Goal: Task Accomplishment & Management: Complete application form

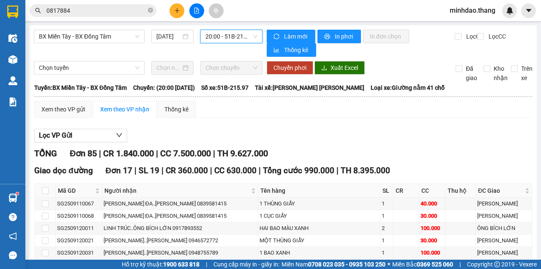
drag, startPoint x: 151, startPoint y: 9, endPoint x: 145, endPoint y: 9, distance: 5.5
click at [151, 9] on icon "close-circle" at bounding box center [150, 10] width 5 height 5
click at [140, 9] on input "text" at bounding box center [97, 10] width 100 height 9
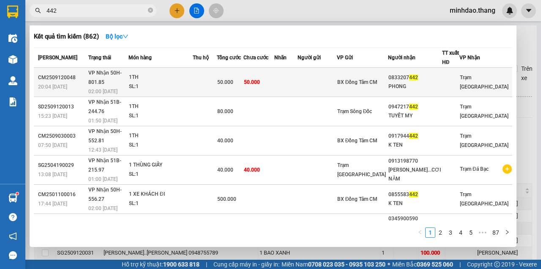
type input "442"
click at [260, 79] on span "50.000" at bounding box center [252, 82] width 16 height 6
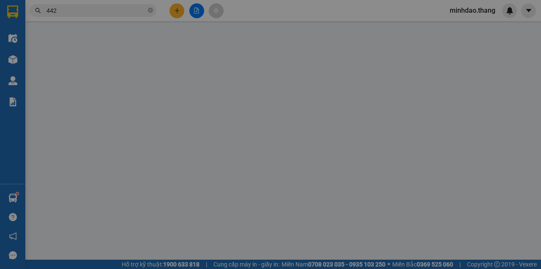
click at [272, 75] on div "VP gửi *" at bounding box center [241, 72] width 76 height 13
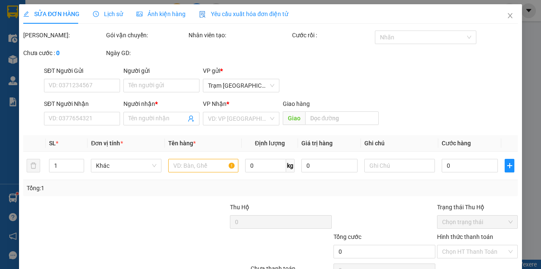
type input "0833207442"
type input "PHONG"
type input "50.000"
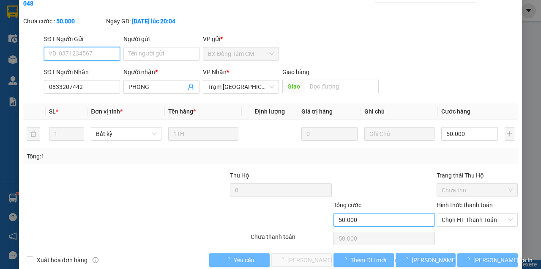
scroll to position [55, 0]
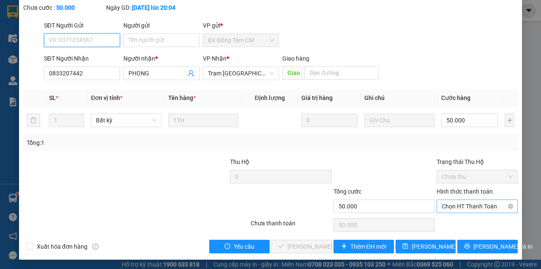
click at [459, 204] on span "Chọn HT Thanh Toán" at bounding box center [477, 206] width 71 height 13
drag, startPoint x: 455, startPoint y: 215, endPoint x: 404, endPoint y: 233, distance: 53.7
click at [453, 216] on div "Total Paid Fee 0 Total UnPaid Fee 50.000 Cash Collection Total Fee Mã ĐH: CM250…" at bounding box center [270, 114] width 495 height 277
click at [470, 198] on div "Hình thức thanh toán" at bounding box center [477, 193] width 81 height 13
click at [468, 206] on span "Chọn HT Thanh Toán" at bounding box center [477, 206] width 71 height 13
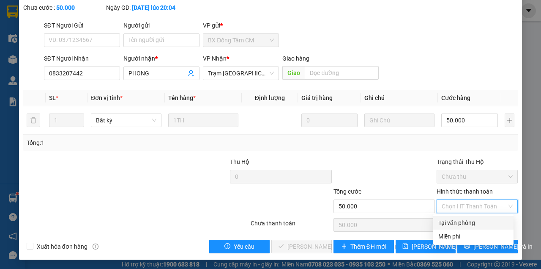
click at [464, 225] on div "Tại văn phòng" at bounding box center [474, 222] width 70 height 9
type input "0"
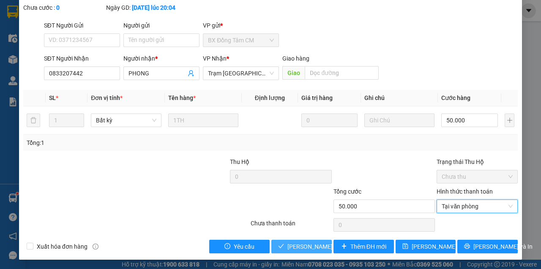
click at [293, 245] on span "[PERSON_NAME] và Giao hàng" at bounding box center [345, 246] width 114 height 9
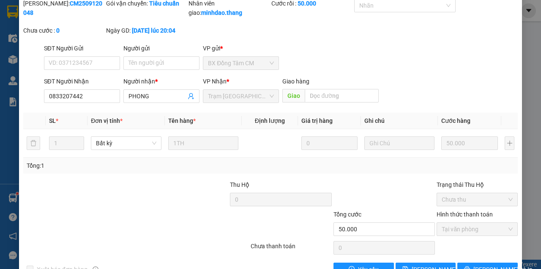
scroll to position [0, 0]
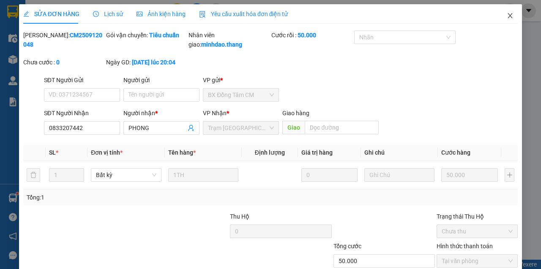
click at [507, 19] on icon "close" at bounding box center [510, 15] width 7 height 7
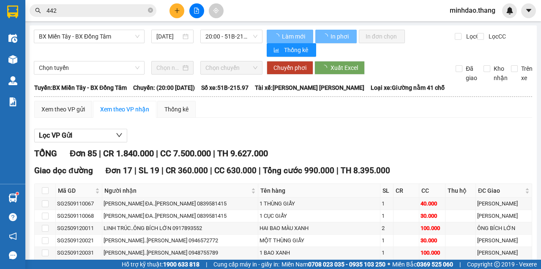
click at [150, 9] on icon "close-circle" at bounding box center [150, 10] width 5 height 5
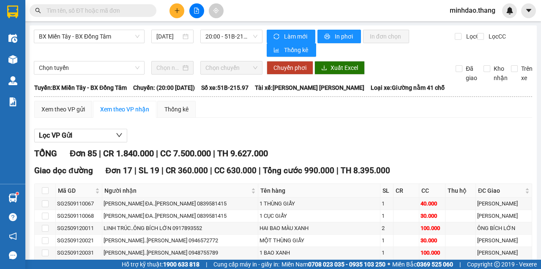
click at [136, 11] on input "text" at bounding box center [97, 10] width 100 height 9
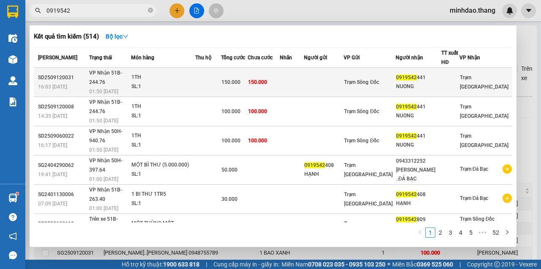
type input "0919542"
click at [241, 79] on span "150.000" at bounding box center [231, 82] width 19 height 6
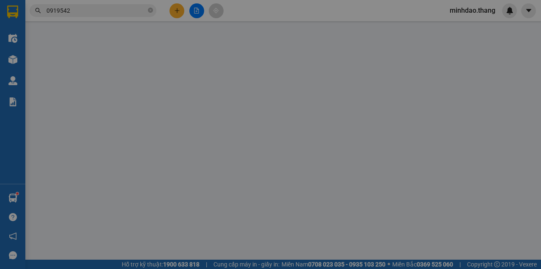
type input "0919542441"
type input "NUONG"
type input "150.000"
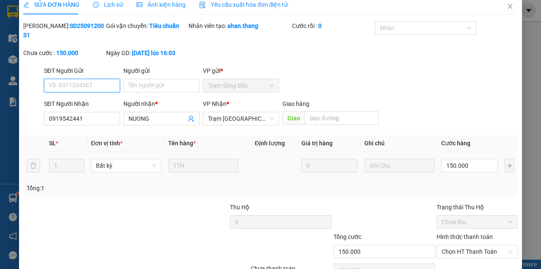
scroll to position [55, 0]
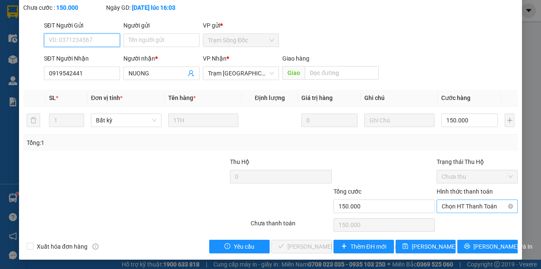
click at [463, 204] on span "Chọn HT Thanh Toán" at bounding box center [477, 206] width 71 height 13
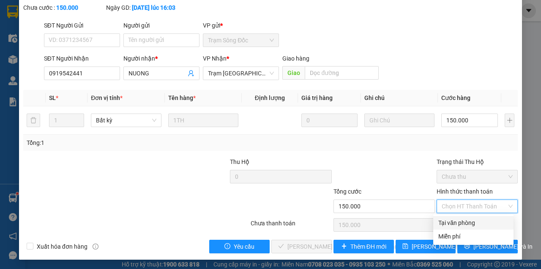
drag, startPoint x: 460, startPoint y: 220, endPoint x: 444, endPoint y: 226, distance: 16.9
click at [458, 222] on div "Tại văn phòng" at bounding box center [474, 222] width 70 height 9
type input "0"
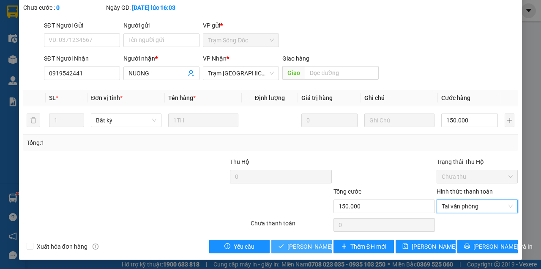
click at [311, 247] on span "[PERSON_NAME] và Giao hàng" at bounding box center [345, 246] width 114 height 9
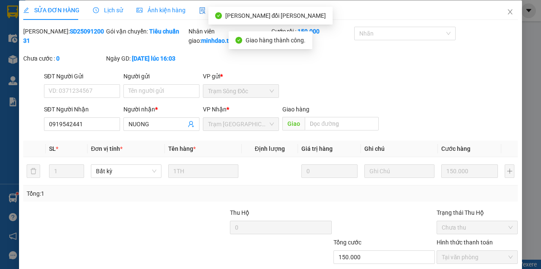
scroll to position [0, 0]
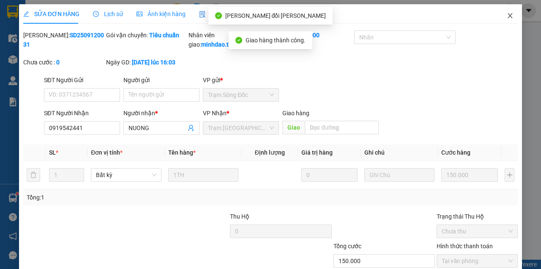
drag, startPoint x: 505, startPoint y: 14, endPoint x: 114, endPoint y: 8, distance: 391.3
click at [507, 15] on icon "close" at bounding box center [510, 15] width 7 height 7
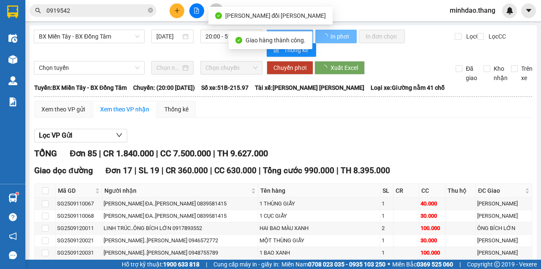
click at [113, 8] on input "0919542" at bounding box center [97, 10] width 100 height 9
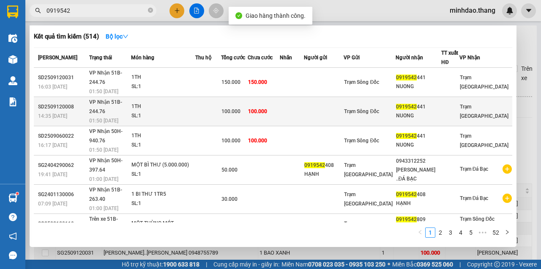
click at [241, 108] on span "100.000" at bounding box center [231, 111] width 19 height 6
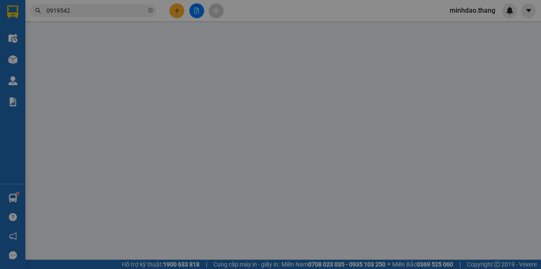
type input "0919542441"
type input "NUONG"
type input "100.000"
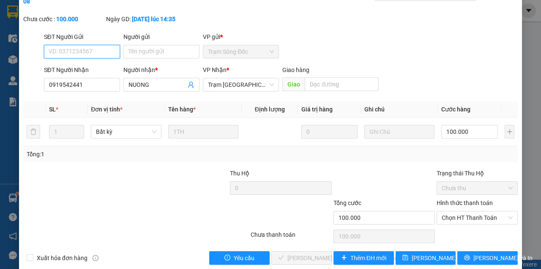
scroll to position [55, 0]
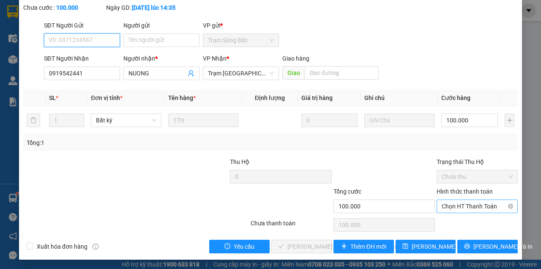
click at [467, 206] on span "Chọn HT Thanh Toán" at bounding box center [477, 206] width 71 height 13
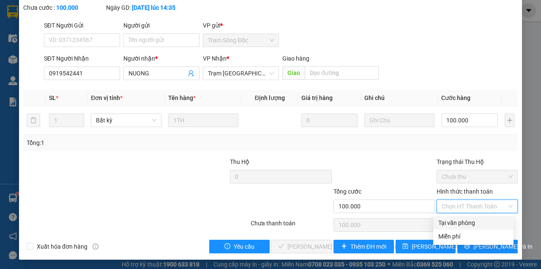
click at [456, 220] on div "Tại văn phòng" at bounding box center [474, 222] width 70 height 9
type input "0"
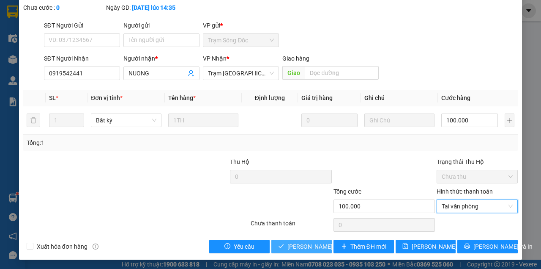
click at [311, 249] on span "[PERSON_NAME] và Giao hàng" at bounding box center [345, 246] width 114 height 9
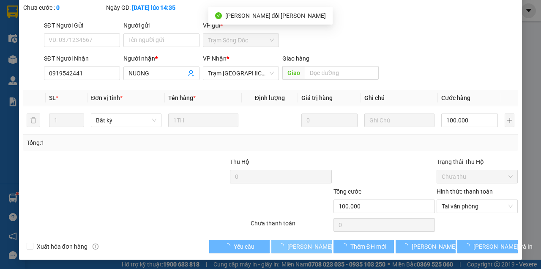
scroll to position [0, 0]
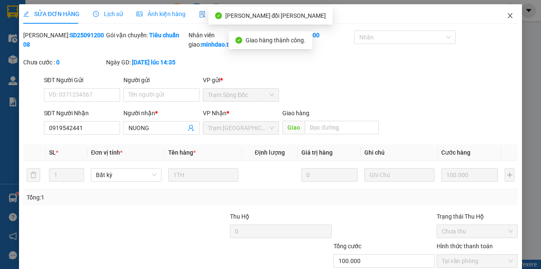
click at [511, 14] on span "Close" at bounding box center [511, 16] width 24 height 24
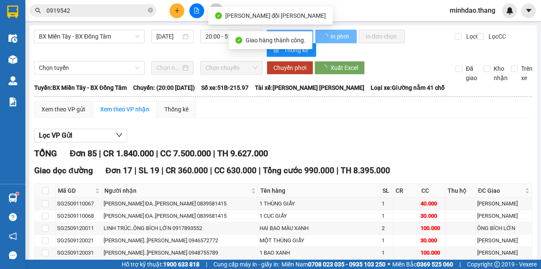
click at [149, 13] on icon "close-circle" at bounding box center [150, 10] width 5 height 5
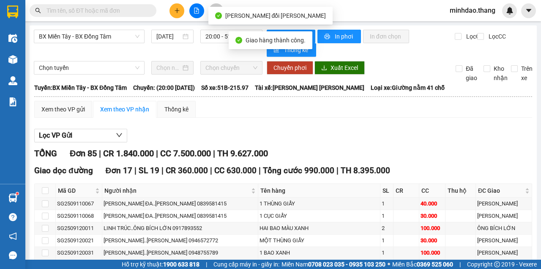
click at [124, 11] on input "text" at bounding box center [97, 10] width 100 height 9
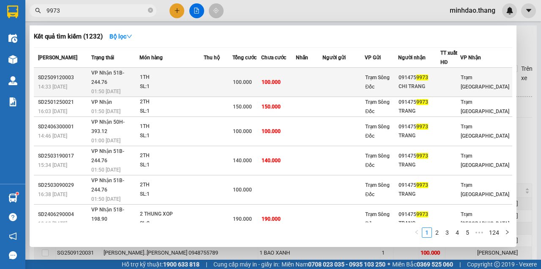
type input "9973"
click at [306, 80] on td at bounding box center [309, 82] width 27 height 29
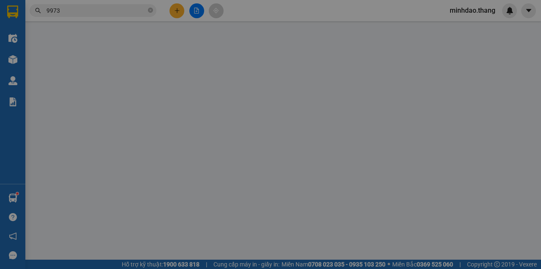
type input "0914759973"
type input "CHI TRANG"
type input "100.000"
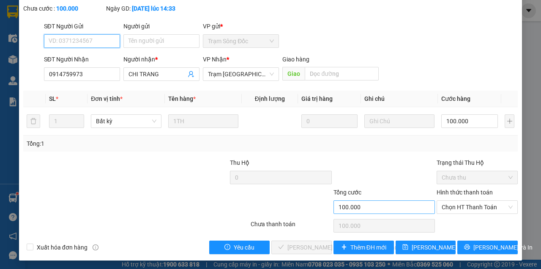
scroll to position [55, 0]
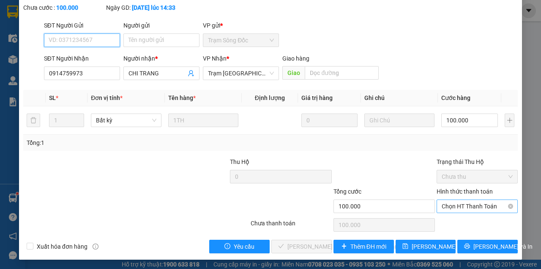
click at [454, 207] on span "Chọn HT Thanh Toán" at bounding box center [477, 206] width 71 height 13
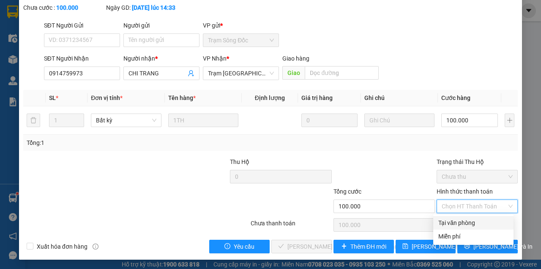
click at [446, 225] on div "Tại văn phòng" at bounding box center [474, 222] width 70 height 9
type input "0"
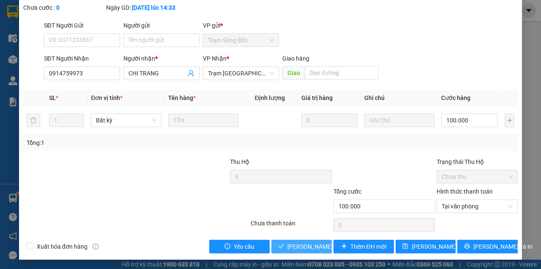
click at [313, 244] on span "[PERSON_NAME] và [PERSON_NAME] hàng" at bounding box center [345, 246] width 114 height 9
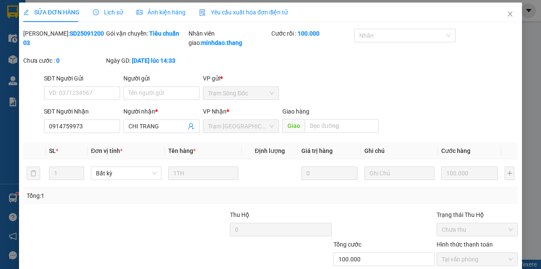
scroll to position [0, 0]
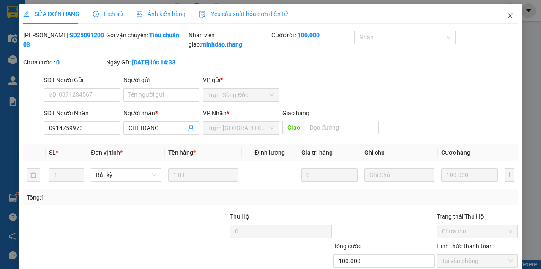
drag, startPoint x: 508, startPoint y: 13, endPoint x: 500, endPoint y: 14, distance: 8.2
click at [500, 14] on span "Close" at bounding box center [511, 16] width 24 height 24
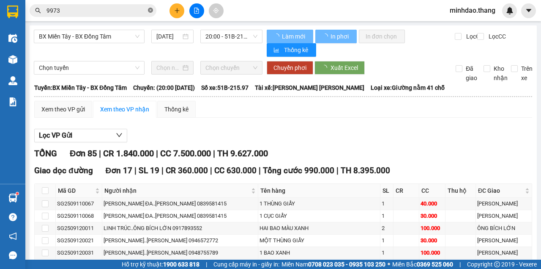
click at [148, 12] on icon "close-circle" at bounding box center [150, 10] width 5 height 5
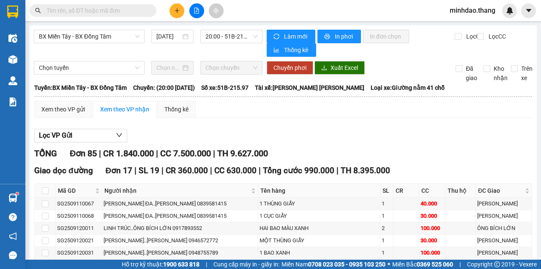
click at [126, 11] on input "text" at bounding box center [97, 10] width 100 height 9
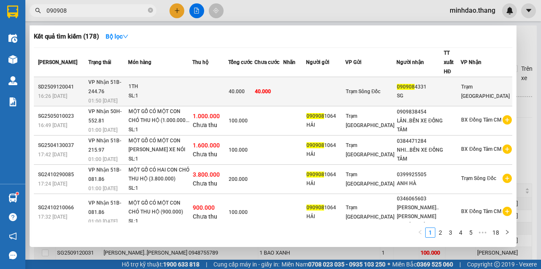
type input "090908"
click at [217, 77] on td at bounding box center [210, 91] width 36 height 29
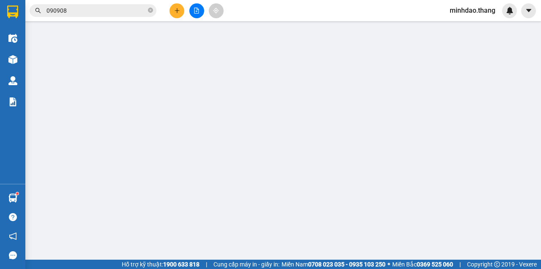
type input "0909084331"
type input "SG"
type input "40.000"
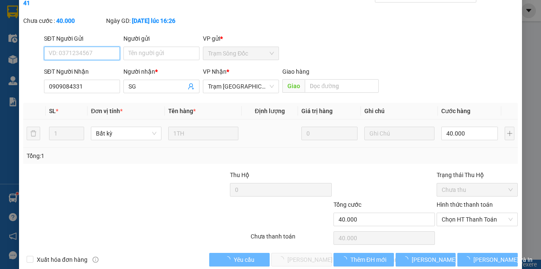
scroll to position [55, 0]
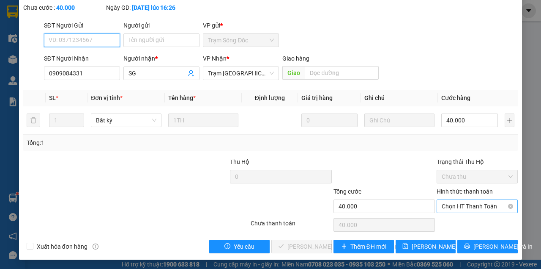
drag, startPoint x: 457, startPoint y: 202, endPoint x: 457, endPoint y: 209, distance: 6.8
click at [457, 203] on span "Chọn HT Thanh Toán" at bounding box center [477, 206] width 71 height 13
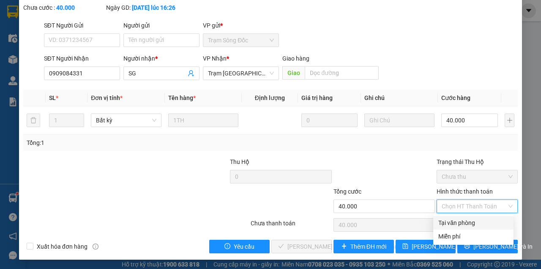
drag, startPoint x: 456, startPoint y: 223, endPoint x: 442, endPoint y: 233, distance: 17.5
click at [456, 224] on div "Tại văn phòng" at bounding box center [474, 222] width 70 height 9
type input "0"
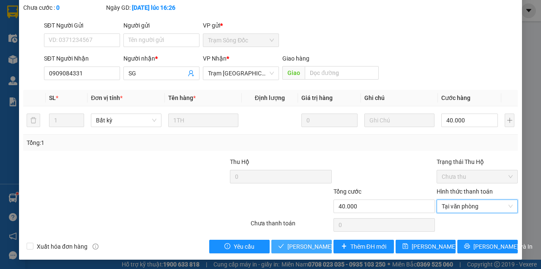
click at [302, 249] on span "[PERSON_NAME] và [PERSON_NAME] hàng" at bounding box center [345, 246] width 114 height 9
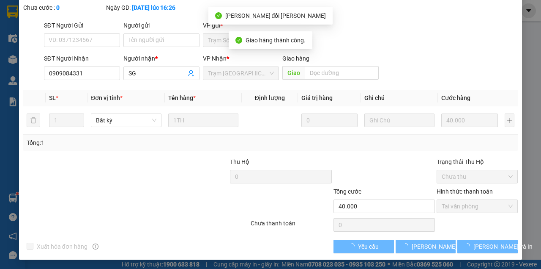
scroll to position [64, 0]
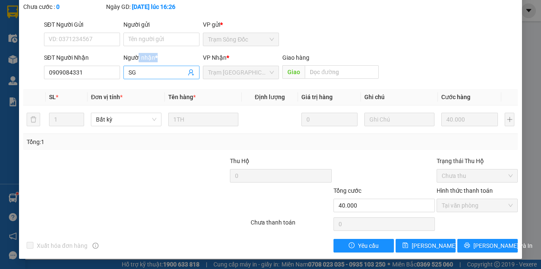
drag, startPoint x: 137, startPoint y: 66, endPoint x: 139, endPoint y: 77, distance: 11.1
click at [139, 77] on div "Người nhận * SG" at bounding box center [162, 68] width 76 height 30
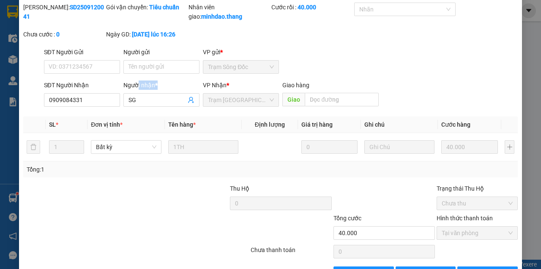
scroll to position [0, 0]
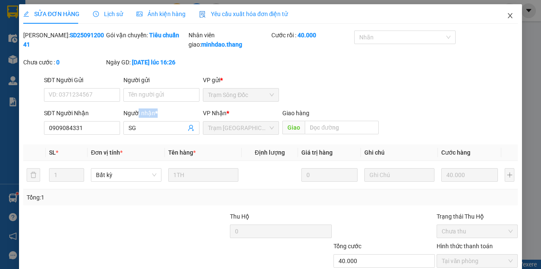
drag, startPoint x: 510, startPoint y: 19, endPoint x: 152, endPoint y: 0, distance: 358.4
click at [510, 19] on span "Close" at bounding box center [511, 16] width 24 height 24
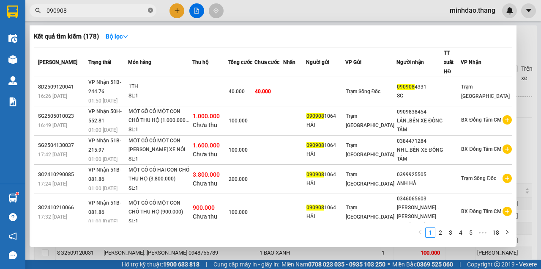
click at [152, 8] on icon "close-circle" at bounding box center [150, 10] width 5 height 5
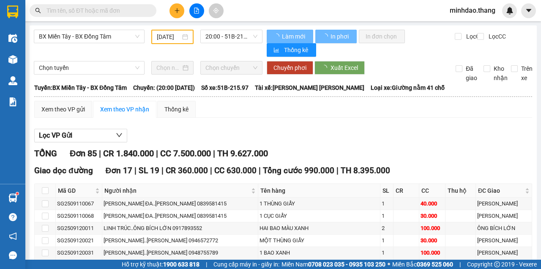
click at [124, 10] on input "text" at bounding box center [97, 10] width 100 height 9
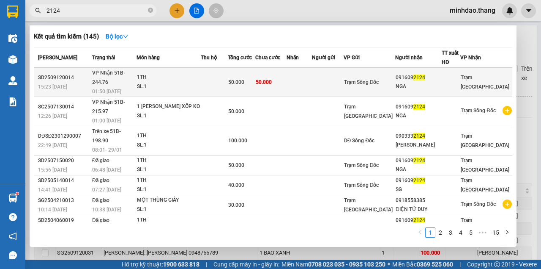
type input "2124"
click at [287, 79] on td "50.000" at bounding box center [270, 82] width 31 height 29
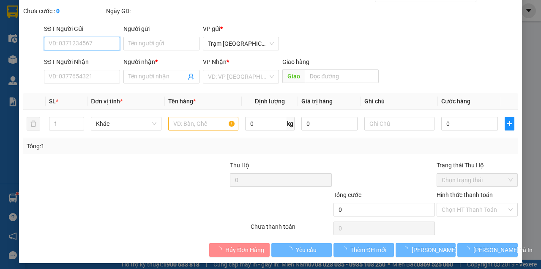
scroll to position [45, 0]
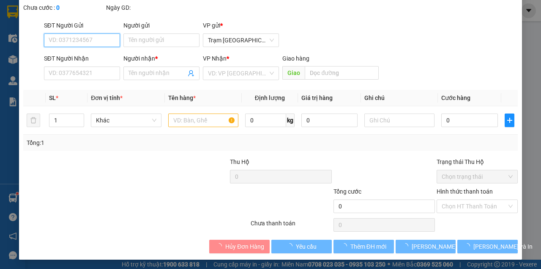
type input "0916092124"
type input "NGA"
type input "50.000"
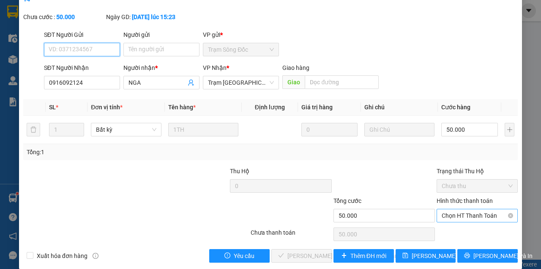
click at [460, 214] on span "Chọn HT Thanh Toán" at bounding box center [477, 215] width 71 height 13
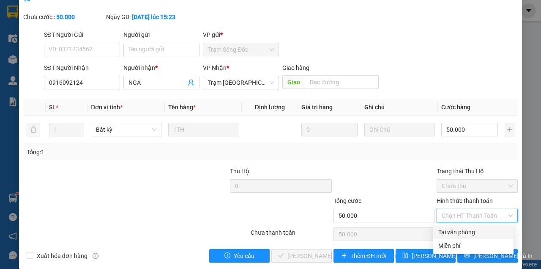
drag, startPoint x: 456, startPoint y: 228, endPoint x: 451, endPoint y: 231, distance: 5.3
click at [454, 229] on div "Tại văn phòng" at bounding box center [474, 231] width 70 height 9
type input "0"
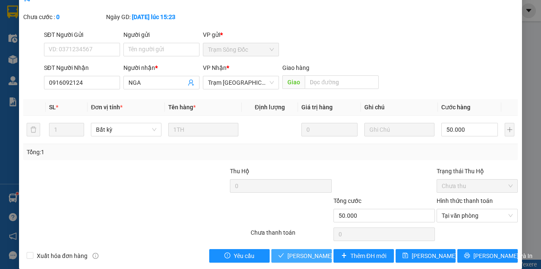
drag, startPoint x: 294, startPoint y: 260, endPoint x: 302, endPoint y: 257, distance: 8.7
click at [295, 261] on button "[PERSON_NAME] và [PERSON_NAME] hàng" at bounding box center [302, 256] width 60 height 14
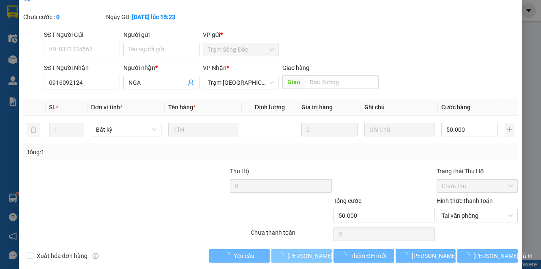
click at [302, 257] on span "[PERSON_NAME] và [PERSON_NAME] hàng" at bounding box center [345, 255] width 114 height 9
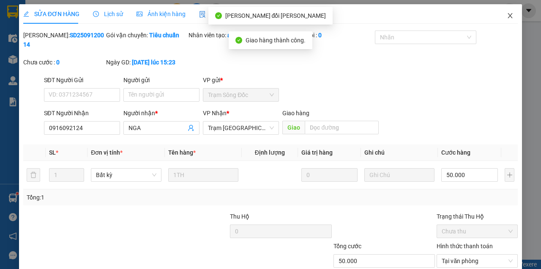
click at [508, 17] on icon "close" at bounding box center [510, 15] width 7 height 7
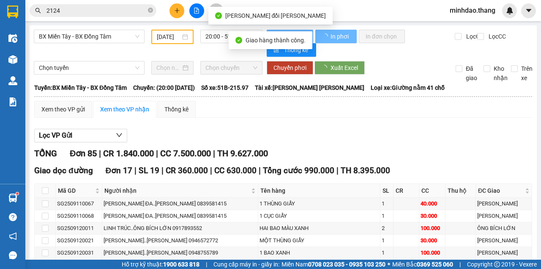
click at [151, 11] on icon "close-circle" at bounding box center [150, 10] width 5 height 5
click at [140, 12] on input "text" at bounding box center [97, 10] width 100 height 9
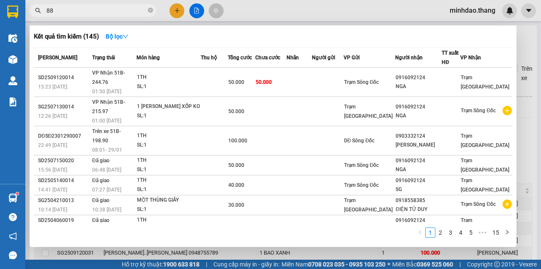
type input "883"
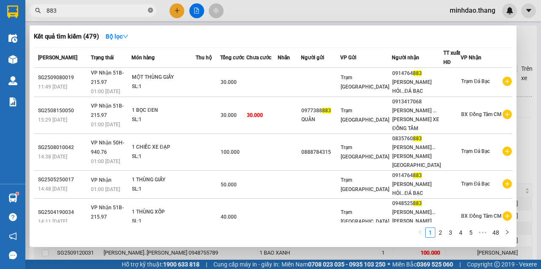
click at [151, 13] on icon "close-circle" at bounding box center [150, 10] width 5 height 5
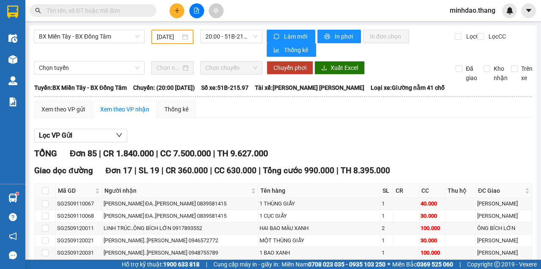
click at [133, 14] on input "text" at bounding box center [97, 10] width 100 height 9
click at [131, 14] on input "text" at bounding box center [97, 10] width 100 height 9
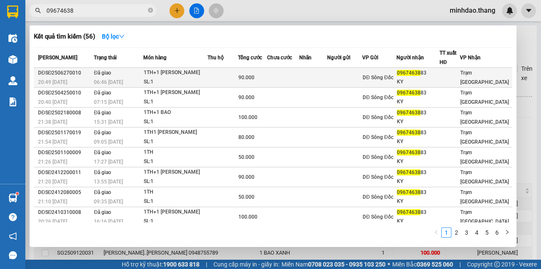
type input "09674638"
click at [234, 79] on td at bounding box center [223, 78] width 30 height 20
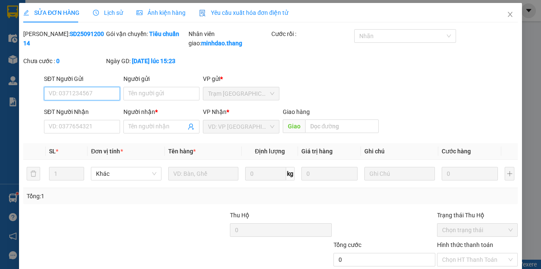
type input "0967463883"
type input "KY"
type input "90.000"
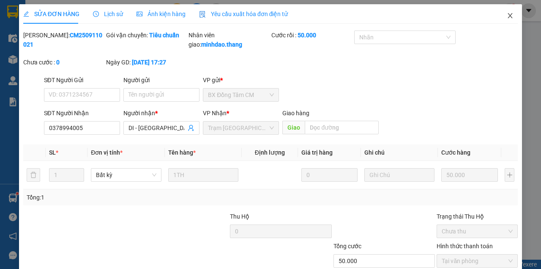
click at [508, 15] on icon "close" at bounding box center [510, 15] width 5 height 5
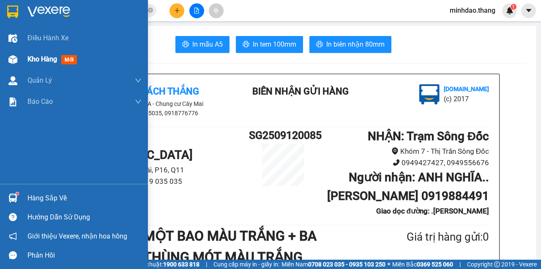
click at [32, 60] on span "Kho hàng" at bounding box center [42, 59] width 30 height 8
click at [33, 60] on span "Kho hàng" at bounding box center [42, 59] width 30 height 8
click at [58, 64] on div "Kho hàng mới" at bounding box center [84, 59] width 114 height 21
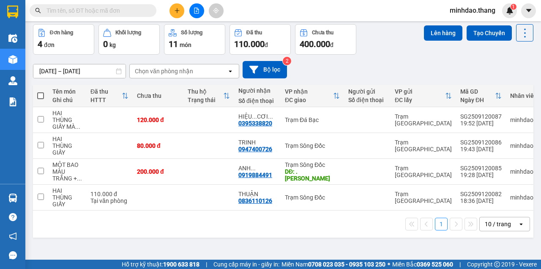
scroll to position [39, 0]
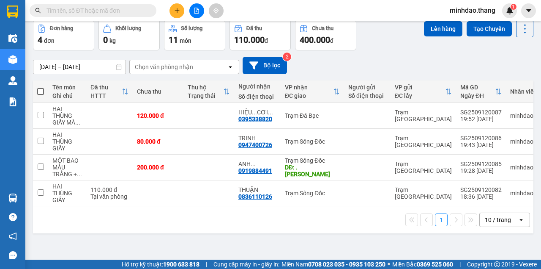
click at [117, 9] on input "text" at bounding box center [97, 10] width 100 height 9
click at [131, 14] on input "text" at bounding box center [97, 10] width 100 height 9
click at [98, 14] on input "text" at bounding box center [97, 10] width 100 height 9
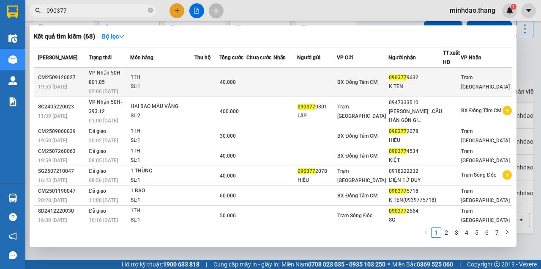
type input "090377"
click at [274, 84] on td at bounding box center [260, 82] width 27 height 29
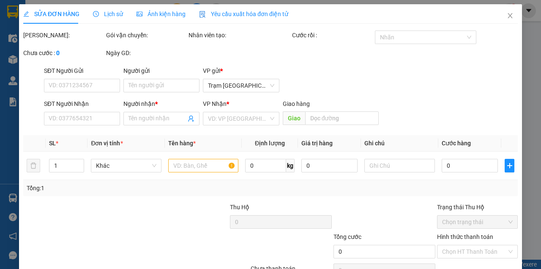
type input "0903779632"
type input "K TEN"
type input "40.000"
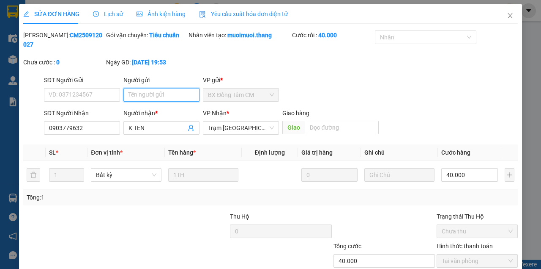
click at [154, 95] on input "Người gửi" at bounding box center [162, 95] width 76 height 14
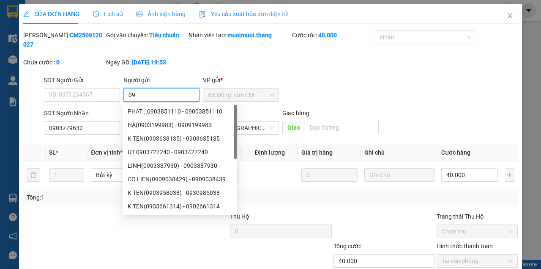
type input "0"
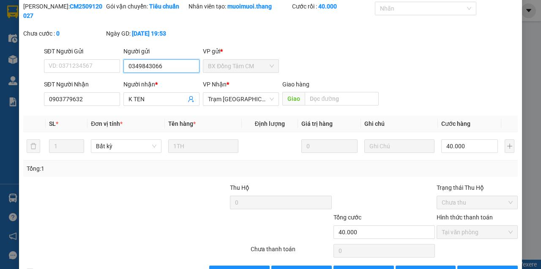
scroll to position [55, 0]
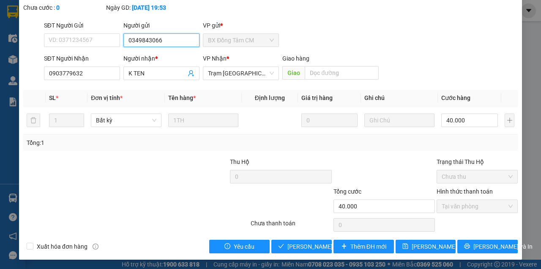
type input "0349843066"
click at [434, 253] on div "SỬA ĐƠN HÀNG Lịch sử Ảnh kiện hàng Yêu cầu xuất hóa đơn điện tử Total Paid Fee …" at bounding box center [270, 105] width 503 height 310
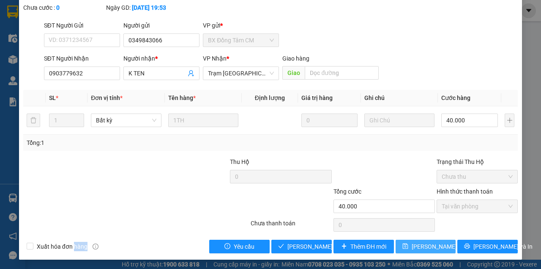
click at [433, 250] on div "SỬA ĐƠN HÀNG Lịch sử Ảnh kiện hàng Yêu cầu xuất hóa đơn điện tử Total Paid Fee …" at bounding box center [270, 105] width 503 height 310
click at [433, 250] on button "[PERSON_NAME] thay đổi" at bounding box center [426, 246] width 60 height 14
click at [433, 250] on span "[PERSON_NAME] thay đổi" at bounding box center [446, 246] width 68 height 9
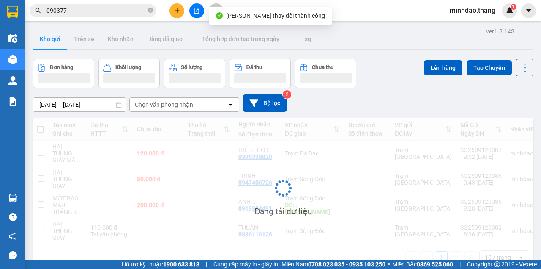
click at [94, 9] on input "090377" at bounding box center [97, 10] width 100 height 9
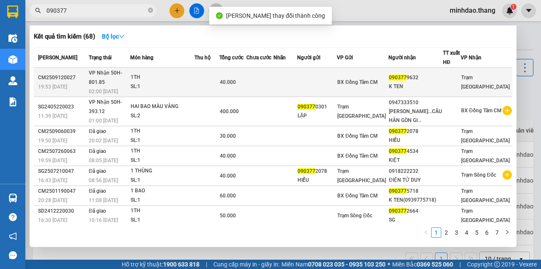
click at [220, 80] on td at bounding box center [207, 82] width 25 height 29
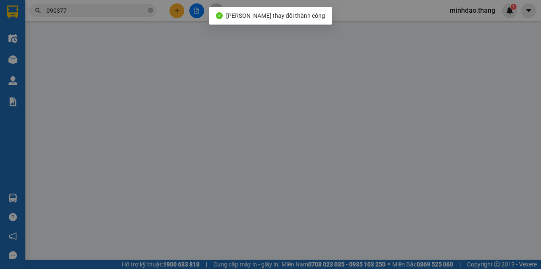
type input "0349843066"
type input "0903779632"
type input "K TEN"
type input "40.000"
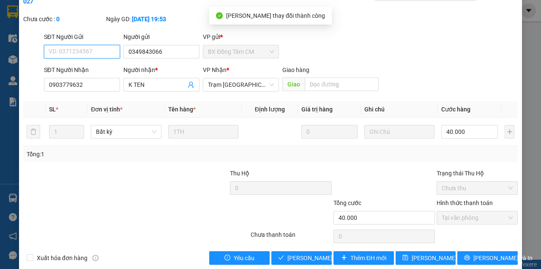
scroll to position [55, 0]
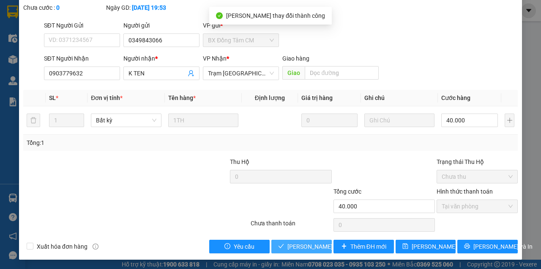
click at [308, 243] on span "[PERSON_NAME] và Giao hàng" at bounding box center [328, 246] width 81 height 9
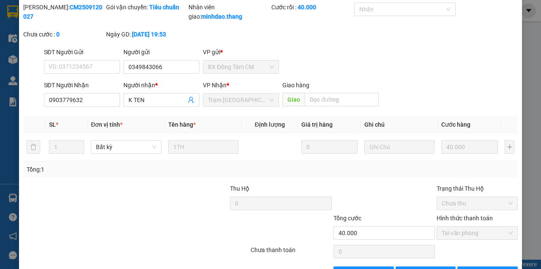
scroll to position [0, 0]
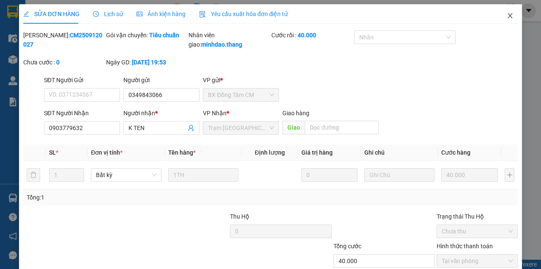
drag, startPoint x: 506, startPoint y: 13, endPoint x: 227, endPoint y: 17, distance: 279.2
click at [505, 13] on span "Close" at bounding box center [511, 16] width 24 height 24
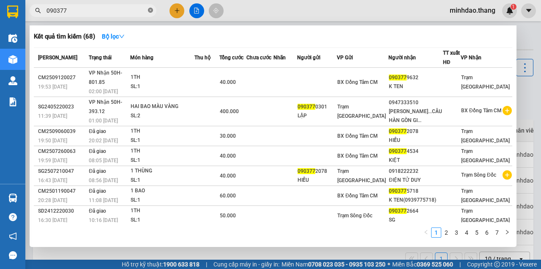
click at [148, 10] on icon "close-circle" at bounding box center [150, 10] width 5 height 5
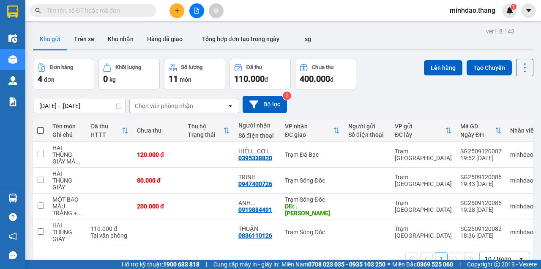
click at [112, 7] on input "text" at bounding box center [97, 10] width 100 height 9
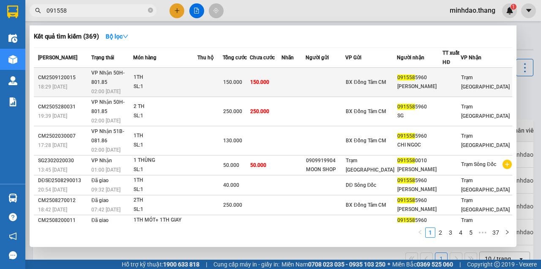
type input "091558"
click at [282, 78] on td "150.000" at bounding box center [266, 82] width 32 height 29
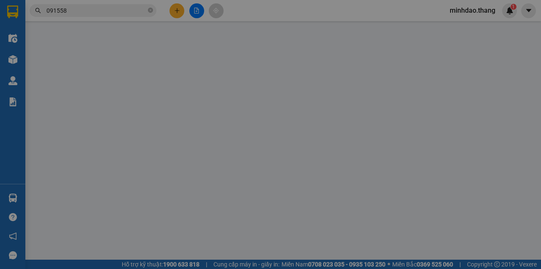
type input "0915585960"
type input "BÍCH NGỌC"
type input "150.000"
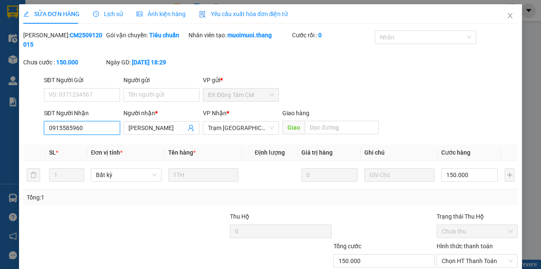
drag, startPoint x: 79, startPoint y: 126, endPoint x: 19, endPoint y: 138, distance: 60.8
click at [19, 138] on div "SỬA ĐƠN HÀNG Lịch sử Ảnh kiện hàng Yêu cầu xuất hóa đơn điện tử Total Paid Fee …" at bounding box center [270, 159] width 503 height 310
click at [510, 17] on icon "close" at bounding box center [510, 15] width 7 height 7
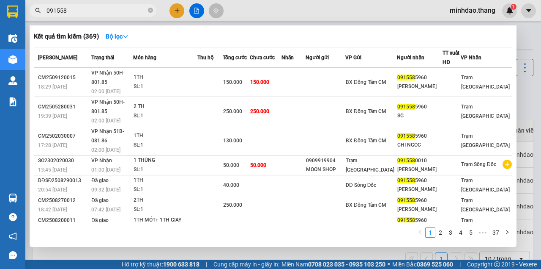
click at [148, 12] on span "091558" at bounding box center [93, 10] width 127 height 13
click at [151, 11] on icon "close-circle" at bounding box center [150, 10] width 5 height 5
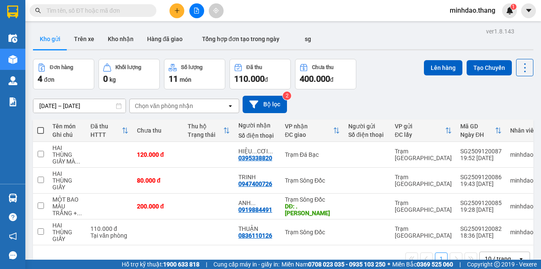
click at [135, 11] on input "text" at bounding box center [97, 10] width 100 height 9
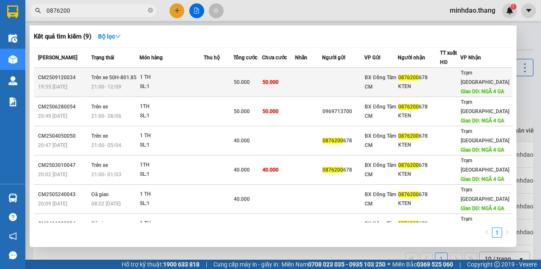
type input "0876200"
click at [250, 82] on span "50.000" at bounding box center [242, 82] width 16 height 6
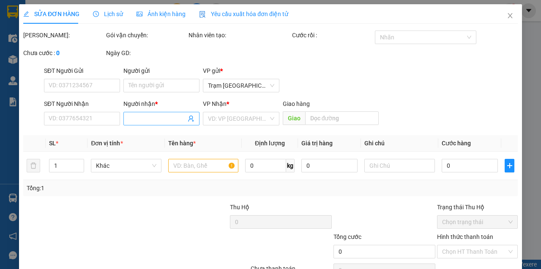
type input "0876200678"
type input "KTEN"
type input "NGÃ 4 GA"
type input "50.000"
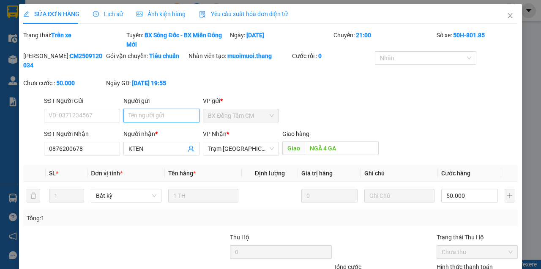
click at [154, 121] on input "Người gửi" at bounding box center [162, 116] width 76 height 14
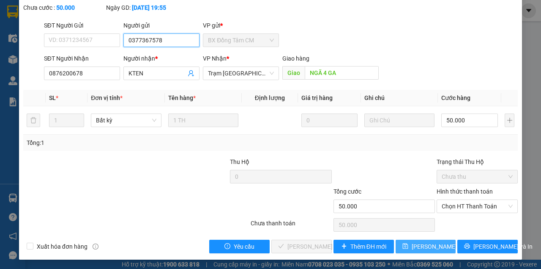
type input "0377367578"
click at [416, 243] on span "[PERSON_NAME] thay đổi" at bounding box center [446, 246] width 68 height 9
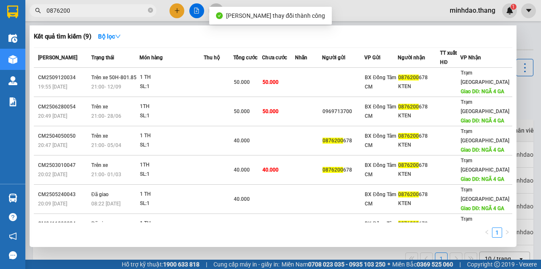
click at [131, 11] on input "0876200" at bounding box center [97, 10] width 100 height 9
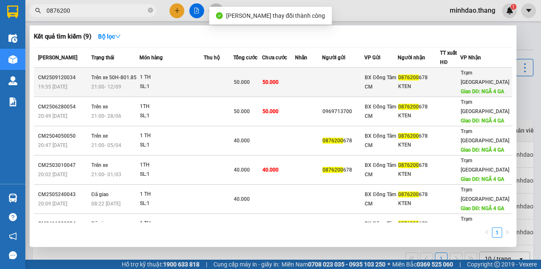
click at [256, 81] on div "50.000" at bounding box center [248, 81] width 28 height 9
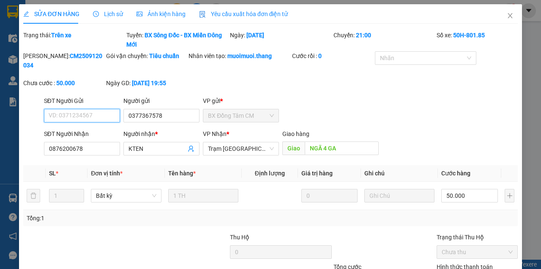
scroll to position [75, 0]
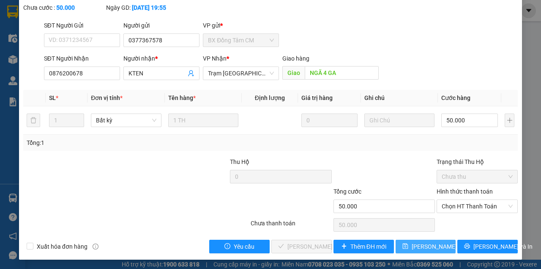
click at [421, 245] on span "[PERSON_NAME] thay đổi" at bounding box center [446, 246] width 68 height 9
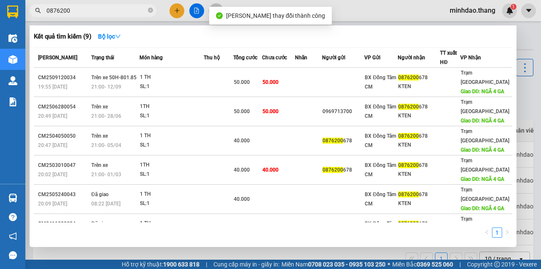
click at [107, 6] on input "0876200" at bounding box center [97, 10] width 100 height 9
click at [148, 11] on icon "close-circle" at bounding box center [150, 10] width 5 height 5
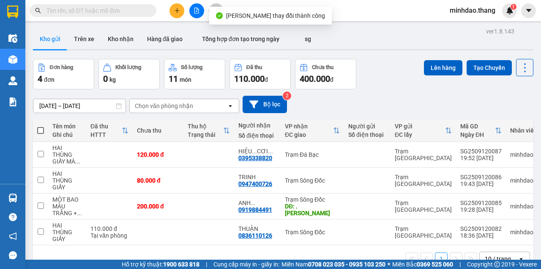
click at [130, 12] on input "text" at bounding box center [97, 10] width 100 height 9
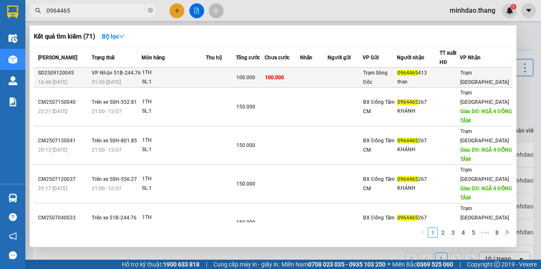
type input "0964465"
click at [259, 75] on div "100.000" at bounding box center [250, 77] width 28 height 9
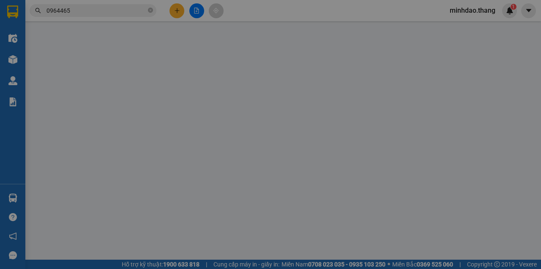
type input "0964465413"
type input "thao"
type input "100.000"
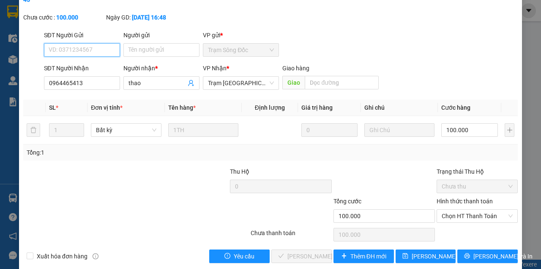
scroll to position [55, 0]
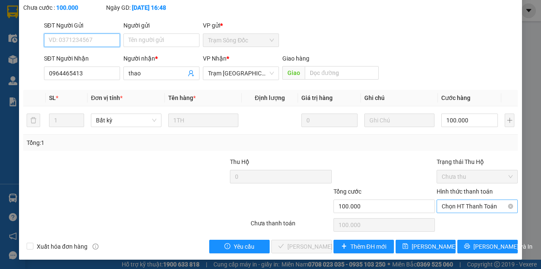
click at [460, 205] on span "Chọn HT Thanh Toán" at bounding box center [477, 206] width 71 height 13
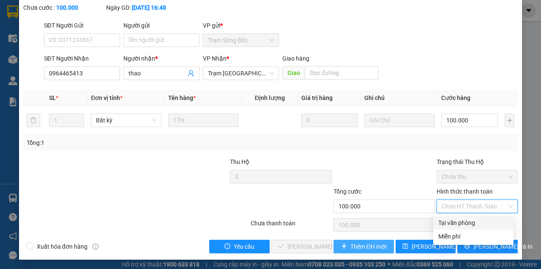
drag, startPoint x: 453, startPoint y: 216, endPoint x: 385, endPoint y: 247, distance: 74.0
click at [450, 217] on div "Tại văn phòng" at bounding box center [474, 223] width 80 height 14
type input "0"
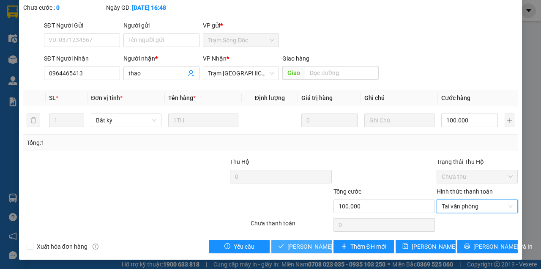
click at [291, 244] on span "[PERSON_NAME] và Giao hàng" at bounding box center [328, 246] width 81 height 9
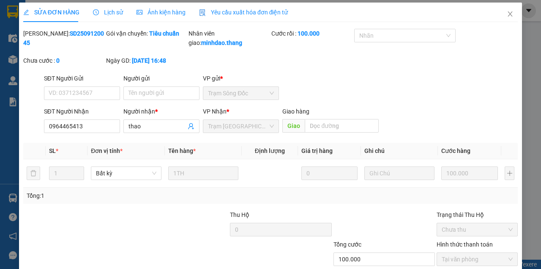
scroll to position [0, 0]
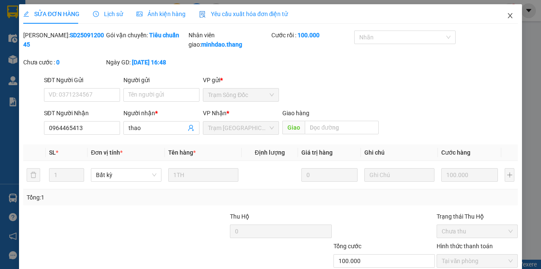
click at [502, 20] on span "Close" at bounding box center [511, 16] width 24 height 24
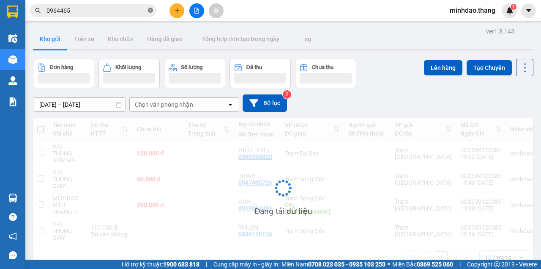
click at [152, 9] on icon "close-circle" at bounding box center [150, 10] width 5 height 5
click at [122, 11] on input "text" at bounding box center [97, 10] width 100 height 9
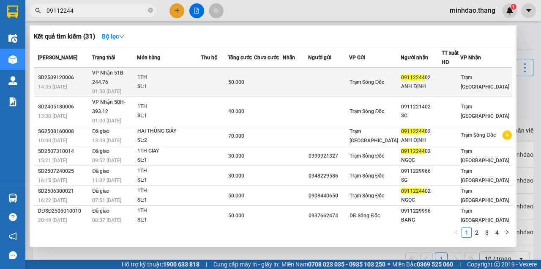
type input "09112244"
click at [266, 77] on td at bounding box center [268, 82] width 29 height 29
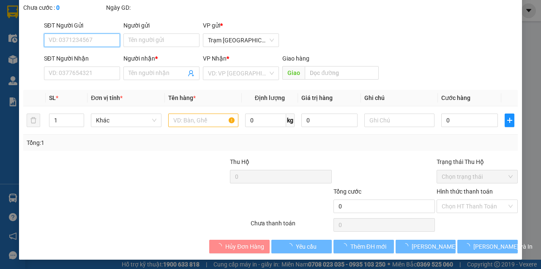
type input "0911224402"
type input "ANH ĐỊNH"
type input "50.000"
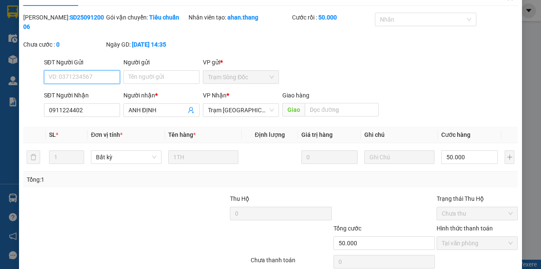
scroll to position [28, 0]
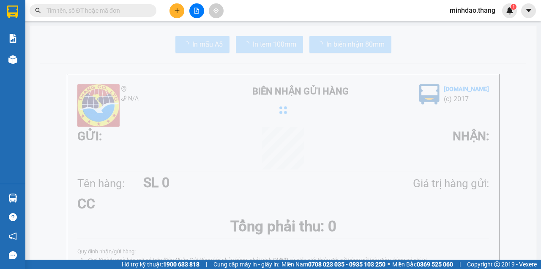
click at [114, 12] on input "text" at bounding box center [97, 10] width 100 height 9
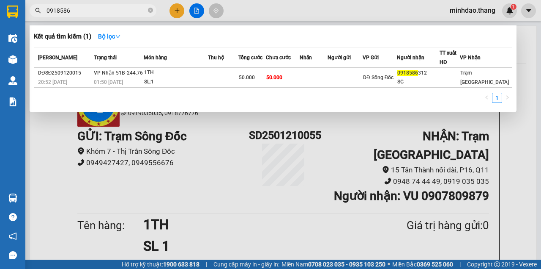
type input "0918586"
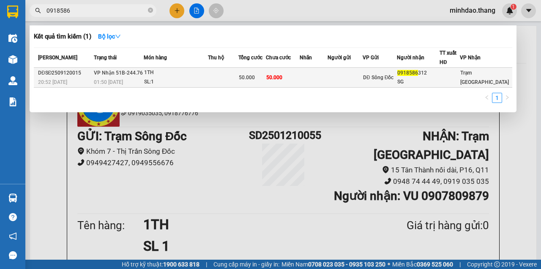
click at [327, 73] on td at bounding box center [313, 78] width 27 height 20
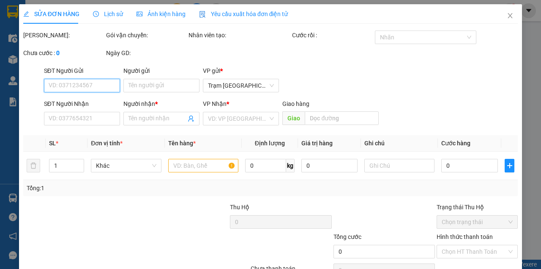
type input "0918586312"
type input "SG"
type input "50.000"
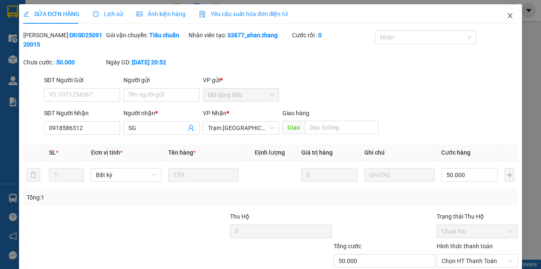
drag, startPoint x: 512, startPoint y: 17, endPoint x: 498, endPoint y: 22, distance: 14.5
click at [511, 17] on span "Close" at bounding box center [511, 16] width 24 height 24
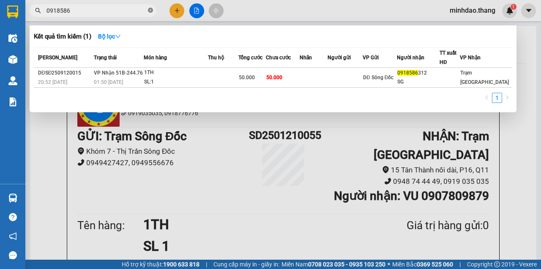
click at [149, 9] on icon "close-circle" at bounding box center [150, 10] width 5 height 5
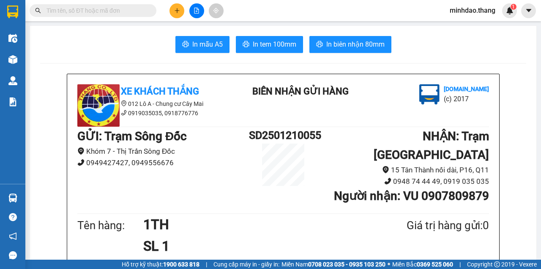
click at [140, 11] on input "text" at bounding box center [97, 10] width 100 height 9
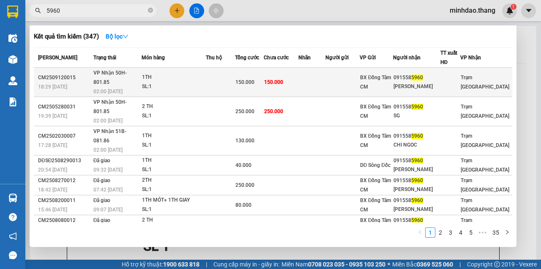
type input "5960"
click at [264, 77] on div "150.000" at bounding box center [250, 81] width 28 height 9
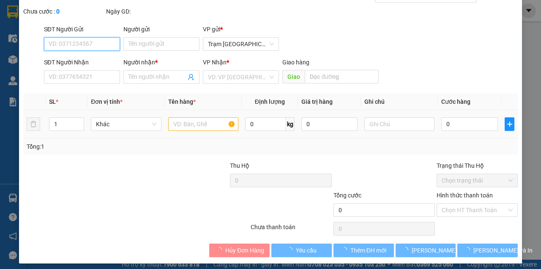
type input "0915585960"
type input "BÍCH NGỌC"
type input "150.000"
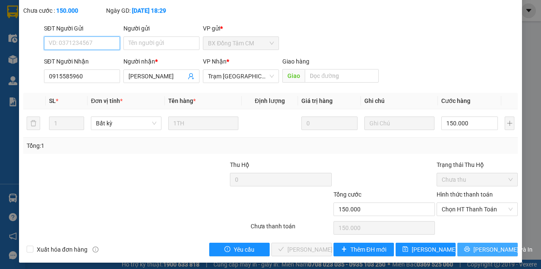
scroll to position [55, 0]
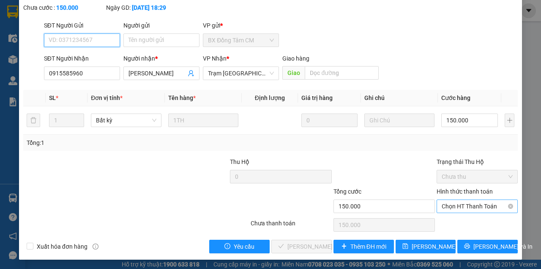
click at [469, 203] on span "Chọn HT Thanh Toán" at bounding box center [477, 206] width 71 height 13
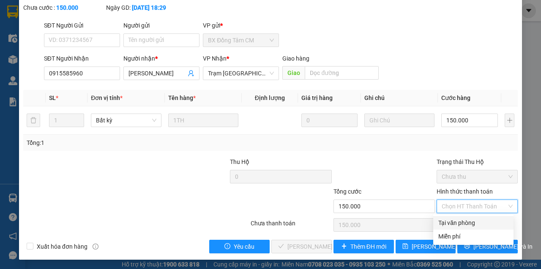
click at [458, 222] on div "Tại văn phòng" at bounding box center [474, 222] width 70 height 9
type input "0"
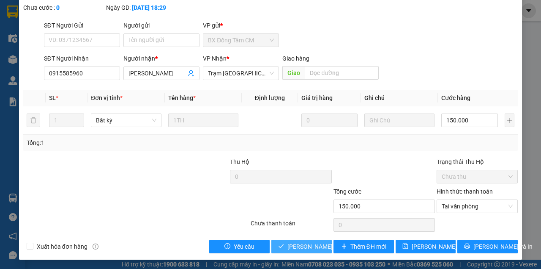
click at [317, 240] on div "Total Paid Fee 0 Total UnPaid Fee 150.000 Cash Collection Total Fee Mã ĐH: CM25…" at bounding box center [270, 114] width 495 height 277
click at [317, 243] on span "[PERSON_NAME] và Giao hàng" at bounding box center [328, 246] width 81 height 9
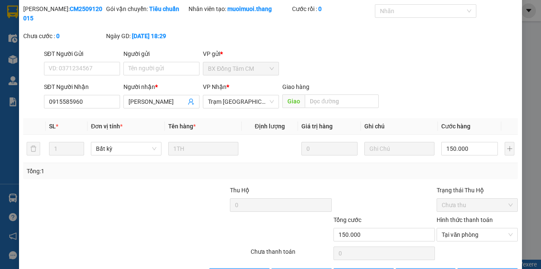
scroll to position [0, 0]
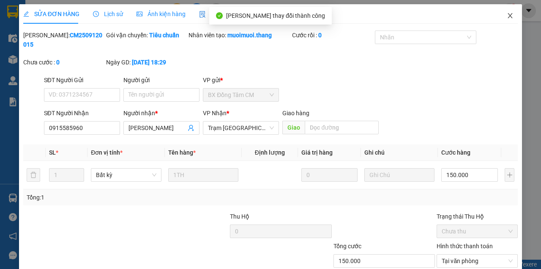
click at [511, 7] on span "Close" at bounding box center [511, 16] width 24 height 24
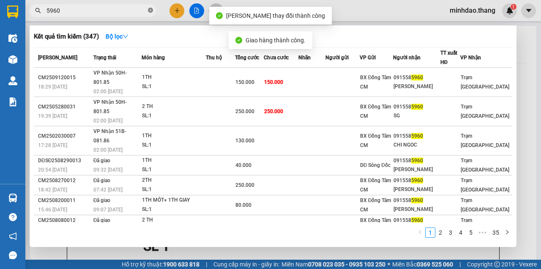
click at [150, 10] on icon "close-circle" at bounding box center [150, 10] width 5 height 5
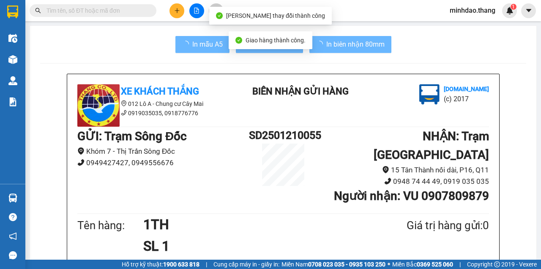
click at [129, 12] on input "text" at bounding box center [97, 10] width 100 height 9
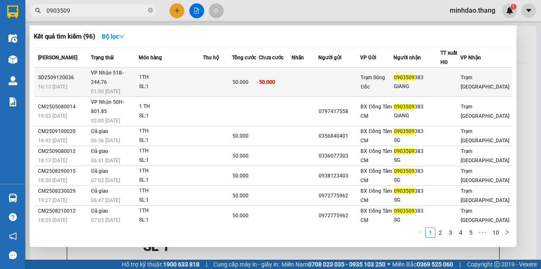
type input "0903509"
click at [244, 80] on span "50.000" at bounding box center [241, 82] width 16 height 6
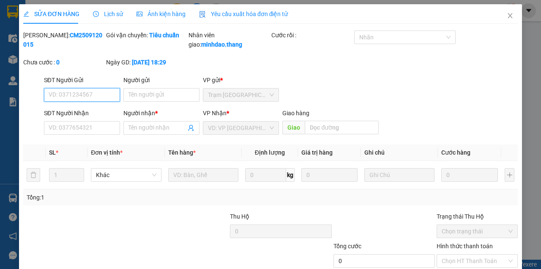
type input "0903509383"
type input "GIANG"
type input "50.000"
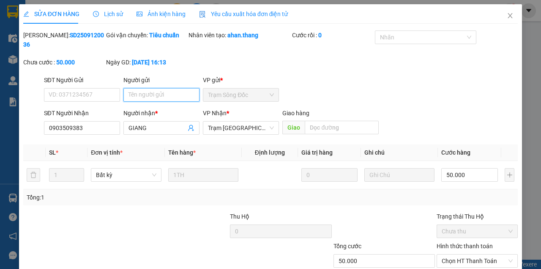
click at [145, 96] on input "Người gửi" at bounding box center [162, 95] width 76 height 14
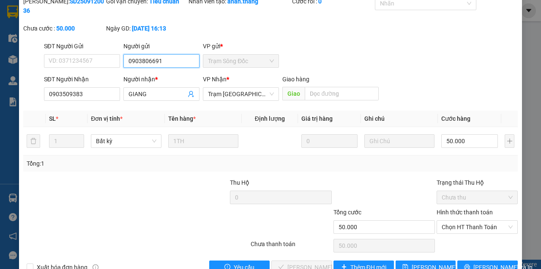
scroll to position [55, 0]
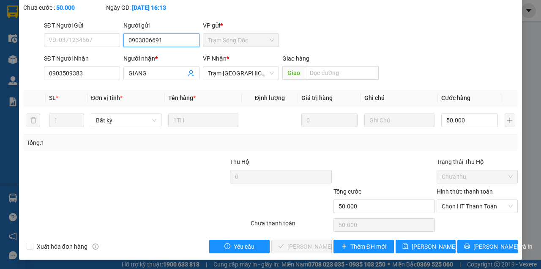
type input "0903806691"
click at [420, 254] on div "SỬA ĐƠN HÀNG Lịch sử Ảnh kiện hàng Yêu cầu xuất hóa đơn điện tử Total Paid Fee …" at bounding box center [270, 105] width 503 height 310
click at [420, 253] on div "SỬA ĐƠN HÀNG Lịch sử Ảnh kiện hàng Yêu cầu xuất hóa đơn điện tử Total Paid Fee …" at bounding box center [270, 105] width 503 height 310
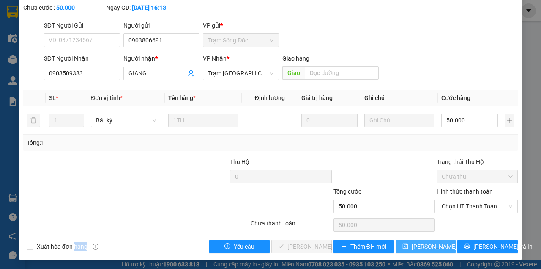
click at [420, 251] on div "SỬA ĐƠN HÀNG Lịch sử Ảnh kiện hàng Yêu cầu xuất hóa đơn điện tử Total Paid Fee …" at bounding box center [270, 105] width 503 height 310
click at [420, 250] on button "[PERSON_NAME] thay đổi" at bounding box center [426, 246] width 60 height 14
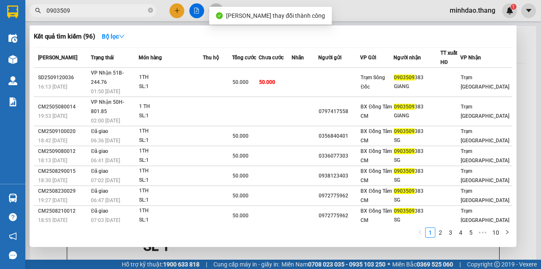
click at [103, 14] on input "0903509" at bounding box center [97, 10] width 100 height 9
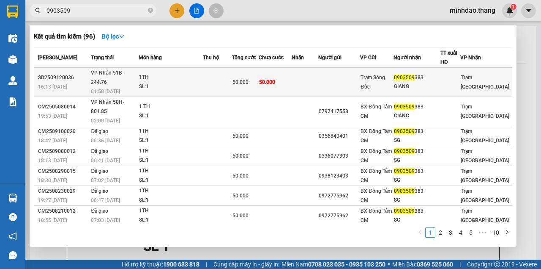
click at [232, 76] on td at bounding box center [217, 82] width 29 height 29
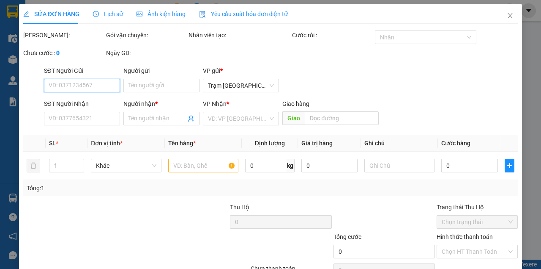
scroll to position [45, 0]
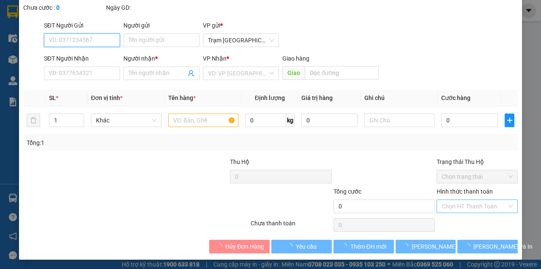
type input "0903806691"
type input "0903509383"
type input "GIANG"
type input "50.000"
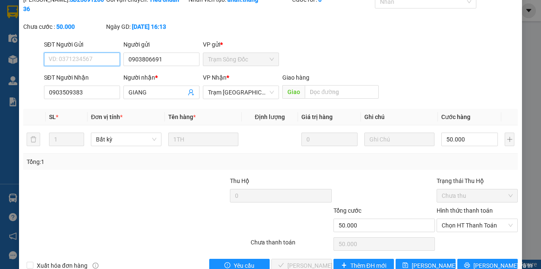
scroll to position [55, 0]
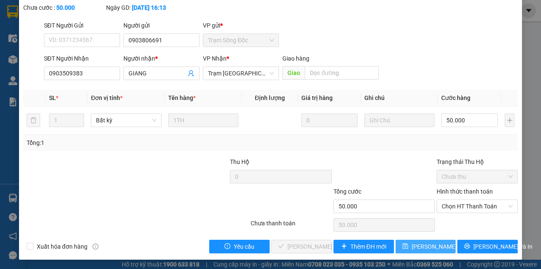
click at [426, 244] on span "[PERSON_NAME] thay đổi" at bounding box center [446, 246] width 68 height 9
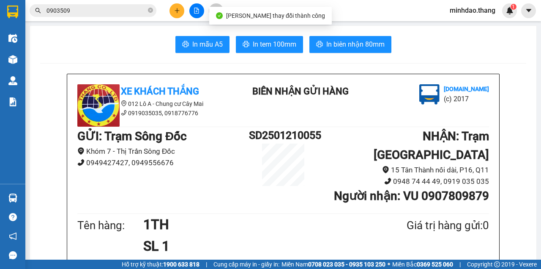
click at [101, 6] on input "0903509" at bounding box center [97, 10] width 100 height 9
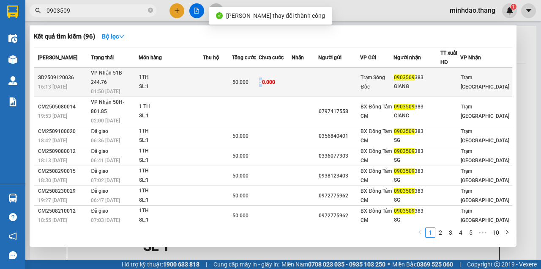
click at [268, 79] on span "50.000" at bounding box center [267, 82] width 16 height 6
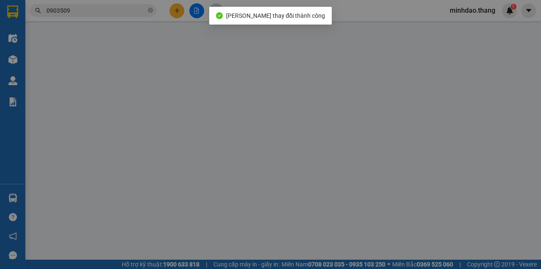
type input "0903806691"
type input "0903509383"
type input "GIANG"
type input "50.000"
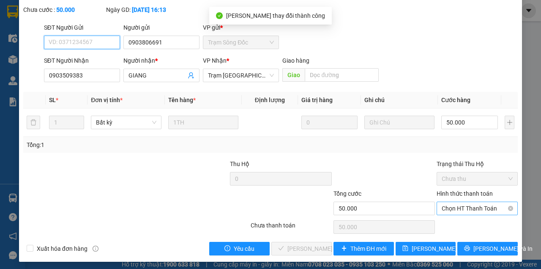
scroll to position [55, 0]
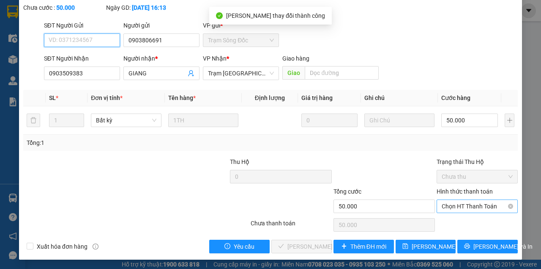
click at [455, 205] on span "Chọn HT Thanh Toán" at bounding box center [477, 206] width 71 height 13
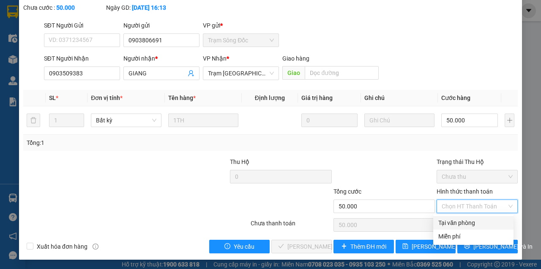
drag, startPoint x: 445, startPoint y: 225, endPoint x: 437, endPoint y: 226, distance: 7.7
click at [443, 225] on div "Tại văn phòng" at bounding box center [474, 222] width 70 height 9
type input "0"
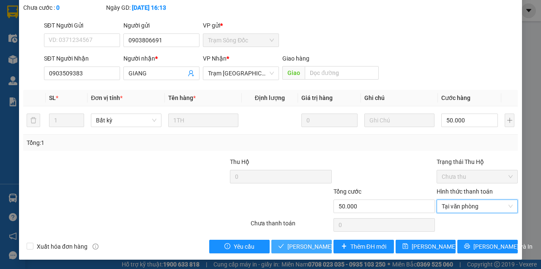
click at [300, 237] on div "Total Paid Fee 0 Total UnPaid Fee 50.000 Cash Collection Total Fee Mã ĐH: SD250…" at bounding box center [270, 114] width 495 height 277
click at [302, 241] on button "[PERSON_NAME] và Giao hàng" at bounding box center [302, 246] width 60 height 14
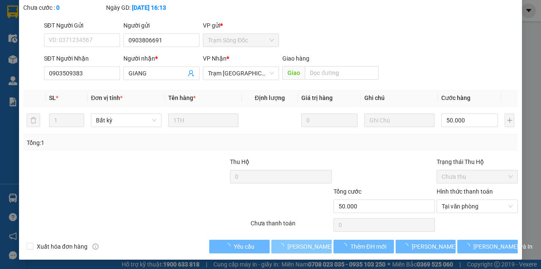
click at [302, 240] on button "[PERSON_NAME] và Giao hàng" at bounding box center [302, 246] width 60 height 14
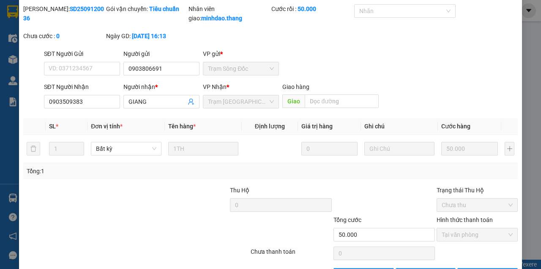
scroll to position [0, 0]
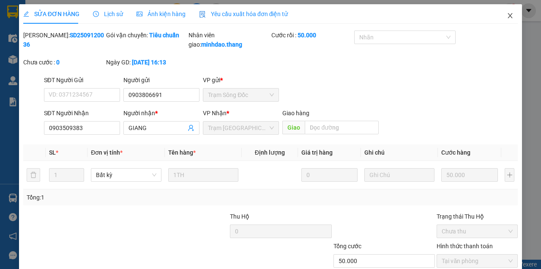
drag, startPoint x: 509, startPoint y: 14, endPoint x: 498, endPoint y: 15, distance: 11.5
click at [499, 15] on span "Close" at bounding box center [511, 16] width 24 height 24
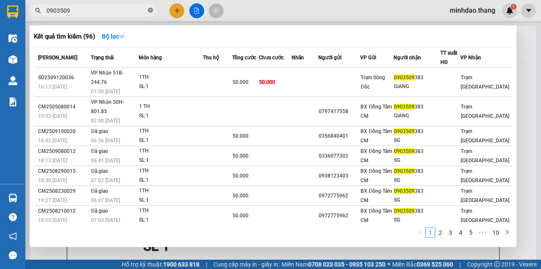
click at [148, 10] on span "0903509" at bounding box center [93, 10] width 127 height 13
click at [149, 11] on icon "close-circle" at bounding box center [150, 10] width 5 height 5
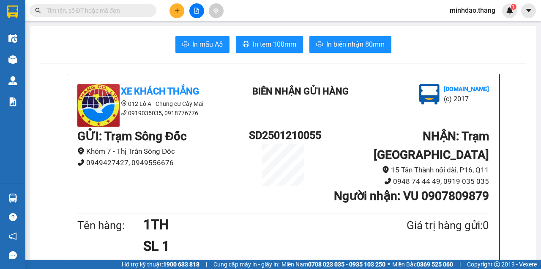
drag, startPoint x: 138, startPoint y: 11, endPoint x: 127, endPoint y: 4, distance: 12.9
click at [138, 11] on input "text" at bounding box center [97, 10] width 100 height 9
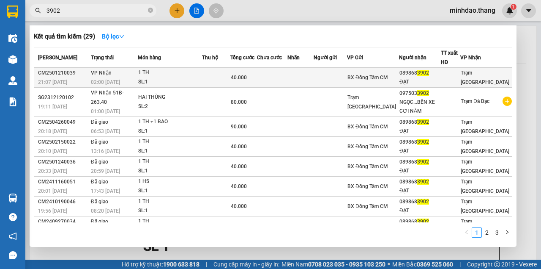
type input "3902"
click at [281, 80] on td at bounding box center [272, 78] width 30 height 20
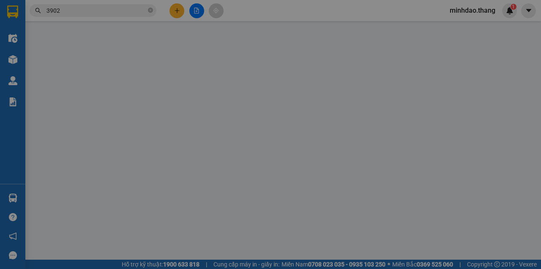
type input "0898683902"
type input "ĐẠT"
type input "40.000"
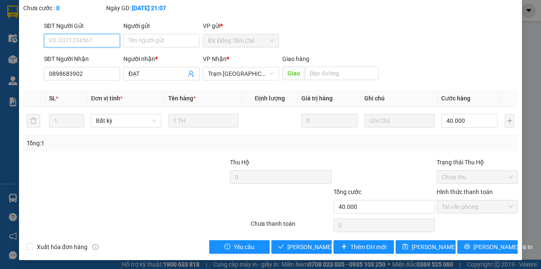
scroll to position [55, 0]
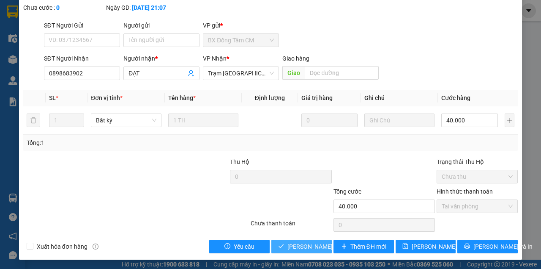
click at [305, 244] on span "[PERSON_NAME] và Giao hàng" at bounding box center [328, 246] width 81 height 9
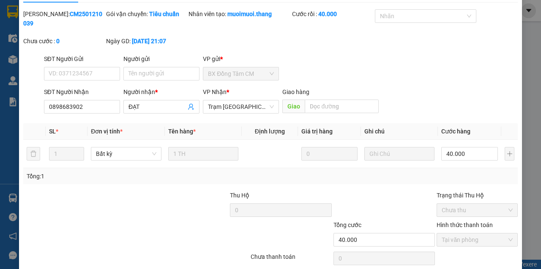
scroll to position [0, 0]
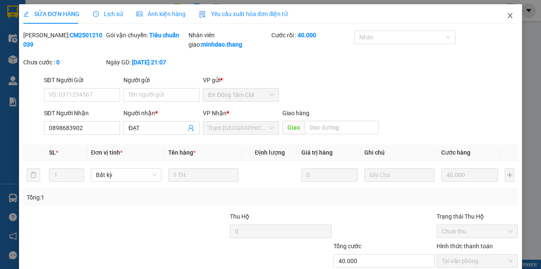
click at [509, 16] on span "Close" at bounding box center [511, 16] width 24 height 24
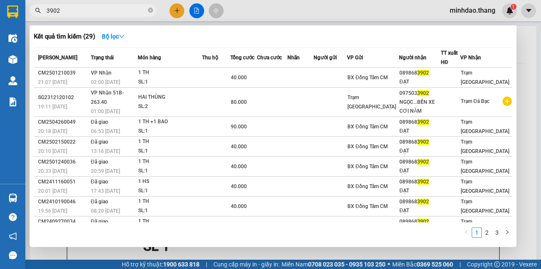
drag, startPoint x: 151, startPoint y: 11, endPoint x: 145, endPoint y: 11, distance: 6.8
click at [151, 11] on icon "close-circle" at bounding box center [150, 10] width 5 height 5
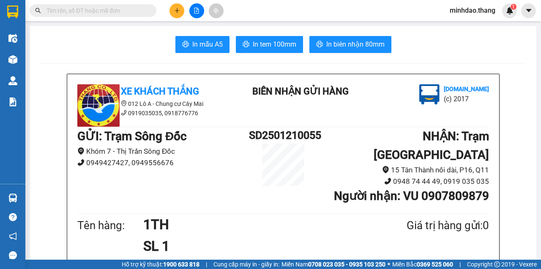
click at [136, 11] on input "text" at bounding box center [97, 10] width 100 height 9
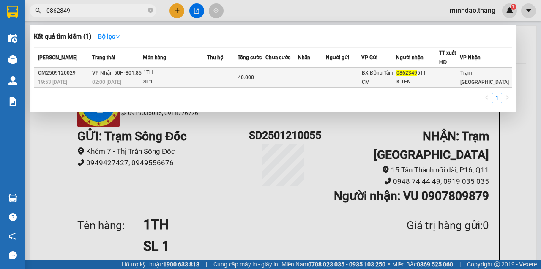
type input "0862349"
click at [244, 77] on span "40.000" at bounding box center [246, 77] width 16 height 6
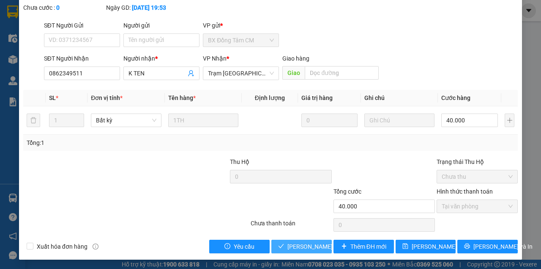
click at [307, 250] on span "[PERSON_NAME] và Giao hàng" at bounding box center [328, 246] width 81 height 9
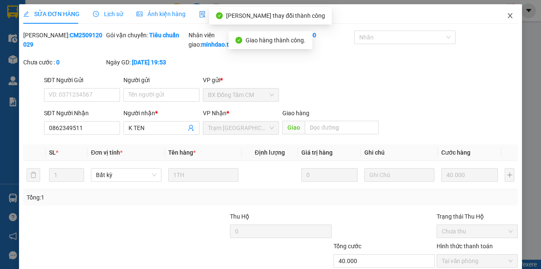
drag, startPoint x: 508, startPoint y: 19, endPoint x: 263, endPoint y: 42, distance: 246.0
click at [508, 19] on icon "close" at bounding box center [510, 15] width 7 height 7
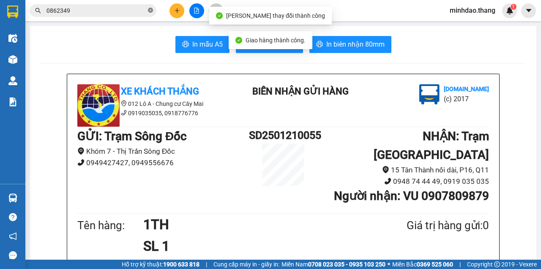
click at [149, 10] on icon "close-circle" at bounding box center [150, 10] width 5 height 5
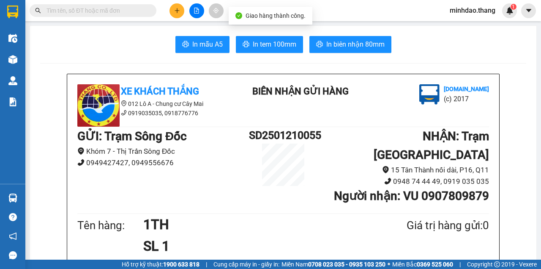
click at [129, 11] on input "text" at bounding box center [97, 10] width 100 height 9
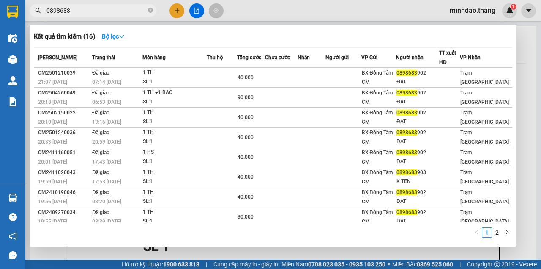
type input "0898683"
click at [147, 10] on span "0898683" at bounding box center [93, 10] width 127 height 13
click at [149, 10] on icon "close-circle" at bounding box center [150, 10] width 5 height 5
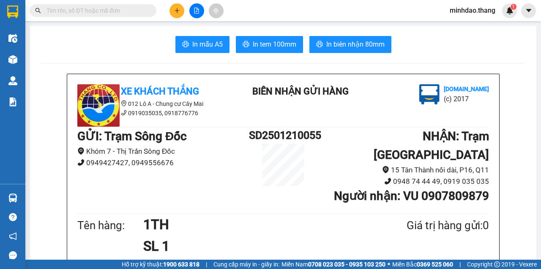
click at [140, 10] on input "text" at bounding box center [97, 10] width 100 height 9
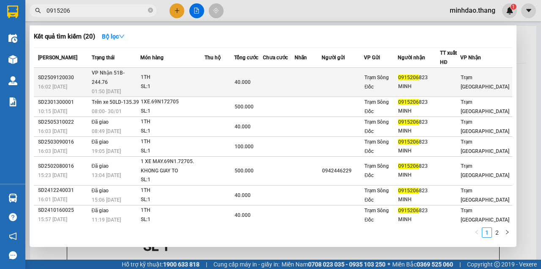
type input "0915206"
click at [272, 73] on td at bounding box center [278, 82] width 31 height 29
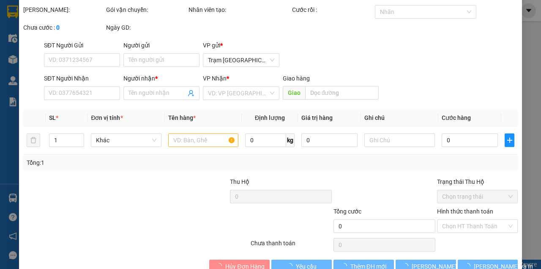
type input "0915206823"
type input "MINH"
type input "40.000"
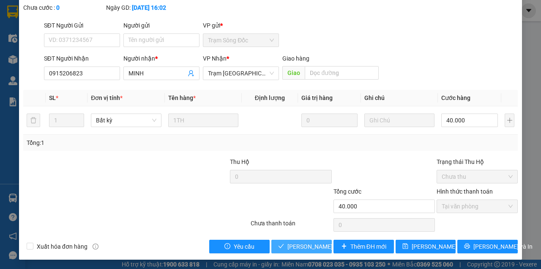
click at [299, 246] on span "[PERSON_NAME] và Giao hàng" at bounding box center [328, 246] width 81 height 9
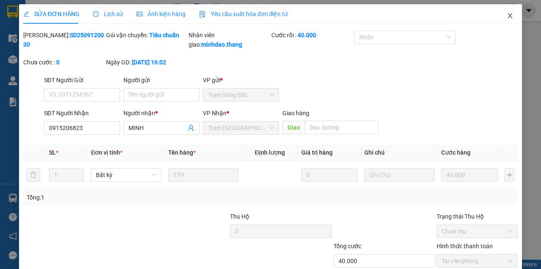
drag, startPoint x: 503, startPoint y: 20, endPoint x: 475, endPoint y: 23, distance: 28.5
click at [502, 20] on span "Close" at bounding box center [511, 16] width 24 height 24
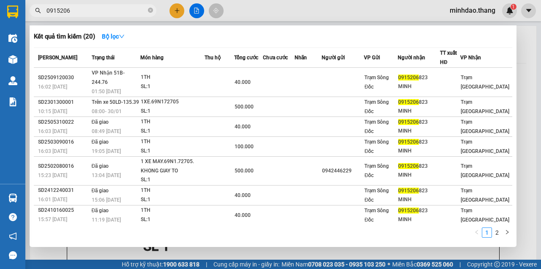
click at [153, 11] on span "0915206" at bounding box center [93, 10] width 127 height 13
click at [152, 11] on icon "close-circle" at bounding box center [150, 10] width 5 height 5
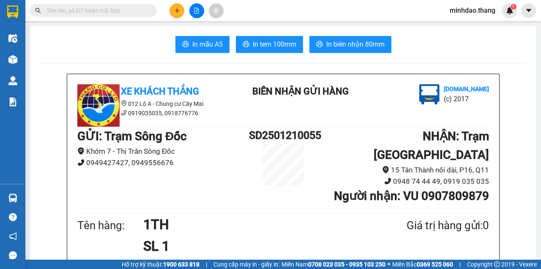
drag, startPoint x: 142, startPoint y: 11, endPoint x: 134, endPoint y: 8, distance: 9.0
click at [135, 8] on input "text" at bounding box center [97, 10] width 100 height 9
click at [134, 8] on input "text" at bounding box center [97, 10] width 100 height 9
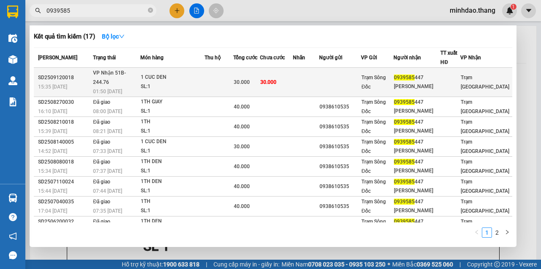
type input "0939585"
click at [256, 77] on div "30.000" at bounding box center [247, 81] width 26 height 9
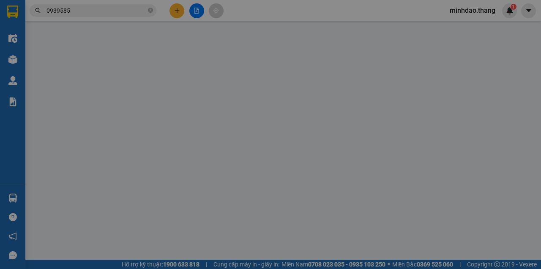
type input "0939585447"
type input "CHI NHUNG"
type input "30.000"
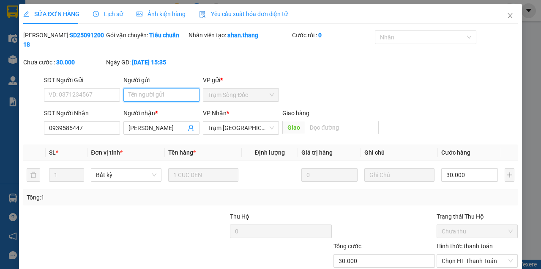
click at [160, 95] on input "Người gửi" at bounding box center [162, 95] width 76 height 14
drag, startPoint x: 160, startPoint y: 95, endPoint x: 155, endPoint y: 89, distance: 7.8
click at [161, 88] on input "Người gửi" at bounding box center [162, 95] width 76 height 14
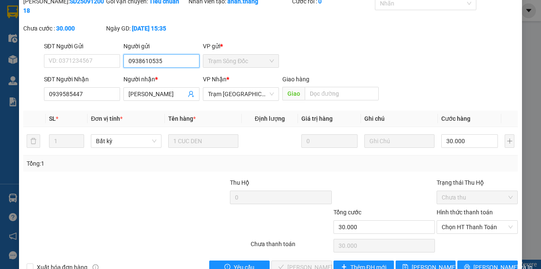
scroll to position [55, 0]
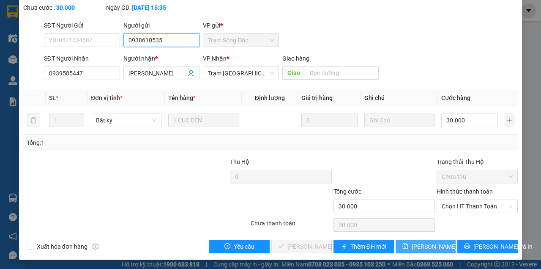
type input "0938610535"
click at [430, 244] on span "[PERSON_NAME] đổi" at bounding box center [446, 246] width 68 height 9
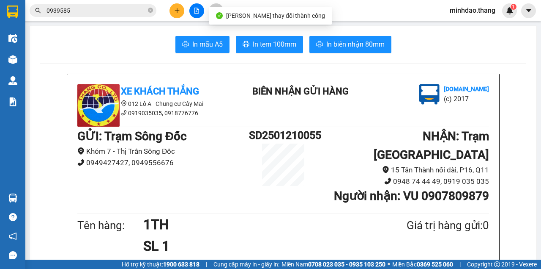
click at [128, 8] on input "0939585" at bounding box center [97, 10] width 100 height 9
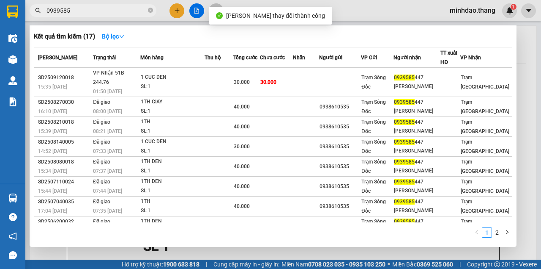
click at [260, 66] on th "Tổng cước" at bounding box center [246, 58] width 27 height 20
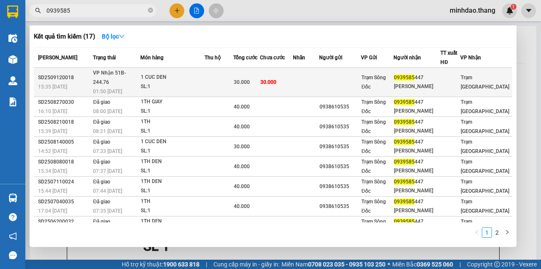
click at [277, 79] on span "30.000" at bounding box center [269, 82] width 16 height 6
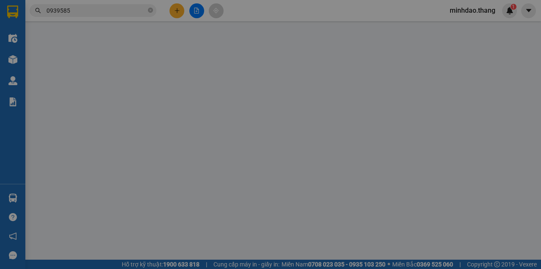
type input "0938610535"
type input "0939585447"
type input "CHI NHUNG"
type input "30.000"
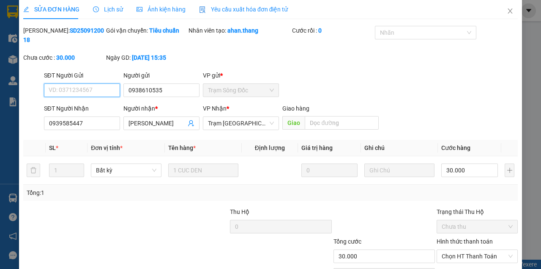
scroll to position [55, 0]
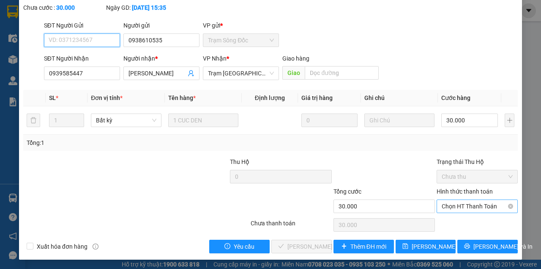
drag, startPoint x: 464, startPoint y: 203, endPoint x: 464, endPoint y: 210, distance: 6.8
click at [464, 203] on span "Chọn HT Thanh Toán" at bounding box center [477, 206] width 71 height 13
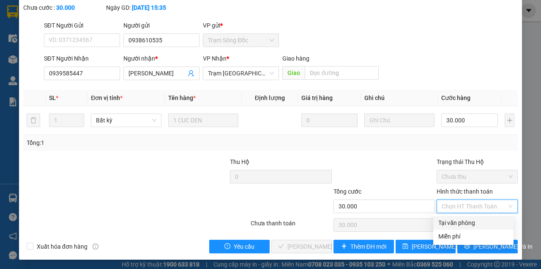
click at [459, 217] on div "Tại văn phòng" at bounding box center [474, 223] width 80 height 14
type input "0"
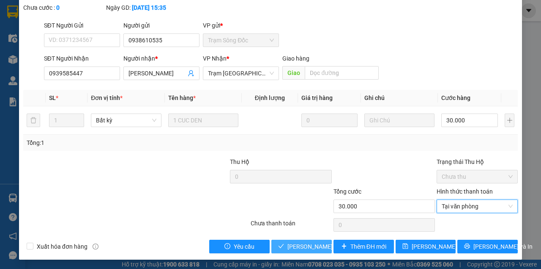
click at [313, 246] on span "[PERSON_NAME] và [PERSON_NAME] hàng" at bounding box center [328, 246] width 81 height 9
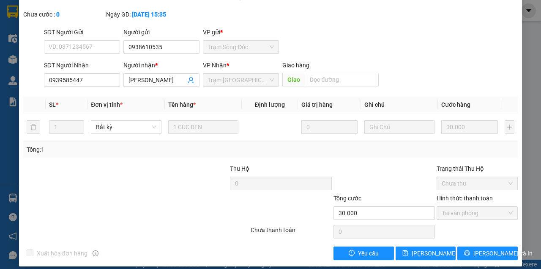
scroll to position [0, 0]
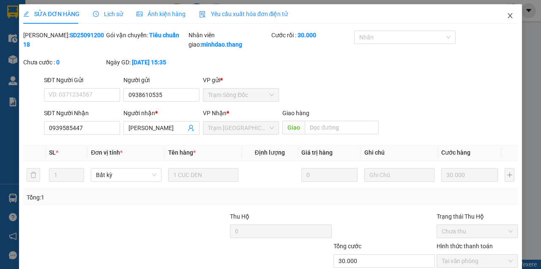
drag, startPoint x: 499, startPoint y: 22, endPoint x: 503, endPoint y: 19, distance: 4.7
click at [500, 21] on span "Close" at bounding box center [511, 16] width 24 height 24
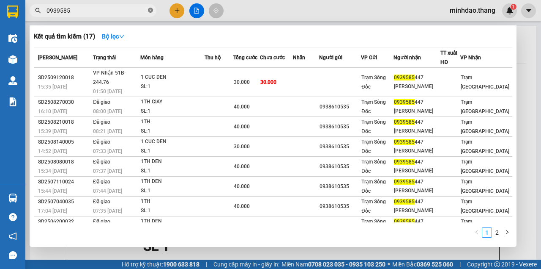
click at [151, 11] on icon "close-circle" at bounding box center [150, 10] width 5 height 5
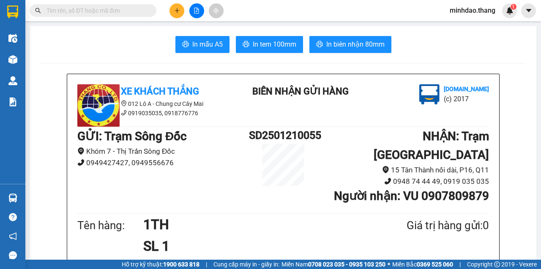
click at [136, 11] on input "text" at bounding box center [97, 10] width 100 height 9
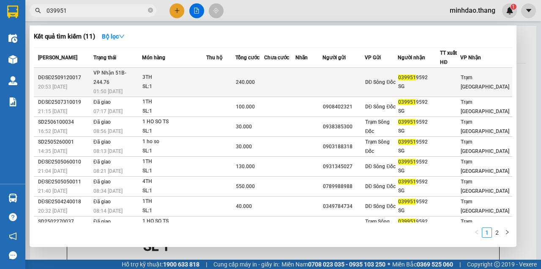
type input "039951"
click at [246, 80] on span "240.000" at bounding box center [245, 82] width 19 height 6
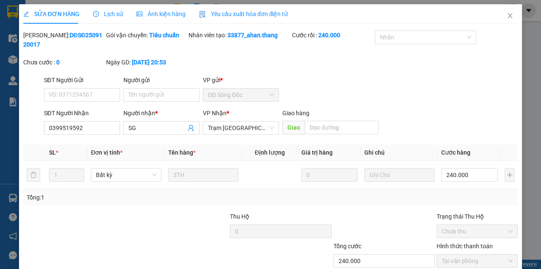
click at [162, 108] on form "SĐT Người Gửi VD: 0371234567 Người gửi Tên người gửi VP gửi * DĐ Sông Đốc SĐT N…" at bounding box center [270, 106] width 495 height 63
click at [165, 99] on input "Người gửi" at bounding box center [162, 95] width 76 height 14
click at [166, 97] on input "Người gửi" at bounding box center [162, 95] width 76 height 14
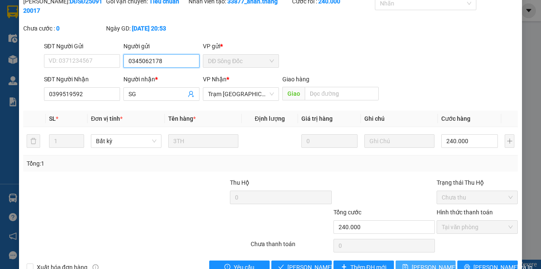
scroll to position [55, 0]
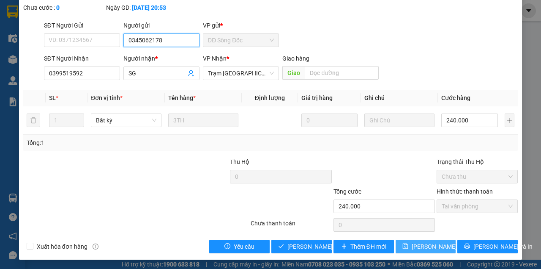
type input "0345062178"
click at [425, 243] on span "[PERSON_NAME] đổi" at bounding box center [446, 246] width 68 height 9
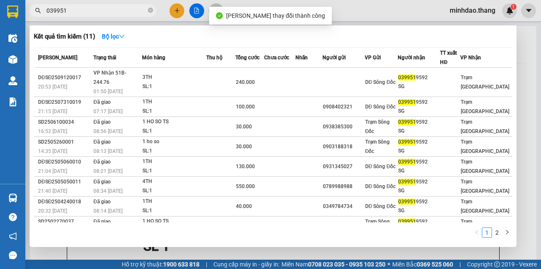
click at [129, 8] on input "039951" at bounding box center [97, 10] width 100 height 9
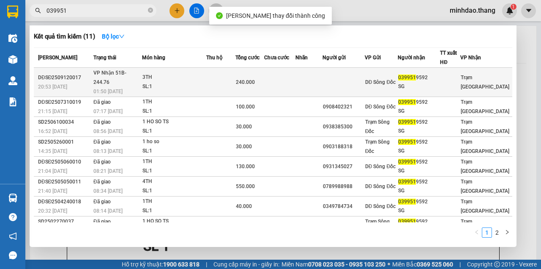
click at [310, 81] on td at bounding box center [309, 82] width 27 height 29
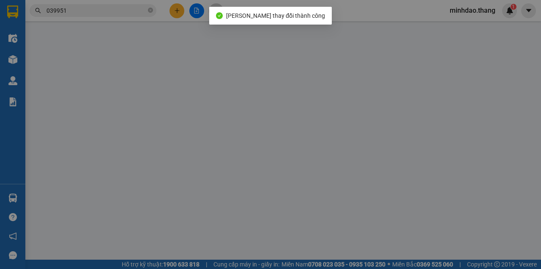
type input "0345062178"
type input "0399519592"
type input "SG"
type input "240.000"
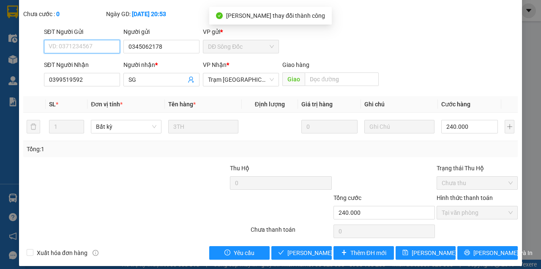
scroll to position [55, 0]
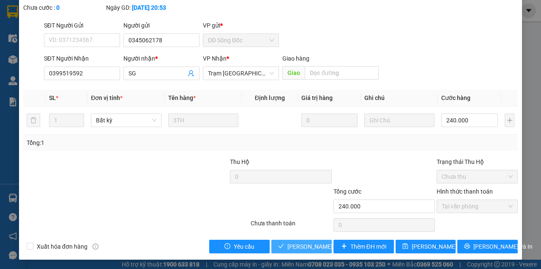
click at [313, 244] on span "[PERSON_NAME] và [PERSON_NAME] hàng" at bounding box center [328, 246] width 81 height 9
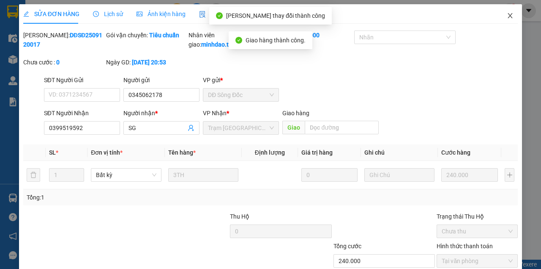
scroll to position [0, 0]
click at [507, 17] on icon "close" at bounding box center [510, 15] width 7 height 7
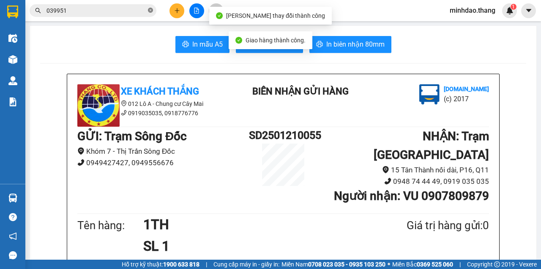
click at [148, 10] on icon "close-circle" at bounding box center [150, 10] width 5 height 5
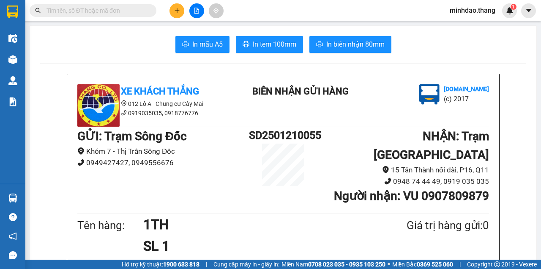
click at [129, 14] on input "text" at bounding box center [97, 10] width 100 height 9
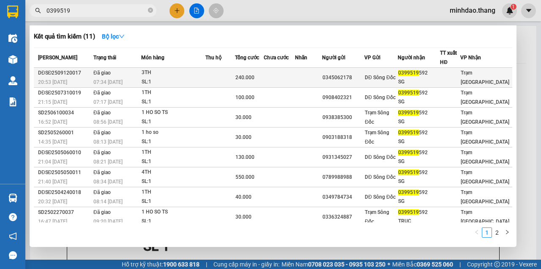
type input "0399519"
click at [273, 74] on td at bounding box center [279, 78] width 31 height 20
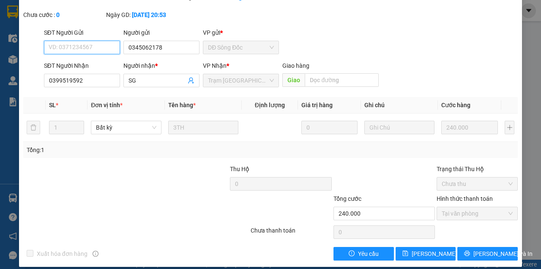
scroll to position [64, 0]
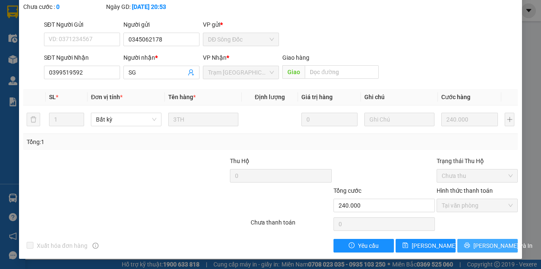
click at [478, 244] on span "[PERSON_NAME] và In" at bounding box center [503, 245] width 59 height 9
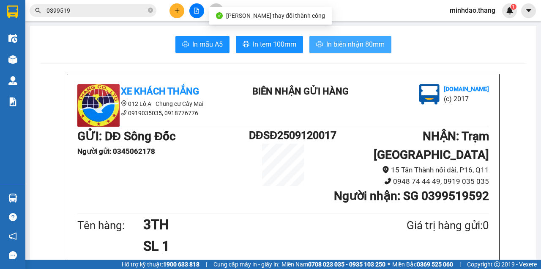
click at [343, 51] on button "In biên nhận 80mm" at bounding box center [351, 44] width 82 height 17
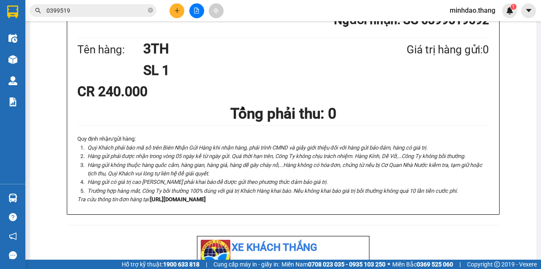
scroll to position [113, 0]
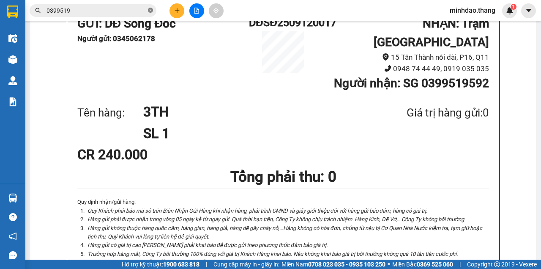
click at [152, 11] on icon "close-circle" at bounding box center [150, 10] width 5 height 5
click at [135, 9] on input "text" at bounding box center [97, 10] width 100 height 9
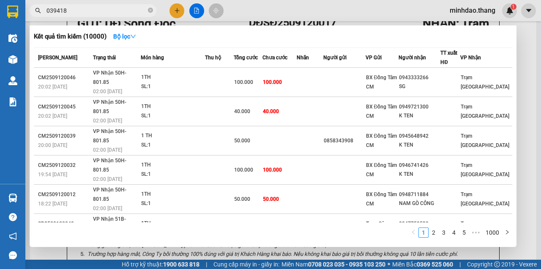
type input "0394185"
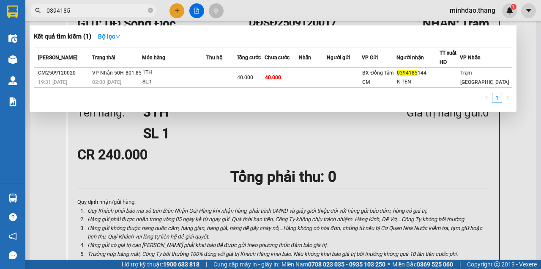
click at [151, 11] on icon "close-circle" at bounding box center [150, 10] width 5 height 5
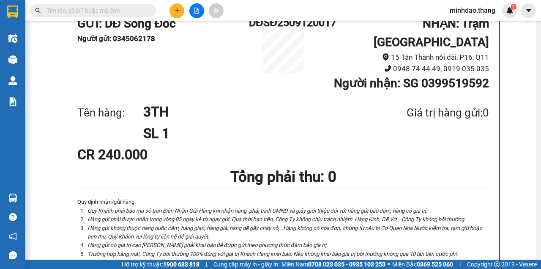
click at [107, 6] on input "text" at bounding box center [97, 10] width 100 height 9
click at [177, 12] on icon "plus" at bounding box center [177, 11] width 6 height 6
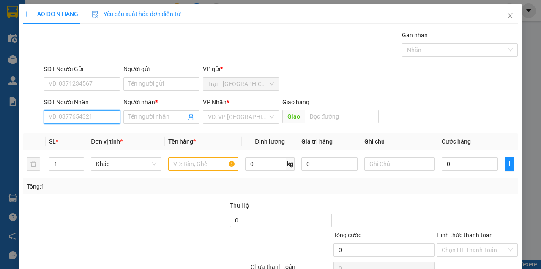
click at [89, 113] on input "SĐT Người Nhận" at bounding box center [82, 117] width 76 height 14
click at [90, 114] on input "SĐT Người Nhận" at bounding box center [82, 117] width 76 height 14
type input "0989667760"
click at [98, 132] on div "0989667760 - LÂM..TRẦN VĂN THỜI" at bounding box center [98, 133] width 99 height 9
type input "LÂM..TRẦN VĂN THỜI"
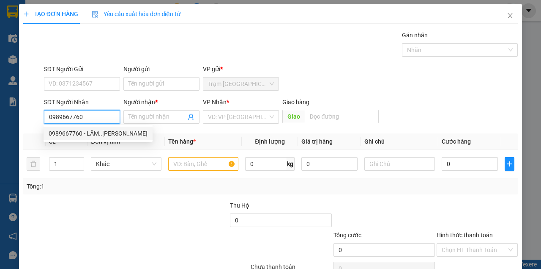
type input "[PERSON_NAME]"
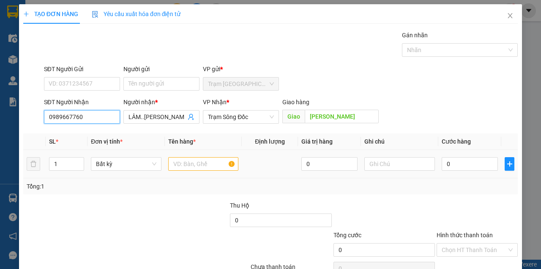
type input "0989667760"
click at [199, 170] on div at bounding box center [203, 163] width 71 height 17
click at [212, 159] on input "text" at bounding box center [203, 164] width 71 height 14
click at [212, 162] on input "text" at bounding box center [203, 164] width 71 height 14
click at [213, 162] on input "text" at bounding box center [203, 164] width 71 height 14
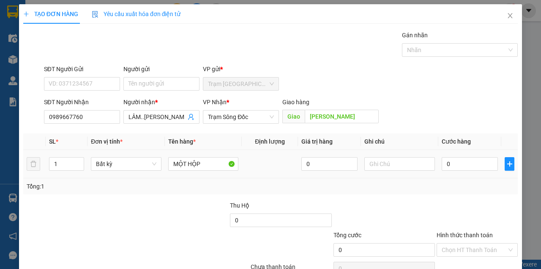
click at [405, 170] on div at bounding box center [400, 163] width 71 height 17
click at [404, 170] on div at bounding box center [400, 163] width 71 height 17
click at [446, 166] on input "0" at bounding box center [470, 164] width 56 height 14
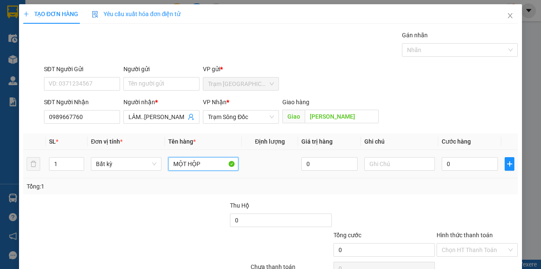
click at [219, 169] on input "MỘT HỘP" at bounding box center [203, 164] width 71 height 14
type input "MỘT HỘP RĂNG"
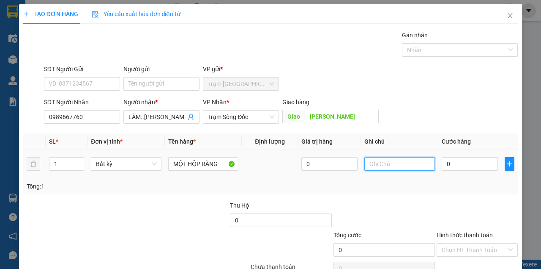
click at [387, 162] on input "text" at bounding box center [400, 164] width 71 height 14
click at [167, 81] on input "Người gửi" at bounding box center [162, 84] width 76 height 14
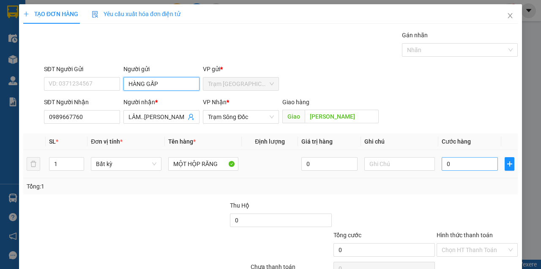
type input "HÀNG GẤP"
click at [460, 161] on input "0" at bounding box center [470, 164] width 56 height 14
type input "4"
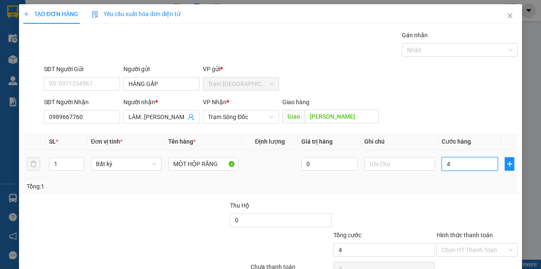
type input "40"
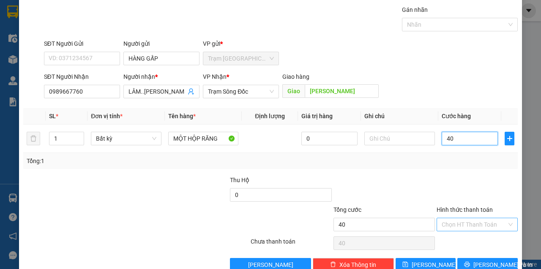
scroll to position [43, 0]
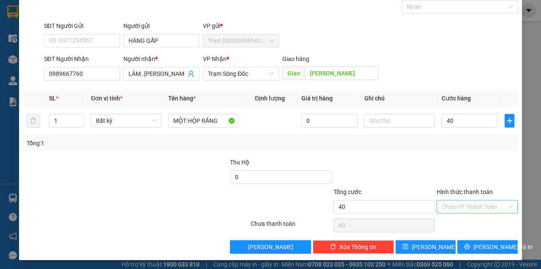
type input "40.000"
drag, startPoint x: 477, startPoint y: 208, endPoint x: 476, endPoint y: 212, distance: 4.4
click at [477, 209] on input "Hình thức thanh toán" at bounding box center [474, 206] width 65 height 13
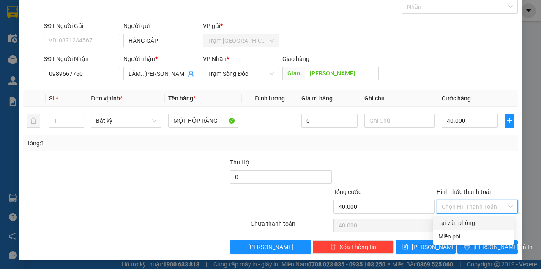
click at [472, 224] on div "Tại văn phòng" at bounding box center [474, 222] width 70 height 9
type input "0"
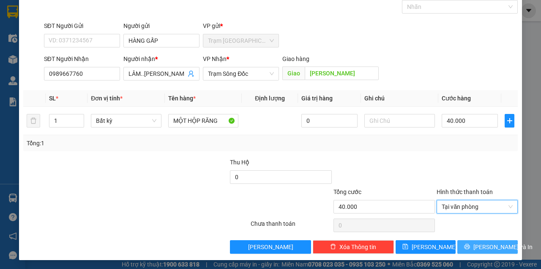
click at [478, 244] on span "[PERSON_NAME] và In" at bounding box center [503, 246] width 59 height 9
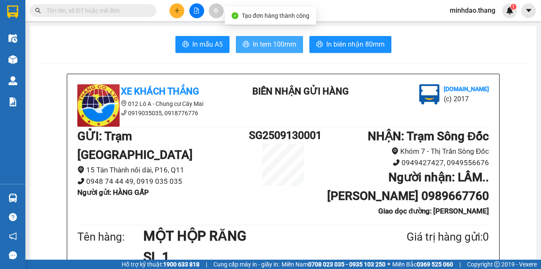
click at [271, 47] on span "In tem 100mm" at bounding box center [275, 44] width 44 height 11
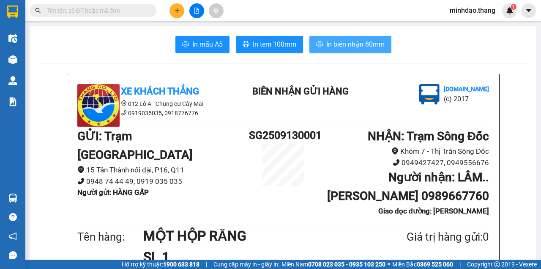
click at [346, 46] on span "In biên nhận 80mm" at bounding box center [356, 44] width 58 height 11
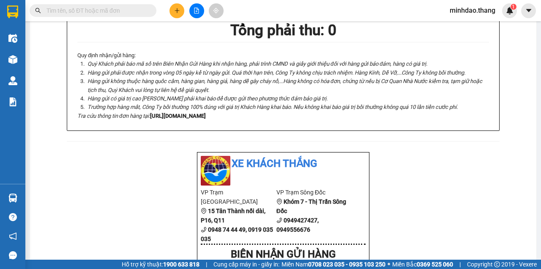
scroll to position [310, 0]
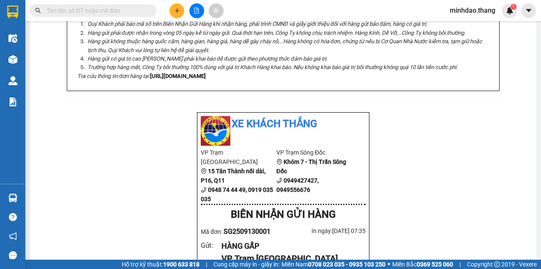
click at [121, 11] on input "text" at bounding box center [97, 10] width 100 height 9
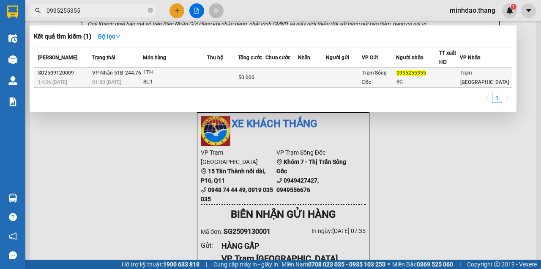
type input "0935255355"
click at [261, 73] on div "50.000" at bounding box center [252, 77] width 27 height 9
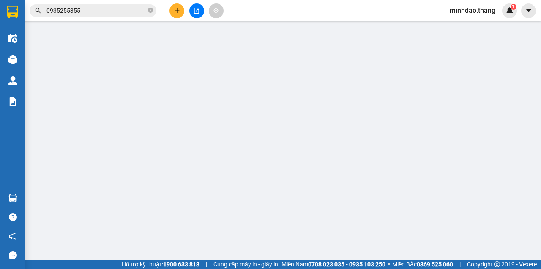
type input "0935255355"
type input "SG"
type input "50.000"
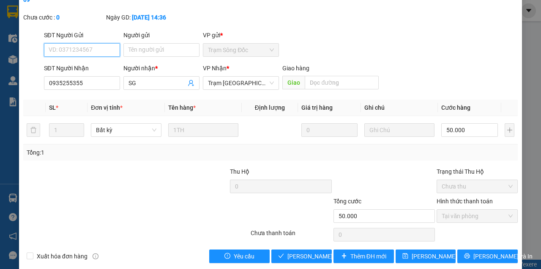
scroll to position [55, 0]
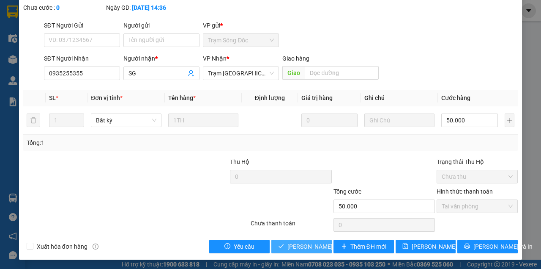
click at [302, 244] on span "[PERSON_NAME] và [PERSON_NAME] hàng" at bounding box center [328, 246] width 81 height 9
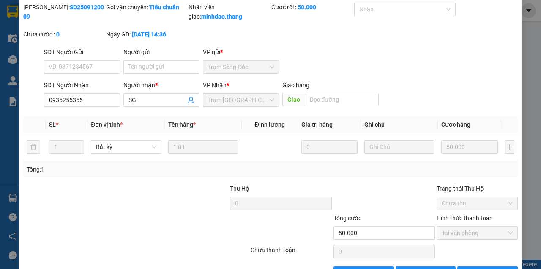
scroll to position [0, 0]
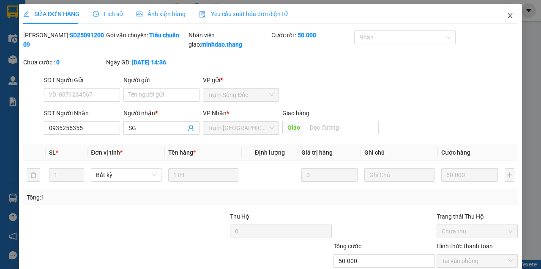
click at [507, 17] on icon "close" at bounding box center [510, 15] width 7 height 7
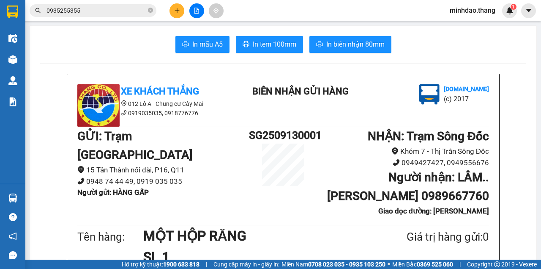
click at [124, 7] on input "0935255355" at bounding box center [97, 10] width 100 height 9
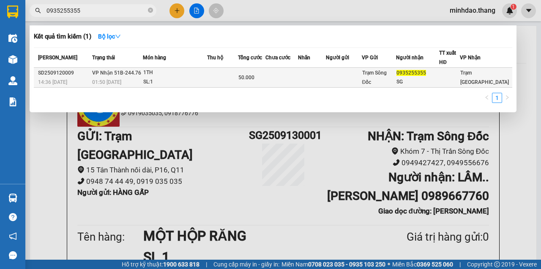
click at [199, 75] on div "1TH" at bounding box center [174, 72] width 63 height 9
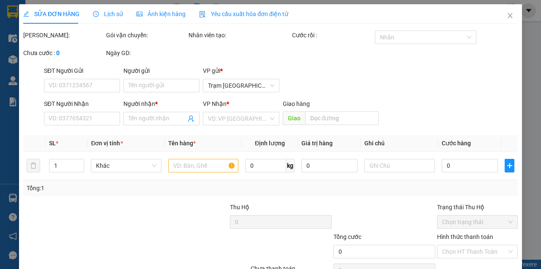
type input "0935255355"
type input "SG"
type input "50.000"
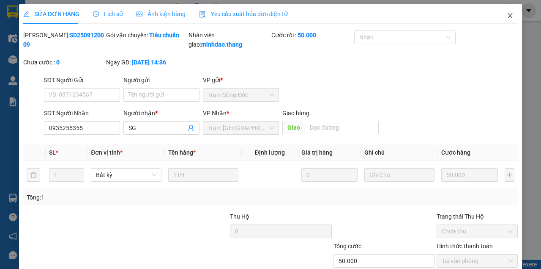
click at [507, 16] on icon "close" at bounding box center [510, 15] width 7 height 7
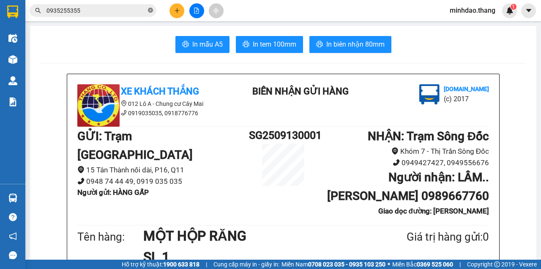
click at [149, 9] on span "0935255355" at bounding box center [93, 10] width 127 height 13
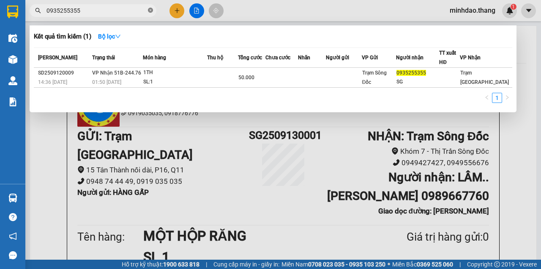
click at [152, 11] on icon "close-circle" at bounding box center [150, 10] width 5 height 5
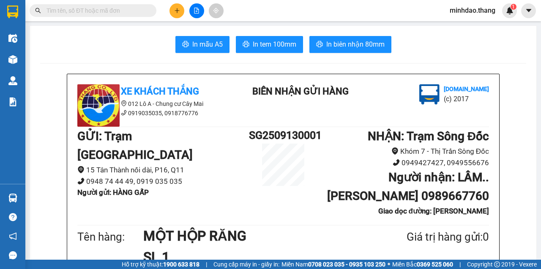
click at [131, 12] on input "text" at bounding box center [97, 10] width 100 height 9
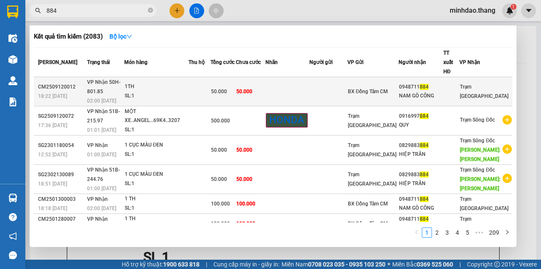
type input "884"
click at [310, 88] on td at bounding box center [288, 91] width 44 height 29
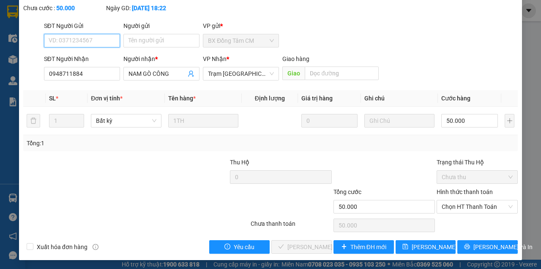
scroll to position [55, 0]
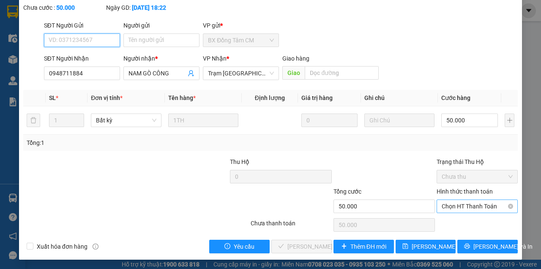
click at [465, 206] on span "Chọn HT Thanh Toán" at bounding box center [477, 206] width 71 height 13
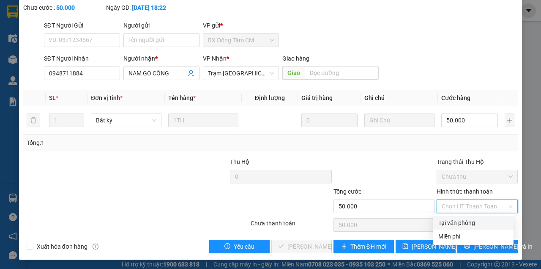
drag, startPoint x: 453, startPoint y: 228, endPoint x: 448, endPoint y: 230, distance: 5.5
click at [453, 228] on div "Tại văn phòng" at bounding box center [474, 223] width 80 height 14
type input "0"
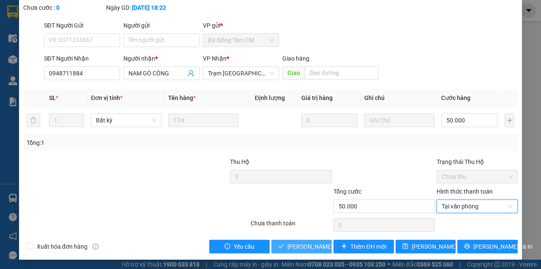
click at [302, 250] on button "[PERSON_NAME] và [PERSON_NAME] hàng" at bounding box center [302, 246] width 60 height 14
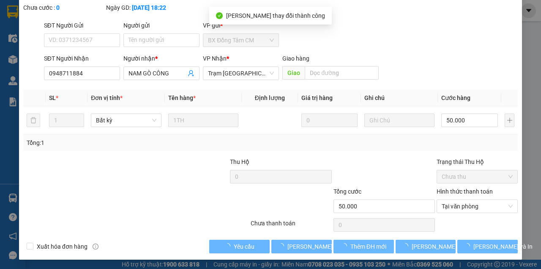
scroll to position [0, 0]
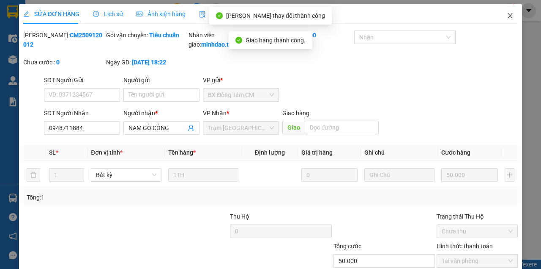
drag, startPoint x: 508, startPoint y: 14, endPoint x: 469, endPoint y: 24, distance: 39.8
click at [507, 15] on icon "close" at bounding box center [510, 15] width 7 height 7
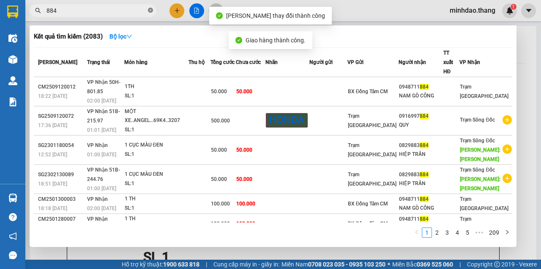
click at [150, 12] on icon "close-circle" at bounding box center [150, 10] width 5 height 5
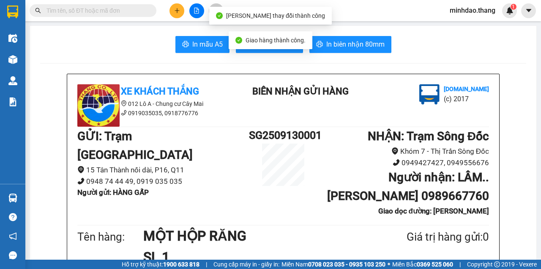
click at [126, 9] on input "text" at bounding box center [97, 10] width 100 height 9
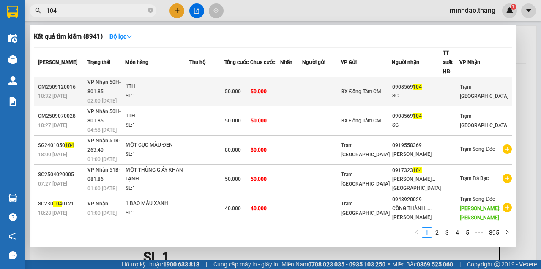
type input "104"
click at [250, 80] on td "50.000" at bounding box center [238, 91] width 26 height 29
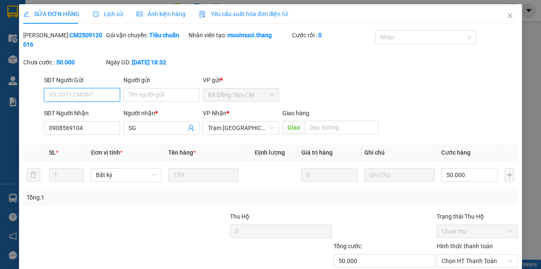
scroll to position [55, 0]
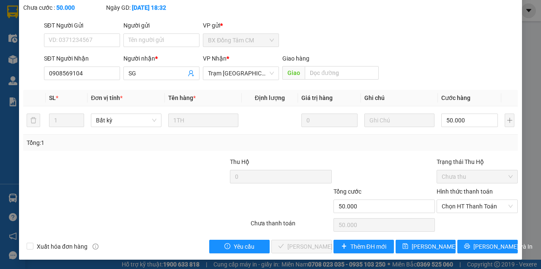
click at [468, 218] on div "Chọn HT Thanh Toán" at bounding box center [477, 224] width 83 height 17
click at [469, 205] on span "Chọn HT Thanh Toán" at bounding box center [477, 206] width 71 height 13
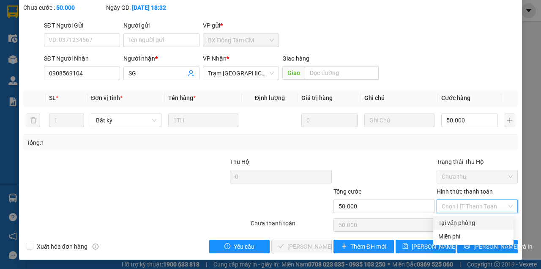
click at [445, 223] on div "Tại văn phòng" at bounding box center [474, 222] width 70 height 9
type input "0"
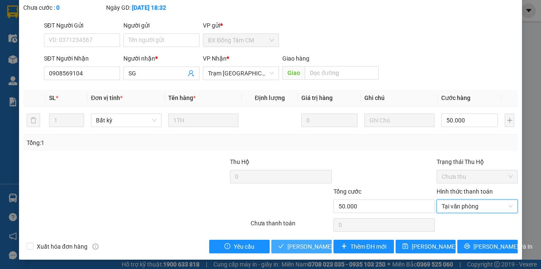
click at [304, 246] on span "[PERSON_NAME] và [PERSON_NAME] hàng" at bounding box center [328, 246] width 81 height 9
click at [305, 245] on span "[PERSON_NAME] và [PERSON_NAME] hàng" at bounding box center [328, 246] width 81 height 9
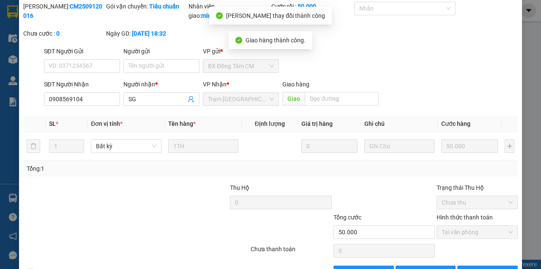
scroll to position [0, 0]
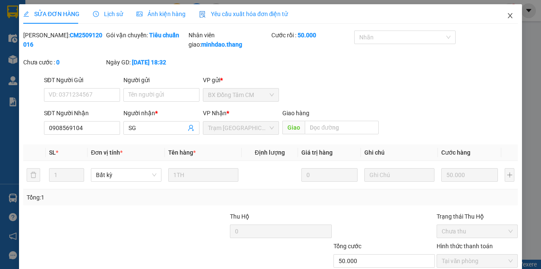
drag, startPoint x: 508, startPoint y: 15, endPoint x: 489, endPoint y: 24, distance: 20.8
click at [507, 17] on icon "close" at bounding box center [510, 15] width 7 height 7
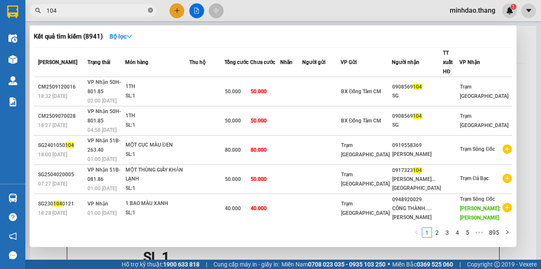
click at [150, 13] on icon "close-circle" at bounding box center [150, 10] width 5 height 5
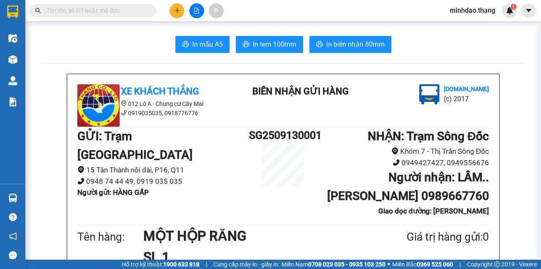
click at [124, 10] on input "text" at bounding box center [97, 10] width 100 height 9
click at [124, 11] on input "text" at bounding box center [97, 10] width 100 height 9
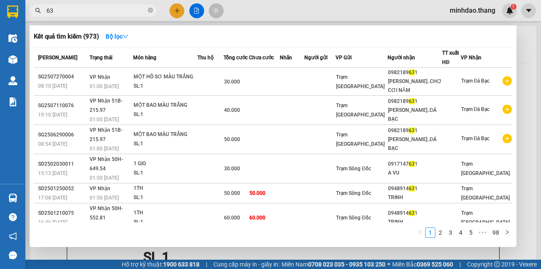
type input "6"
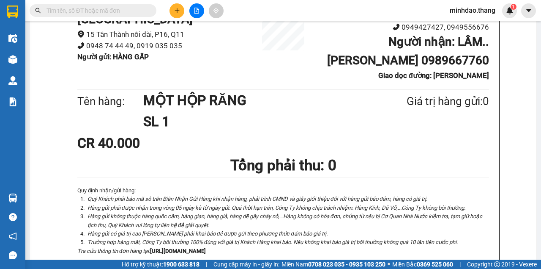
scroll to position [141, 0]
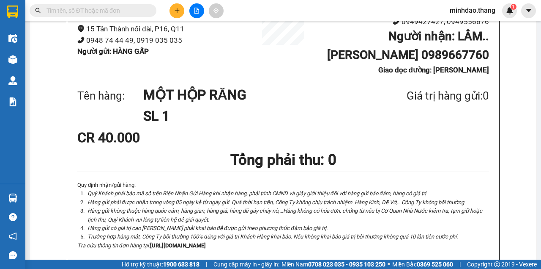
click at [119, 15] on span at bounding box center [93, 10] width 127 height 13
click at [130, 12] on input "text" at bounding box center [97, 10] width 100 height 9
click at [130, 13] on input "text" at bounding box center [97, 10] width 100 height 9
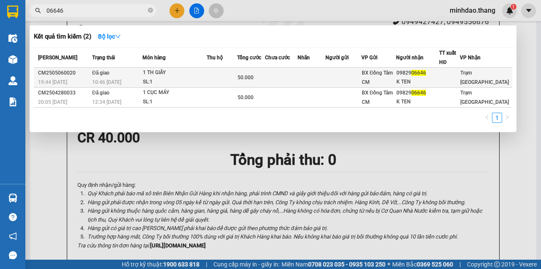
type input "06646"
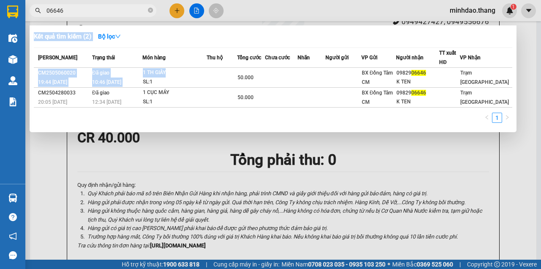
drag, startPoint x: 206, startPoint y: 74, endPoint x: 149, endPoint y: 15, distance: 82.0
click at [148, 16] on div "Kết quả tìm kiếm ( 2 ) Bộ lọc Mã ĐH Trạng thái Món hàng Thu hộ Tổng cước Chưa c…" at bounding box center [82, 10] width 165 height 15
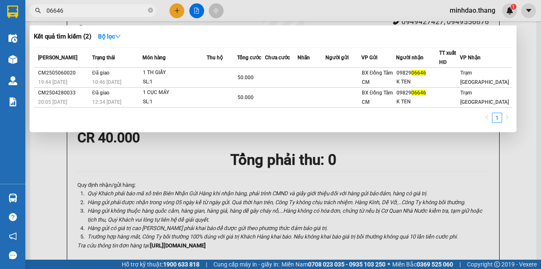
drag, startPoint x: 150, startPoint y: 13, endPoint x: 143, endPoint y: 12, distance: 6.8
click at [149, 13] on icon "close-circle" at bounding box center [150, 10] width 5 height 5
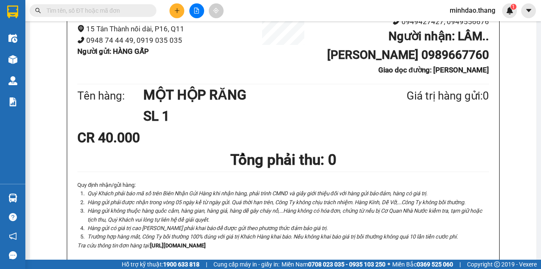
click at [137, 10] on input "text" at bounding box center [97, 10] width 100 height 9
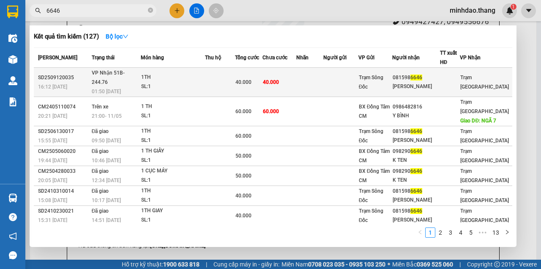
type input "6646"
click at [256, 82] on td "40.000" at bounding box center [248, 82] width 27 height 29
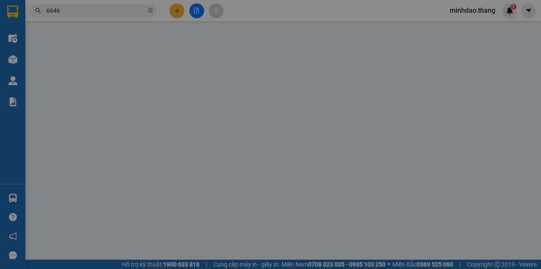
type input "0815986646"
type input "THAO VY"
type input "40.000"
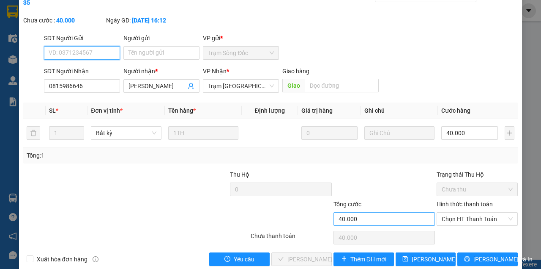
scroll to position [55, 0]
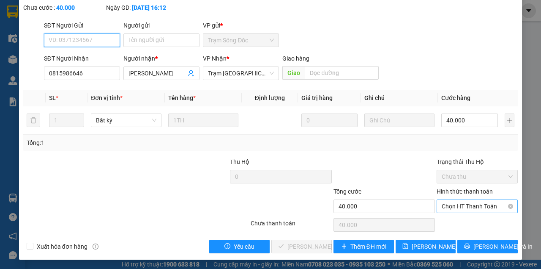
click at [456, 210] on span "Chọn HT Thanh Toán" at bounding box center [477, 206] width 71 height 13
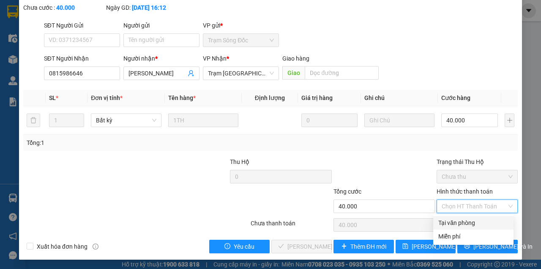
click at [454, 224] on div "Tại văn phòng" at bounding box center [474, 222] width 70 height 9
type input "0"
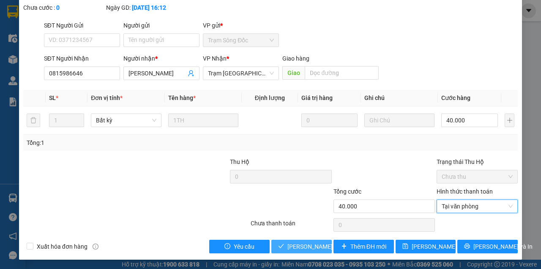
click at [313, 251] on button "[PERSON_NAME] và Giao hàng" at bounding box center [302, 246] width 60 height 14
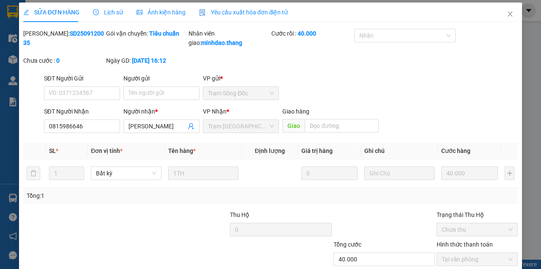
scroll to position [0, 0]
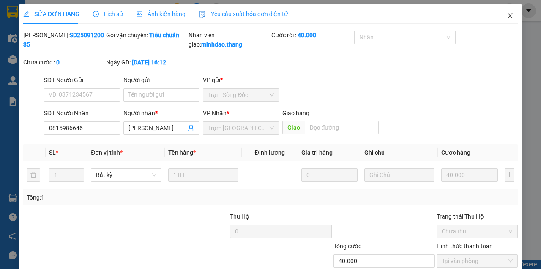
click at [507, 17] on icon "close" at bounding box center [510, 15] width 7 height 7
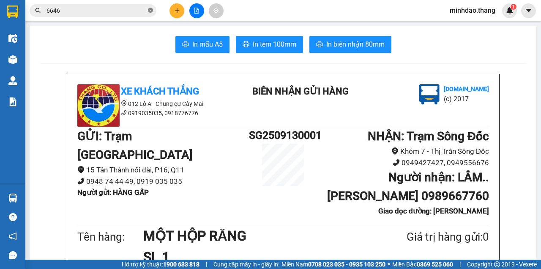
click at [152, 12] on icon "close-circle" at bounding box center [150, 10] width 5 height 5
click at [131, 11] on input "text" at bounding box center [97, 10] width 100 height 9
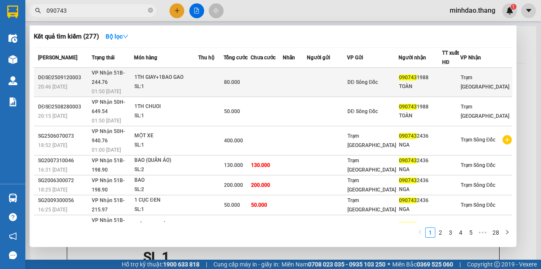
type input "090743"
click at [266, 78] on td at bounding box center [267, 82] width 32 height 29
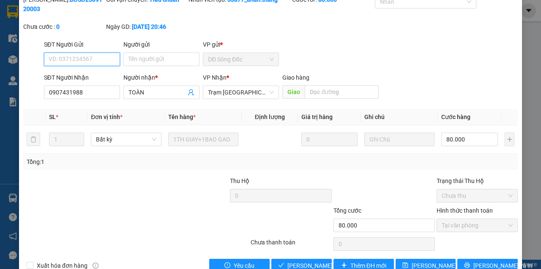
scroll to position [55, 0]
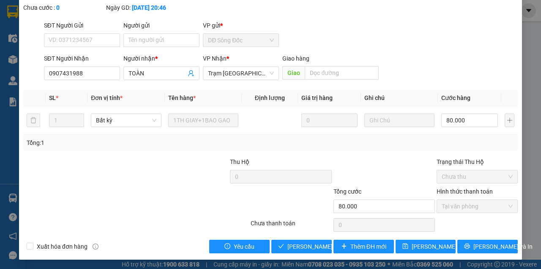
click at [306, 237] on div "Total Paid Fee 80.000 Total UnPaid Fee 0 Cash Collection Total Fee Mã ĐH: DĐSĐ2…" at bounding box center [270, 114] width 495 height 277
click at [299, 245] on span "[PERSON_NAME] và Giao hàng" at bounding box center [328, 246] width 81 height 9
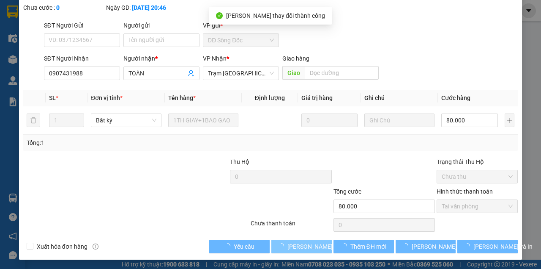
scroll to position [0, 0]
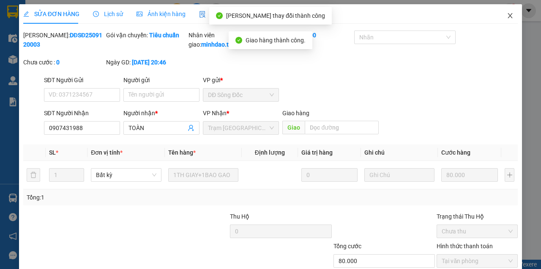
drag, startPoint x: 520, startPoint y: 2, endPoint x: 513, endPoint y: 6, distance: 8.9
click at [519, 3] on div "SỬA ĐƠN HÀNG Lịch sử Ảnh kiện hàng Yêu cầu xuất hóa đơn điện tử Total Paid Fee …" at bounding box center [270, 134] width 541 height 269
click at [507, 14] on icon "close" at bounding box center [510, 15] width 7 height 7
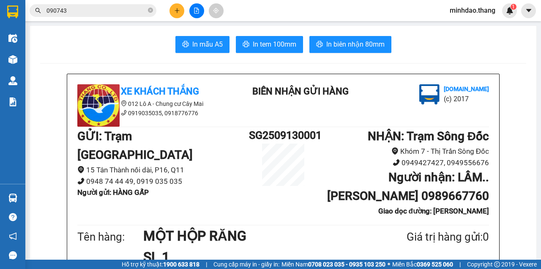
scroll to position [169, 0]
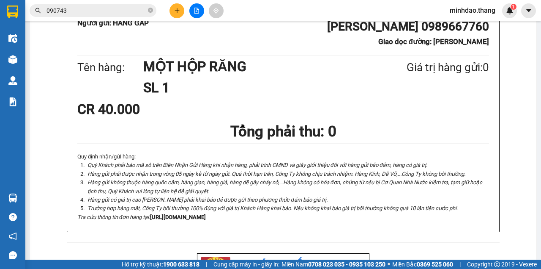
click at [123, 9] on input "090743" at bounding box center [97, 10] width 100 height 9
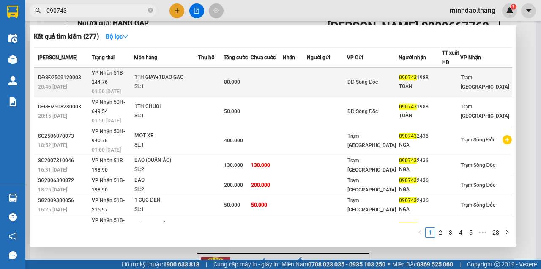
click at [283, 80] on td at bounding box center [267, 82] width 32 height 29
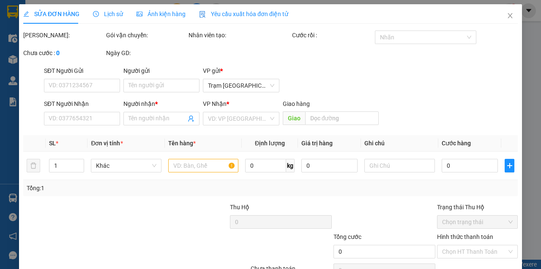
type input "0907431988"
type input "TOÀN"
type input "80.000"
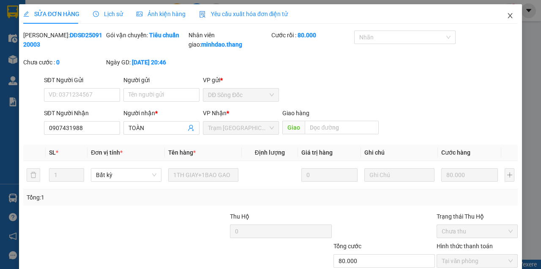
click at [510, 12] on span "Close" at bounding box center [511, 16] width 24 height 24
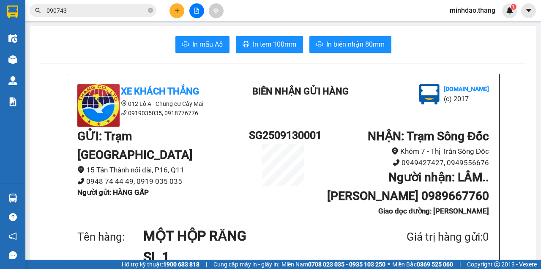
click at [151, 9] on icon "close-circle" at bounding box center [150, 10] width 5 height 5
click at [139, 10] on input "text" at bounding box center [97, 10] width 100 height 9
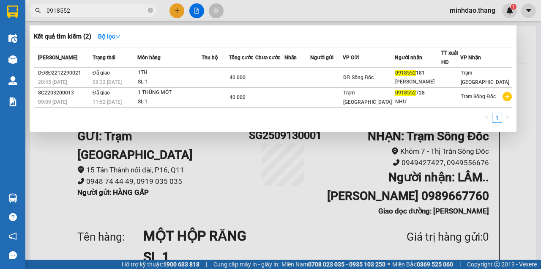
type input "0918552"
click at [172, 11] on div at bounding box center [270, 134] width 541 height 269
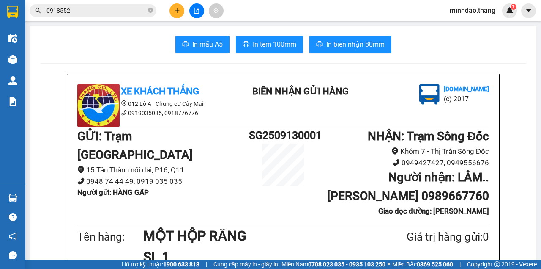
click at [173, 11] on button at bounding box center [177, 10] width 15 height 15
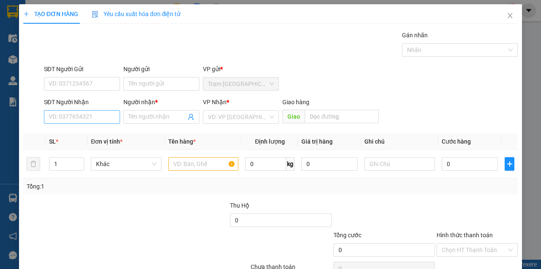
drag, startPoint x: 63, startPoint y: 126, endPoint x: 64, endPoint y: 117, distance: 8.9
click at [63, 125] on div "SĐT Người Nhận VD: 0377654321" at bounding box center [82, 112] width 76 height 30
click at [64, 117] on input "SĐT Người Nhận" at bounding box center [82, 117] width 76 height 14
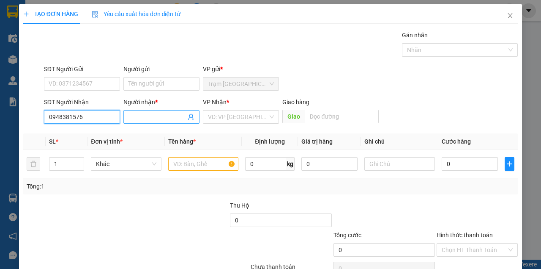
type input "0948381576"
click at [140, 118] on input "Người nhận *" at bounding box center [158, 116] width 58 height 9
click at [137, 118] on input "Người nhận *" at bounding box center [158, 116] width 58 height 9
type input "T"
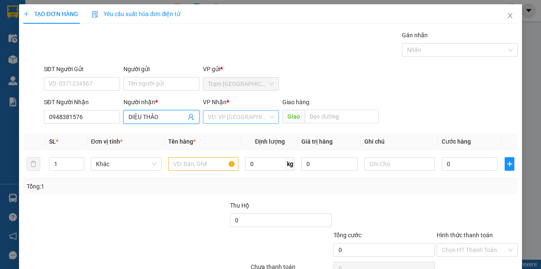
type input "DIỆU THẢO"
click at [226, 120] on input "search" at bounding box center [238, 116] width 60 height 13
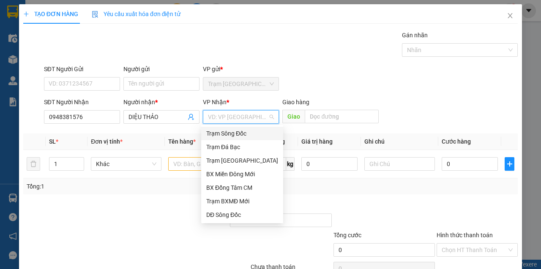
click at [225, 135] on div "Trạm Sông Đốc" at bounding box center [242, 133] width 72 height 9
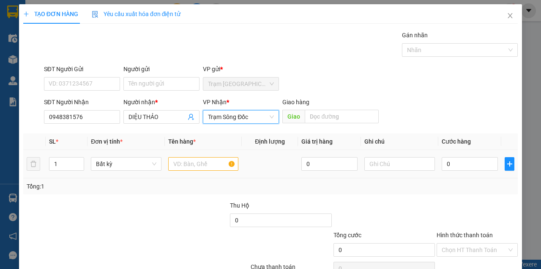
click at [182, 171] on div at bounding box center [203, 163] width 71 height 17
click at [184, 165] on input "text" at bounding box center [203, 164] width 71 height 14
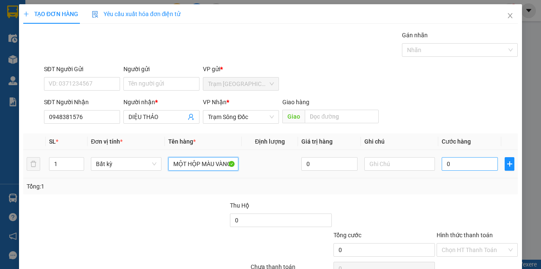
type input "MỘT HỘP MÀU VÀNG"
click at [456, 163] on input "0" at bounding box center [470, 164] width 56 height 14
type input "3"
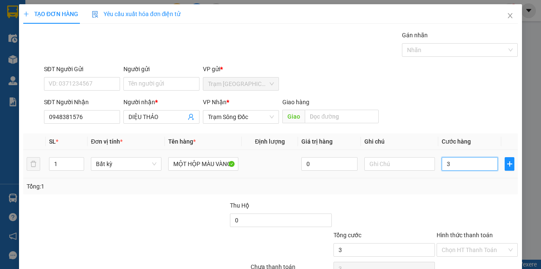
type input "30"
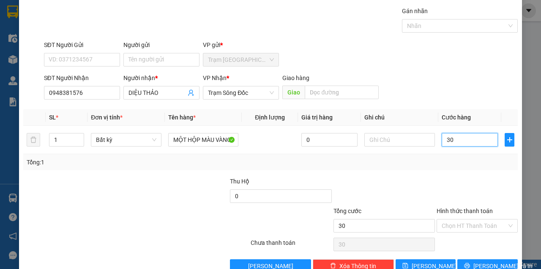
scroll to position [43, 0]
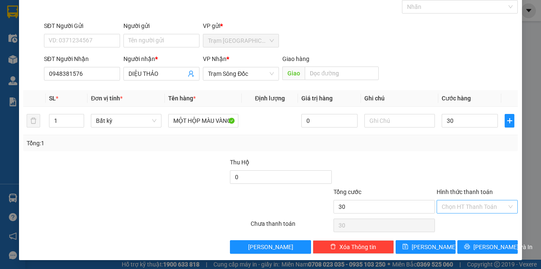
type input "30.000"
click at [464, 207] on input "Hình thức thanh toán" at bounding box center [474, 206] width 65 height 13
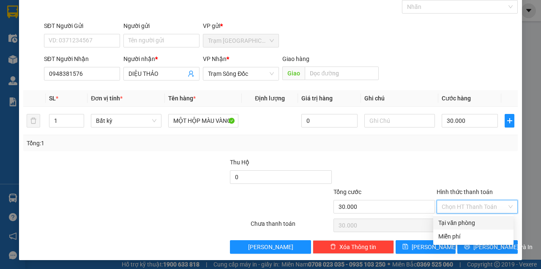
click at [462, 227] on div "Tại văn phòng" at bounding box center [474, 222] width 70 height 9
type input "0"
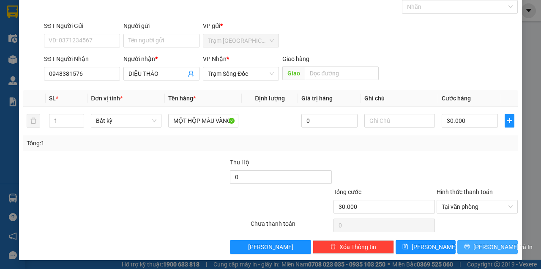
click at [464, 248] on button "[PERSON_NAME] và In" at bounding box center [488, 247] width 60 height 14
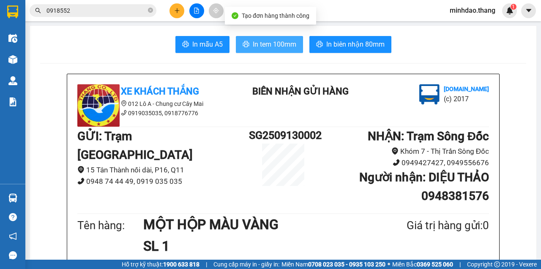
click at [277, 38] on button "In tem 100mm" at bounding box center [269, 44] width 67 height 17
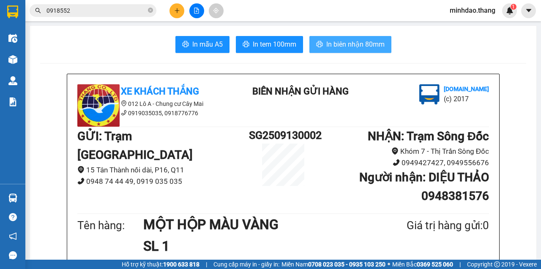
click at [343, 44] on span "In biên nhận 80mm" at bounding box center [356, 44] width 58 height 11
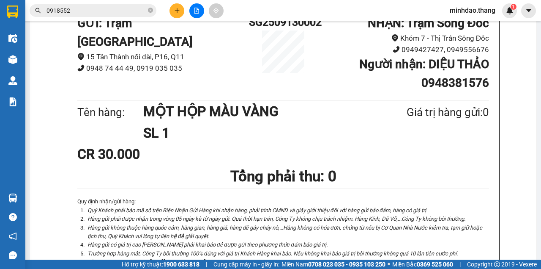
scroll to position [197, 0]
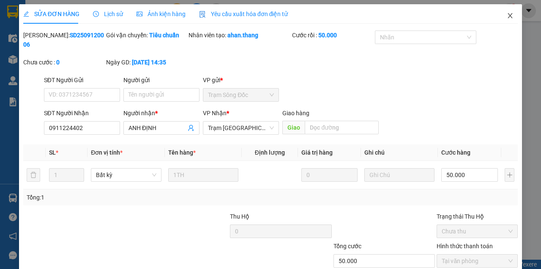
drag, startPoint x: 508, startPoint y: 14, endPoint x: 502, endPoint y: 16, distance: 5.7
click at [507, 14] on icon "close" at bounding box center [510, 15] width 7 height 7
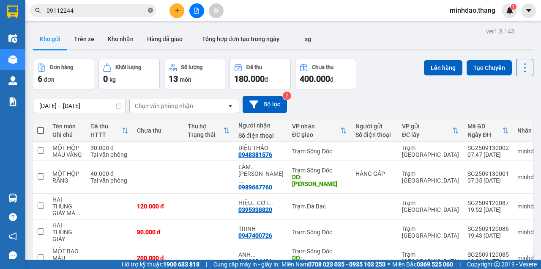
drag, startPoint x: 151, startPoint y: 10, endPoint x: 146, endPoint y: 10, distance: 4.7
click at [150, 10] on icon "close-circle" at bounding box center [150, 10] width 5 height 5
click at [133, 11] on input "text" at bounding box center [97, 10] width 100 height 9
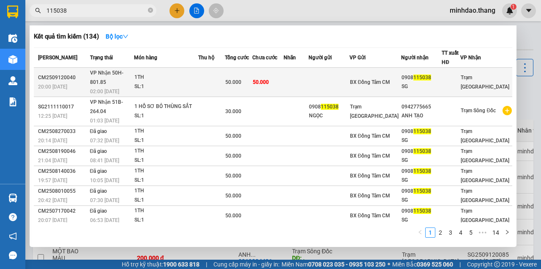
type input "115038"
click at [242, 79] on span "50.000" at bounding box center [233, 82] width 16 height 6
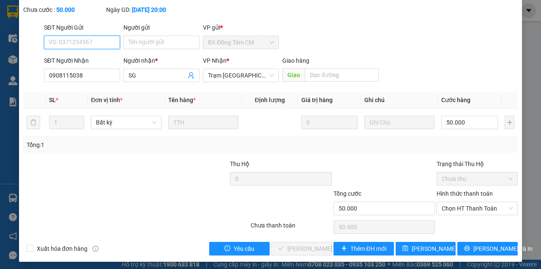
scroll to position [55, 0]
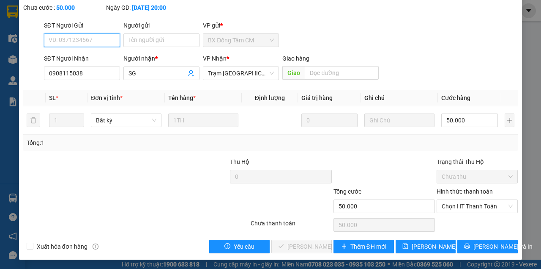
drag, startPoint x: 453, startPoint y: 205, endPoint x: 455, endPoint y: 212, distance: 7.9
click at [453, 205] on span "Chọn HT Thanh Toán" at bounding box center [477, 206] width 71 height 13
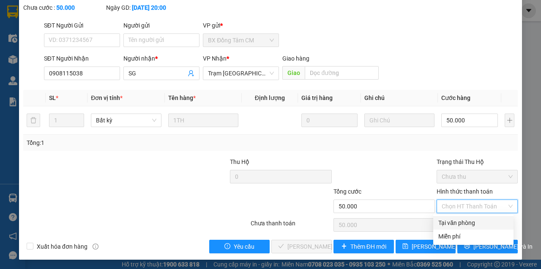
drag, startPoint x: 450, startPoint y: 227, endPoint x: 412, endPoint y: 231, distance: 38.3
click at [447, 228] on div "Tại văn phòng" at bounding box center [474, 223] width 80 height 14
type input "0"
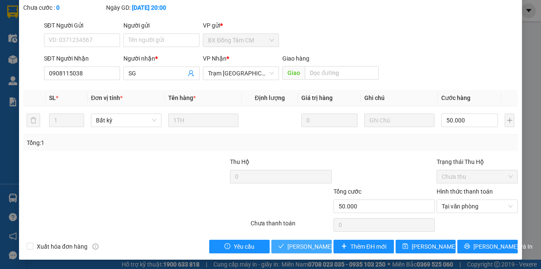
click at [310, 240] on button "[PERSON_NAME] và Giao hàng" at bounding box center [302, 246] width 60 height 14
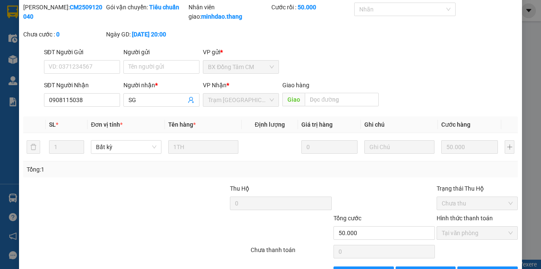
scroll to position [0, 0]
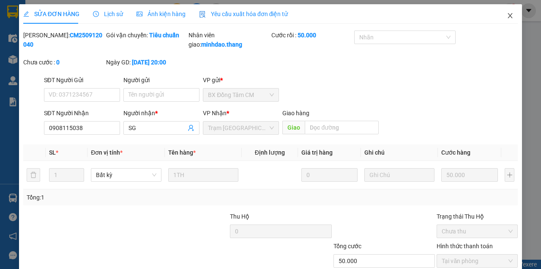
click at [508, 10] on span "Close" at bounding box center [511, 16] width 24 height 24
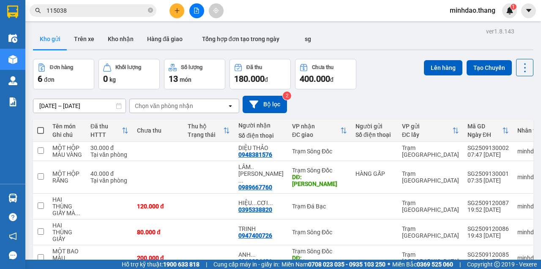
click at [134, 13] on input "115038" at bounding box center [97, 10] width 100 height 9
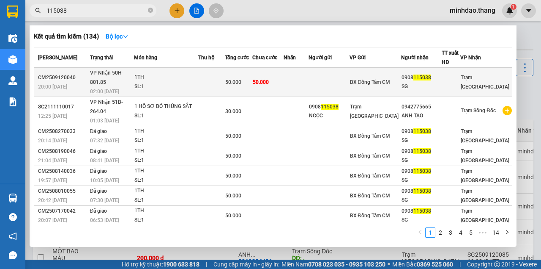
click at [225, 83] on td at bounding box center [211, 82] width 27 height 29
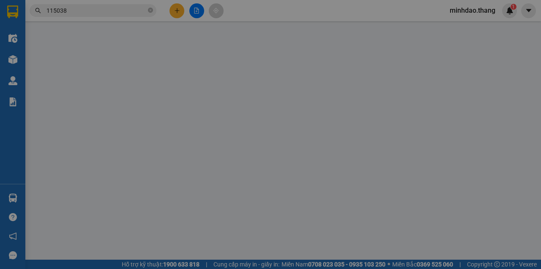
type input "0908115038"
type input "SG"
type input "50.000"
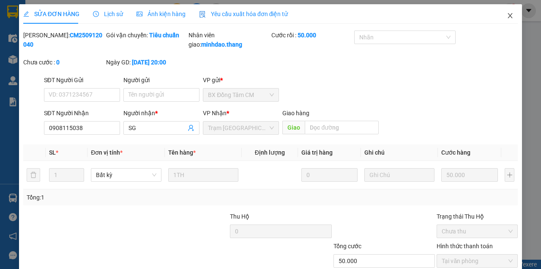
click at [507, 16] on icon "close" at bounding box center [510, 15] width 7 height 7
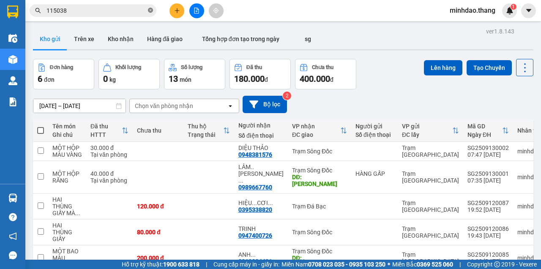
drag, startPoint x: 154, startPoint y: 10, endPoint x: 150, endPoint y: 11, distance: 4.3
click at [153, 10] on span "115038" at bounding box center [93, 10] width 127 height 13
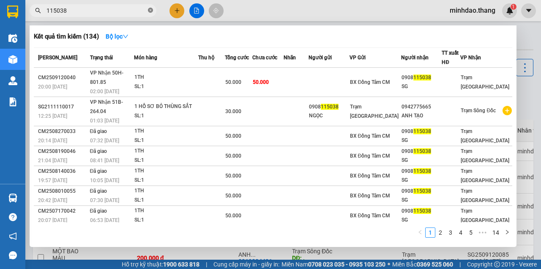
click at [150, 11] on icon "close-circle" at bounding box center [150, 10] width 5 height 5
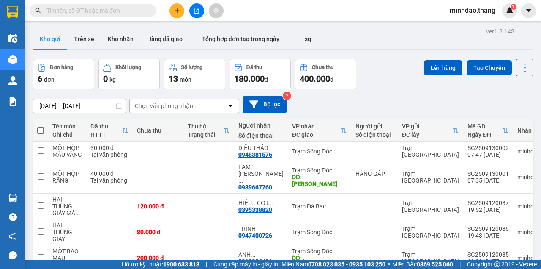
click at [118, 10] on input "text" at bounding box center [97, 10] width 100 height 9
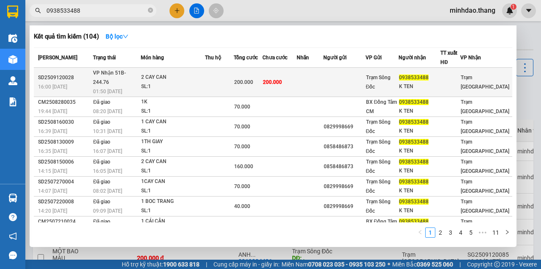
type input "0938533488"
click at [253, 80] on span "200.000" at bounding box center [243, 82] width 19 height 6
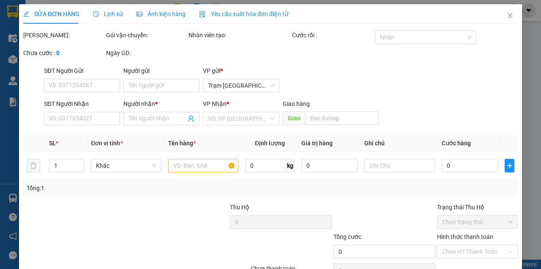
type input "0938533488"
type input "K TEN"
type input "200.000"
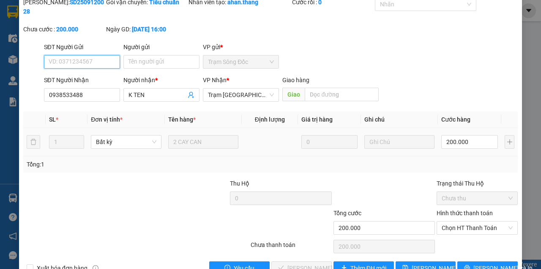
scroll to position [55, 0]
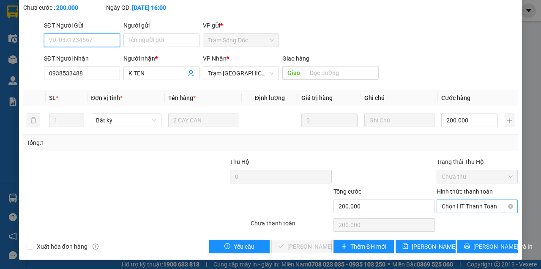
click at [479, 205] on span "Chọn HT Thanh Toán" at bounding box center [477, 206] width 71 height 13
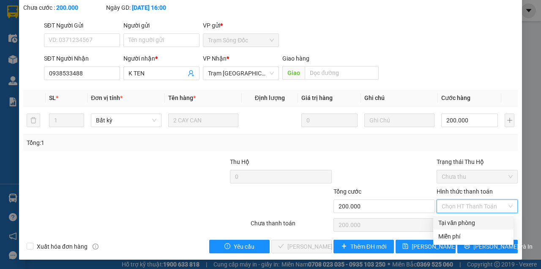
drag, startPoint x: 463, startPoint y: 222, endPoint x: 436, endPoint y: 232, distance: 28.9
click at [463, 222] on div "Tại văn phòng" at bounding box center [474, 222] width 70 height 9
type input "0"
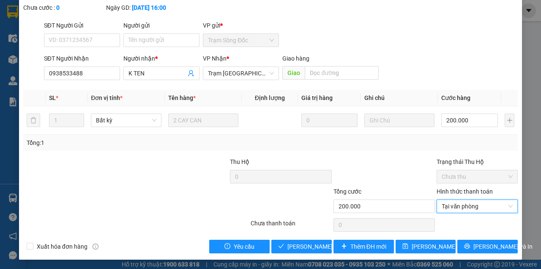
click at [299, 237] on div "Total Paid Fee 0 Total UnPaid Fee 200.000 Cash Collection Total Fee Mã ĐH: SD25…" at bounding box center [270, 114] width 495 height 277
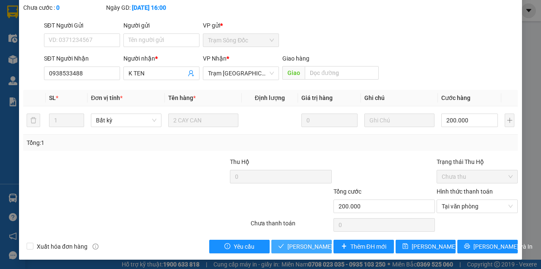
drag, startPoint x: 299, startPoint y: 238, endPoint x: 299, endPoint y: 242, distance: 4.7
click at [299, 242] on div "Total Paid Fee 0 Total UnPaid Fee 200.000 Cash Collection Total Fee Mã ĐH: SD25…" at bounding box center [270, 114] width 495 height 277
click at [299, 243] on span "[PERSON_NAME] và Giao hàng" at bounding box center [328, 246] width 81 height 9
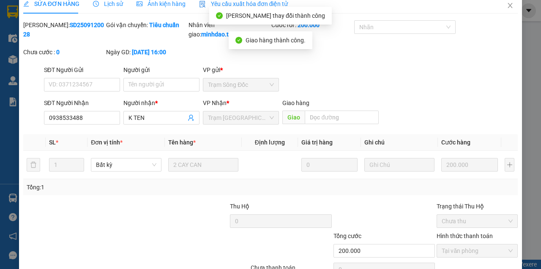
scroll to position [0, 0]
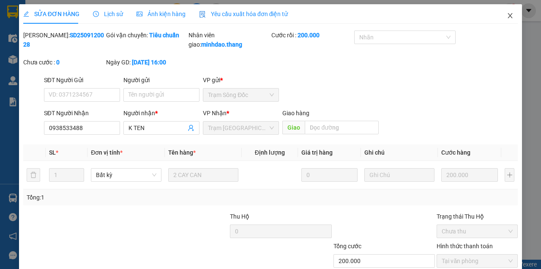
click at [507, 18] on icon "close" at bounding box center [510, 15] width 7 height 7
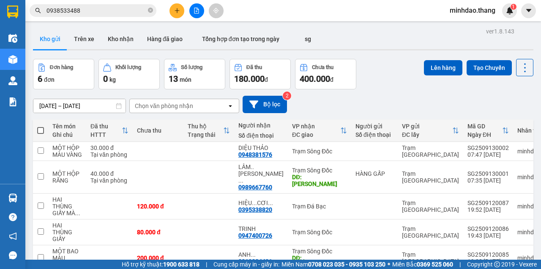
drag, startPoint x: 116, startPoint y: 4, endPoint x: 130, endPoint y: 14, distance: 17.0
click at [116, 4] on div "Kết quả tìm kiếm ( 104 ) Bộ lọc Mã ĐH Trạng thái Món hàng Thu hộ Tổng cước Chưa…" at bounding box center [82, 10] width 165 height 15
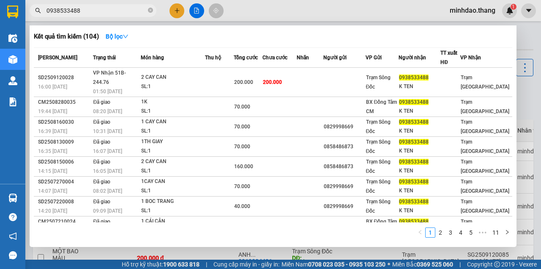
click at [113, 8] on input "0938533488" at bounding box center [97, 10] width 100 height 9
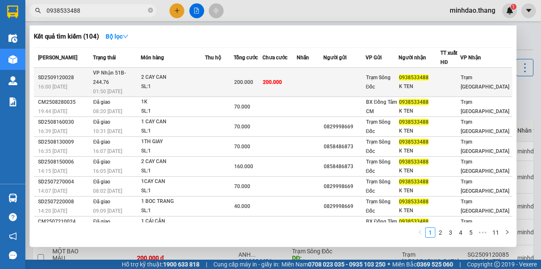
click at [297, 77] on td "200.000" at bounding box center [280, 82] width 34 height 29
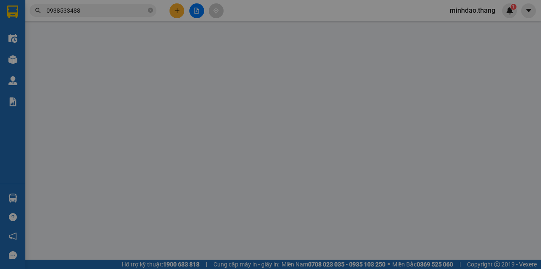
type input "0938533488"
type input "K TEN"
type input "200.000"
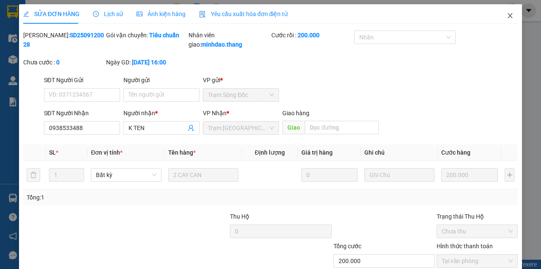
click at [507, 14] on icon "close" at bounding box center [510, 15] width 7 height 7
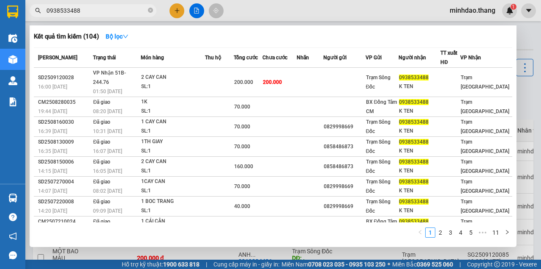
drag, startPoint x: 150, startPoint y: 11, endPoint x: 132, endPoint y: 11, distance: 18.2
click at [150, 11] on icon "close-circle" at bounding box center [150, 10] width 5 height 5
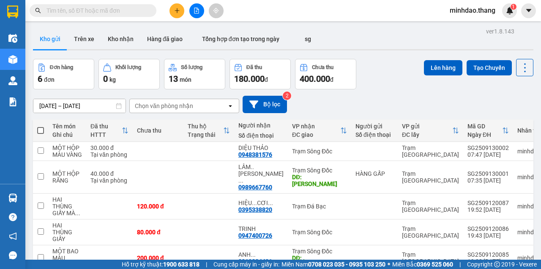
drag, startPoint x: 129, startPoint y: 11, endPoint x: 116, endPoint y: 6, distance: 13.5
click at [119, 7] on input "text" at bounding box center [97, 10] width 100 height 9
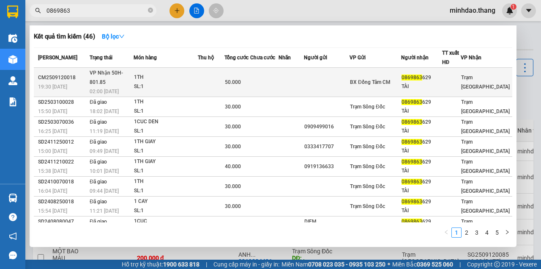
type input "0869863"
click at [279, 83] on td at bounding box center [264, 82] width 28 height 29
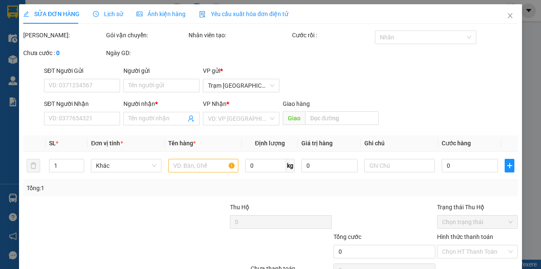
type input "0869863629"
type input "TÀI"
type input "50.000"
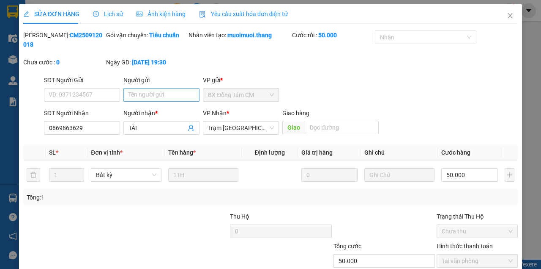
drag, startPoint x: 145, startPoint y: 101, endPoint x: 150, endPoint y: 96, distance: 6.6
click at [147, 98] on div "Người gửi Tên người gửi" at bounding box center [162, 90] width 76 height 30
click at [150, 96] on input "Người gửi" at bounding box center [162, 95] width 76 height 14
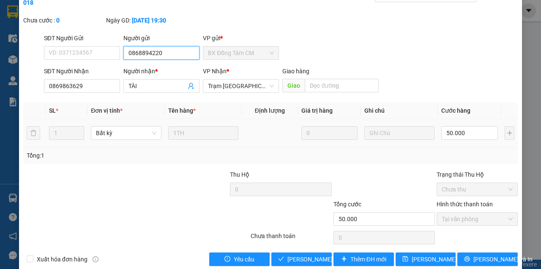
scroll to position [55, 0]
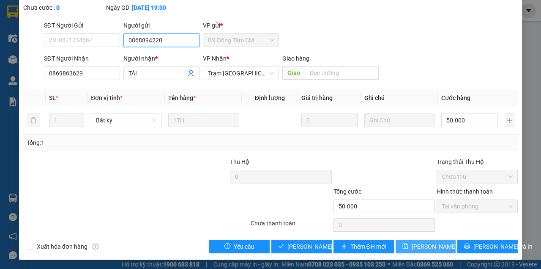
type input "0868894220"
click at [419, 245] on span "[PERSON_NAME] thay đổi" at bounding box center [446, 246] width 68 height 9
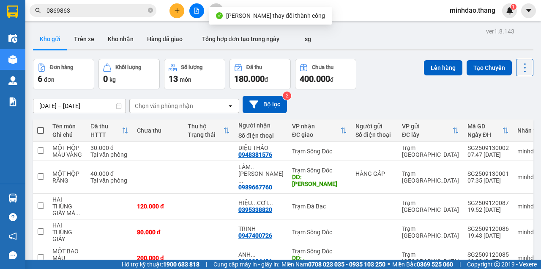
click at [135, 7] on input "0869863" at bounding box center [97, 10] width 100 height 9
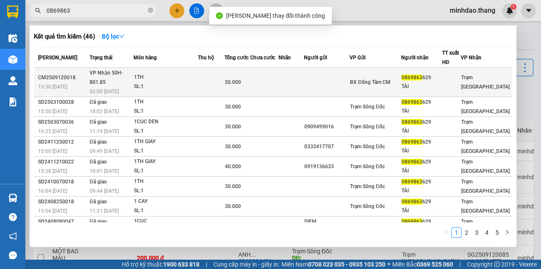
click at [269, 79] on td at bounding box center [264, 82] width 28 height 29
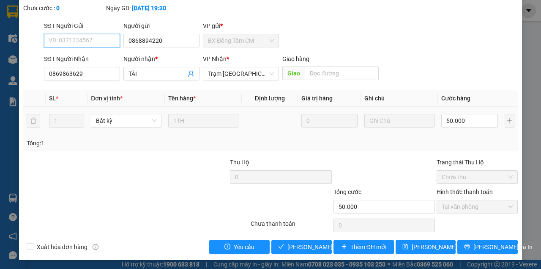
scroll to position [55, 0]
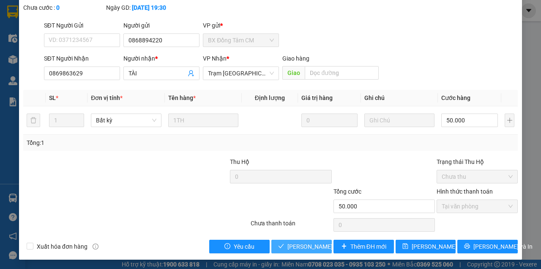
drag, startPoint x: 298, startPoint y: 249, endPoint x: 281, endPoint y: 170, distance: 80.5
click at [297, 249] on span "[PERSON_NAME] và Giao hàng" at bounding box center [328, 246] width 81 height 9
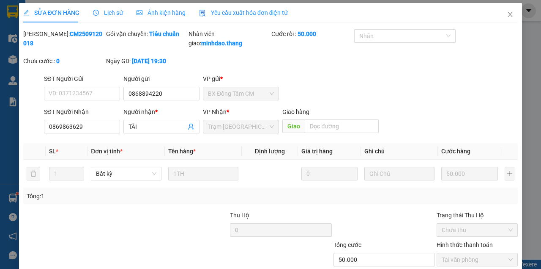
scroll to position [0, 0]
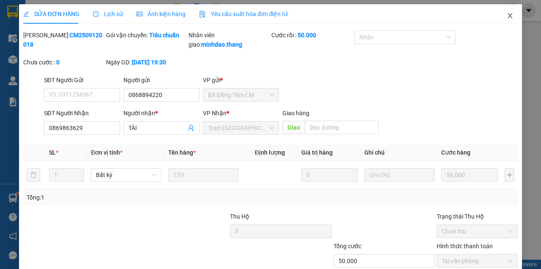
click at [508, 8] on span "Close" at bounding box center [511, 16] width 24 height 24
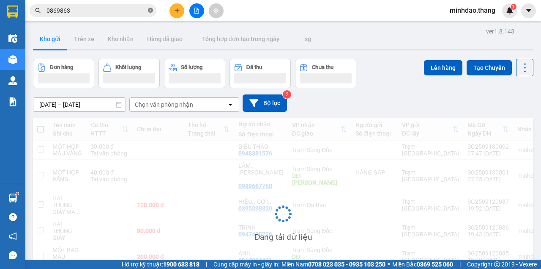
click at [149, 10] on icon "close-circle" at bounding box center [150, 10] width 5 height 5
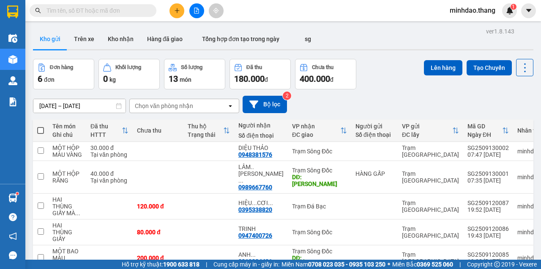
click at [131, 9] on input "text" at bounding box center [97, 10] width 100 height 9
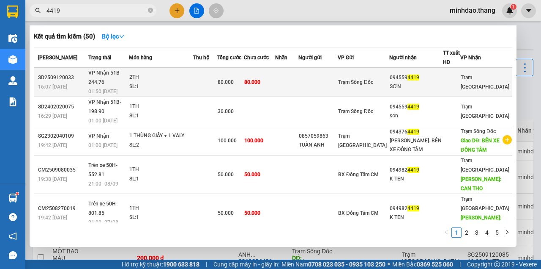
type input "4419"
click at [275, 74] on td "80.000" at bounding box center [259, 82] width 31 height 29
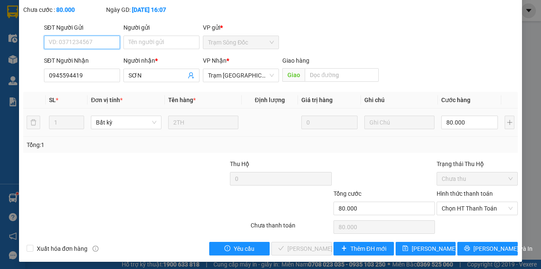
scroll to position [55, 0]
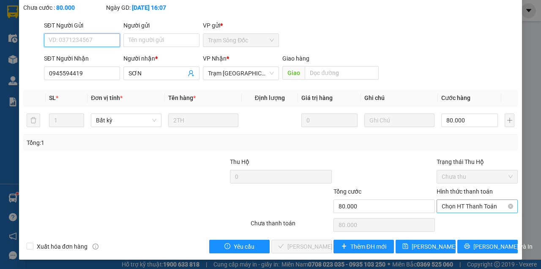
click at [472, 208] on span "Chọn HT Thanh Toán" at bounding box center [477, 206] width 71 height 13
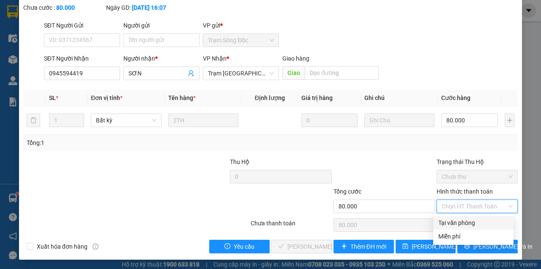
drag, startPoint x: 456, startPoint y: 226, endPoint x: 405, endPoint y: 237, distance: 51.8
click at [454, 226] on div "Tại văn phòng" at bounding box center [474, 222] width 70 height 9
type input "0"
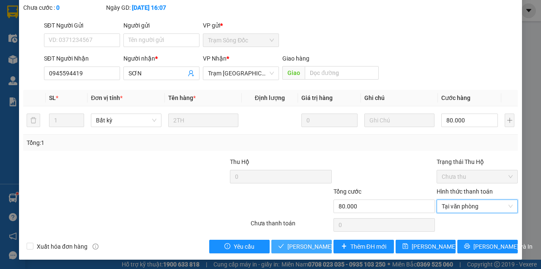
click at [303, 246] on span "[PERSON_NAME] và [PERSON_NAME] hàng" at bounding box center [328, 246] width 81 height 9
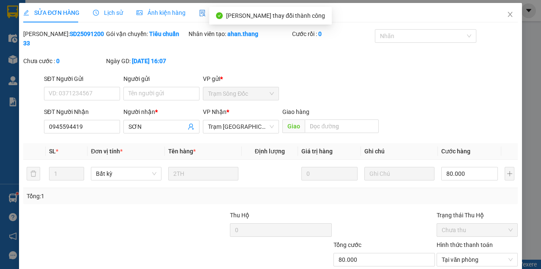
scroll to position [0, 0]
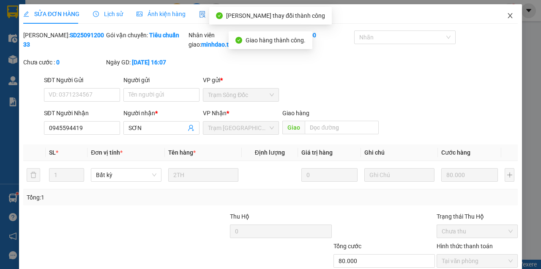
drag, startPoint x: 507, startPoint y: 20, endPoint x: 165, endPoint y: 25, distance: 341.8
click at [506, 20] on span "Close" at bounding box center [511, 16] width 24 height 24
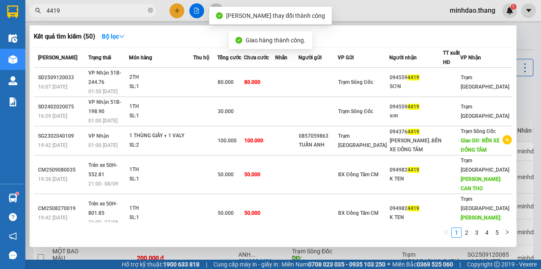
drag, startPoint x: 150, startPoint y: 11, endPoint x: 137, endPoint y: 11, distance: 12.7
click at [150, 11] on icon "close-circle" at bounding box center [150, 10] width 5 height 5
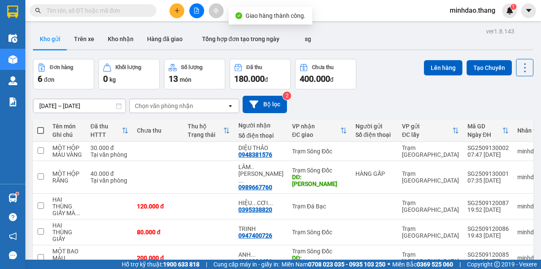
click at [135, 10] on input "text" at bounding box center [97, 10] width 100 height 9
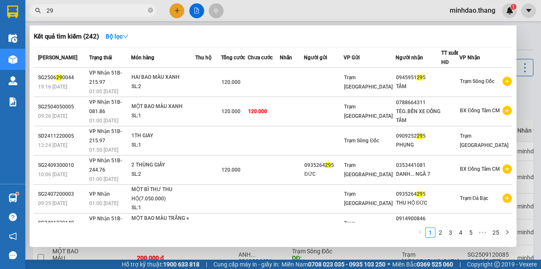
type input "2"
type input "295"
drag, startPoint x: 149, startPoint y: 10, endPoint x: 138, endPoint y: 11, distance: 11.0
click at [149, 10] on icon "close-circle" at bounding box center [150, 10] width 5 height 5
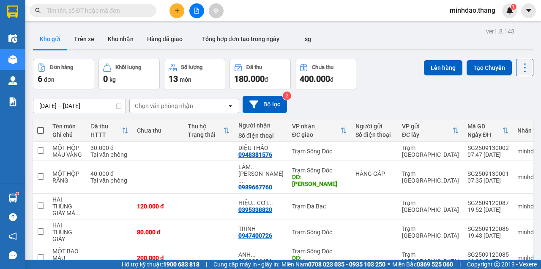
click at [105, 9] on input "text" at bounding box center [97, 10] width 100 height 9
click at [106, 9] on input "text" at bounding box center [97, 10] width 100 height 9
click at [123, 9] on input "text" at bounding box center [97, 10] width 100 height 9
click at [115, 9] on input "text" at bounding box center [97, 10] width 100 height 9
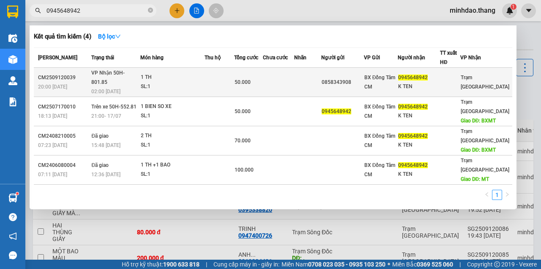
type input "0945648942"
click at [270, 74] on td at bounding box center [278, 82] width 31 height 29
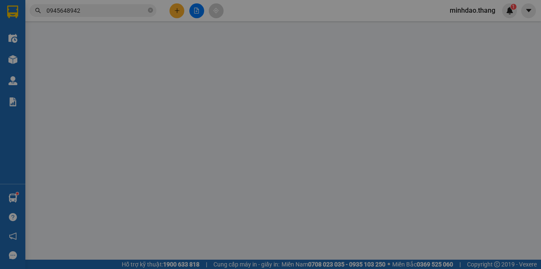
type input "0858343908"
type input "0945648942"
type input "K TEN"
type input "50.000"
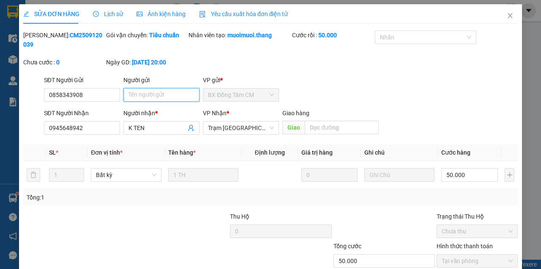
click at [162, 97] on input "Người gửi" at bounding box center [162, 95] width 76 height 14
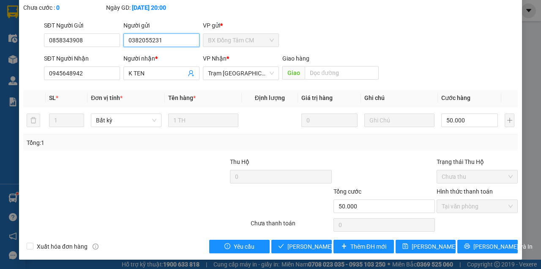
type input "0382055231"
click at [409, 254] on div "SỬA ĐƠN HÀNG Lịch sử Ảnh kiện hàng Yêu cầu xuất hóa đơn điện tử Total Paid Fee …" at bounding box center [270, 105] width 503 height 310
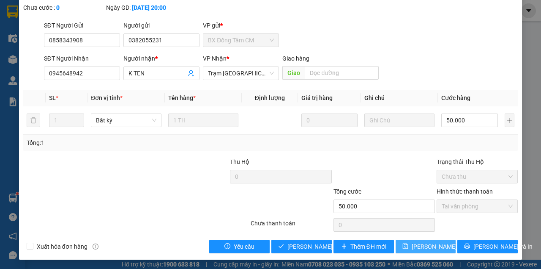
click at [412, 250] on span "[PERSON_NAME] đổi" at bounding box center [446, 246] width 68 height 9
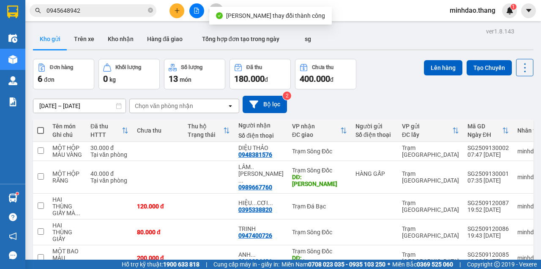
click at [118, 5] on span "0945648942" at bounding box center [93, 10] width 127 height 13
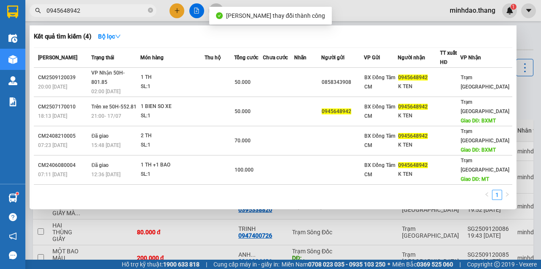
click at [118, 6] on input "0945648942" at bounding box center [97, 10] width 100 height 9
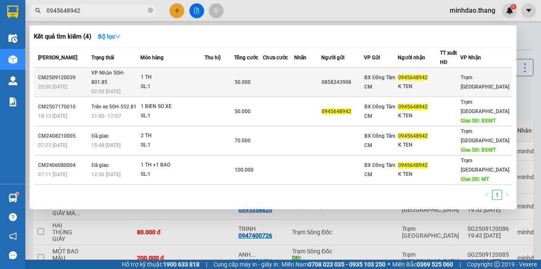
click at [261, 72] on td "50.000" at bounding box center [248, 82] width 29 height 29
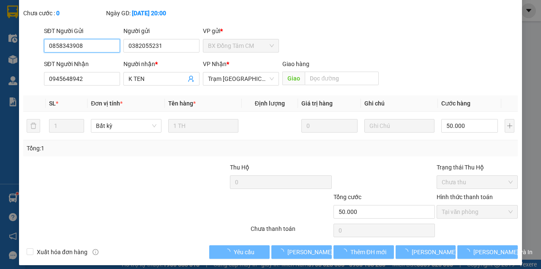
scroll to position [55, 0]
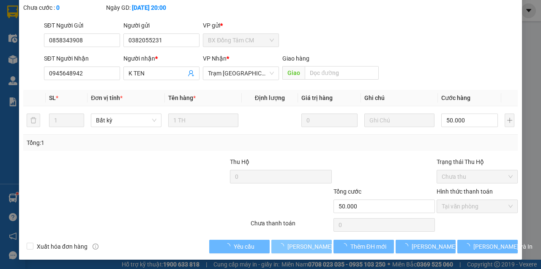
click at [298, 242] on span "[PERSON_NAME] và [PERSON_NAME] hàng" at bounding box center [328, 246] width 81 height 9
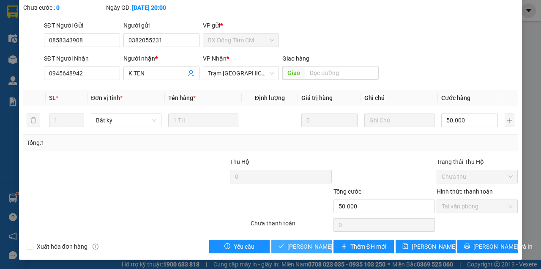
click at [288, 243] on span "[PERSON_NAME] và [PERSON_NAME] hàng" at bounding box center [328, 246] width 81 height 9
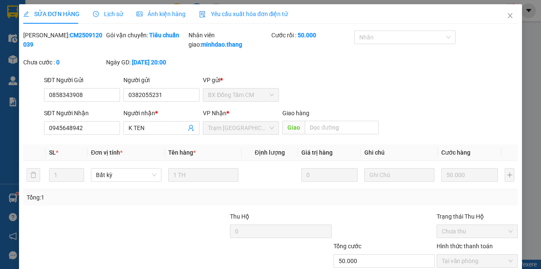
scroll to position [0, 0]
click at [502, 14] on span "Close" at bounding box center [511, 16] width 24 height 24
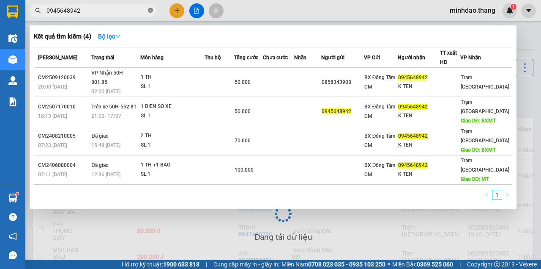
click at [152, 10] on icon "close-circle" at bounding box center [150, 10] width 5 height 5
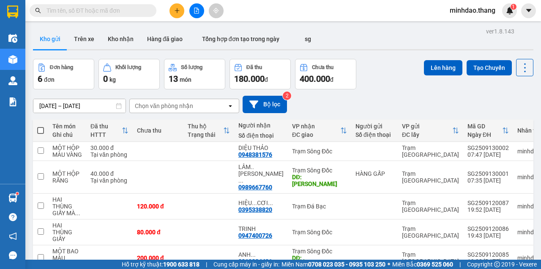
click at [139, 11] on input "text" at bounding box center [97, 10] width 100 height 9
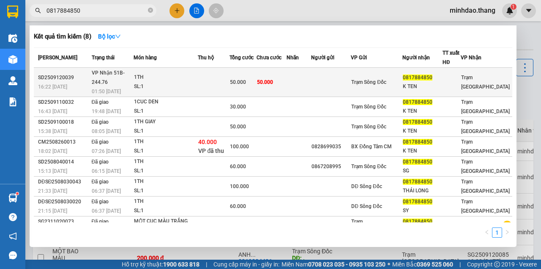
type input "0817884850"
click at [254, 71] on td "50.000" at bounding box center [243, 82] width 27 height 29
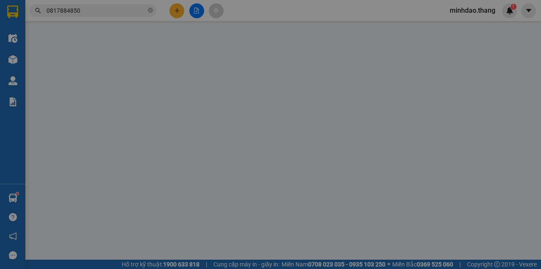
type input "0817884850"
type input "K TEN"
type input "50.000"
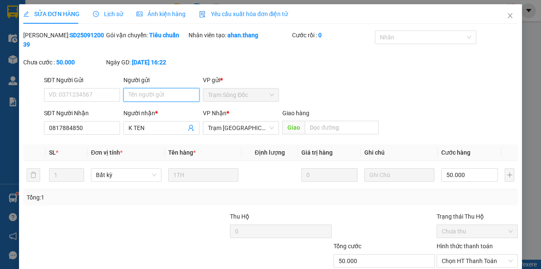
click at [148, 97] on input "Người gửi" at bounding box center [162, 95] width 76 height 14
click at [148, 98] on input "Người gửi" at bounding box center [162, 95] width 76 height 14
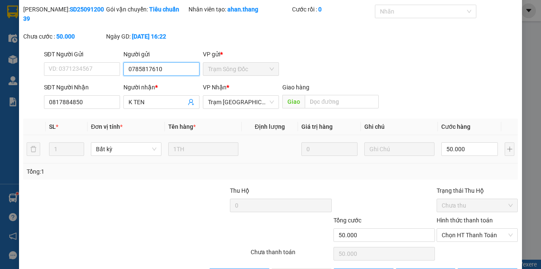
scroll to position [55, 0]
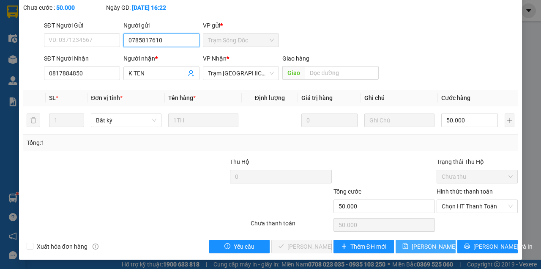
type input "0785817610"
click at [415, 243] on span "[PERSON_NAME] đổi" at bounding box center [446, 246] width 68 height 9
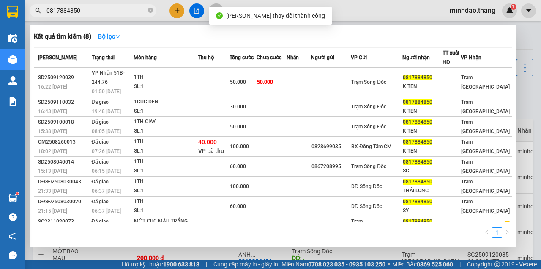
click at [97, 9] on input "0817884850" at bounding box center [97, 10] width 100 height 9
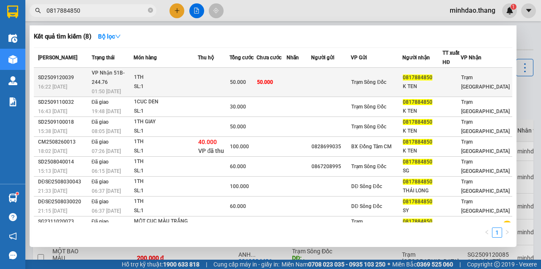
click at [285, 76] on td "50.000" at bounding box center [272, 82] width 30 height 29
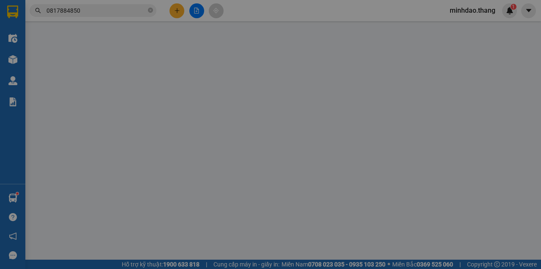
type input "0785817610"
type input "0817884850"
type input "K TEN"
type input "50.000"
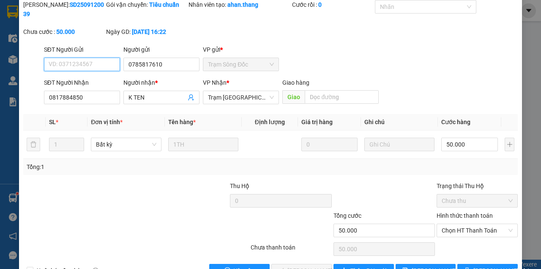
scroll to position [55, 0]
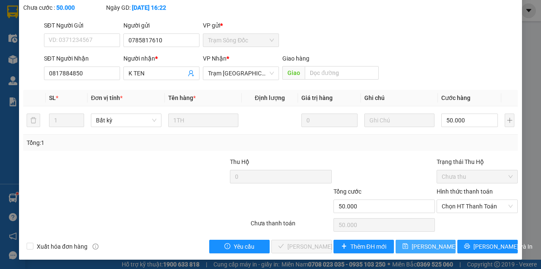
click at [417, 240] on button "[PERSON_NAME] đổi" at bounding box center [426, 246] width 60 height 14
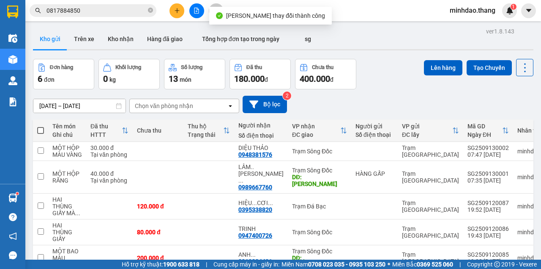
click at [113, 6] on input "0817884850" at bounding box center [97, 10] width 100 height 9
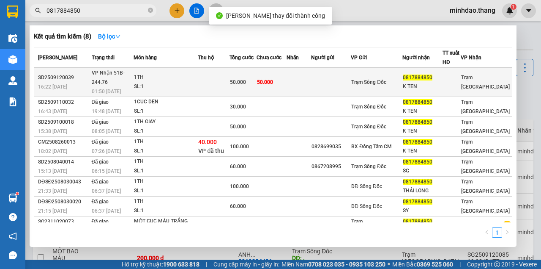
click at [257, 71] on td "50.000" at bounding box center [243, 82] width 27 height 29
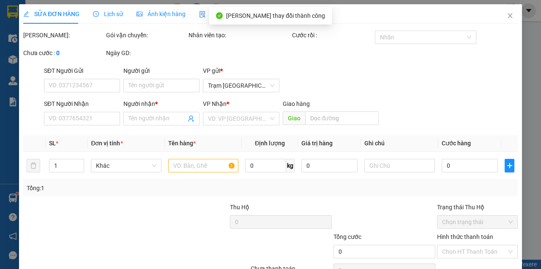
type input "0785817610"
type input "0817884850"
type input "K TEN"
type input "50.000"
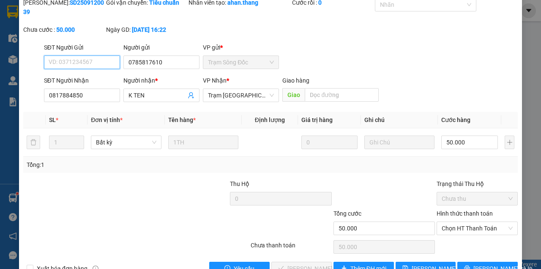
scroll to position [55, 0]
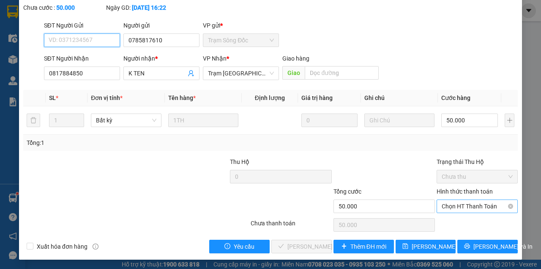
click at [459, 206] on span "Chọn HT Thanh Toán" at bounding box center [477, 206] width 71 height 13
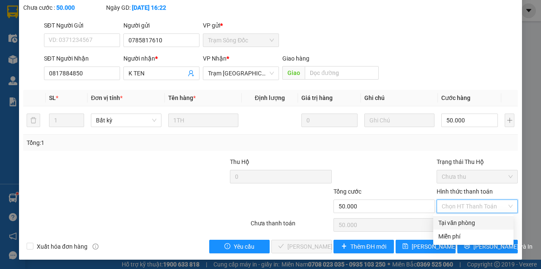
click at [339, 140] on div "Tổng: 1" at bounding box center [271, 142] width 488 height 9
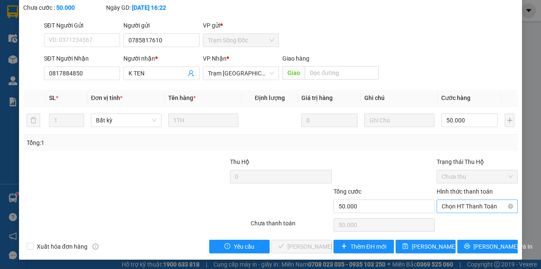
drag, startPoint x: 465, startPoint y: 204, endPoint x: 465, endPoint y: 209, distance: 5.5
click at [465, 204] on span "Chọn HT Thanh Toán" at bounding box center [477, 206] width 71 height 13
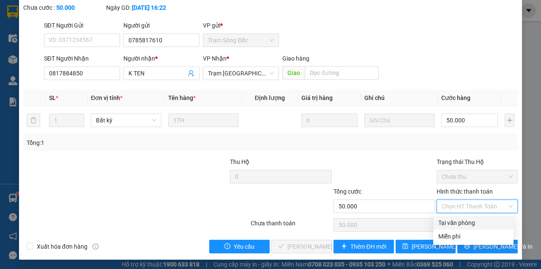
click at [456, 222] on div "Tại văn phòng" at bounding box center [474, 222] width 70 height 9
type input "0"
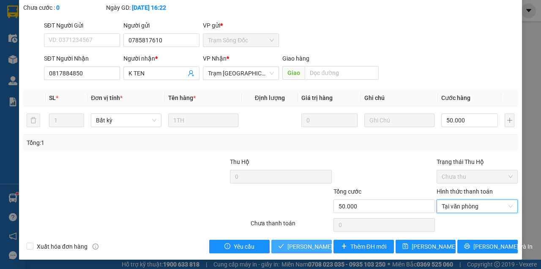
click at [289, 245] on span "[PERSON_NAME] và [PERSON_NAME] hàng" at bounding box center [328, 246] width 81 height 9
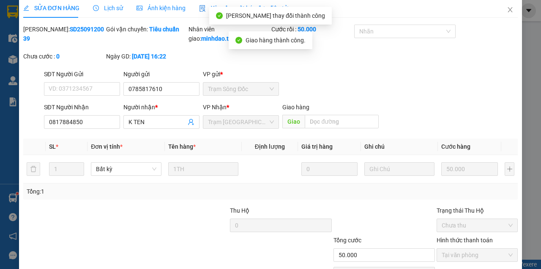
scroll to position [0, 0]
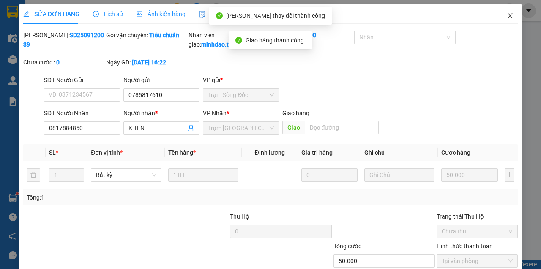
click at [507, 17] on icon "close" at bounding box center [510, 15] width 7 height 7
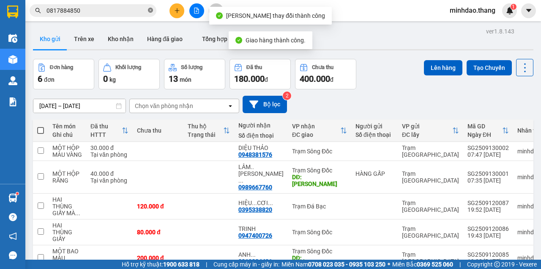
click at [151, 12] on icon "close-circle" at bounding box center [150, 10] width 5 height 5
click at [120, 9] on input "text" at bounding box center [97, 10] width 100 height 9
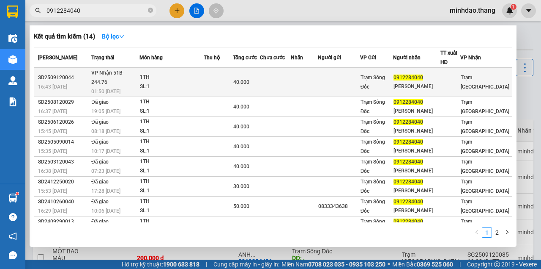
type input "0912284040"
click at [228, 81] on td at bounding box center [218, 82] width 29 height 29
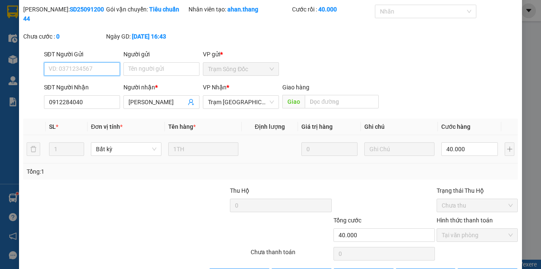
scroll to position [55, 0]
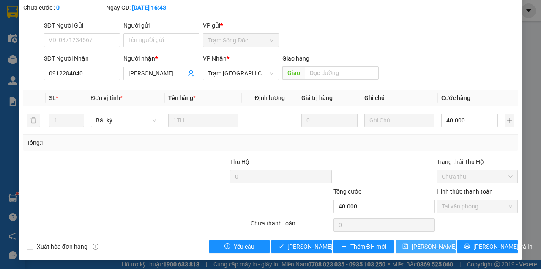
click at [423, 244] on span "[PERSON_NAME] đổi" at bounding box center [446, 246] width 68 height 9
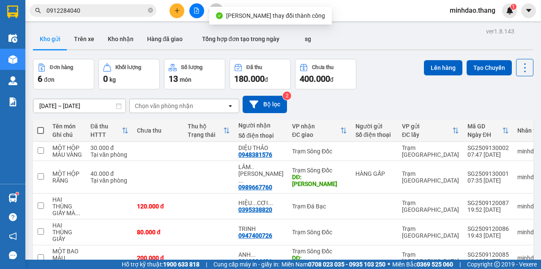
drag, startPoint x: 130, startPoint y: 16, endPoint x: 124, endPoint y: 14, distance: 6.8
click at [127, 15] on div "Kết quả tìm kiếm ( 14 ) Bộ lọc Mã ĐH Trạng thái Món hàng Thu hộ Tổng cước Chưa …" at bounding box center [82, 10] width 165 height 15
click at [125, 10] on input "0912284040" at bounding box center [97, 10] width 100 height 9
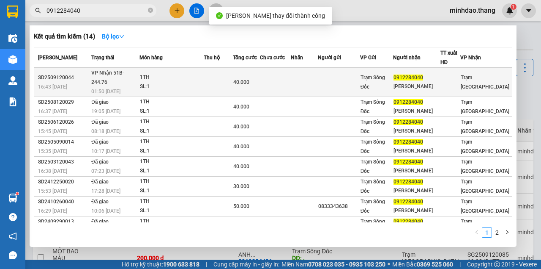
click at [246, 79] on span "40.000" at bounding box center [241, 82] width 16 height 6
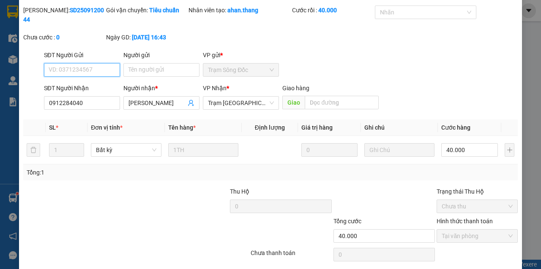
scroll to position [55, 0]
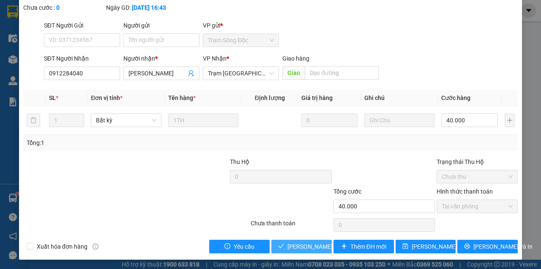
click at [296, 242] on span "[PERSON_NAME] và [PERSON_NAME] hàng" at bounding box center [328, 246] width 81 height 9
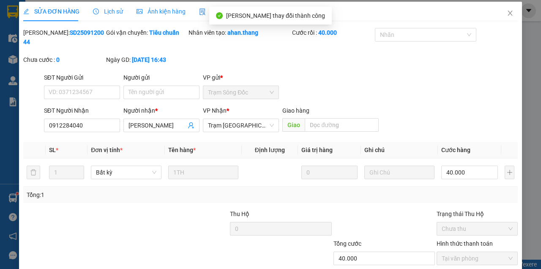
scroll to position [0, 0]
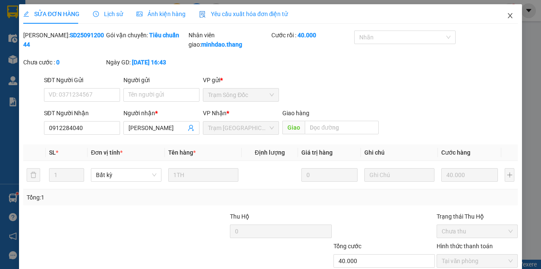
click at [502, 20] on span "Close" at bounding box center [511, 16] width 24 height 24
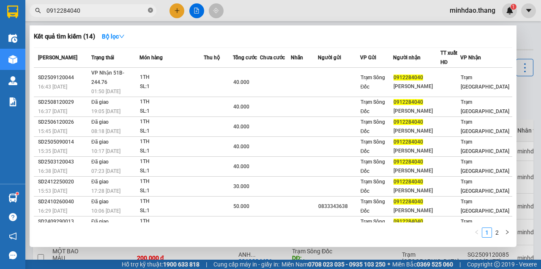
click at [151, 10] on icon "close-circle" at bounding box center [150, 10] width 5 height 5
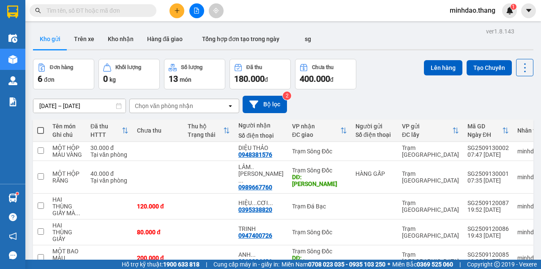
click at [138, 11] on input "text" at bounding box center [97, 10] width 100 height 9
click at [137, 11] on input "text" at bounding box center [97, 10] width 100 height 9
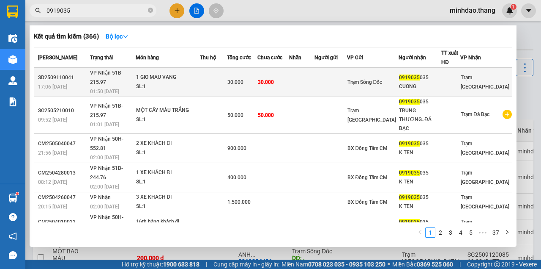
type input "0919035"
click at [255, 83] on td "30.000" at bounding box center [242, 82] width 30 height 29
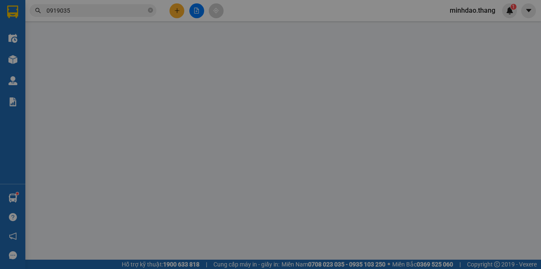
type input "0919035035"
type input "CUONG"
type input "30.000"
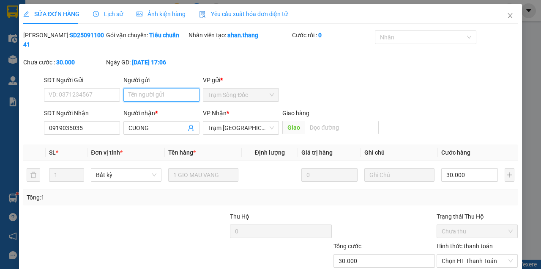
click at [150, 94] on input "Người gửi" at bounding box center [162, 95] width 76 height 14
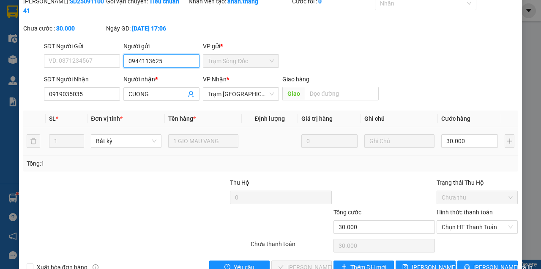
scroll to position [55, 0]
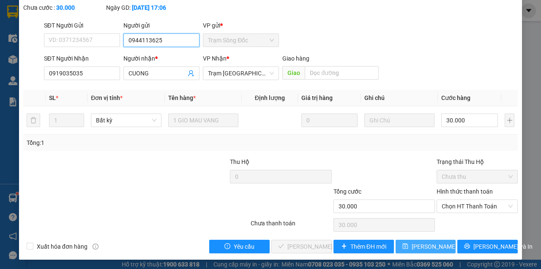
type input "0944113625"
click at [410, 244] on button "[PERSON_NAME] đổi" at bounding box center [426, 246] width 60 height 14
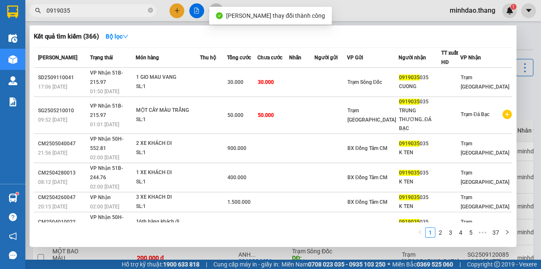
click at [124, 9] on input "0919035" at bounding box center [97, 10] width 100 height 9
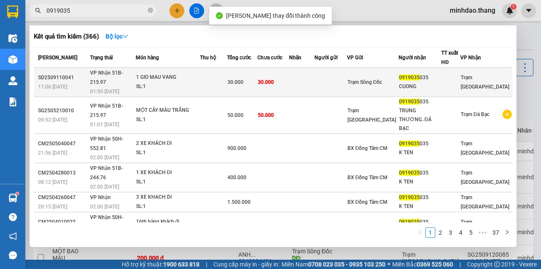
click at [228, 74] on td at bounding box center [213, 82] width 27 height 29
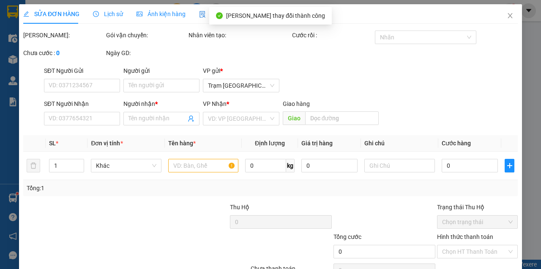
type input "0944113625"
type input "0919035035"
type input "CUONG"
type input "30.000"
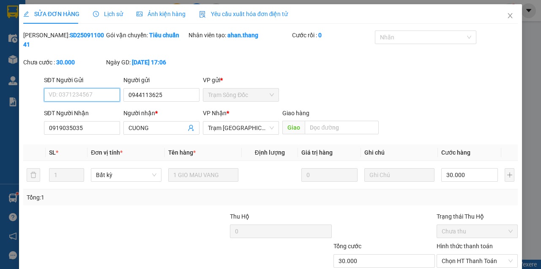
scroll to position [55, 0]
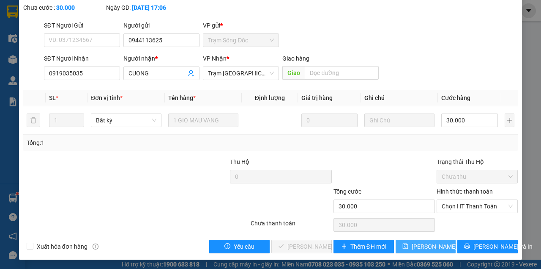
click at [423, 244] on span "[PERSON_NAME] thay đổi" at bounding box center [446, 246] width 68 height 9
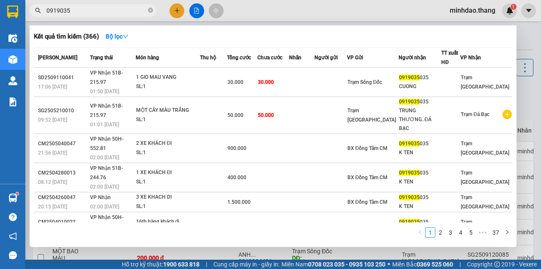
click at [123, 6] on input "0919035" at bounding box center [97, 10] width 100 height 9
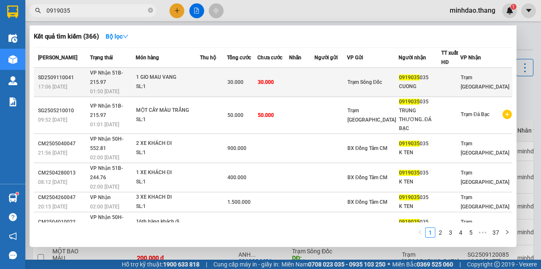
click at [281, 72] on td "30.000" at bounding box center [274, 82] width 32 height 29
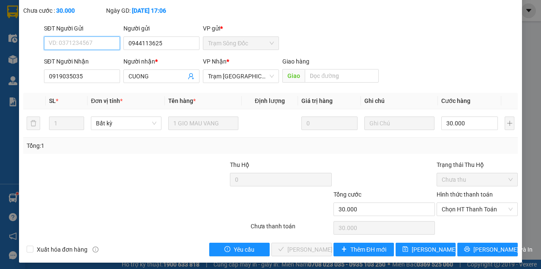
scroll to position [55, 0]
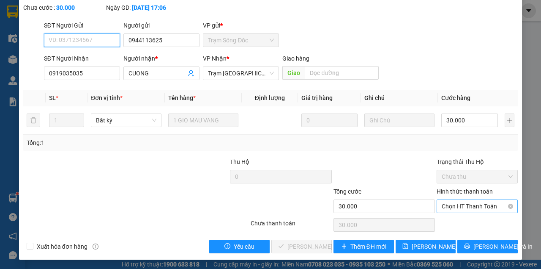
click at [462, 206] on span "Chọn HT Thanh Toán" at bounding box center [477, 206] width 71 height 13
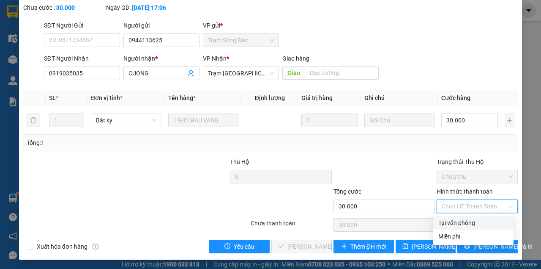
click at [456, 225] on div "Tại văn phòng" at bounding box center [474, 222] width 70 height 9
type input "0"
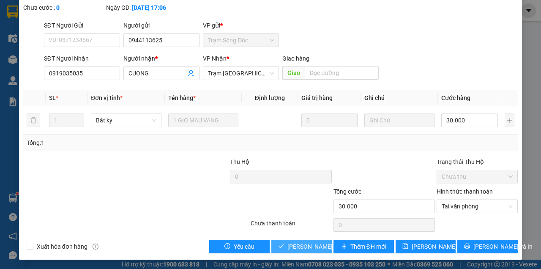
drag, startPoint x: 307, startPoint y: 247, endPoint x: 313, endPoint y: 241, distance: 8.1
click at [310, 243] on span "[PERSON_NAME] và Giao hàng" at bounding box center [328, 246] width 81 height 9
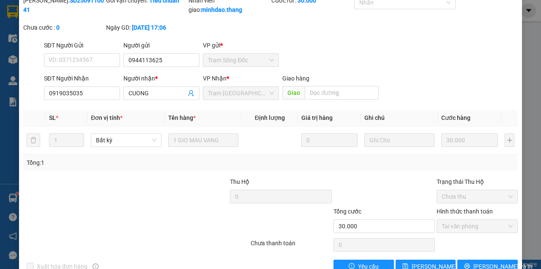
scroll to position [0, 0]
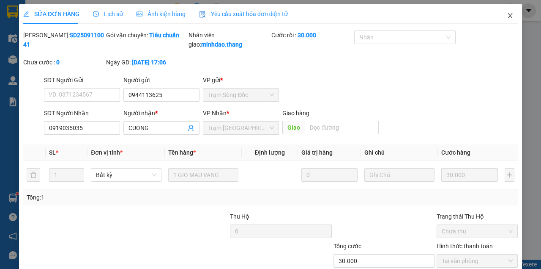
click at [511, 14] on span "Close" at bounding box center [511, 16] width 24 height 24
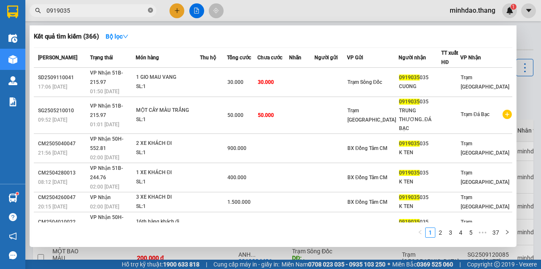
click at [150, 12] on icon "close-circle" at bounding box center [150, 10] width 5 height 5
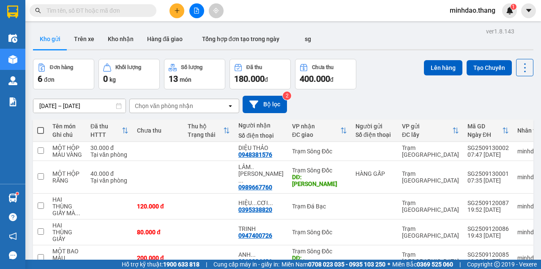
click at [137, 11] on input "text" at bounding box center [97, 10] width 100 height 9
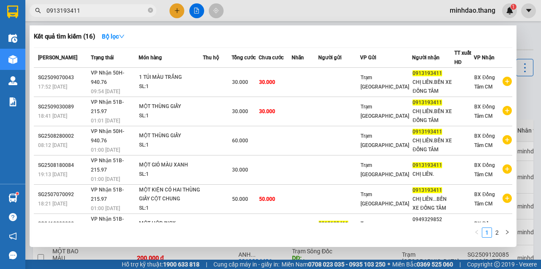
type input "0913193411"
click at [149, 10] on icon "close-circle" at bounding box center [150, 10] width 5 height 5
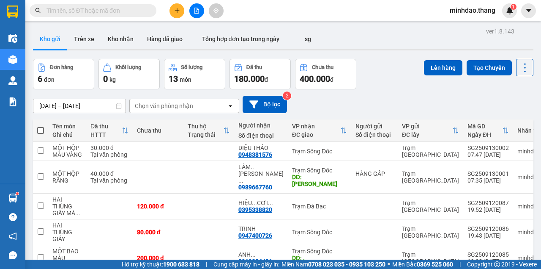
click at [134, 12] on input "text" at bounding box center [97, 10] width 100 height 9
click at [135, 13] on input "text" at bounding box center [97, 10] width 100 height 9
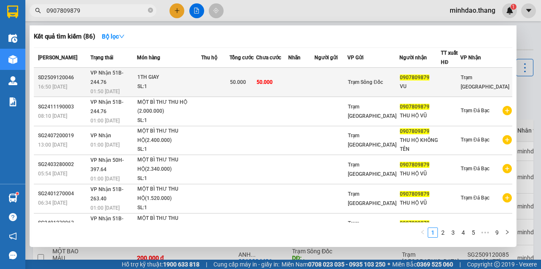
type input "0907809879"
click at [223, 80] on td at bounding box center [215, 82] width 28 height 29
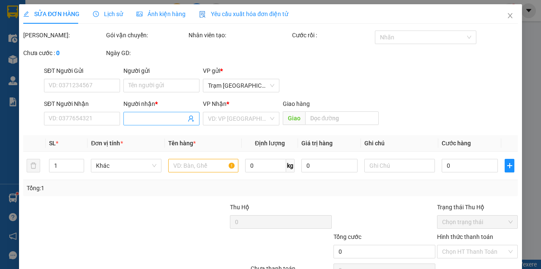
type input "0907809879"
type input "VU"
type input "50.000"
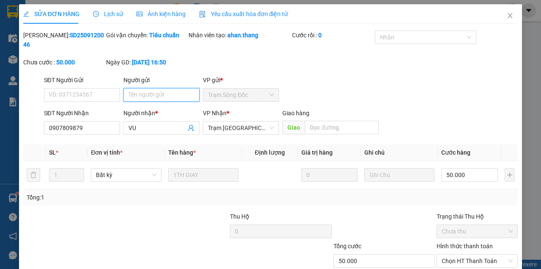
click at [145, 93] on input "Người gửi" at bounding box center [162, 95] width 76 height 14
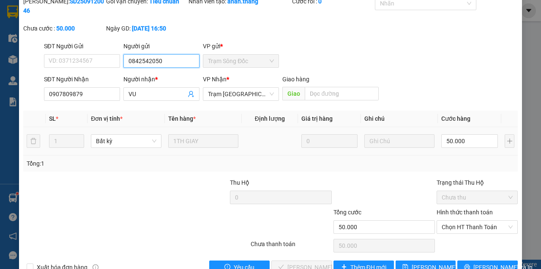
scroll to position [55, 0]
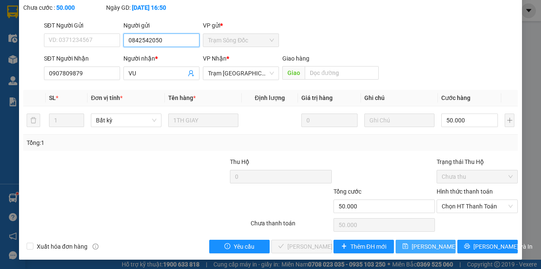
type input "0842542050"
click at [409, 242] on button "[PERSON_NAME] thay đổi" at bounding box center [426, 246] width 60 height 14
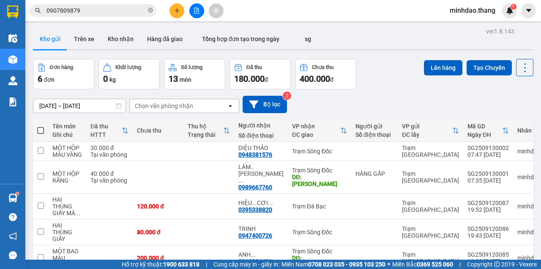
click at [106, 10] on input "0907809879" at bounding box center [97, 10] width 100 height 9
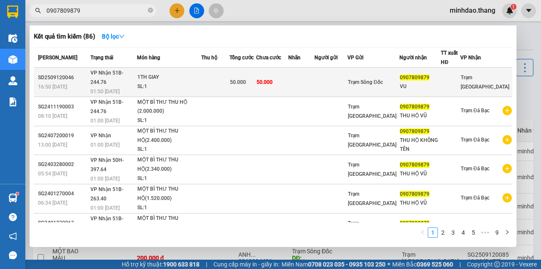
click at [256, 77] on div "50.000" at bounding box center [243, 81] width 26 height 9
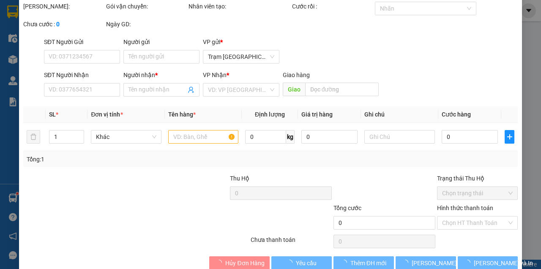
type input "0842542050"
type input "0907809879"
type input "VU"
type input "50.000"
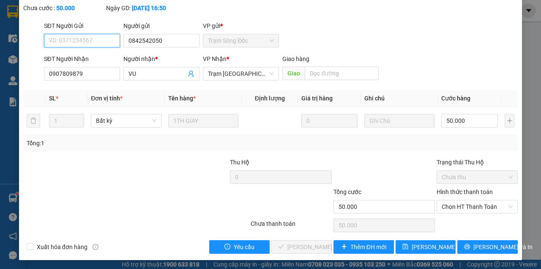
scroll to position [55, 0]
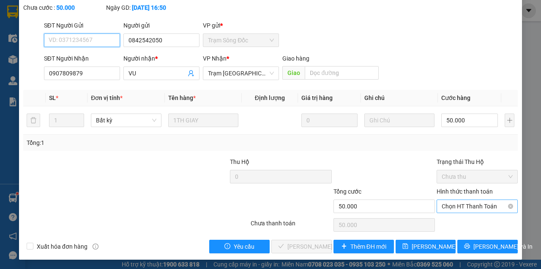
click at [468, 209] on span "Chọn HT Thanh Toán" at bounding box center [477, 206] width 71 height 13
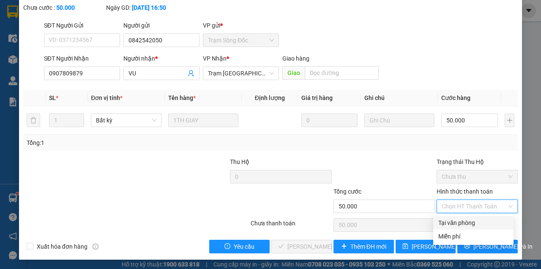
click at [455, 226] on div "Tại văn phòng" at bounding box center [474, 222] width 70 height 9
type input "0"
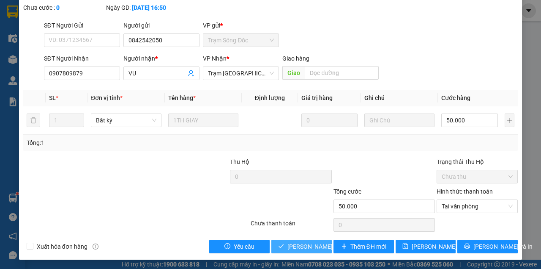
click at [308, 246] on span "[PERSON_NAME] và Giao hàng" at bounding box center [328, 246] width 81 height 9
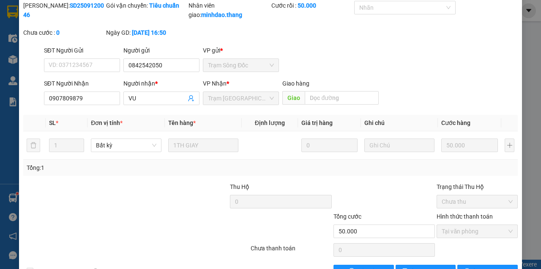
scroll to position [0, 0]
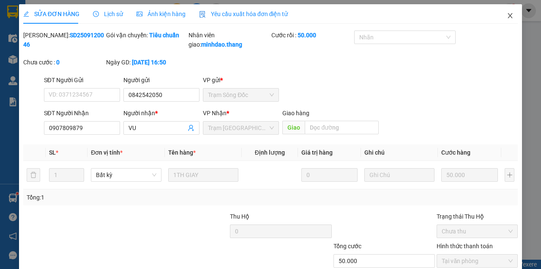
click at [502, 14] on span "Close" at bounding box center [511, 16] width 24 height 24
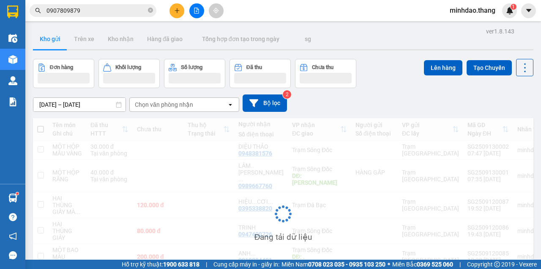
click at [154, 12] on span "0907809879" at bounding box center [93, 10] width 127 height 13
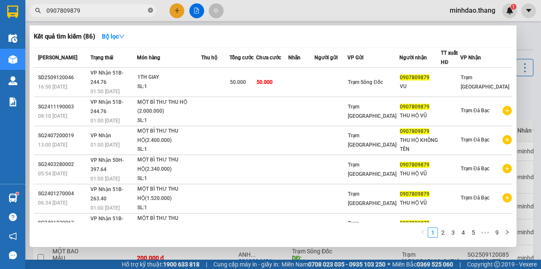
click at [152, 12] on icon "close-circle" at bounding box center [150, 10] width 5 height 5
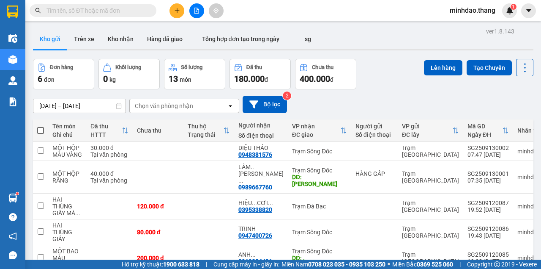
click at [138, 12] on input "text" at bounding box center [97, 10] width 100 height 9
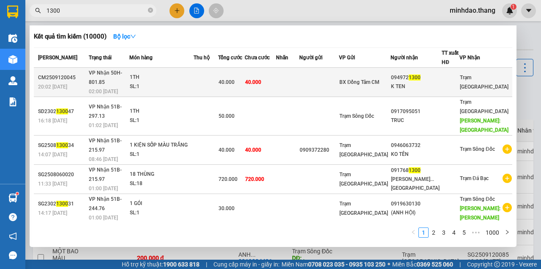
type input "1300"
click at [332, 81] on td at bounding box center [318, 82] width 39 height 29
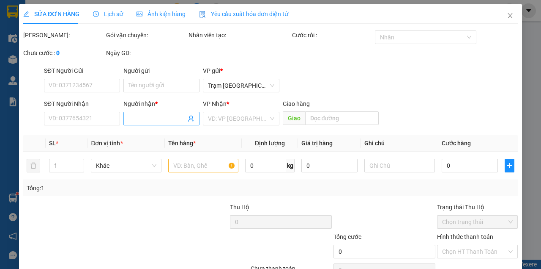
type input "0949721300"
type input "K TEN"
type input "40.000"
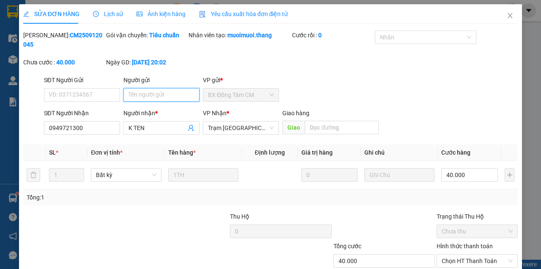
click at [161, 94] on input "Người gửi" at bounding box center [162, 95] width 76 height 14
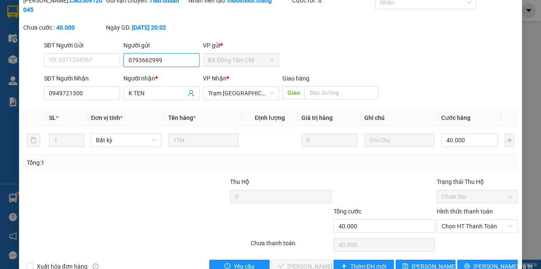
scroll to position [55, 0]
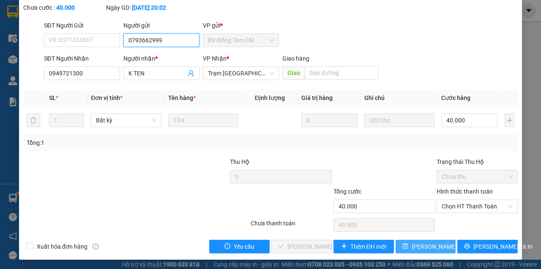
type input "0793662999"
click at [415, 248] on span "[PERSON_NAME] thay đổi" at bounding box center [446, 246] width 68 height 9
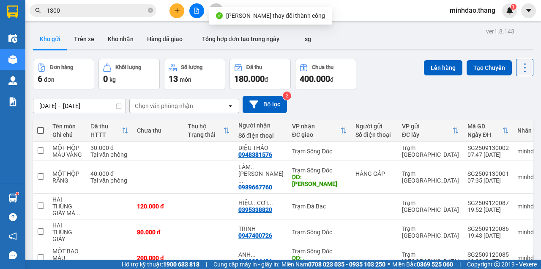
click at [131, 14] on input "1300" at bounding box center [97, 10] width 100 height 9
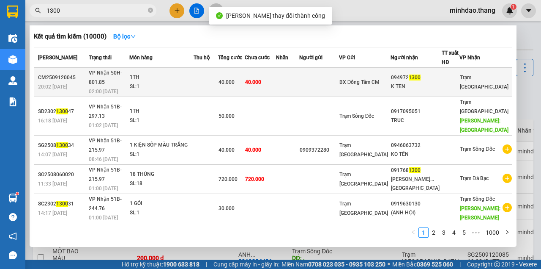
click at [276, 82] on td "40.000" at bounding box center [260, 82] width 31 height 29
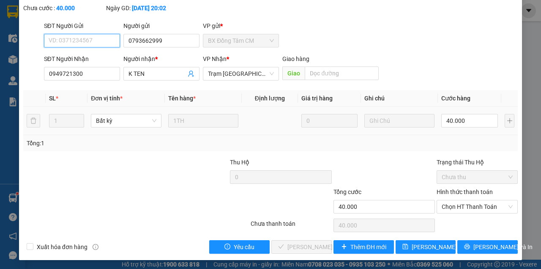
scroll to position [55, 0]
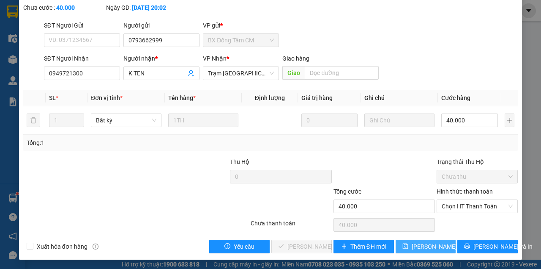
click at [422, 246] on span "[PERSON_NAME] thay đổi" at bounding box center [446, 246] width 68 height 9
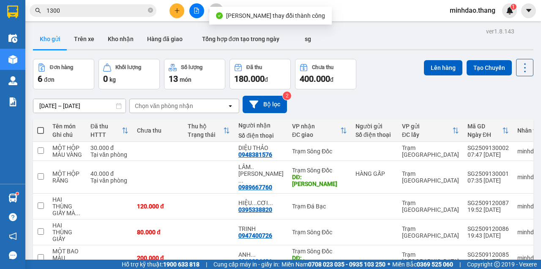
click at [123, 11] on input "1300" at bounding box center [97, 10] width 100 height 9
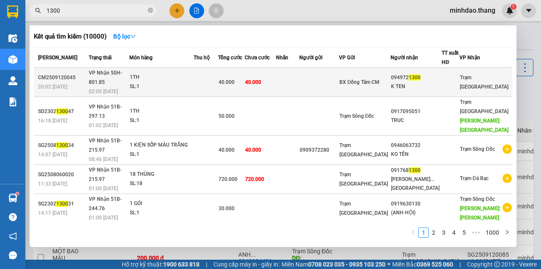
click at [245, 70] on td "40.000" at bounding box center [231, 82] width 27 height 29
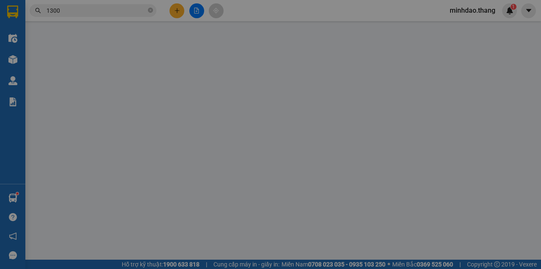
type input "0793662999"
type input "0949721300"
type input "K TEN"
type input "40.000"
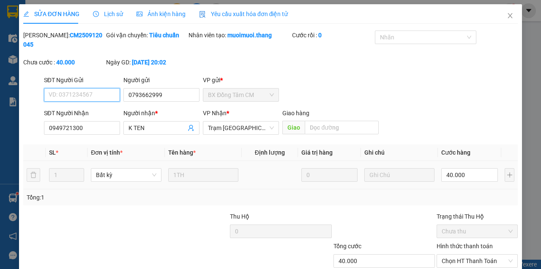
scroll to position [55, 0]
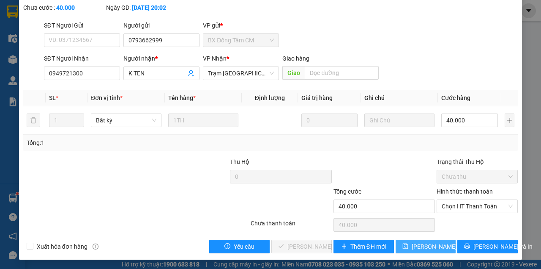
click at [427, 244] on span "[PERSON_NAME] thay đổi" at bounding box center [446, 246] width 68 height 9
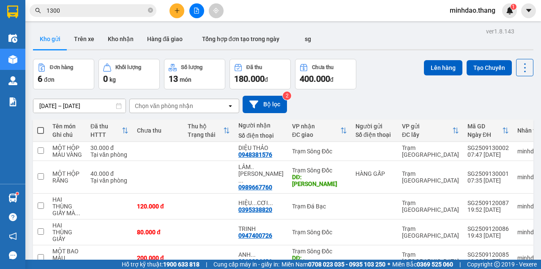
click at [111, 10] on input "1300" at bounding box center [97, 10] width 100 height 9
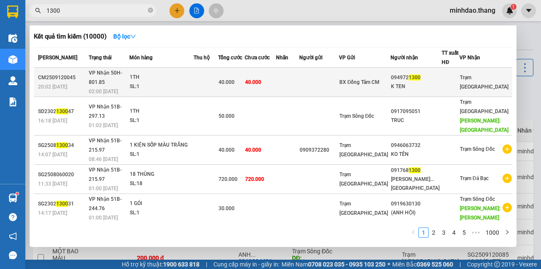
click at [276, 72] on td "40.000" at bounding box center [260, 82] width 31 height 29
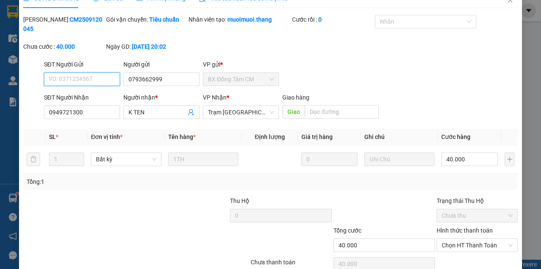
scroll to position [55, 0]
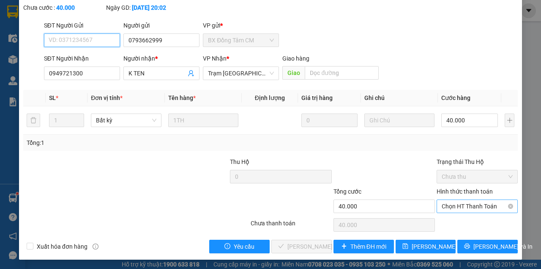
click at [473, 210] on span "Chọn HT Thanh Toán" at bounding box center [477, 206] width 71 height 13
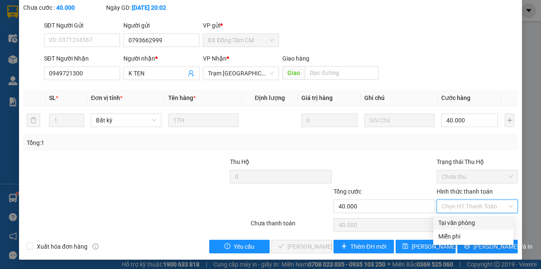
drag, startPoint x: 454, startPoint y: 222, endPoint x: 422, endPoint y: 232, distance: 33.3
click at [453, 222] on div "Tại văn phòng" at bounding box center [474, 222] width 70 height 9
type input "0"
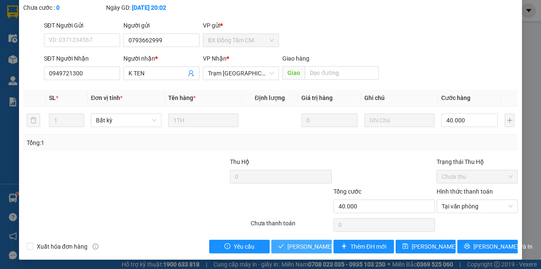
click at [294, 242] on span "[PERSON_NAME] và Giao hàng" at bounding box center [328, 246] width 81 height 9
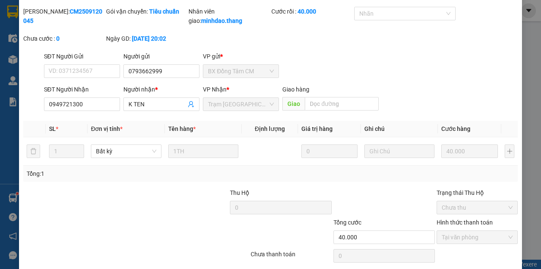
scroll to position [0, 0]
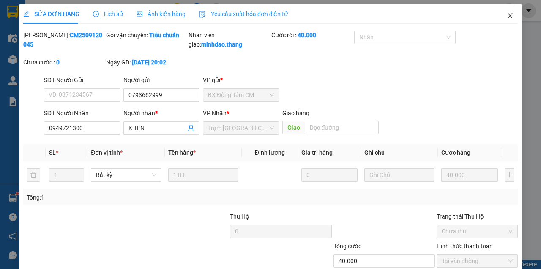
click at [509, 15] on icon "close" at bounding box center [510, 15] width 7 height 7
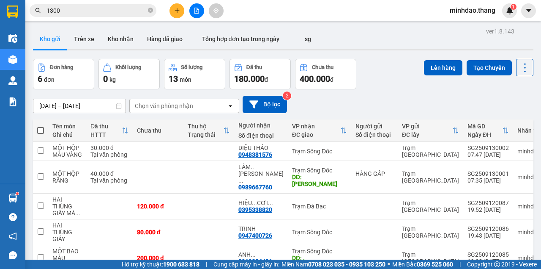
click at [115, 11] on input "1300" at bounding box center [97, 10] width 100 height 9
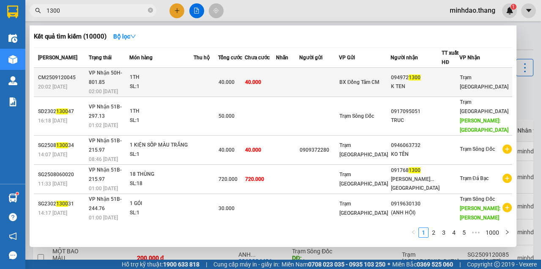
click at [276, 84] on td "40.000" at bounding box center [260, 82] width 31 height 29
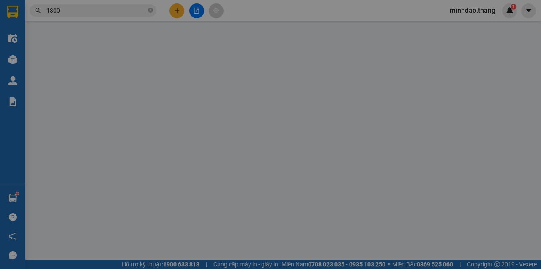
type input "0793662999"
type input "0949721300"
type input "K TEN"
type input "40.000"
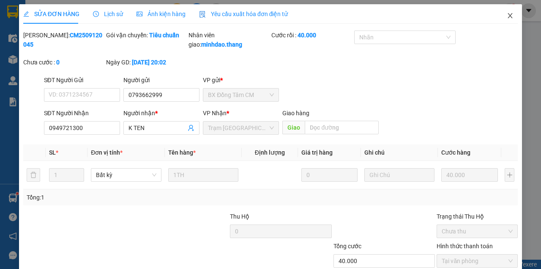
drag, startPoint x: 511, startPoint y: 12, endPoint x: 504, endPoint y: 14, distance: 6.7
click at [504, 14] on span "Close" at bounding box center [511, 16] width 24 height 24
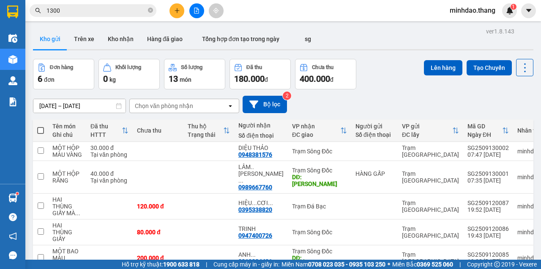
click at [99, 12] on input "1300" at bounding box center [97, 10] width 100 height 9
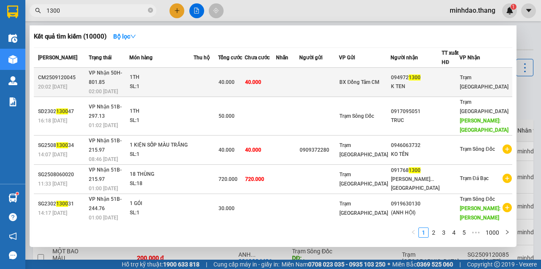
click at [276, 80] on td "40.000" at bounding box center [260, 82] width 31 height 29
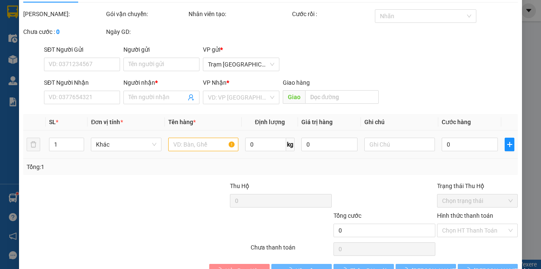
type input "0793662999"
type input "0949721300"
type input "K TEN"
type input "40.000"
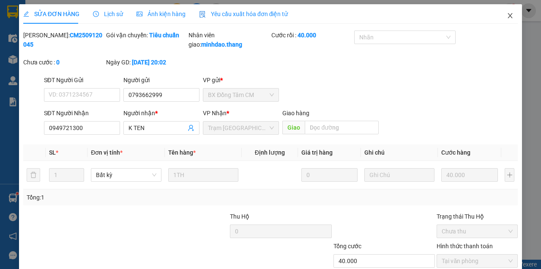
click at [507, 19] on icon "close" at bounding box center [510, 15] width 7 height 7
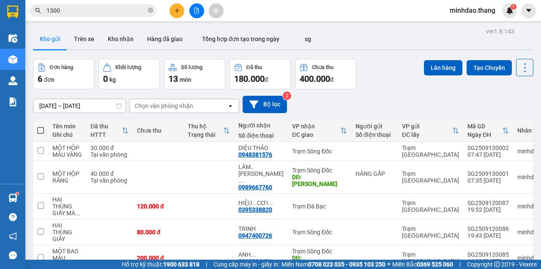
click at [182, 11] on button at bounding box center [177, 10] width 15 height 15
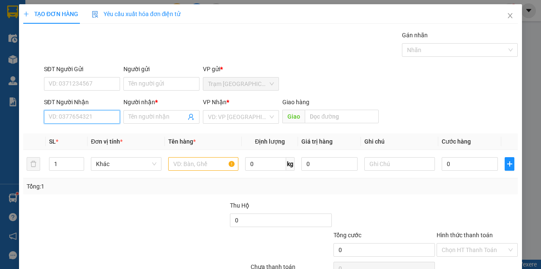
click at [102, 120] on input "SĐT Người Nhận" at bounding box center [82, 117] width 76 height 14
drag, startPoint x: 100, startPoint y: 120, endPoint x: 94, endPoint y: 119, distance: 6.0
click at [95, 119] on input "SĐT Người Nhận" at bounding box center [82, 117] width 76 height 14
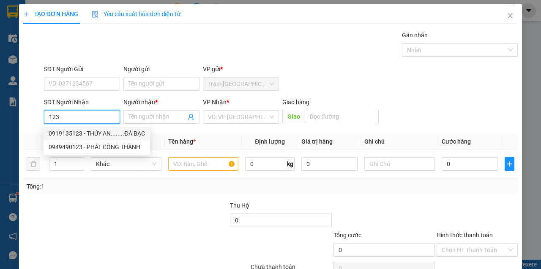
click at [99, 129] on div "0919135123 - THÚY AN........ĐÁ BẠC" at bounding box center [97, 133] width 107 height 14
type input "0919135123"
type input "THÚY AN........ĐÁ BẠC"
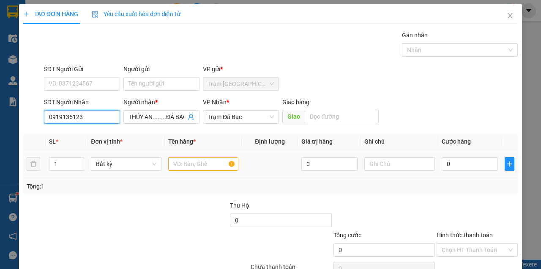
type input "0919135123"
click at [195, 165] on input "text" at bounding box center [203, 164] width 71 height 14
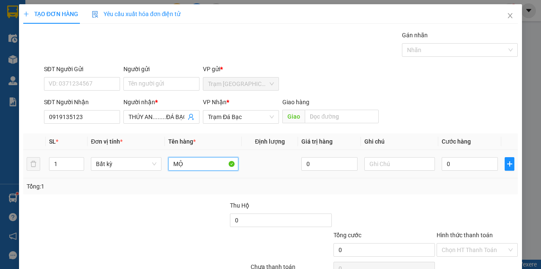
type input "M"
type input "MỘT THÙNG MÁY IM"
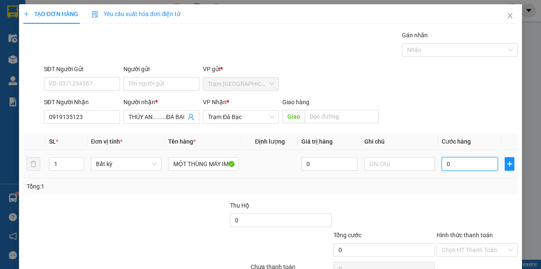
click at [457, 162] on input "0" at bounding box center [470, 164] width 56 height 14
type input "5"
type input "50"
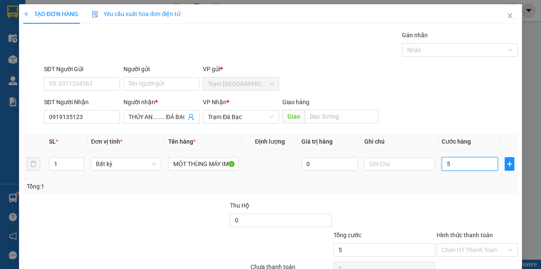
type input "50"
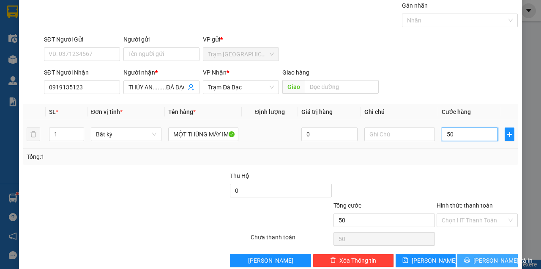
scroll to position [43, 0]
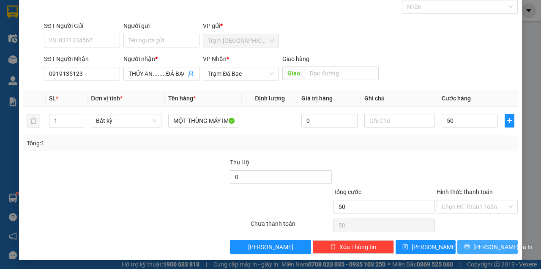
type input "50.000"
click at [467, 248] on icon "printer" at bounding box center [467, 246] width 6 height 6
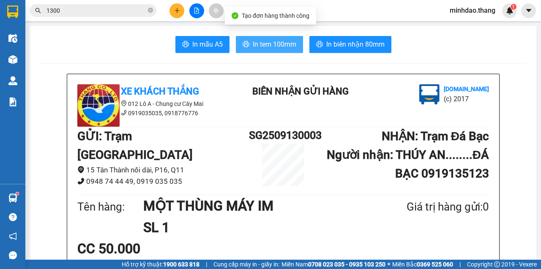
click at [236, 36] on button "In tem 100mm" at bounding box center [269, 44] width 67 height 17
click at [253, 41] on span "In tem 100mm" at bounding box center [275, 44] width 44 height 11
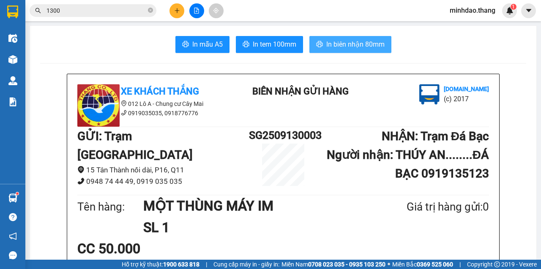
click at [310, 36] on button "In biên nhận 80mm" at bounding box center [351, 44] width 82 height 17
drag, startPoint x: 346, startPoint y: 47, endPoint x: 343, endPoint y: 53, distance: 7.2
click at [346, 47] on span "In biên nhận 80mm" at bounding box center [356, 44] width 58 height 11
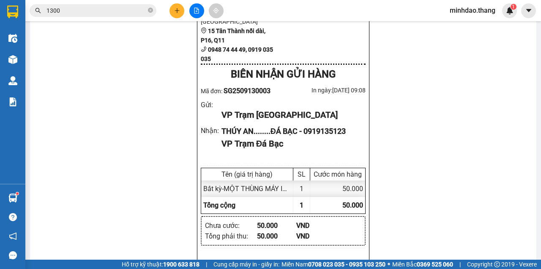
scroll to position [310, 0]
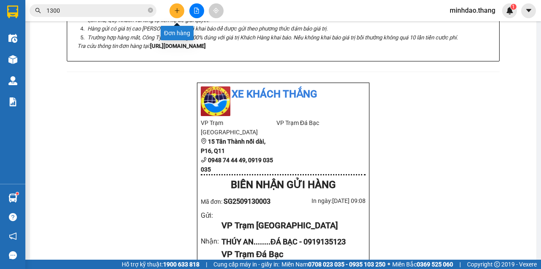
click at [177, 9] on icon "plus" at bounding box center [177, 10] width 0 height 5
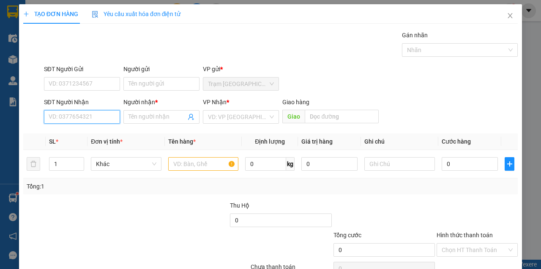
click at [73, 118] on input "SĐT Người Nhận" at bounding box center [82, 117] width 76 height 14
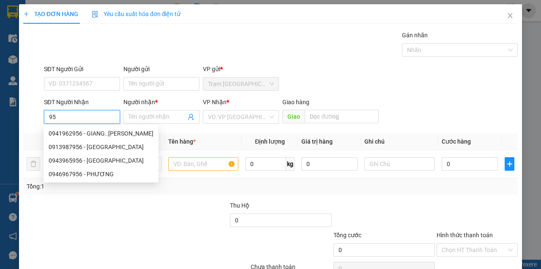
type input "9"
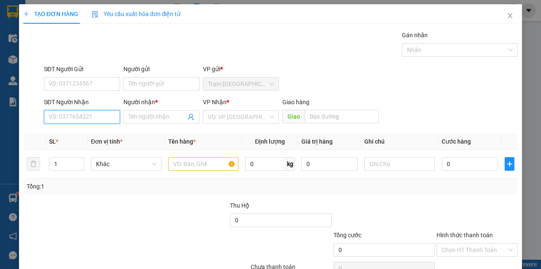
click at [89, 116] on input "SĐT Người Nhận" at bounding box center [82, 117] width 76 height 14
paste input "0944329356"
type input "0944329356"
click at [91, 136] on div "0944329356 - QUỐC ÁI..ĐÁ BẠC" at bounding box center [91, 133] width 85 height 9
type input "QUỐC ÁI..ĐÁ BẠC"
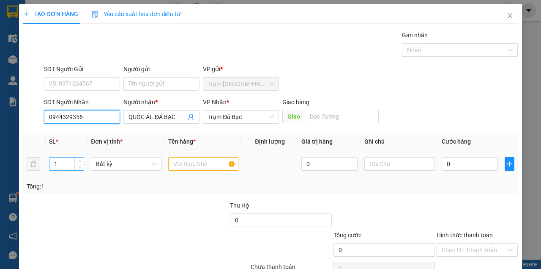
type input "0944329356"
click at [70, 162] on input "1" at bounding box center [66, 163] width 35 height 13
type input "6"
click at [199, 165] on input "text" at bounding box center [203, 164] width 71 height 14
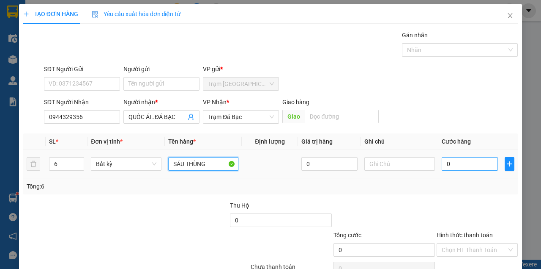
type input "SÁU THÙNG"
click at [452, 165] on input "0" at bounding box center [470, 164] width 56 height 14
type input "2"
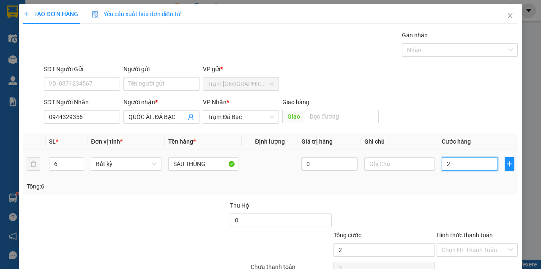
type input "24"
type input "240"
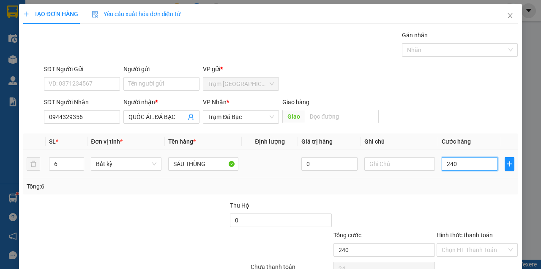
type input "240"
type input "240.000"
click at [433, 119] on div "SĐT Người Nhận 0944329356 Người nhận * QUỐC ÁI..ĐÁ BẠC VP Nhận * Trạm Đá Bạc Gi…" at bounding box center [281, 112] width 478 height 30
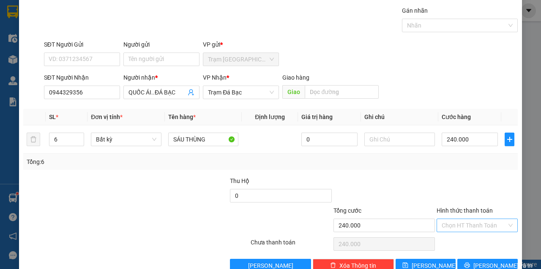
scroll to position [43, 0]
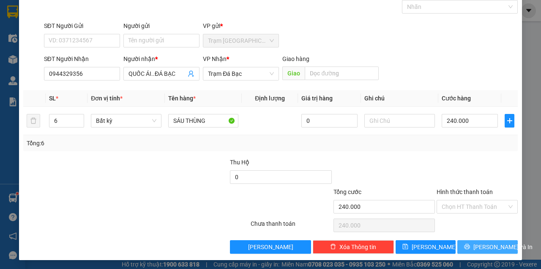
click at [467, 242] on button "[PERSON_NAME] và In" at bounding box center [488, 247] width 60 height 14
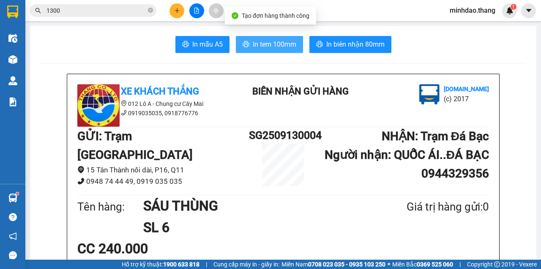
click at [266, 41] on span "In tem 100mm" at bounding box center [275, 44] width 44 height 11
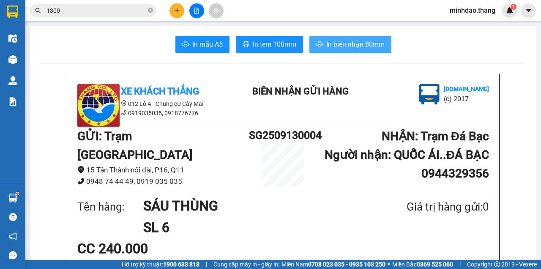
click at [348, 44] on span "In biên nhận 80mm" at bounding box center [356, 44] width 58 height 11
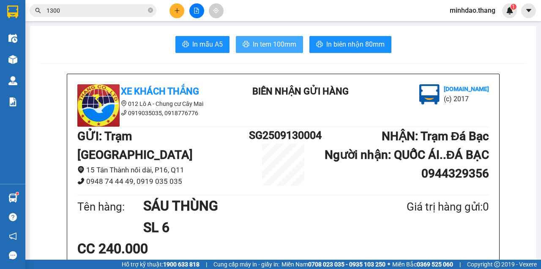
click at [272, 46] on span "In tem 100mm" at bounding box center [275, 44] width 44 height 11
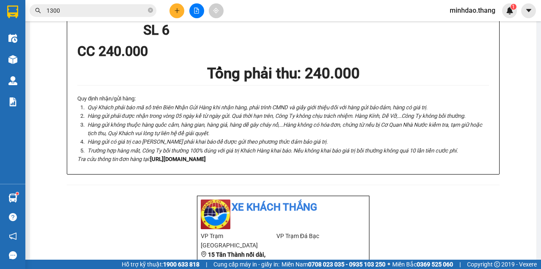
scroll to position [395, 0]
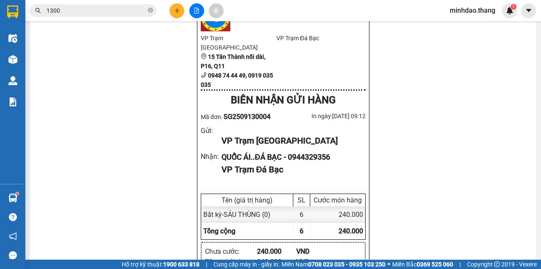
click at [151, 9] on icon "close-circle" at bounding box center [150, 10] width 5 height 5
click at [130, 8] on input "text" at bounding box center [97, 10] width 100 height 9
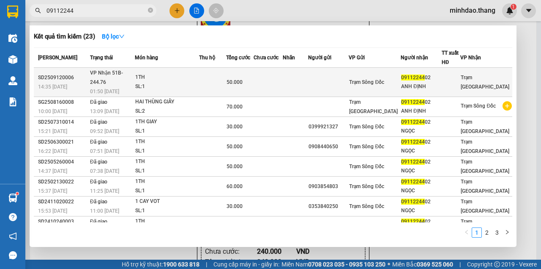
type input "09112244"
click at [222, 69] on td at bounding box center [212, 82] width 27 height 29
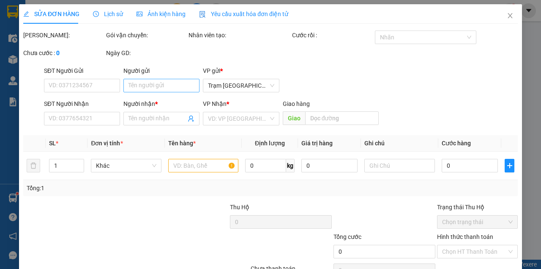
type input "0911224402"
type input "ANH ĐỊNH"
type input "50.000"
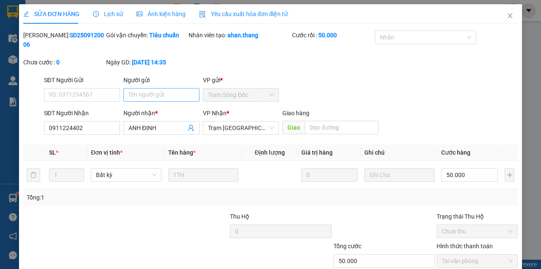
drag, startPoint x: 149, startPoint y: 84, endPoint x: 151, endPoint y: 90, distance: 6.2
click at [149, 85] on div "Người gửi" at bounding box center [162, 81] width 76 height 13
click at [151, 91] on input "Người gửi" at bounding box center [162, 95] width 76 height 14
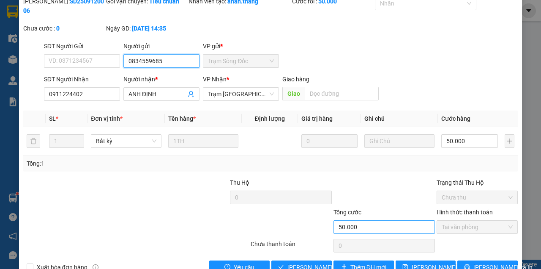
scroll to position [55, 0]
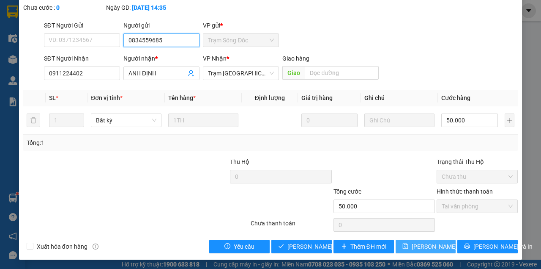
type input "0834559685"
click at [407, 243] on icon "save" at bounding box center [406, 246] width 6 height 6
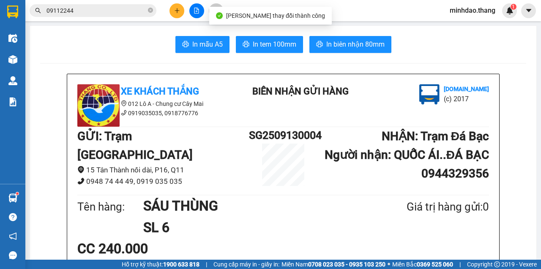
click at [122, 10] on input "09112244" at bounding box center [97, 10] width 100 height 9
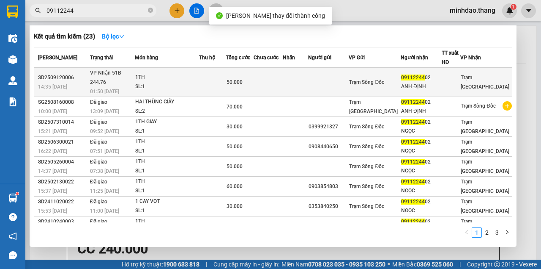
click at [226, 75] on td at bounding box center [212, 82] width 27 height 29
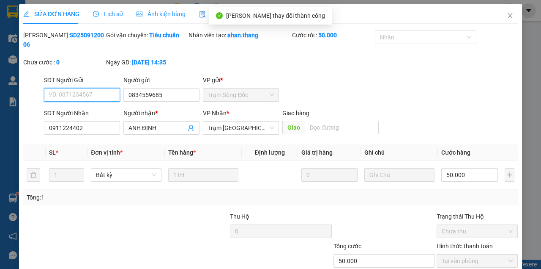
scroll to position [55, 0]
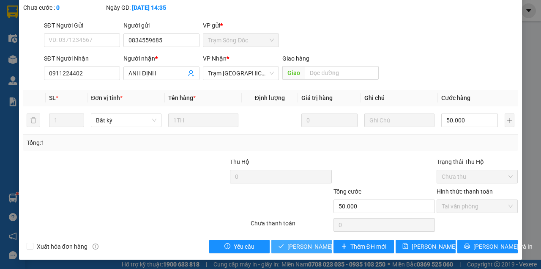
click at [294, 248] on span "[PERSON_NAME] và Giao hàng" at bounding box center [328, 246] width 81 height 9
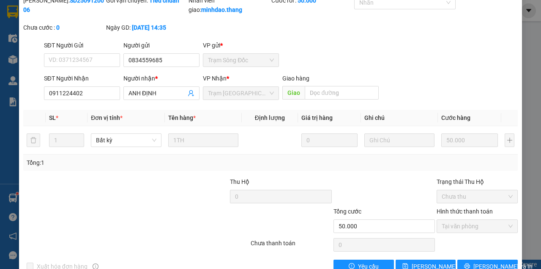
scroll to position [0, 0]
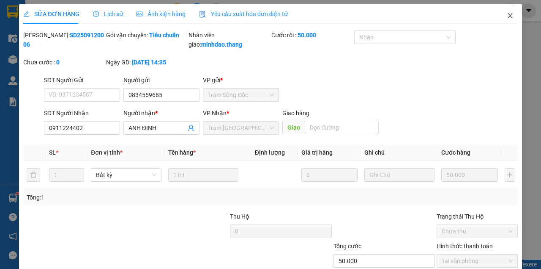
click at [510, 16] on icon "close" at bounding box center [510, 15] width 7 height 7
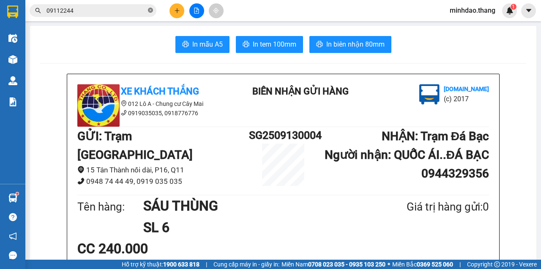
click at [149, 11] on icon "close-circle" at bounding box center [150, 10] width 5 height 5
click at [132, 10] on input "text" at bounding box center [97, 10] width 100 height 9
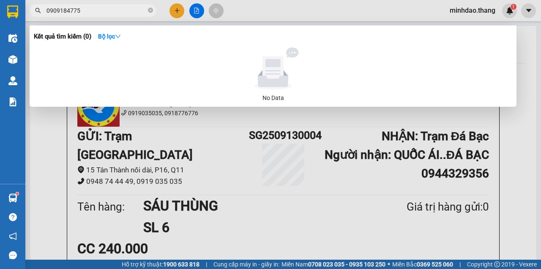
type input "0909184775"
click at [150, 11] on icon "close-circle" at bounding box center [150, 10] width 5 height 5
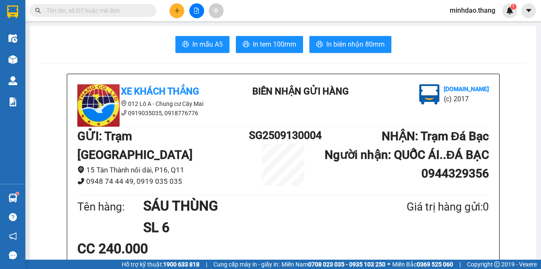
click at [125, 14] on input "text" at bounding box center [97, 10] width 100 height 9
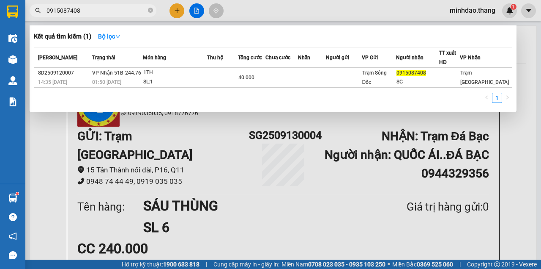
type input "0915087408"
click at [150, 7] on span at bounding box center [150, 11] width 5 height 8
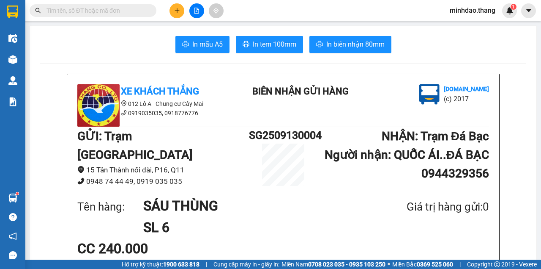
click at [123, 12] on input "text" at bounding box center [97, 10] width 100 height 9
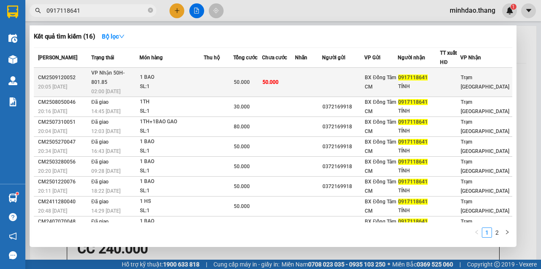
type input "0917118641"
click at [241, 79] on span "50.000" at bounding box center [242, 82] width 16 height 6
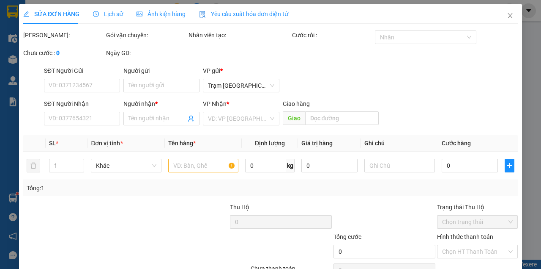
type input "0917118641"
type input "TÍNH"
type input "50.000"
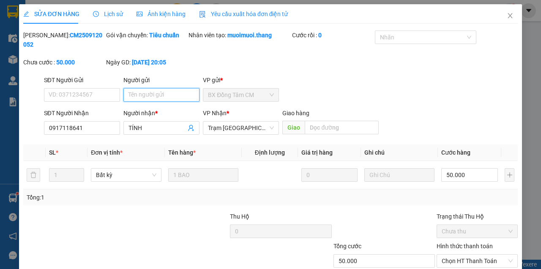
click at [158, 96] on input "Người gửi" at bounding box center [162, 95] width 76 height 14
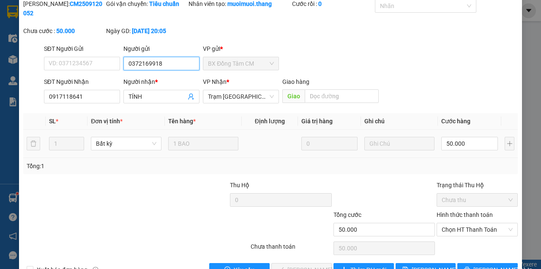
scroll to position [55, 0]
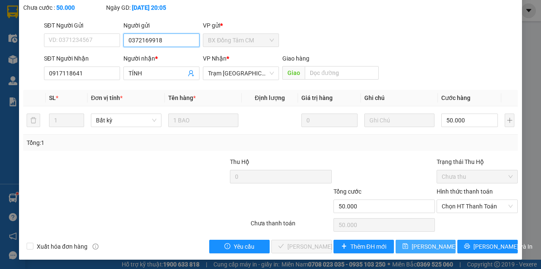
type input "0372169918"
click at [407, 246] on icon "save" at bounding box center [405, 245] width 5 height 5
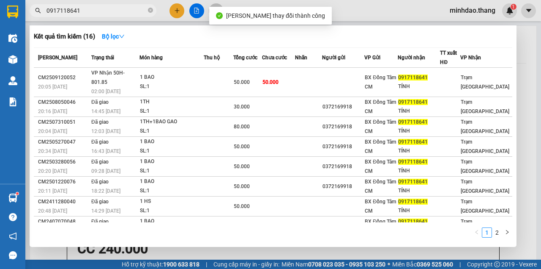
click at [111, 11] on input "0917118641" at bounding box center [97, 10] width 100 height 9
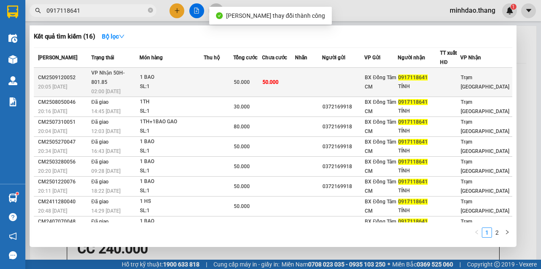
click at [243, 80] on span "50.000" at bounding box center [242, 82] width 16 height 6
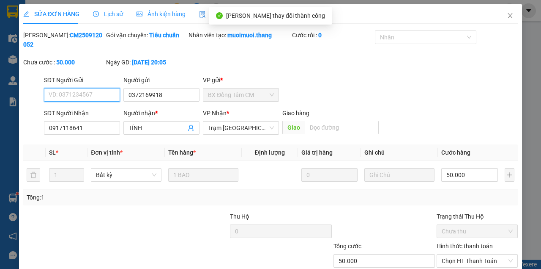
scroll to position [55, 0]
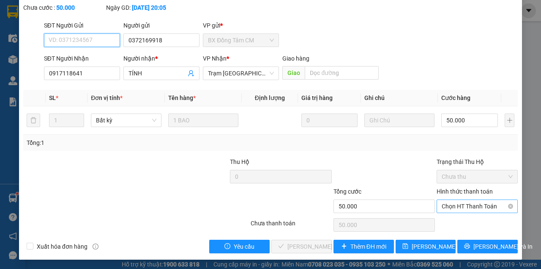
click at [475, 210] on span "Chọn HT Thanh Toán" at bounding box center [477, 206] width 71 height 13
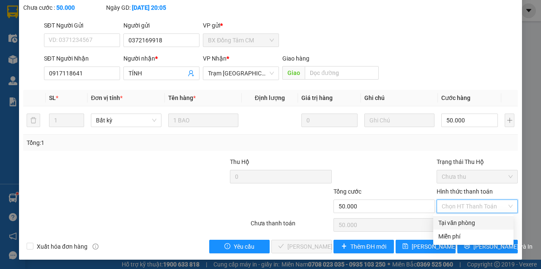
click at [467, 228] on div "Tại văn phòng" at bounding box center [474, 223] width 80 height 14
type input "0"
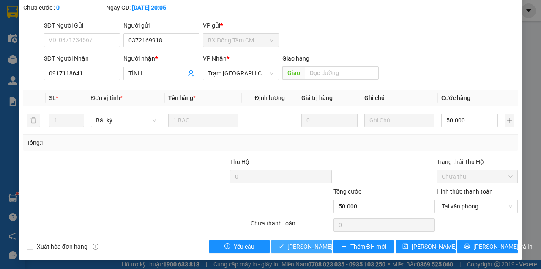
click at [302, 244] on span "[PERSON_NAME] và Giao hàng" at bounding box center [328, 246] width 81 height 9
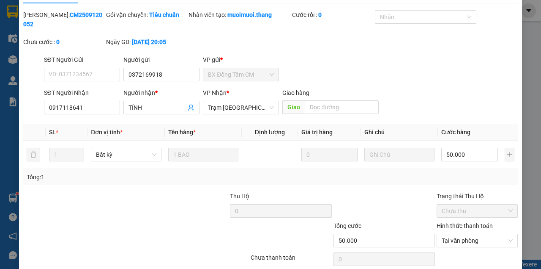
scroll to position [0, 0]
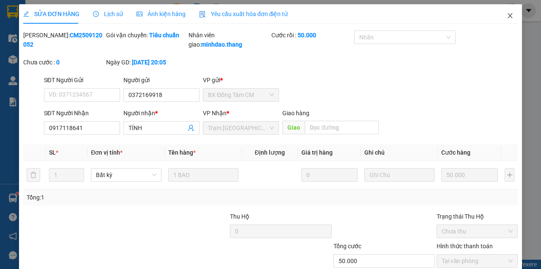
click at [507, 13] on icon "close" at bounding box center [510, 15] width 7 height 7
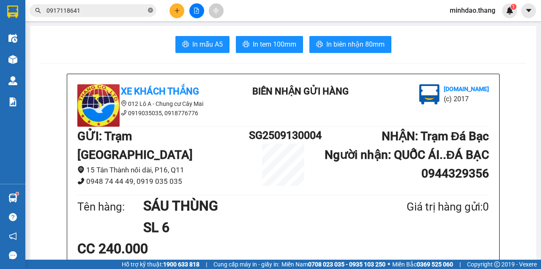
click at [149, 10] on icon "close-circle" at bounding box center [150, 10] width 5 height 5
click at [127, 14] on input "text" at bounding box center [97, 10] width 100 height 9
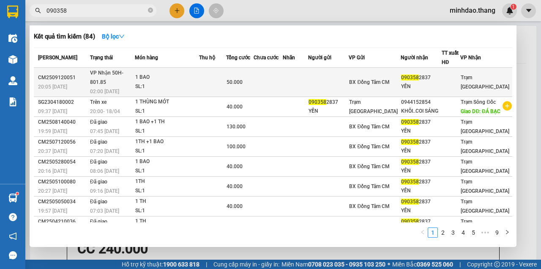
type input "090358"
click at [254, 83] on td "50.000" at bounding box center [239, 82] width 27 height 29
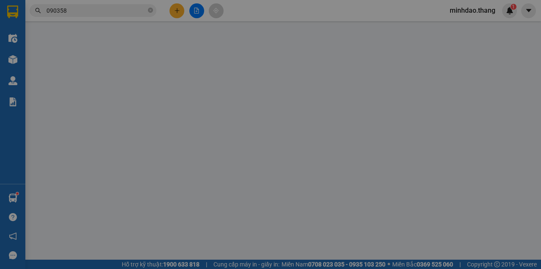
type input "0903582837"
type input "YẾN"
type input "50.000"
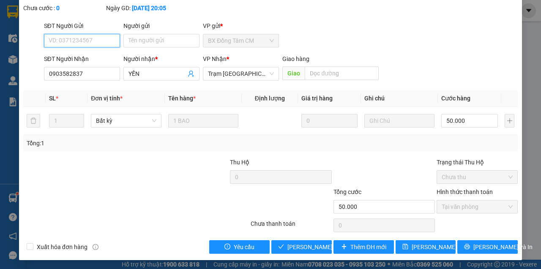
scroll to position [55, 0]
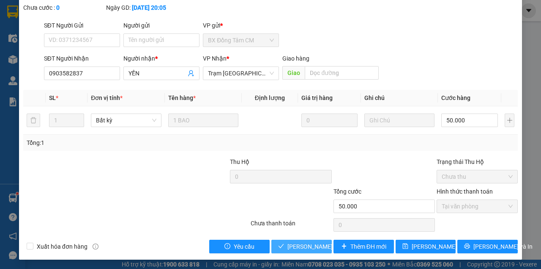
click at [308, 247] on span "[PERSON_NAME] và Giao hàng" at bounding box center [328, 246] width 81 height 9
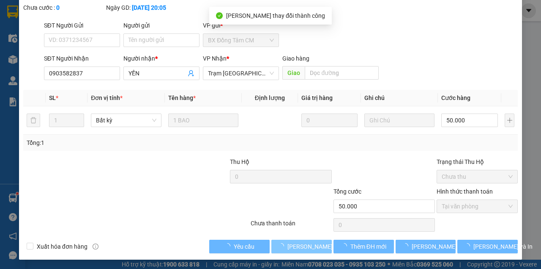
scroll to position [0, 0]
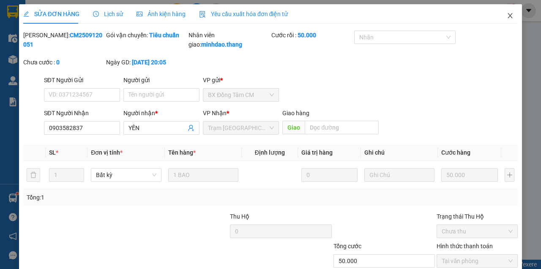
click at [502, 10] on span "Close" at bounding box center [511, 16] width 24 height 24
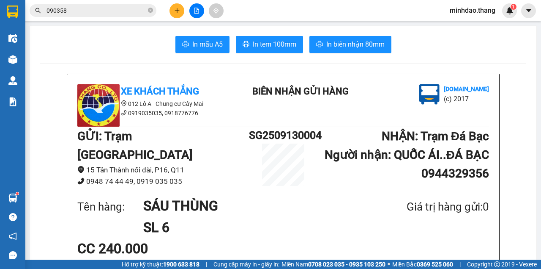
click at [172, 13] on button at bounding box center [177, 10] width 15 height 15
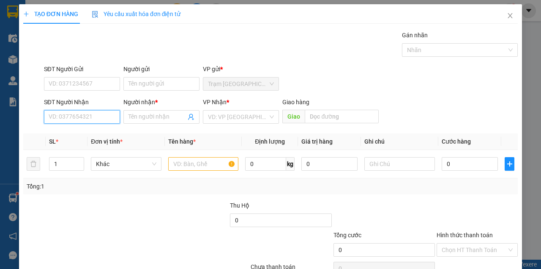
click at [80, 118] on input "SĐT Người Nhận" at bounding box center [82, 117] width 76 height 14
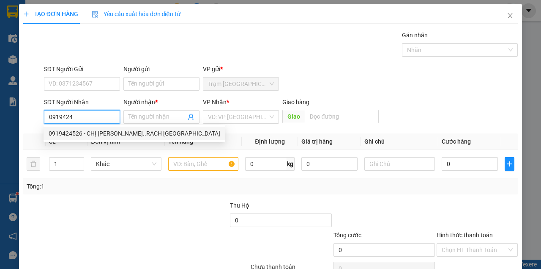
click at [103, 135] on div "0919424526 - CHỊ LY..RẠCH RÁNG" at bounding box center [135, 133] width 172 height 9
type input "0919424526"
type input "CHỊ LY..RẠCH RÁNG"
type input "RẠCH RÁNG"
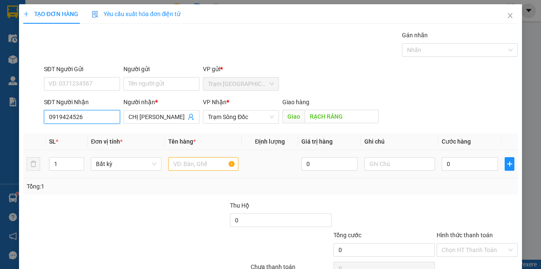
type input "0919424526"
click at [199, 167] on div at bounding box center [203, 163] width 71 height 17
click at [200, 167] on input "text" at bounding box center [203, 164] width 71 height 14
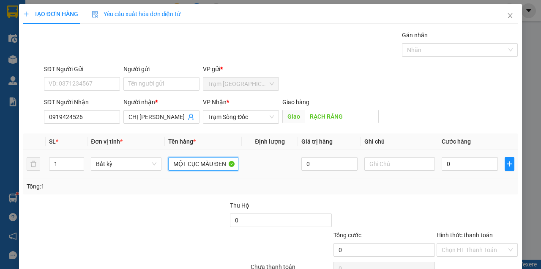
type input "MỘT CỤC MÀU ĐEN"
click at [458, 154] on td "0" at bounding box center [470, 164] width 63 height 28
click at [458, 159] on div "0" at bounding box center [470, 163] width 56 height 17
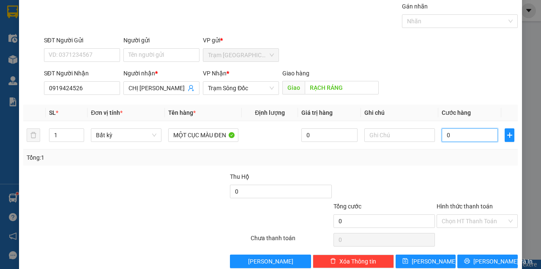
type input "3"
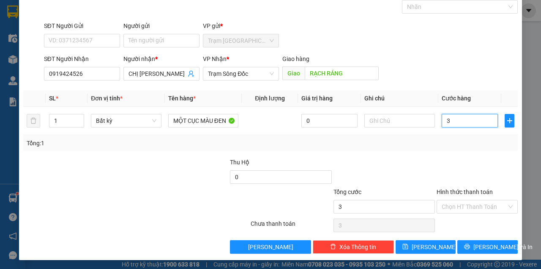
type input "30"
type input "30.000"
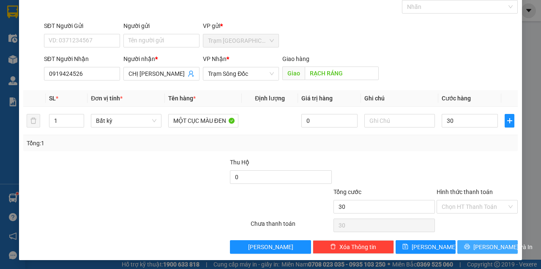
type input "30.000"
click at [476, 245] on button "[PERSON_NAME] và In" at bounding box center [488, 247] width 60 height 14
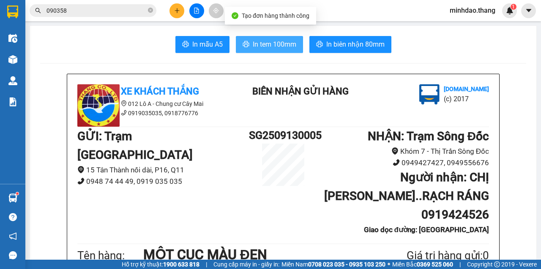
click at [279, 51] on button "In tem 100mm" at bounding box center [269, 44] width 67 height 17
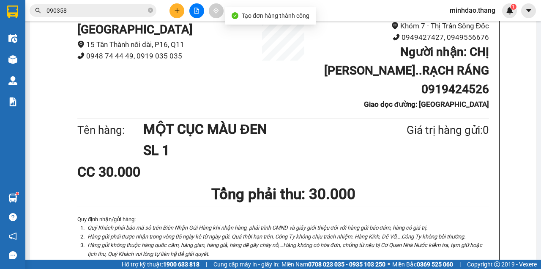
scroll to position [141, 0]
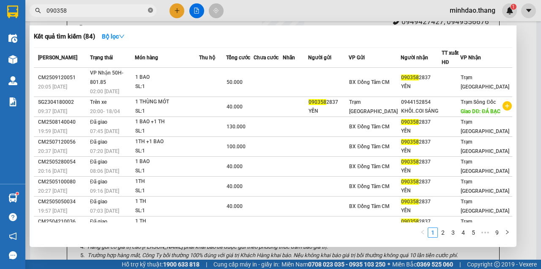
click at [151, 10] on icon "close-circle" at bounding box center [150, 10] width 5 height 5
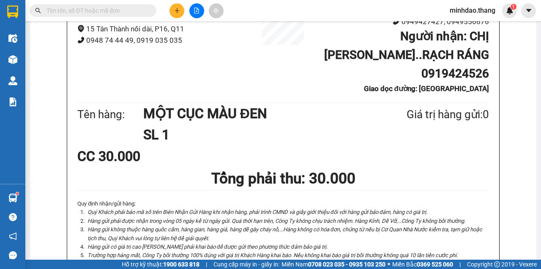
click at [136, 16] on span at bounding box center [93, 10] width 127 height 13
click at [134, 13] on input "text" at bounding box center [97, 10] width 100 height 9
click at [131, 13] on input "text" at bounding box center [97, 10] width 100 height 9
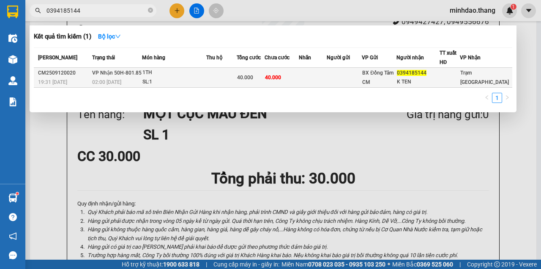
type input "0394185144"
click at [281, 76] on span "40.000" at bounding box center [273, 77] width 16 height 6
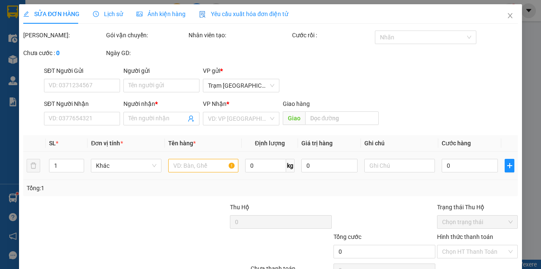
type input "0394185144"
type input "K TEN"
type input "40.000"
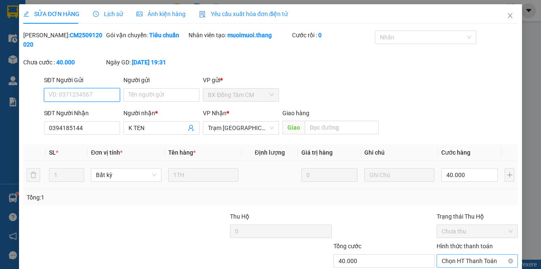
click at [463, 254] on span "Chọn HT Thanh Toán" at bounding box center [477, 260] width 71 height 13
drag, startPoint x: 446, startPoint y: 221, endPoint x: 392, endPoint y: 236, distance: 56.4
type input "0"
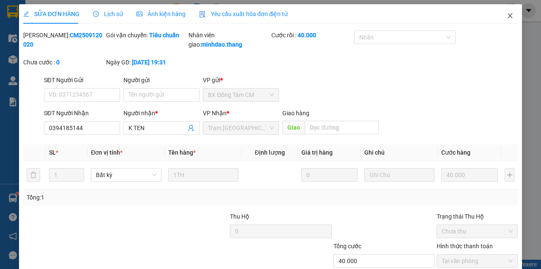
click at [507, 19] on icon "close" at bounding box center [510, 15] width 7 height 7
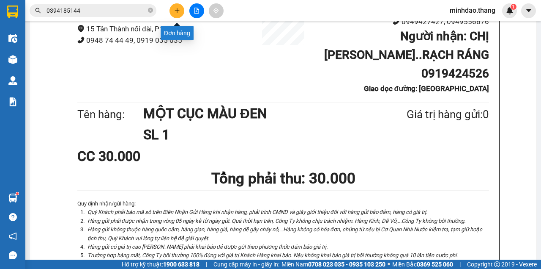
click at [176, 16] on button at bounding box center [177, 10] width 15 height 15
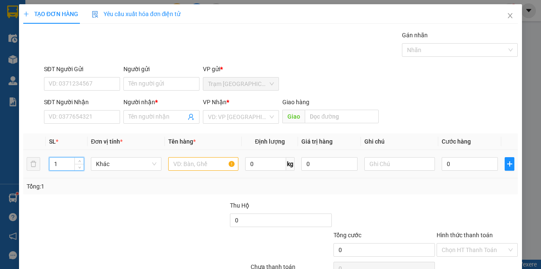
click at [73, 162] on input "1" at bounding box center [66, 163] width 35 height 13
type input "2"
drag, startPoint x: 188, startPoint y: 172, endPoint x: 192, endPoint y: 167, distance: 6.7
click at [188, 172] on td at bounding box center [203, 164] width 77 height 28
click at [192, 162] on input "text" at bounding box center [203, 164] width 71 height 14
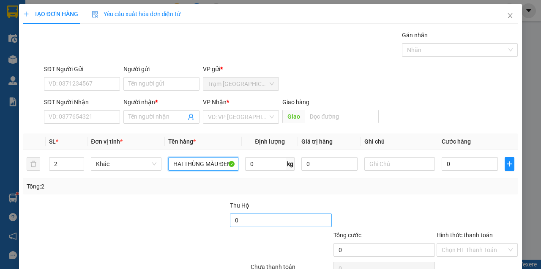
type input "HAI THÙNG MÀU ĐEN THU HỘ ("
click at [263, 217] on input "0" at bounding box center [281, 220] width 102 height 14
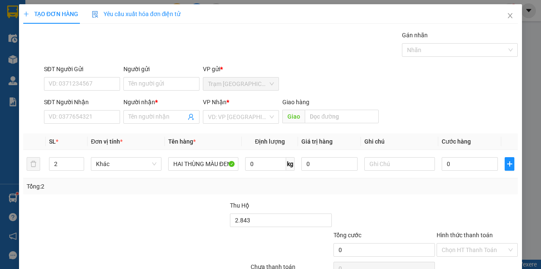
type input "2.843.000"
click at [254, 239] on div at bounding box center [291, 245] width 83 height 30
click at [264, 217] on input "2.843.000" at bounding box center [281, 220] width 102 height 14
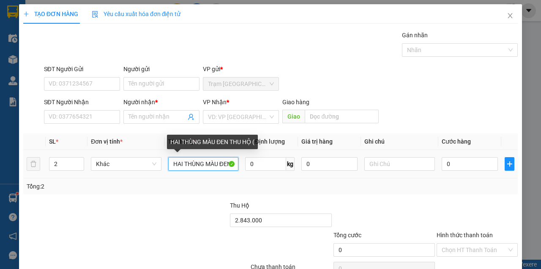
click at [225, 159] on input "HAI THÙNG MÀU ĐEN THU HỘ (" at bounding box center [203, 164] width 71 height 14
paste input "2.843.000"
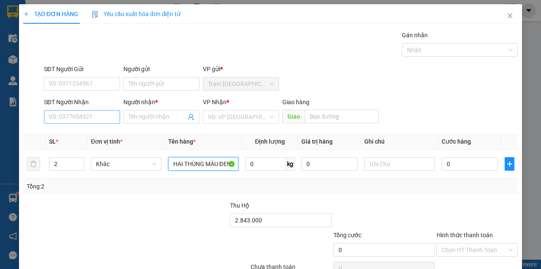
type input "HAI THÙNG MÀU ĐEN THU HỘ (2.843.000)"
click at [92, 118] on input "SĐT Người Nhận" at bounding box center [82, 117] width 76 height 14
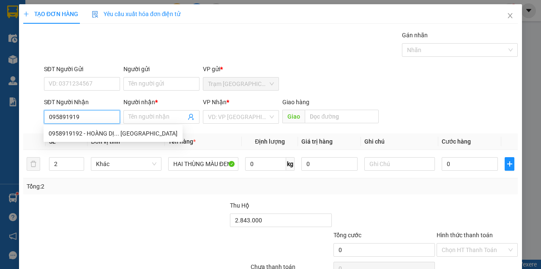
type input "0958919192"
click at [110, 136] on div "0958919192 - HOÀNG DỊ... [GEOGRAPHIC_DATA]" at bounding box center [113, 133] width 129 height 9
type input "HOÀNG DỊ... [GEOGRAPHIC_DATA]"
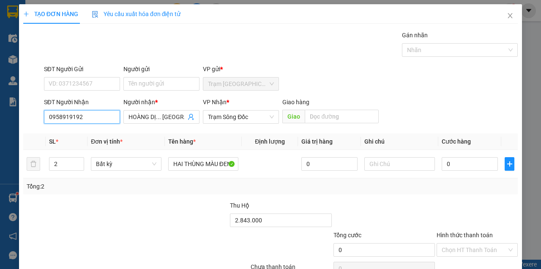
type input "0958919192"
click at [88, 93] on div "SĐT Người Gửi VD: 0371234567" at bounding box center [82, 79] width 80 height 30
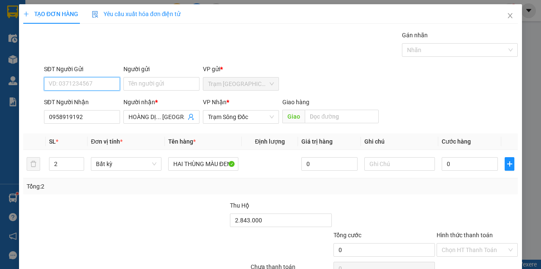
click at [92, 89] on input "SĐT Người Gửi" at bounding box center [82, 84] width 76 height 14
click at [93, 89] on input "SĐT Người Gửi" at bounding box center [82, 84] width 76 height 14
click at [89, 85] on input "SĐT Người Gửi" at bounding box center [82, 84] width 76 height 14
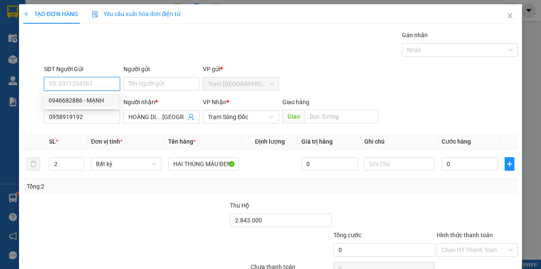
click at [89, 97] on div "0946682886 - MẠNH" at bounding box center [82, 100] width 66 height 9
type input "0946682886"
type input "MẠNH"
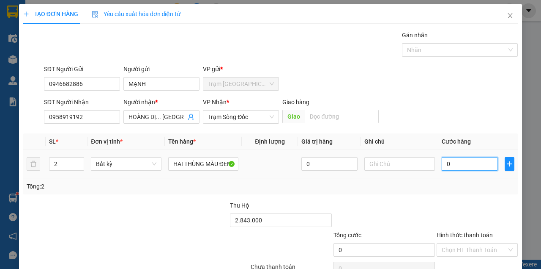
click at [479, 164] on input "0" at bounding box center [470, 164] width 56 height 14
click at [478, 158] on input "0" at bounding box center [470, 164] width 56 height 14
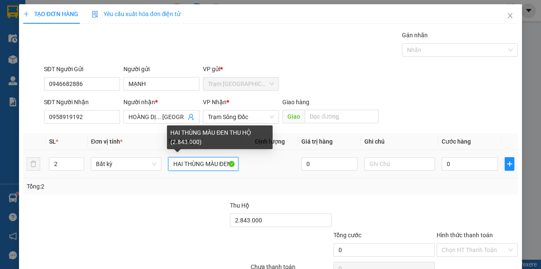
click at [214, 160] on input "HAI THÙNG MÀU ĐEN THU HỘ (2.843.000)" at bounding box center [203, 164] width 71 height 14
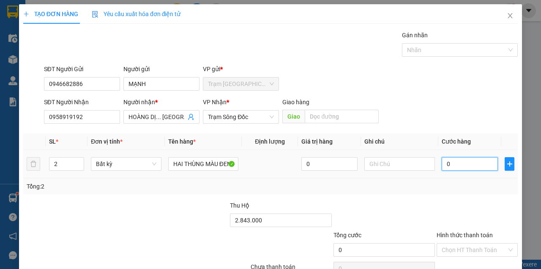
click at [442, 166] on input "0" at bounding box center [470, 164] width 56 height 14
type input "1"
type input "10"
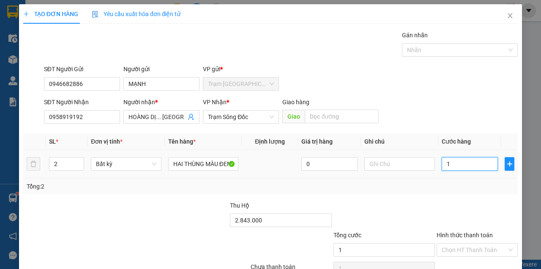
type input "10"
type input "100"
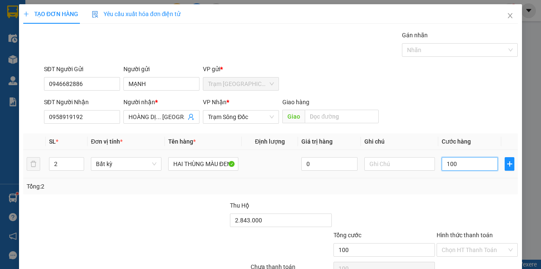
type input "1.000"
type input "10.000"
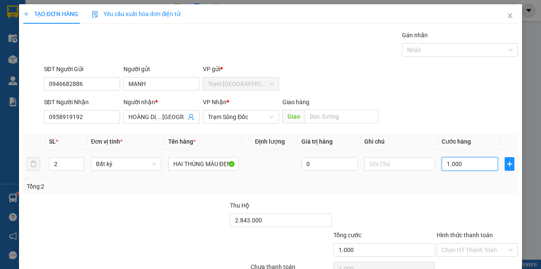
type input "10.000"
type input "100.000"
click at [469, 157] on input "100.000" at bounding box center [470, 164] width 56 height 14
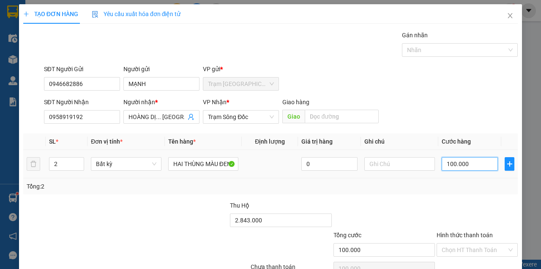
type input "10.000"
type input "1.000"
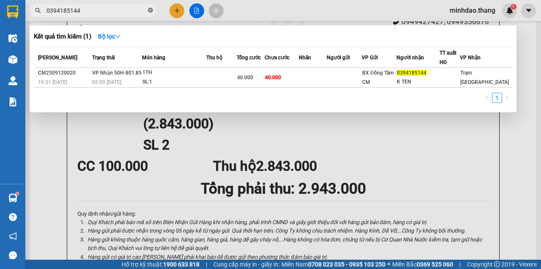
click at [151, 12] on icon "close-circle" at bounding box center [150, 10] width 5 height 5
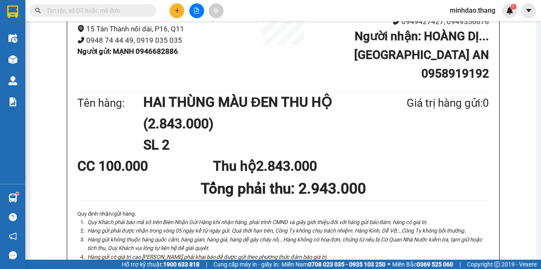
click at [118, 15] on input "text" at bounding box center [97, 10] width 100 height 9
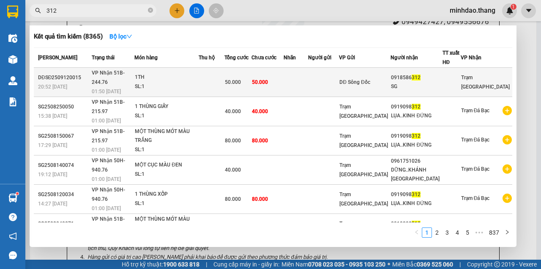
click at [225, 76] on td at bounding box center [212, 82] width 26 height 29
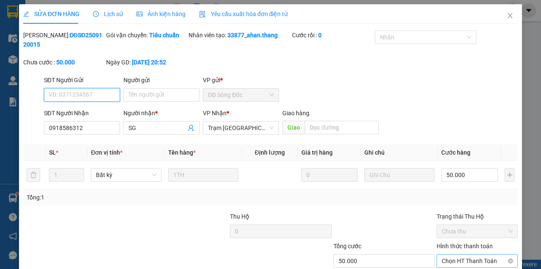
click at [472, 254] on span "Chọn HT Thanh Toán" at bounding box center [477, 260] width 71 height 13
drag, startPoint x: 457, startPoint y: 219, endPoint x: 354, endPoint y: 234, distance: 103.5
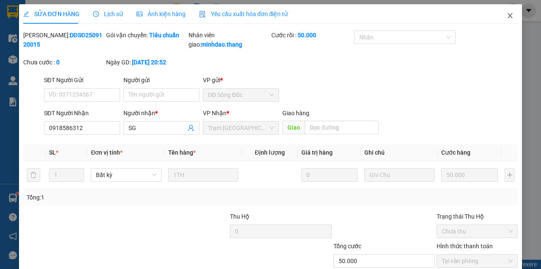
drag, startPoint x: 512, startPoint y: 15, endPoint x: 497, endPoint y: 22, distance: 16.1
click at [511, 15] on span "Close" at bounding box center [511, 16] width 24 height 24
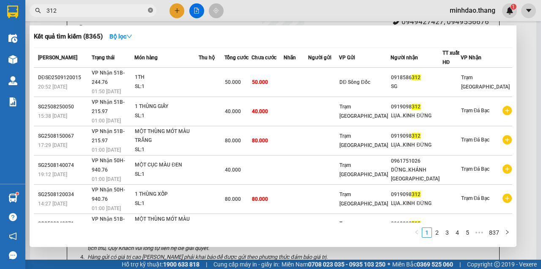
click at [152, 11] on icon "close-circle" at bounding box center [150, 10] width 5 height 5
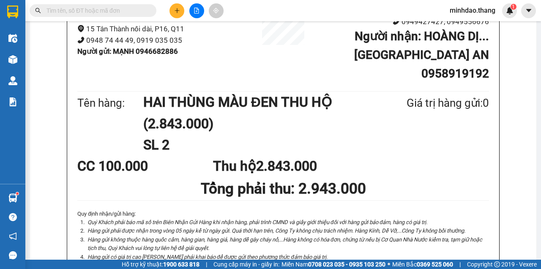
click at [133, 10] on input "text" at bounding box center [97, 10] width 100 height 9
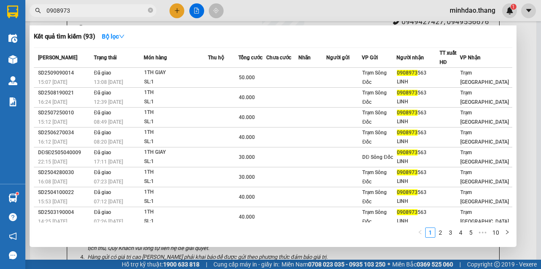
drag, startPoint x: 149, startPoint y: 10, endPoint x: 124, endPoint y: 13, distance: 25.1
click at [149, 10] on icon "close-circle" at bounding box center [150, 10] width 5 height 5
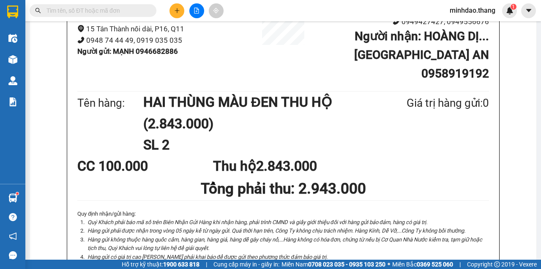
click at [117, 12] on input "text" at bounding box center [97, 10] width 100 height 9
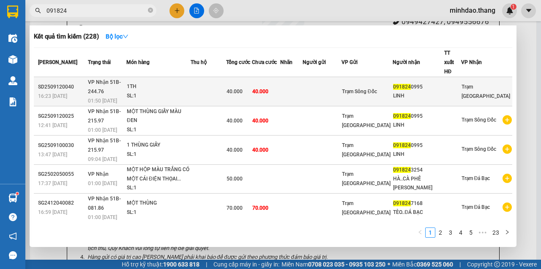
click at [241, 87] on div "40.000" at bounding box center [239, 91] width 25 height 9
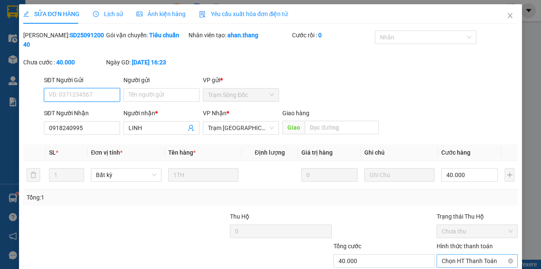
click at [464, 254] on span "Chọn HT Thanh Toán" at bounding box center [477, 260] width 71 height 13
drag, startPoint x: 451, startPoint y: 220, endPoint x: 435, endPoint y: 224, distance: 16.6
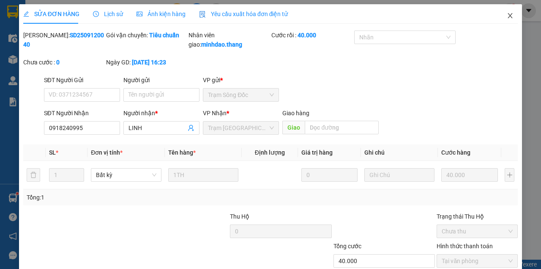
click at [501, 15] on span "Close" at bounding box center [511, 16] width 24 height 24
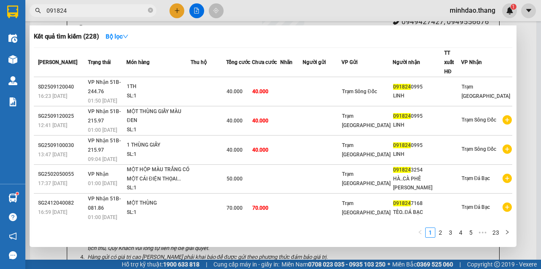
click at [107, 8] on input "091824" at bounding box center [97, 10] width 100 height 9
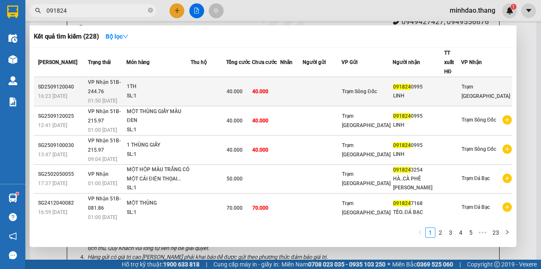
click at [226, 77] on td at bounding box center [209, 91] width 36 height 29
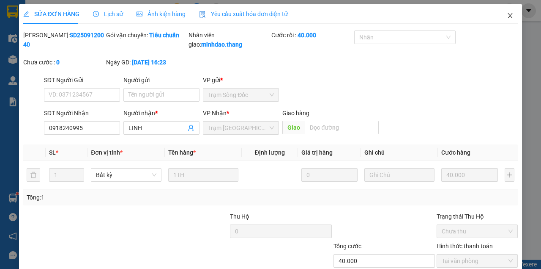
click at [508, 16] on icon "close" at bounding box center [510, 15] width 7 height 7
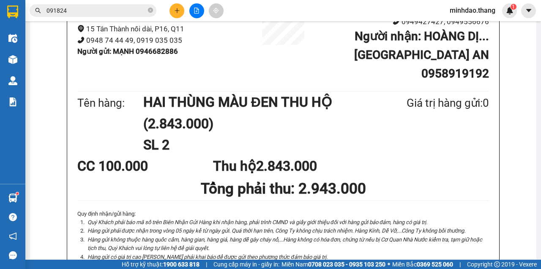
click at [127, 10] on input "091824" at bounding box center [97, 10] width 100 height 9
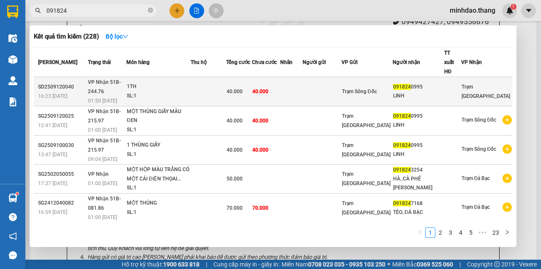
click at [303, 77] on td at bounding box center [291, 91] width 22 height 29
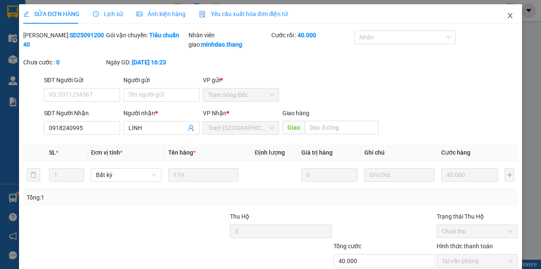
click at [510, 14] on icon "close" at bounding box center [510, 15] width 7 height 7
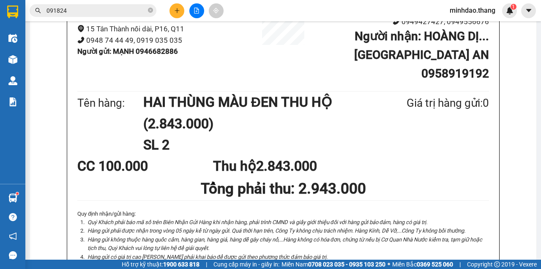
click at [121, 7] on input "091824" at bounding box center [97, 10] width 100 height 9
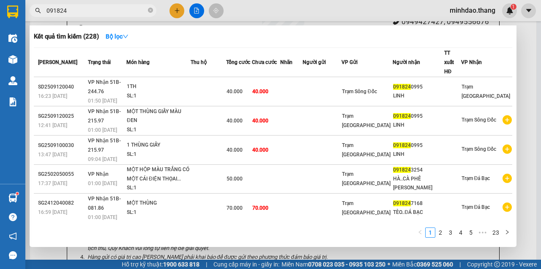
click at [320, 12] on div at bounding box center [270, 134] width 541 height 269
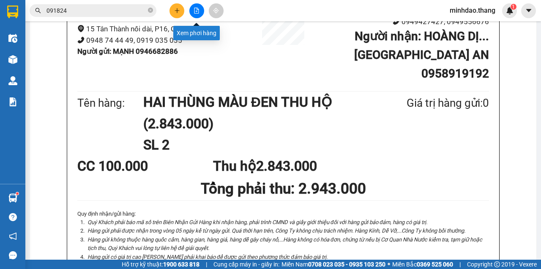
click at [198, 13] on icon "file-add" at bounding box center [197, 11] width 6 height 6
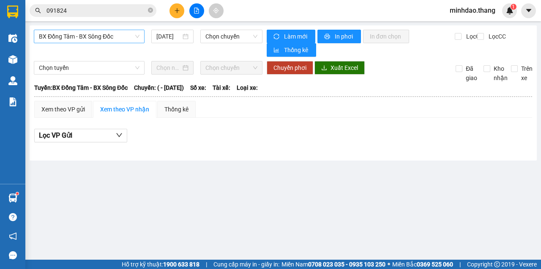
click at [98, 38] on span "BX Đồng Tâm - BX Sông Đốc" at bounding box center [89, 36] width 101 height 13
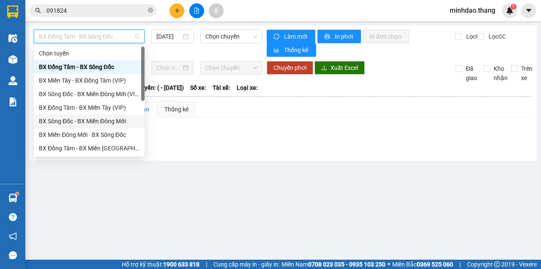
click at [108, 124] on div "BX Sông Đốc - BX Miền Đông Mới" at bounding box center [89, 120] width 101 height 9
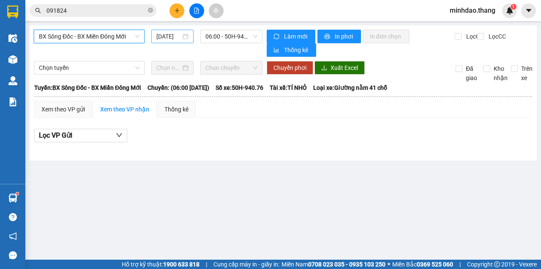
click at [173, 41] on div "[DATE]" at bounding box center [172, 37] width 42 height 14
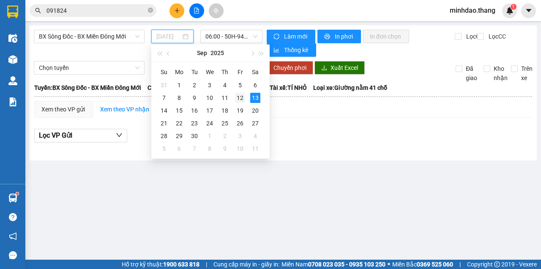
click at [236, 98] on div "12" at bounding box center [240, 98] width 10 height 10
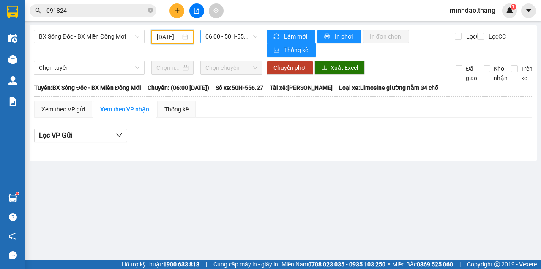
drag, startPoint x: 242, startPoint y: 26, endPoint x: 242, endPoint y: 39, distance: 12.7
click at [242, 34] on div "BX Sông Đốc - BX Miền Đông Mới 12/09/2025 06:00 - 50H-556.27 Làm mới In phơi In…" at bounding box center [284, 92] width 508 height 135
click at [242, 40] on span "06:00 - 50H-556.27" at bounding box center [232, 36] width 52 height 13
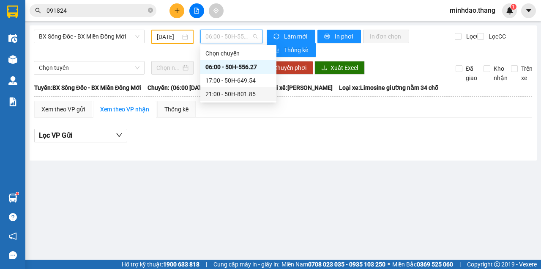
click at [232, 94] on div "21:00 - 50H-801.85" at bounding box center [239, 93] width 66 height 9
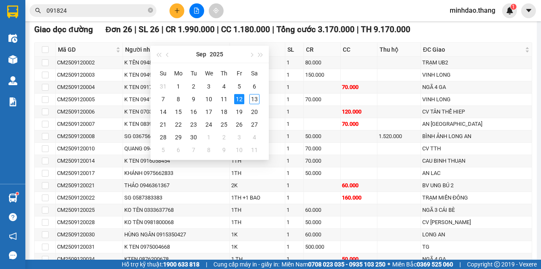
click at [238, 99] on div "12" at bounding box center [239, 99] width 10 height 10
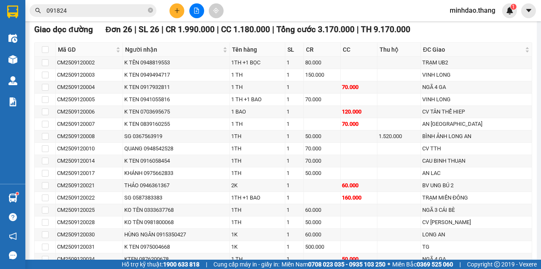
click at [175, 7] on button at bounding box center [177, 10] width 15 height 15
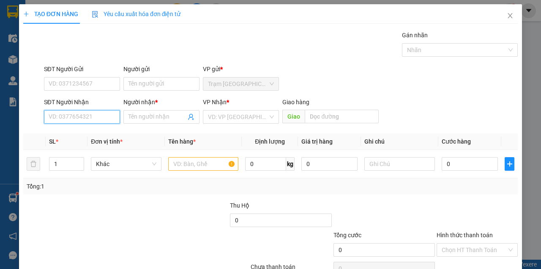
click at [85, 118] on input "SĐT Người Nhận" at bounding box center [82, 117] width 76 height 14
click at [96, 129] on div "0916669059 - LINH" at bounding box center [82, 133] width 66 height 9
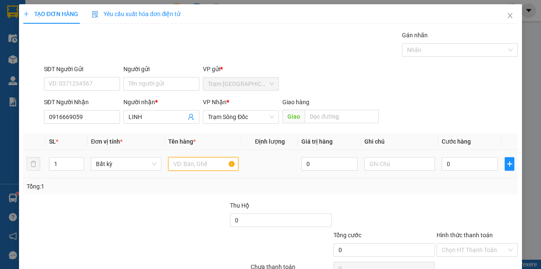
click at [199, 165] on input "text" at bounding box center [203, 164] width 71 height 14
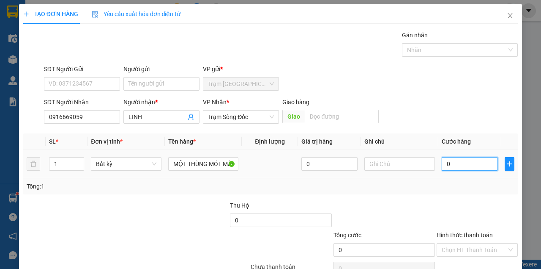
click at [462, 163] on input "0" at bounding box center [470, 164] width 56 height 14
drag, startPoint x: 445, startPoint y: 67, endPoint x: 447, endPoint y: 71, distance: 4.4
click at [447, 97] on div "SĐT Người Nhận 0916669059 Người nhận * LINH VP Nhận * Trạm Sông Đốc Giao hàng G…" at bounding box center [281, 112] width 478 height 30
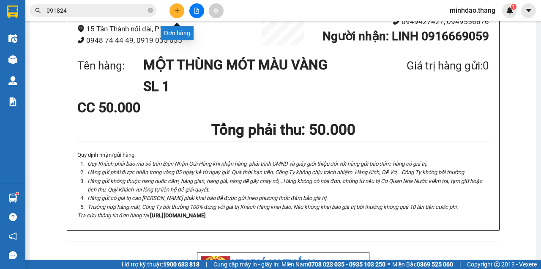
click at [178, 13] on icon "plus" at bounding box center [177, 11] width 6 height 6
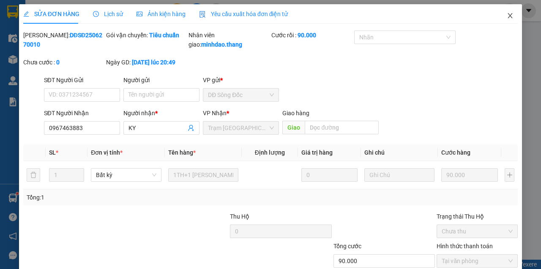
click at [507, 16] on icon "close" at bounding box center [510, 15] width 7 height 7
click at [503, 17] on div "minhdao.thang" at bounding box center [480, 10] width 74 height 15
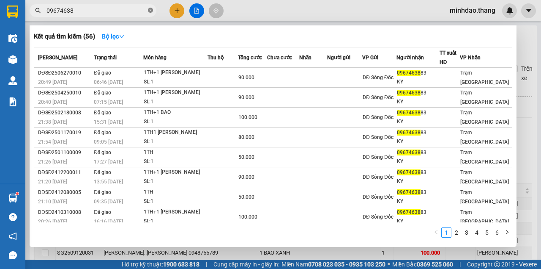
click at [152, 11] on icon "close-circle" at bounding box center [150, 10] width 5 height 5
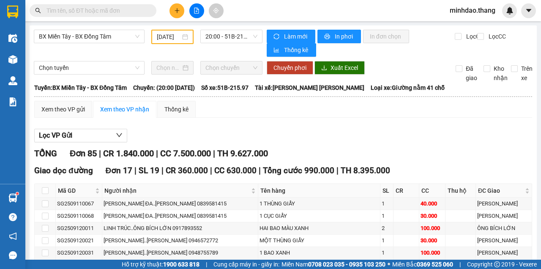
click at [126, 10] on input "text" at bounding box center [97, 10] width 100 height 9
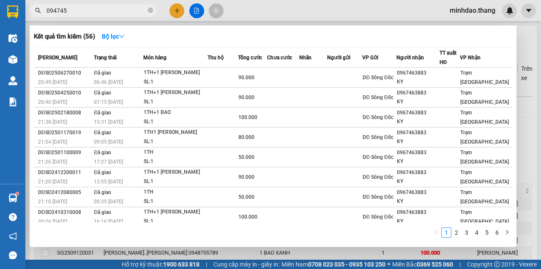
type input "0947457"
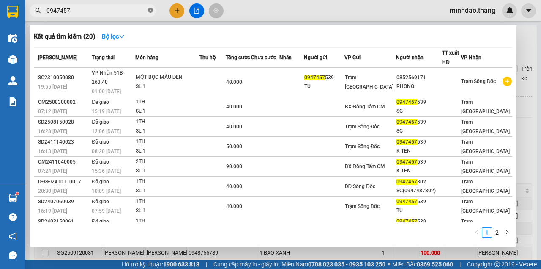
click at [151, 10] on icon "close-circle" at bounding box center [150, 10] width 5 height 5
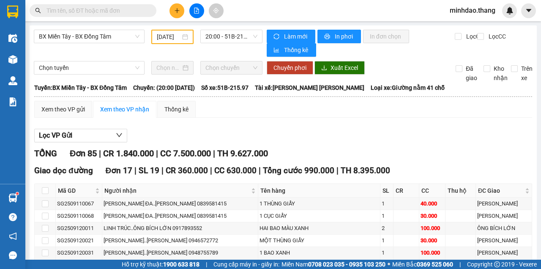
click at [129, 11] on input "text" at bounding box center [97, 10] width 100 height 9
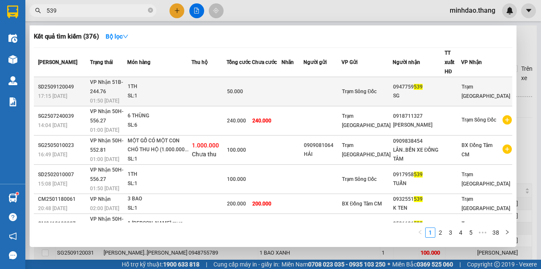
type input "539"
click at [342, 91] on td at bounding box center [323, 91] width 38 height 29
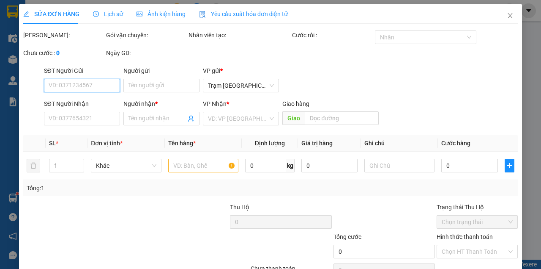
type input "0947759539"
type input "SG"
type input "50.000"
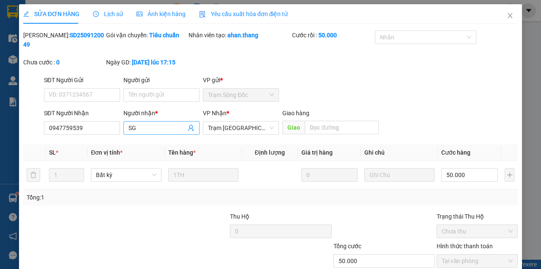
click at [154, 127] on input "SG" at bounding box center [158, 127] width 58 height 9
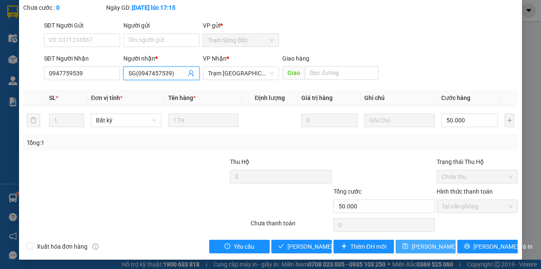
type input "SG(0947457539)"
click at [415, 248] on span "[PERSON_NAME] thay đổi" at bounding box center [439, 246] width 55 height 9
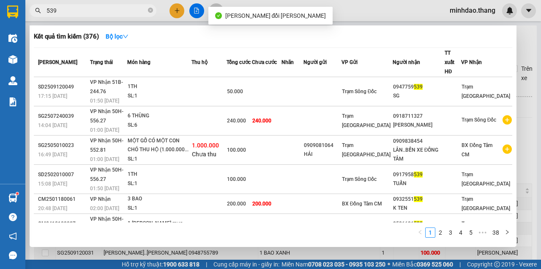
click at [129, 9] on input "539" at bounding box center [97, 10] width 100 height 9
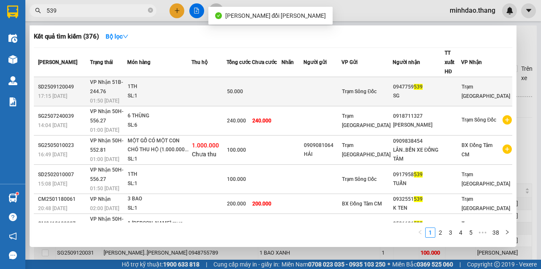
click at [227, 86] on td at bounding box center [209, 91] width 35 height 29
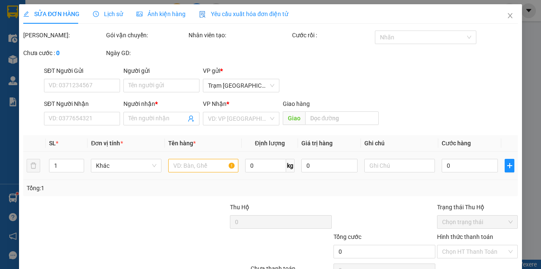
type input "0947759539"
type input "SG(0947457539)"
type input "50.000"
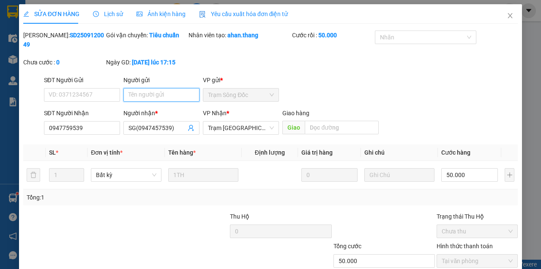
click at [135, 94] on input "Người gửi" at bounding box center [162, 95] width 76 height 14
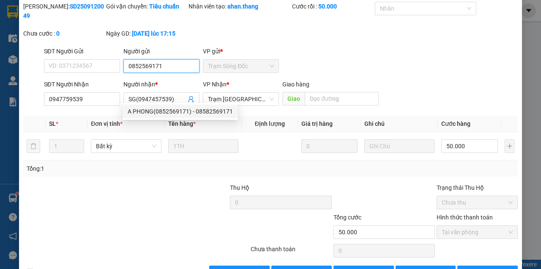
scroll to position [55, 0]
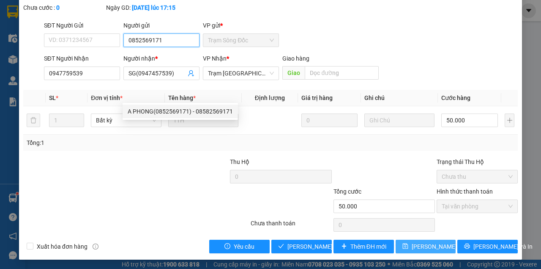
type input "0852569171"
click at [431, 246] on span "[PERSON_NAME] thay đổi" at bounding box center [439, 246] width 55 height 9
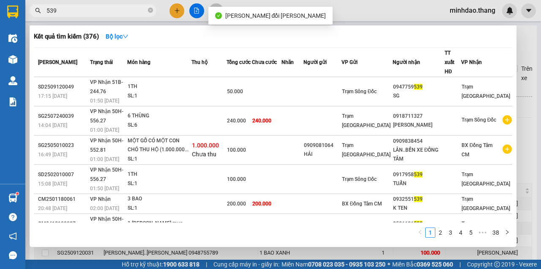
click at [120, 14] on input "539" at bounding box center [97, 10] width 100 height 9
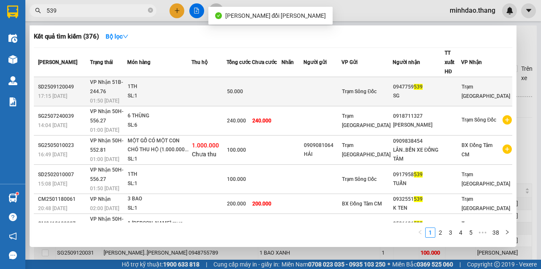
click at [243, 88] on span "50.000" at bounding box center [235, 91] width 16 height 6
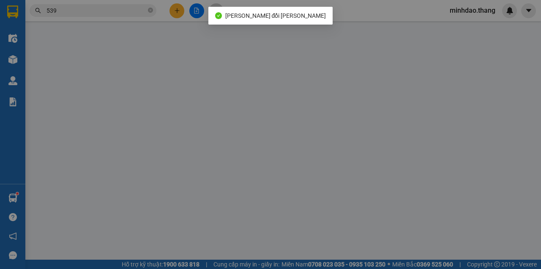
type input "0852569171"
type input "0947759539"
type input "SG(0947457539)"
type input "50.000"
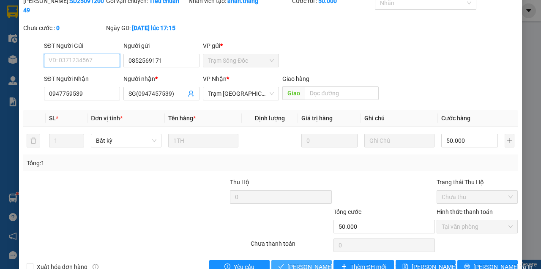
scroll to position [55, 0]
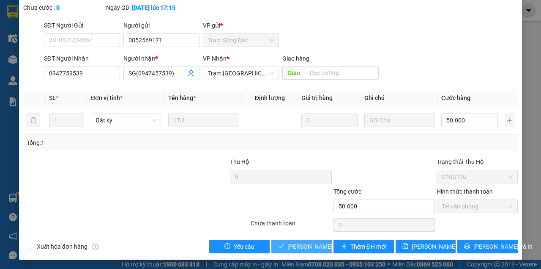
drag, startPoint x: 312, startPoint y: 247, endPoint x: 317, endPoint y: 242, distance: 6.9
click at [312, 247] on span "[PERSON_NAME] và Giao hàng" at bounding box center [345, 246] width 114 height 9
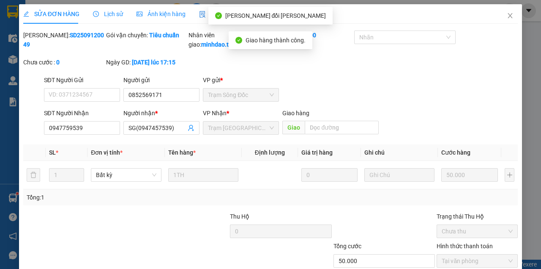
scroll to position [0, 0]
click at [501, 18] on span "Close" at bounding box center [511, 16] width 24 height 24
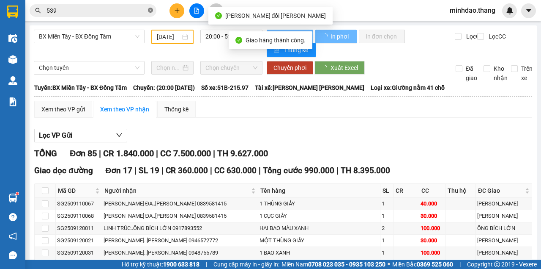
drag, startPoint x: 150, startPoint y: 13, endPoint x: 129, endPoint y: 13, distance: 21.1
click at [150, 13] on icon "close-circle" at bounding box center [150, 10] width 5 height 5
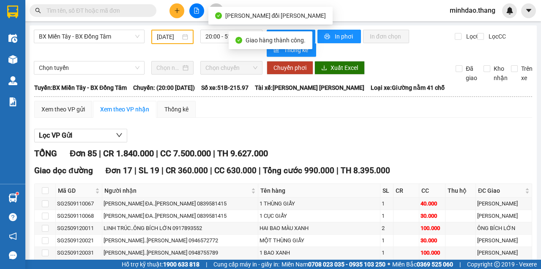
click at [128, 13] on input "text" at bounding box center [97, 10] width 100 height 9
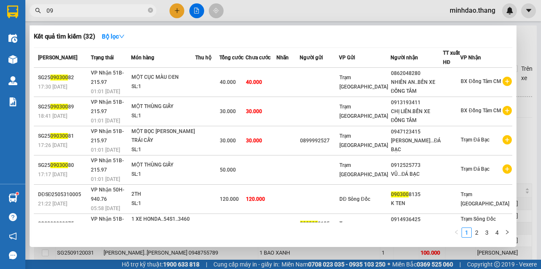
type input "0"
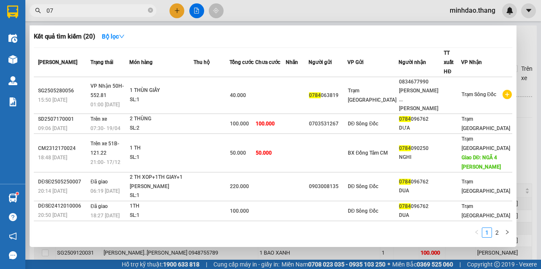
type input "0"
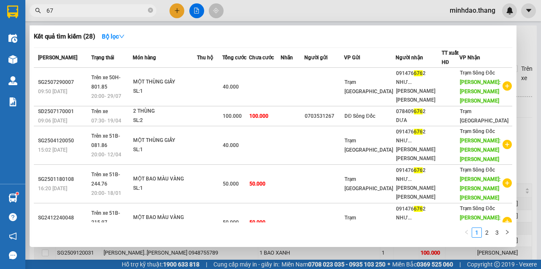
type input "6"
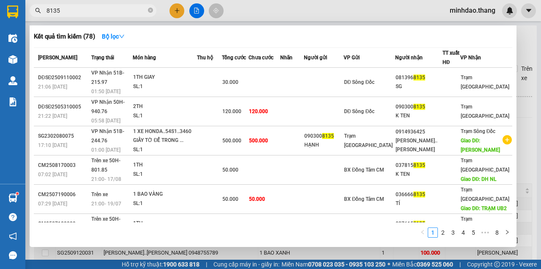
type input "8135"
click at [200, 11] on div at bounding box center [270, 134] width 541 height 269
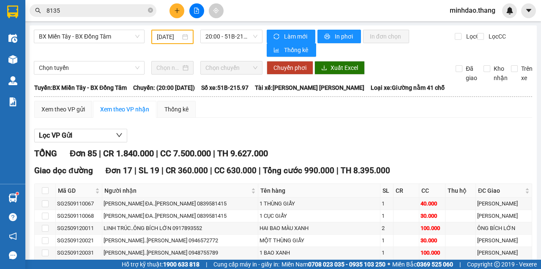
click at [200, 11] on button at bounding box center [196, 10] width 15 height 15
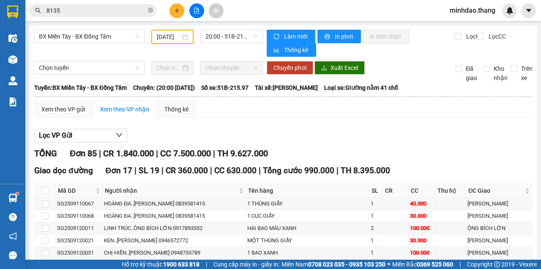
click at [152, 11] on icon "close-circle" at bounding box center [150, 10] width 5 height 5
click at [139, 14] on input "8135" at bounding box center [97, 10] width 100 height 9
click at [140, 12] on input "text" at bounding box center [97, 10] width 100 height 9
drag, startPoint x: 140, startPoint y: 12, endPoint x: 132, endPoint y: 13, distance: 8.1
click at [132, 13] on input "text" at bounding box center [97, 10] width 100 height 9
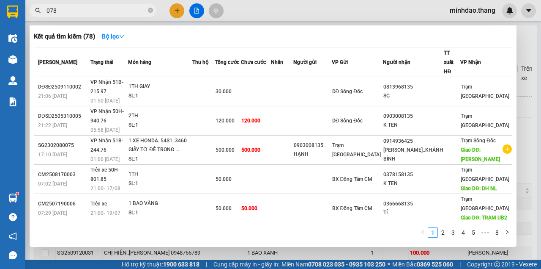
type input "0784"
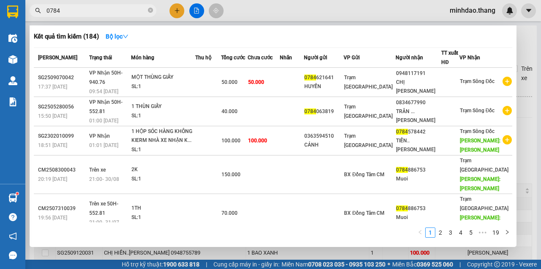
click at [149, 9] on icon "close-circle" at bounding box center [150, 10] width 5 height 5
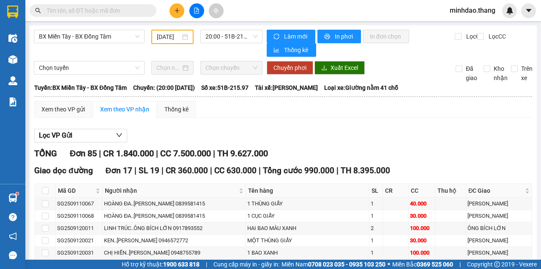
click at [133, 11] on input "text" at bounding box center [97, 10] width 100 height 9
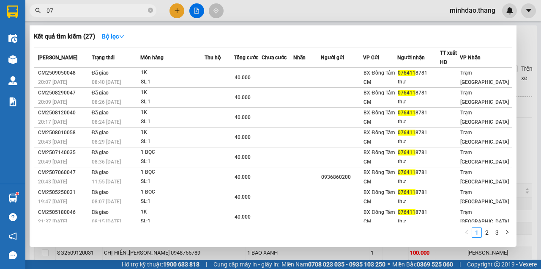
type input "0"
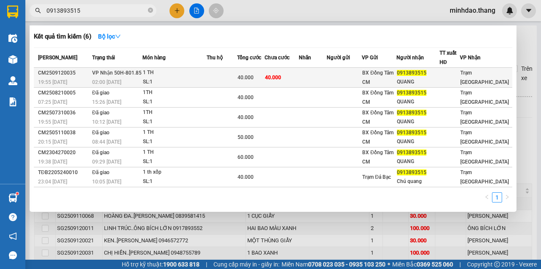
type input "0913893515"
click at [299, 76] on td "40.000" at bounding box center [282, 78] width 34 height 20
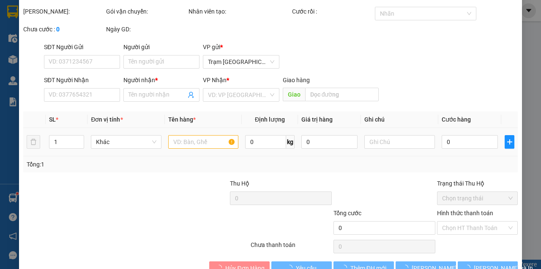
type input "0913893515"
type input "QUANG"
type input "40.000"
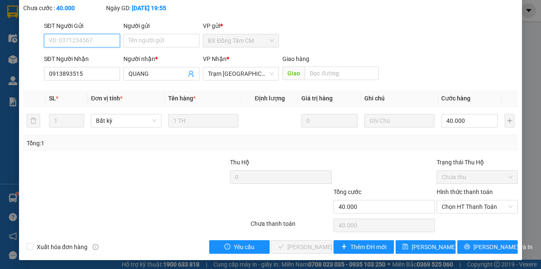
scroll to position [55, 0]
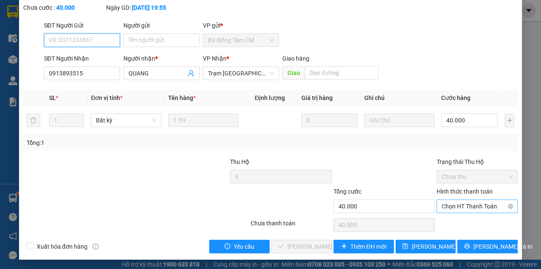
click at [460, 203] on span "Chọn HT Thanh Toán" at bounding box center [477, 206] width 71 height 13
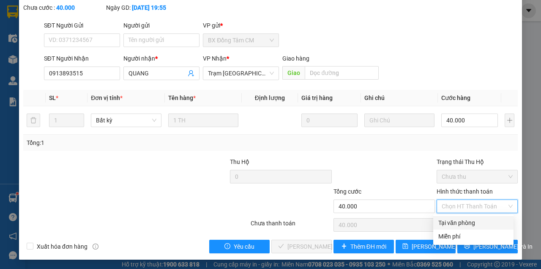
drag, startPoint x: 457, startPoint y: 221, endPoint x: 448, endPoint y: 227, distance: 10.7
click at [455, 223] on div "Tại văn phòng" at bounding box center [474, 222] width 70 height 9
type input "0"
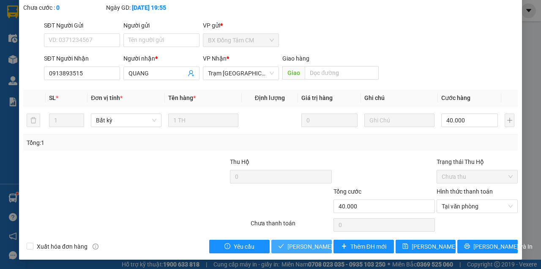
click at [310, 239] on button "[PERSON_NAME] và Giao hàng" at bounding box center [302, 246] width 60 height 14
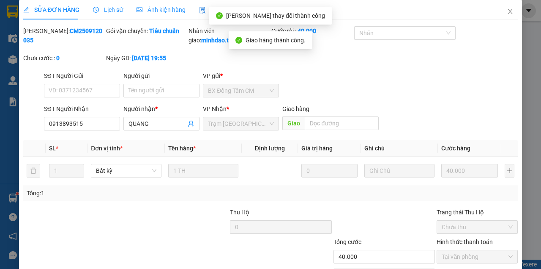
scroll to position [0, 0]
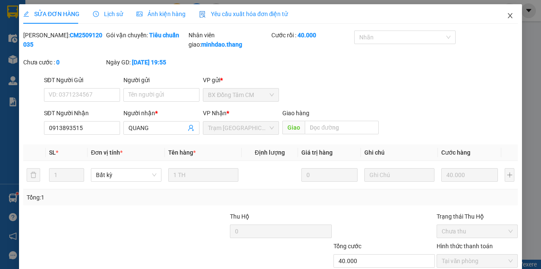
click at [504, 20] on span "Close" at bounding box center [511, 16] width 24 height 24
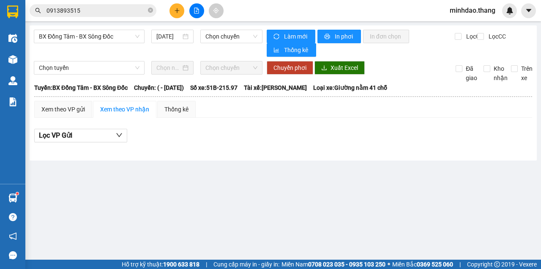
type input "[DATE]"
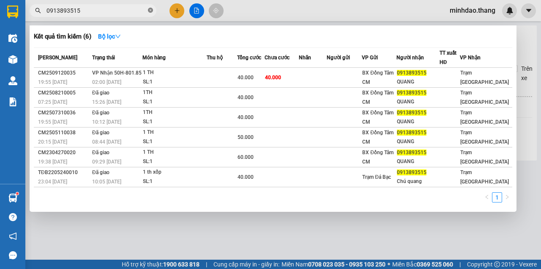
click at [149, 9] on icon "close-circle" at bounding box center [150, 10] width 5 height 5
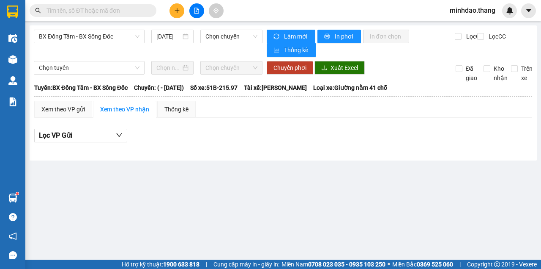
click at [137, 11] on input "text" at bounding box center [97, 10] width 100 height 9
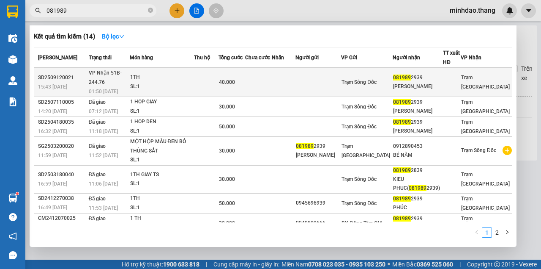
type input "081989"
click at [219, 69] on td at bounding box center [206, 82] width 25 height 29
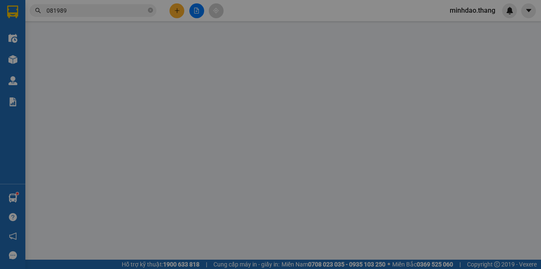
type input "0819892939"
type input "[PERSON_NAME]"
type input "40.000"
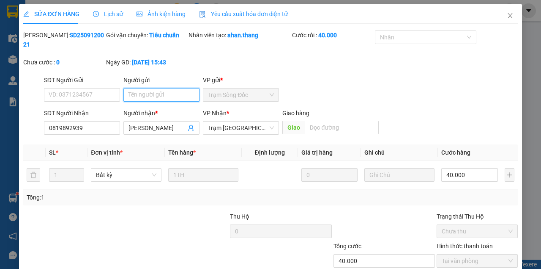
click at [161, 96] on input "Người gửi" at bounding box center [162, 95] width 76 height 14
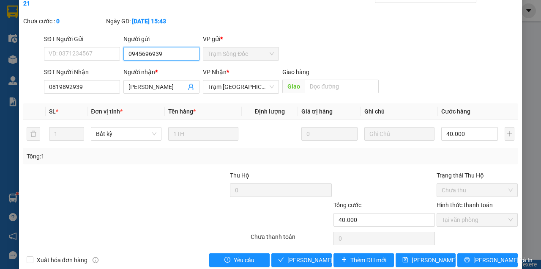
scroll to position [55, 0]
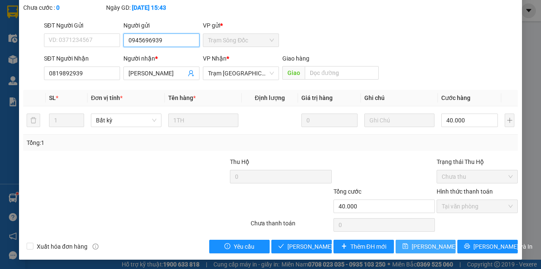
type input "0945696939"
click at [423, 247] on span "[PERSON_NAME] thay đổi" at bounding box center [446, 246] width 68 height 9
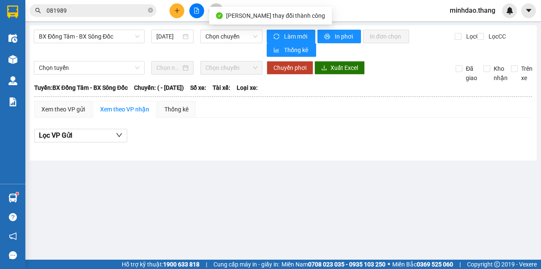
click at [131, 8] on input "081989" at bounding box center [97, 10] width 100 height 9
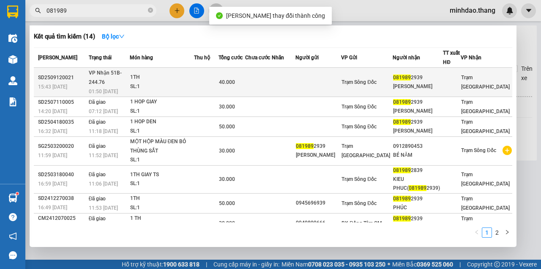
click at [218, 72] on td at bounding box center [206, 82] width 25 height 29
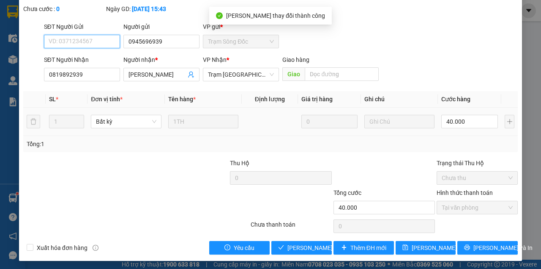
scroll to position [55, 0]
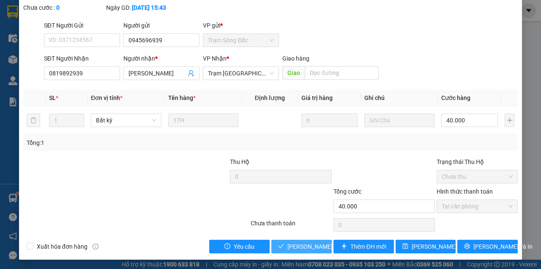
click at [309, 245] on span "[PERSON_NAME] và Giao hàng" at bounding box center [328, 246] width 81 height 9
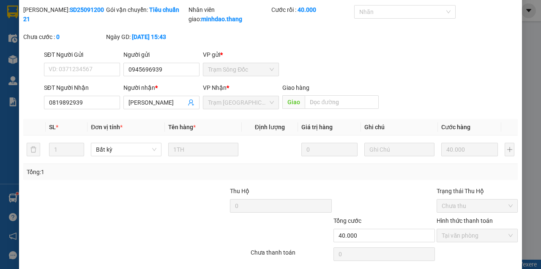
scroll to position [0, 0]
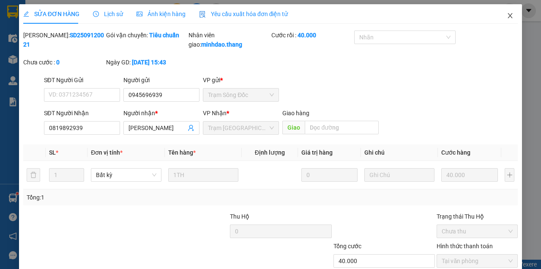
click at [507, 16] on icon "close" at bounding box center [510, 15] width 7 height 7
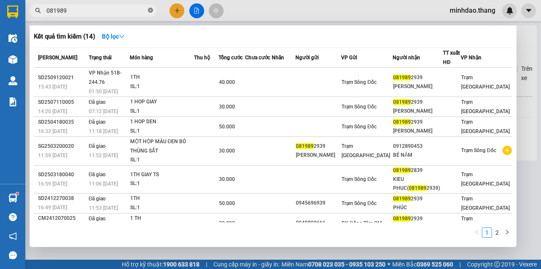
drag, startPoint x: 151, startPoint y: 9, endPoint x: 134, endPoint y: 9, distance: 17.8
click at [151, 9] on icon "close-circle" at bounding box center [150, 10] width 5 height 5
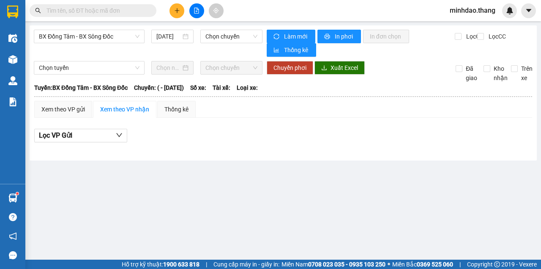
click at [133, 9] on input "text" at bounding box center [97, 10] width 100 height 9
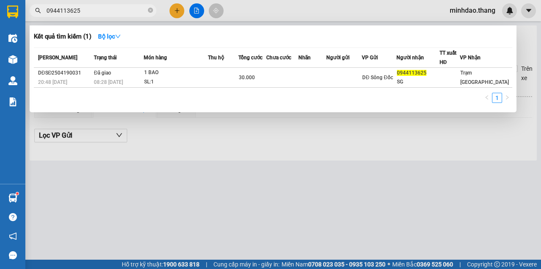
type input "0944113625"
click at [150, 11] on icon "close-circle" at bounding box center [150, 10] width 5 height 5
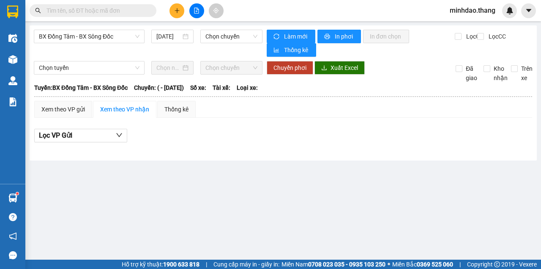
click at [125, 12] on input "text" at bounding box center [97, 10] width 100 height 9
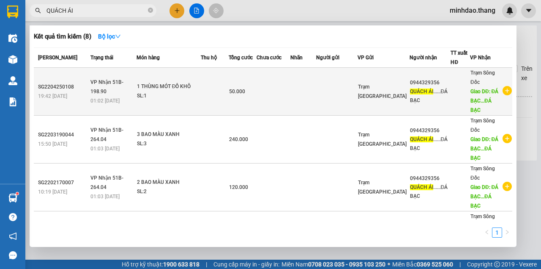
type input "QUÁCH ÁI"
click at [310, 102] on td at bounding box center [304, 92] width 26 height 48
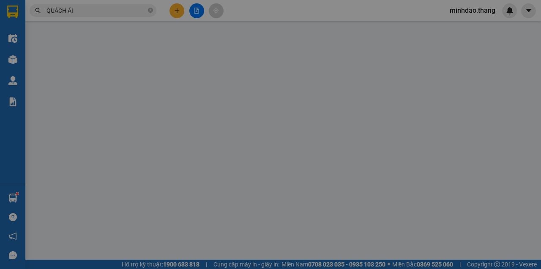
type input "0944329356"
type input "QUÁCH ÁI......ĐÁ BẠC"
type input "ĐÁ BẠC...ĐÁ BẠC"
type input "50.000"
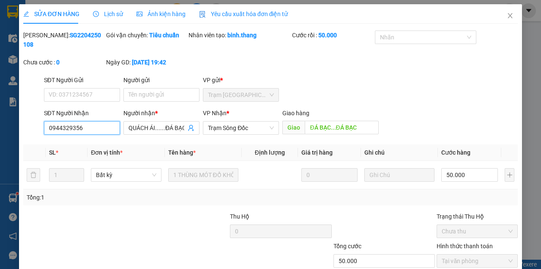
drag, startPoint x: 94, startPoint y: 130, endPoint x: 0, endPoint y: 110, distance: 96.1
click at [0, 118] on div "SỬA ĐƠN HÀNG Lịch sử Ảnh kiện hàng Yêu cầu xuất hóa đơn điện tử Total Paid Fee …" at bounding box center [270, 134] width 541 height 269
click at [502, 19] on span "Close" at bounding box center [511, 16] width 24 height 24
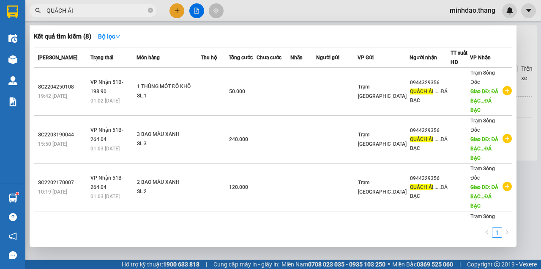
drag, startPoint x: 153, startPoint y: 11, endPoint x: 142, endPoint y: 11, distance: 11.0
click at [153, 11] on span "QUÁCH ÁI" at bounding box center [93, 10] width 127 height 13
click at [132, 9] on input "QUÁCH ÁI" at bounding box center [97, 10] width 100 height 9
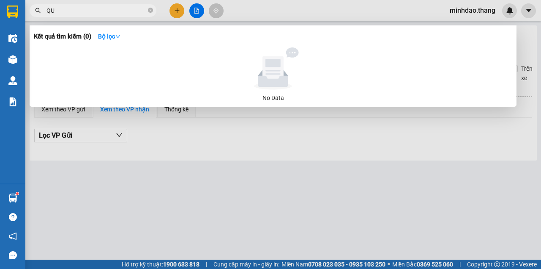
type input "Q"
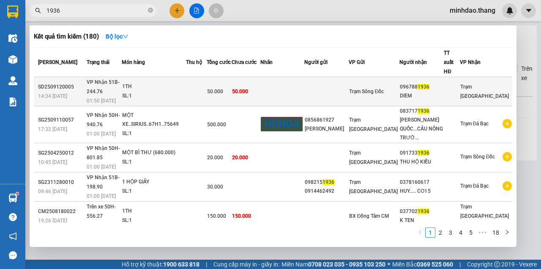
type input "1936"
click at [305, 80] on td at bounding box center [283, 91] width 44 height 29
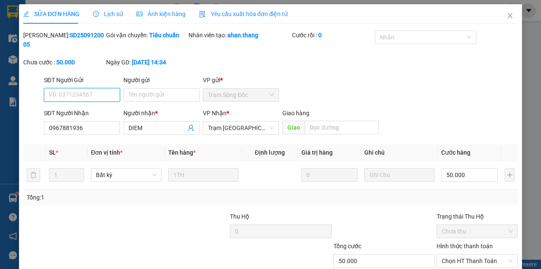
scroll to position [55, 0]
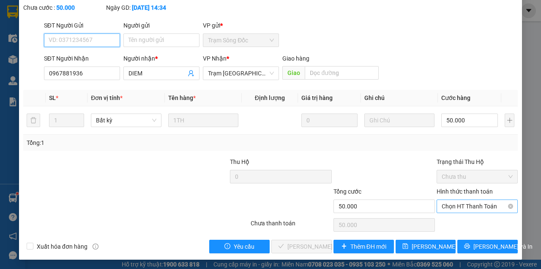
click at [474, 200] on span "Chọn HT Thanh Toán" at bounding box center [477, 206] width 71 height 13
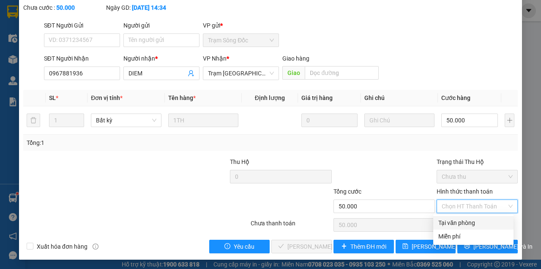
click at [465, 219] on div "Tại văn phòng" at bounding box center [474, 222] width 70 height 9
type input "0"
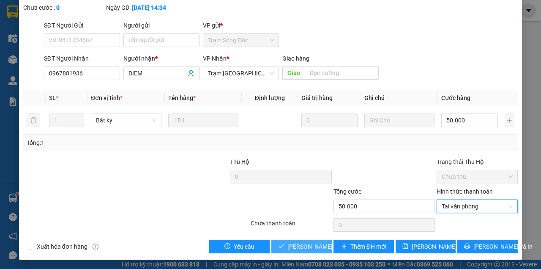
click at [272, 239] on button "[PERSON_NAME] và Giao hàng" at bounding box center [302, 246] width 60 height 14
click at [305, 247] on span "[PERSON_NAME] và Giao hàng" at bounding box center [328, 246] width 81 height 9
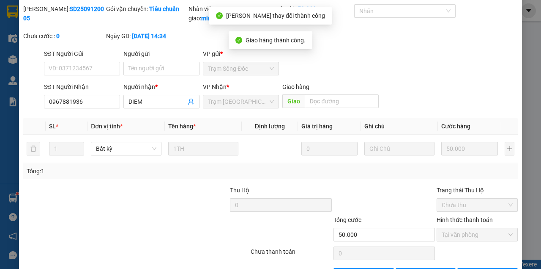
scroll to position [0, 0]
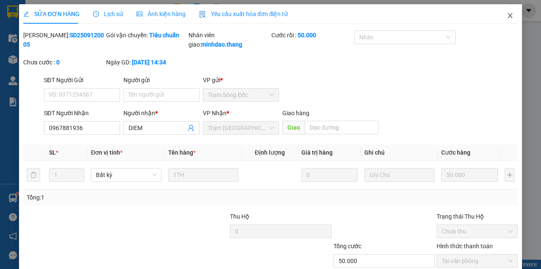
click at [509, 19] on span "Close" at bounding box center [511, 16] width 24 height 24
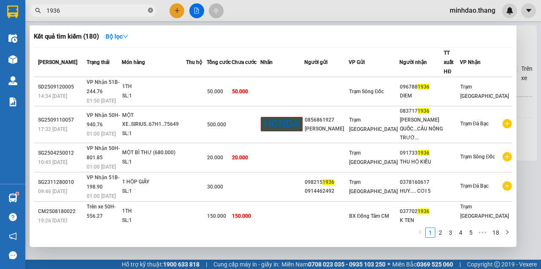
drag, startPoint x: 151, startPoint y: 11, endPoint x: 132, endPoint y: 11, distance: 19.5
click at [151, 11] on icon "close-circle" at bounding box center [150, 10] width 5 height 5
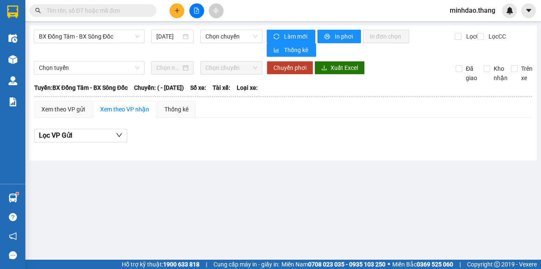
click at [130, 11] on input "text" at bounding box center [97, 10] width 100 height 9
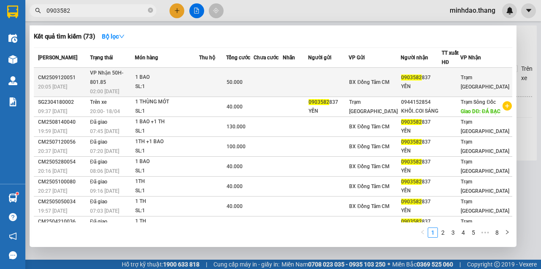
type input "0903582"
click at [253, 77] on div "50.000" at bounding box center [240, 81] width 27 height 9
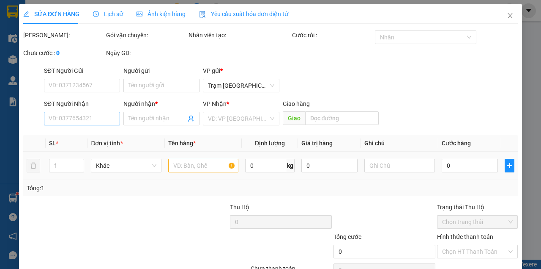
type input "0903582837"
type input "YẾN"
type input "50.000"
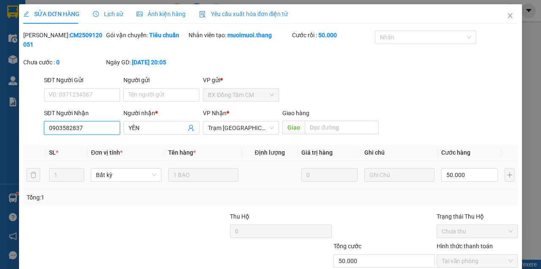
drag, startPoint x: 93, startPoint y: 128, endPoint x: 15, endPoint y: 135, distance: 78.6
click at [18, 135] on div "SỬA ĐƠN HÀNG Lịch sử Ảnh kiện hàng Yêu cầu xuất hóa đơn điện tử Total Paid Fee …" at bounding box center [270, 134] width 541 height 269
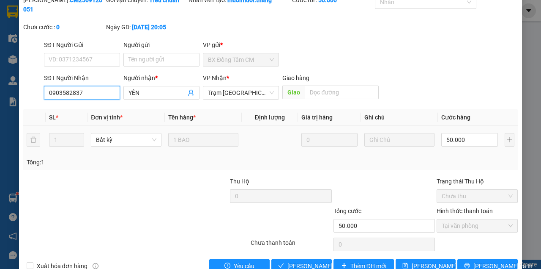
scroll to position [55, 0]
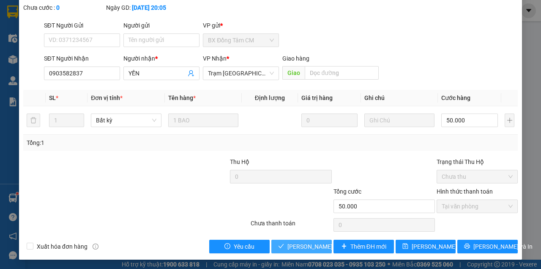
drag, startPoint x: 300, startPoint y: 247, endPoint x: 301, endPoint y: 234, distance: 12.3
click at [299, 247] on span "[PERSON_NAME] và Giao hàng" at bounding box center [328, 246] width 81 height 9
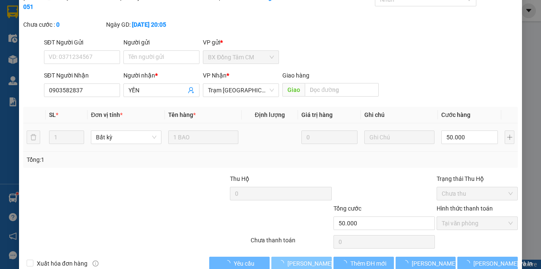
scroll to position [0, 0]
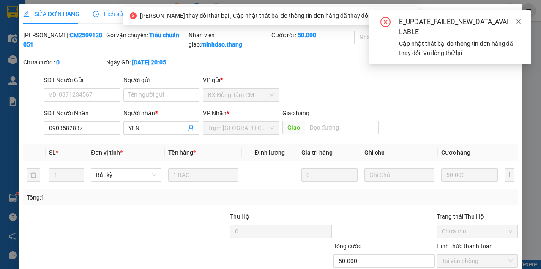
click at [518, 19] on span at bounding box center [519, 21] width 6 height 7
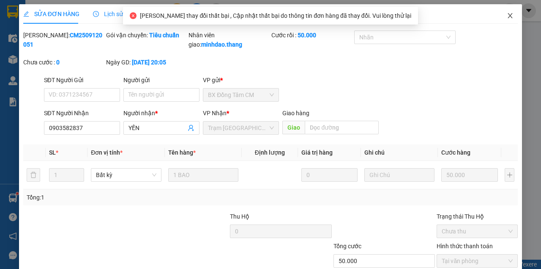
click at [508, 15] on icon "close" at bounding box center [510, 15] width 5 height 5
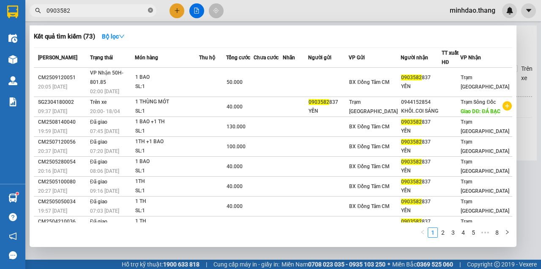
click at [151, 10] on icon "close-circle" at bounding box center [150, 10] width 5 height 5
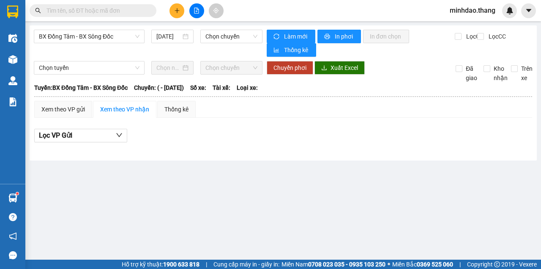
click at [135, 10] on input "text" at bounding box center [97, 10] width 100 height 9
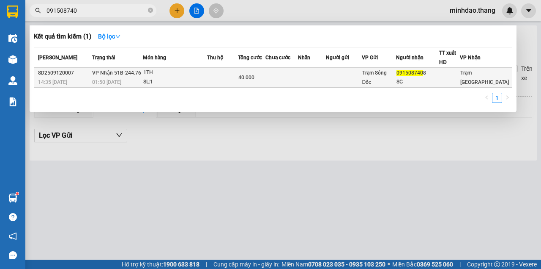
type input "091508740"
click at [346, 69] on td at bounding box center [344, 78] width 36 height 20
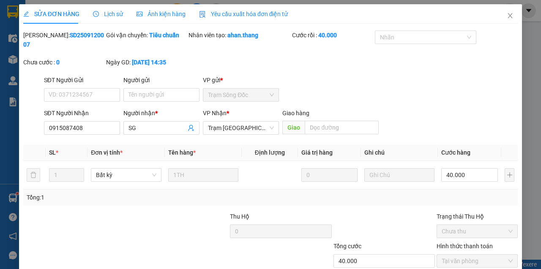
type input "0915087408"
type input "SG"
type input "40.000"
click at [146, 90] on input "Người gửi" at bounding box center [162, 95] width 76 height 14
click at [148, 94] on input "Người gửi" at bounding box center [162, 95] width 76 height 14
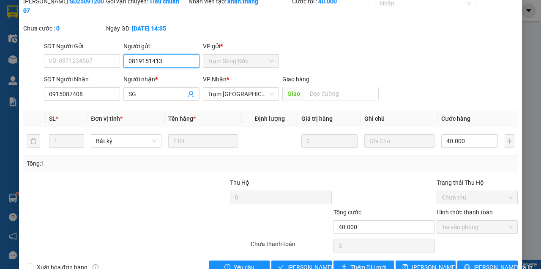
scroll to position [55, 0]
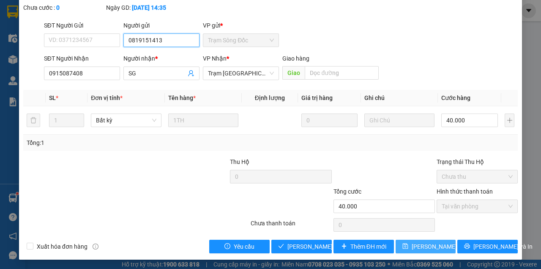
type input "0819151413"
click at [446, 250] on button "[PERSON_NAME] thay đổi" at bounding box center [426, 246] width 60 height 14
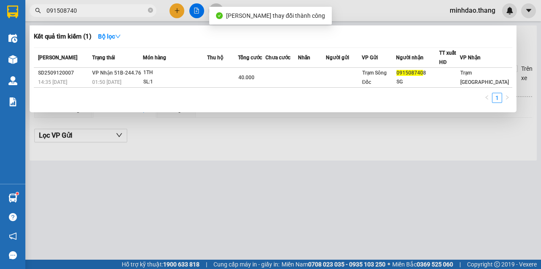
click at [101, 12] on input "091508740" at bounding box center [97, 10] width 100 height 9
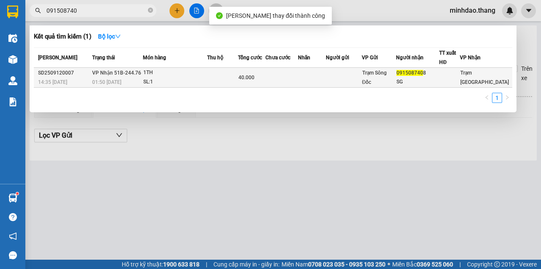
click at [230, 82] on td at bounding box center [222, 78] width 31 height 20
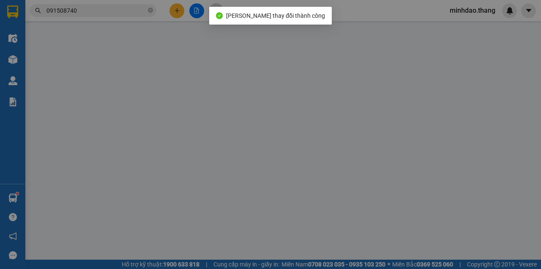
type input "0819151413"
type input "0915087408"
type input "SG"
type input "40.000"
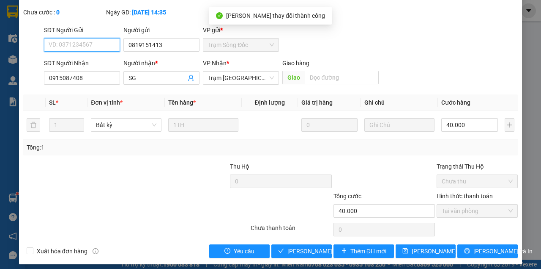
scroll to position [55, 0]
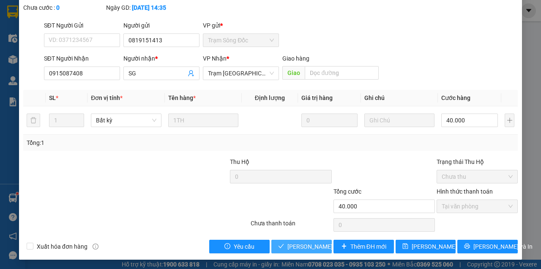
click at [307, 244] on span "[PERSON_NAME] và Giao hàng" at bounding box center [328, 246] width 81 height 9
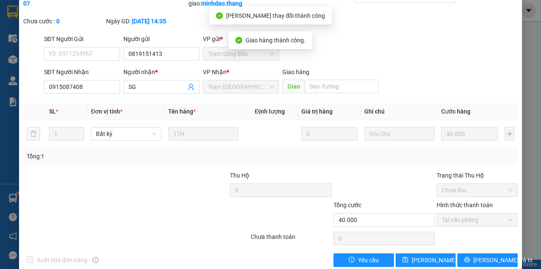
scroll to position [64, 0]
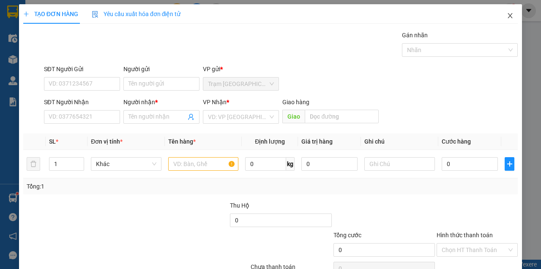
click at [507, 14] on icon "close" at bounding box center [510, 15] width 7 height 7
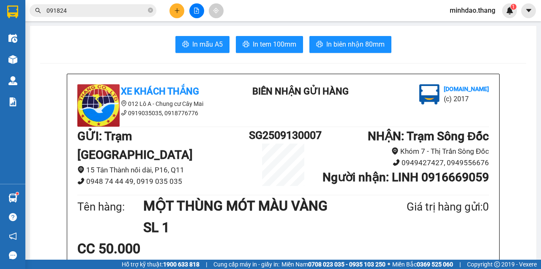
click at [110, 12] on input "091824" at bounding box center [97, 10] width 100 height 9
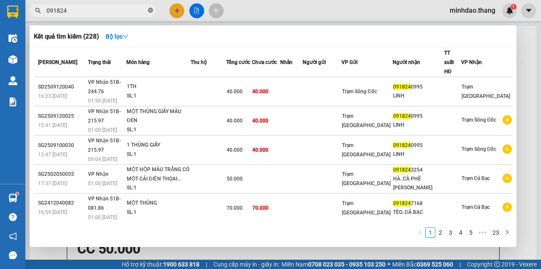
click at [150, 11] on icon "close-circle" at bounding box center [150, 10] width 5 height 5
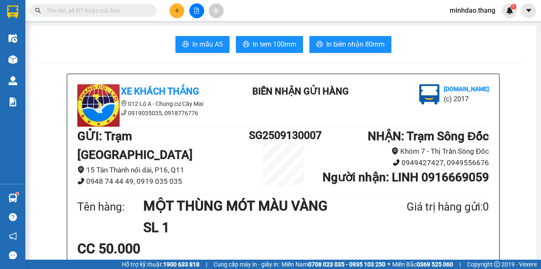
click at [124, 12] on input "text" at bounding box center [97, 10] width 100 height 9
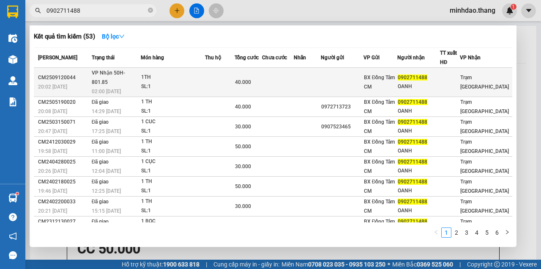
type input "0902711488"
click at [220, 70] on td at bounding box center [220, 82] width 30 height 29
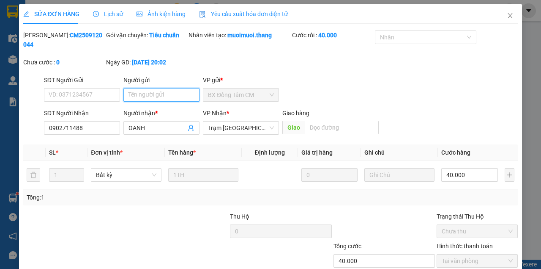
click at [173, 96] on input "Người gửi" at bounding box center [162, 95] width 76 height 14
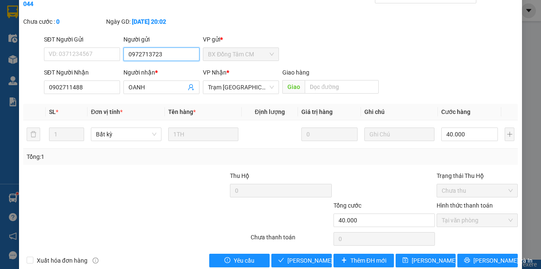
scroll to position [55, 0]
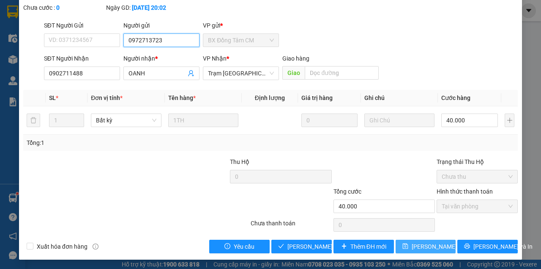
type input "0972713723"
click at [420, 247] on span "[PERSON_NAME] thay đổi" at bounding box center [446, 246] width 68 height 9
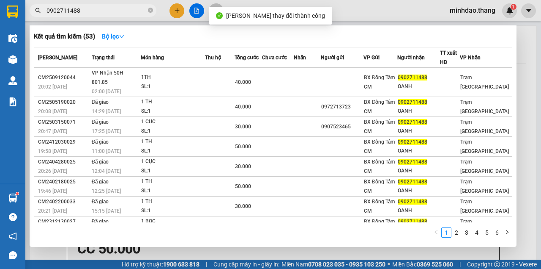
click at [133, 11] on input "0902711488" at bounding box center [97, 10] width 100 height 9
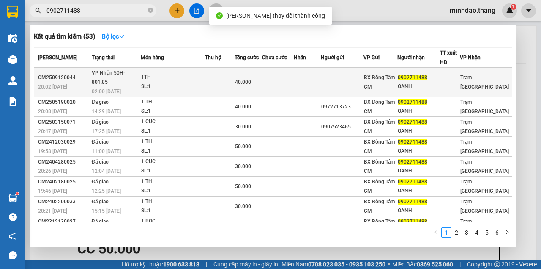
click at [262, 77] on div "40.000" at bounding box center [248, 81] width 27 height 9
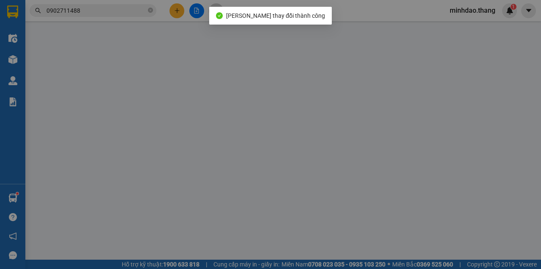
type input "0972713723"
type input "0902711488"
type input "OANH"
type input "40.000"
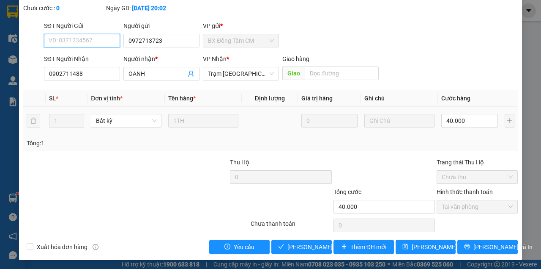
scroll to position [55, 0]
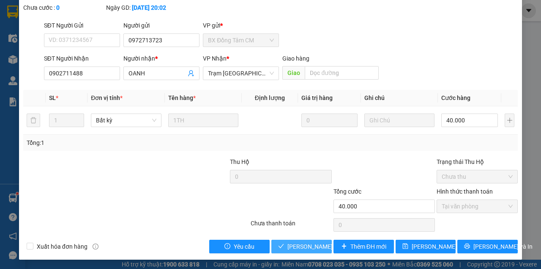
click at [315, 244] on span "[PERSON_NAME] và Giao hàng" at bounding box center [328, 246] width 81 height 9
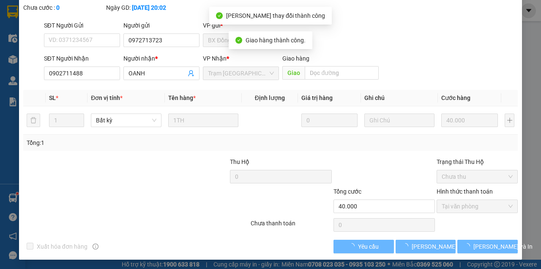
scroll to position [64, 0]
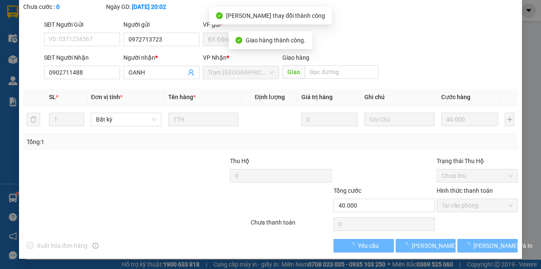
click at [480, 245] on span "[PERSON_NAME] và In" at bounding box center [503, 245] width 59 height 9
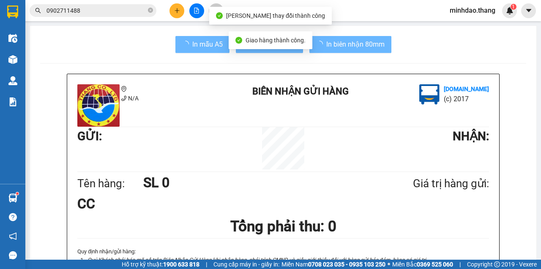
drag, startPoint x: 475, startPoint y: 249, endPoint x: 480, endPoint y: 244, distance: 7.3
click at [480, 245] on div "N/A BIÊN NHẬN GỬI HÀNG Vexere.com (c) 2017 GỬI : NHẬN : Tên hàng: SL 0 Giá trị …" at bounding box center [283, 200] width 432 height 252
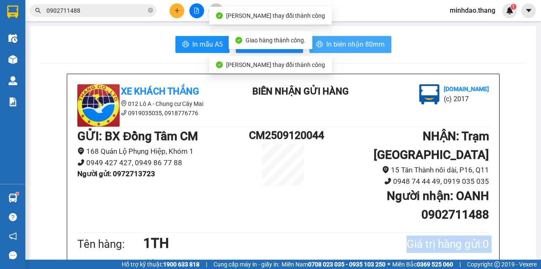
click at [378, 46] on span "In biên nhận 80mm" at bounding box center [356, 44] width 58 height 11
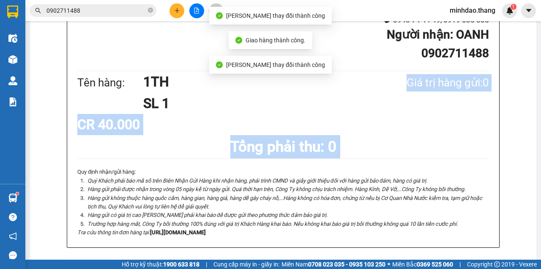
scroll to position [225, 0]
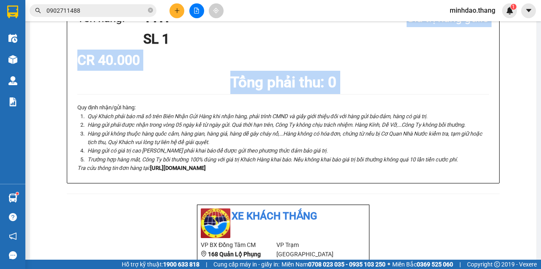
click at [181, 12] on button at bounding box center [177, 10] width 15 height 15
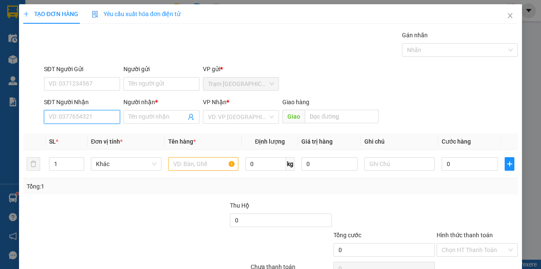
click at [90, 116] on input "SĐT Người Nhận" at bounding box center [82, 117] width 76 height 14
click at [91, 115] on input "SĐT Người Nhận" at bounding box center [82, 117] width 76 height 14
type input "0918336978"
click at [93, 131] on div "0918336978 - TRIỆU" at bounding box center [82, 133] width 66 height 9
type input "TRIỆU"
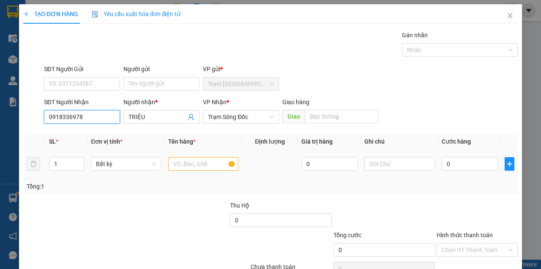
type input "0918336978"
click at [186, 168] on input "text" at bounding box center [203, 164] width 71 height 14
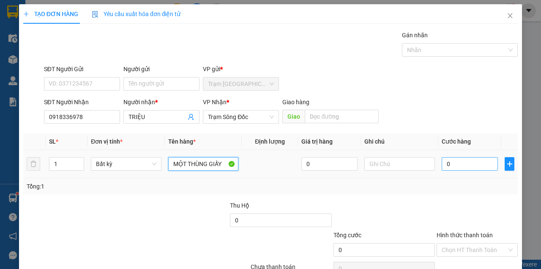
type input "MỘT THÙNG GIẤY"
click at [474, 164] on input "0" at bounding box center [470, 164] width 56 height 14
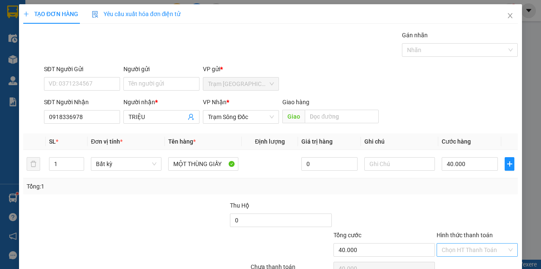
click at [484, 243] on input "Hình thức thanh toán" at bounding box center [474, 249] width 65 height 13
click at [469, 261] on div "Tại văn phòng" at bounding box center [474, 265] width 70 height 9
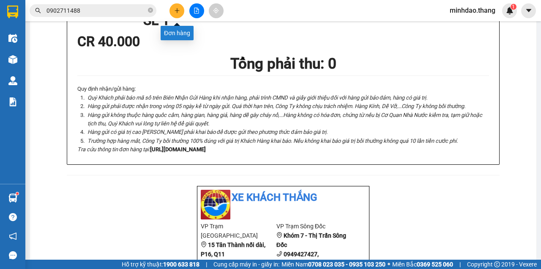
click at [182, 13] on button at bounding box center [177, 10] width 15 height 15
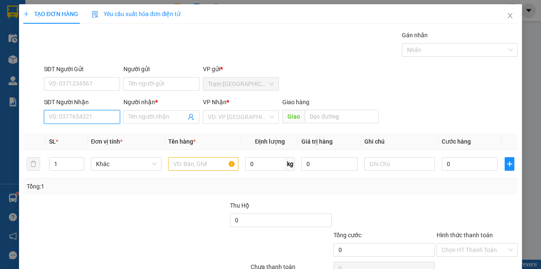
drag, startPoint x: 86, startPoint y: 118, endPoint x: 91, endPoint y: 116, distance: 5.2
click at [91, 117] on input "SĐT Người Nhận" at bounding box center [82, 117] width 76 height 14
type input "0939915639"
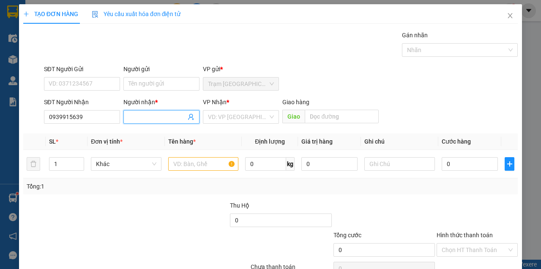
click at [153, 118] on input "Người nhận *" at bounding box center [158, 116] width 58 height 9
type input "THẢO...GIÁ RAI"
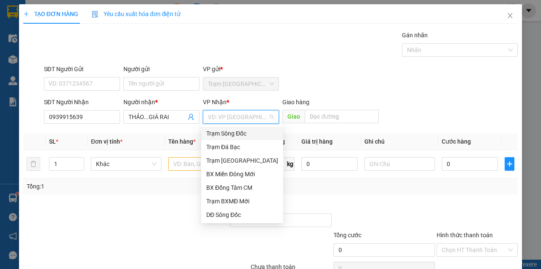
click at [222, 117] on input "search" at bounding box center [238, 116] width 60 height 13
click at [235, 187] on div "BX Đồng Tâm CM" at bounding box center [242, 187] width 72 height 9
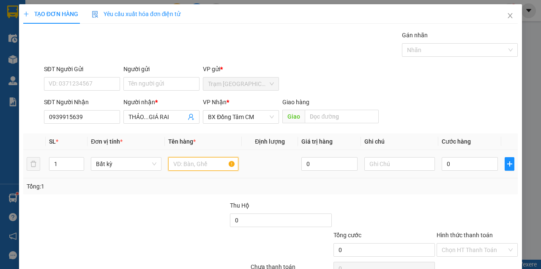
click at [193, 164] on input "text" at bounding box center [203, 164] width 71 height 14
type input "MỘT BỌC MÀU ĐEN"
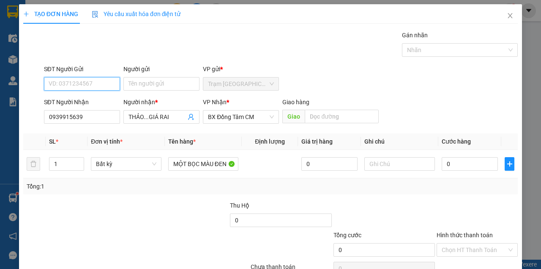
click at [76, 83] on input "SĐT Người Gửi" at bounding box center [82, 84] width 76 height 14
click at [77, 83] on input "SĐT Người Gửi" at bounding box center [82, 84] width 76 height 14
click at [458, 168] on input "0" at bounding box center [470, 164] width 56 height 14
type input "5"
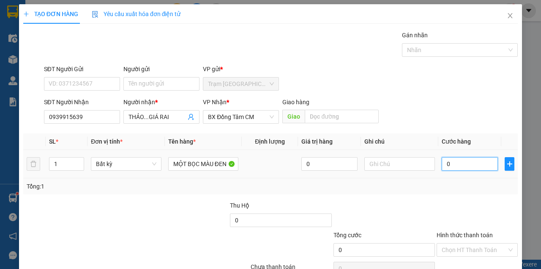
type input "5"
type input "50"
type input "500"
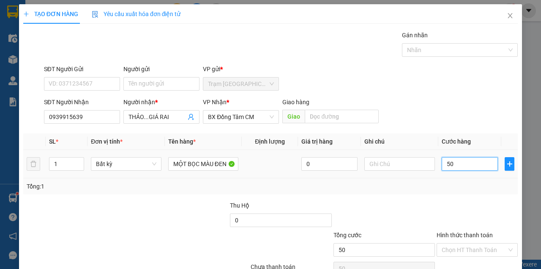
type input "500"
type input "5.000"
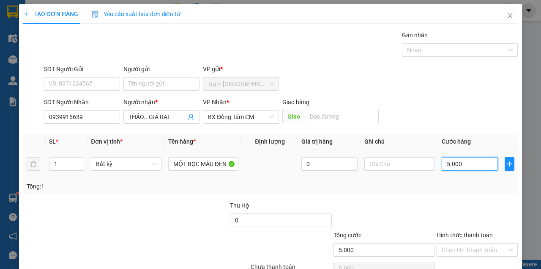
type input "50.000"
click at [458, 95] on form "SĐT Người Gửi VD: 0371234567 Người gửi Tên người gửi VP gửi * Trạm Sài Gòn SĐT …" at bounding box center [270, 95] width 495 height 63
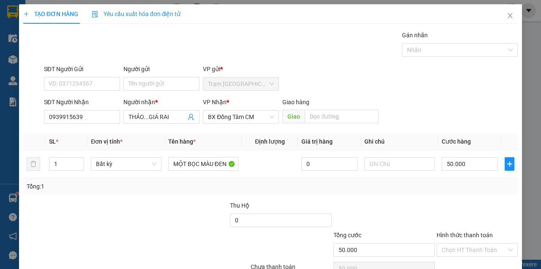
click at [264, 62] on div "Transit Pickup Surcharge Ids Transit Deliver Surcharge Ids Transit Deliver Surc…" at bounding box center [270, 163] width 495 height 266
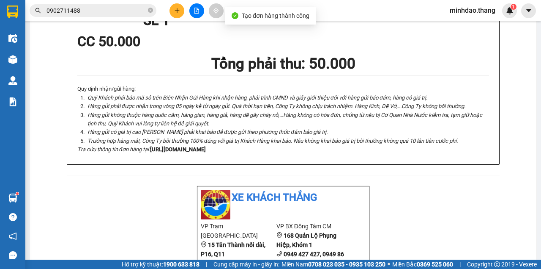
click at [145, 12] on input "0902711488" at bounding box center [97, 10] width 100 height 9
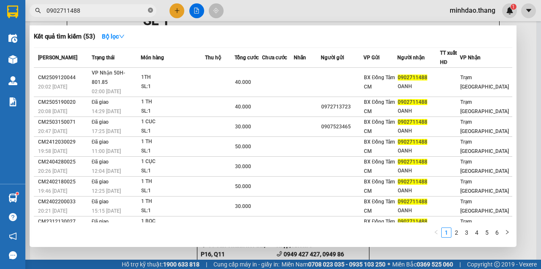
click at [149, 11] on icon "close-circle" at bounding box center [150, 10] width 5 height 5
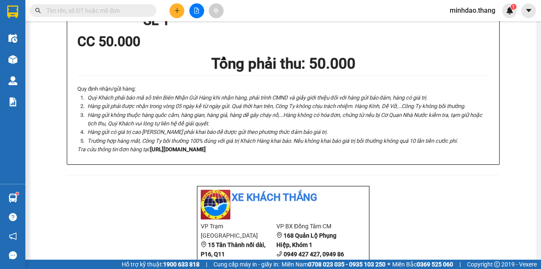
drag, startPoint x: 130, startPoint y: 12, endPoint x: 128, endPoint y: 4, distance: 8.0
click at [129, 5] on span at bounding box center [93, 10] width 127 height 13
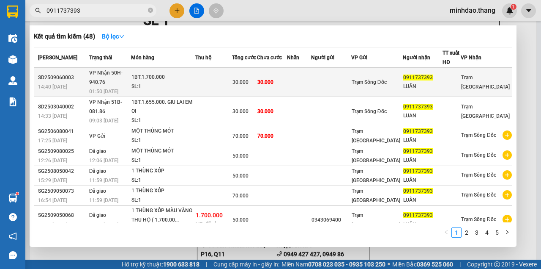
type input "0911737393"
click at [287, 71] on td "30.000" at bounding box center [272, 82] width 30 height 29
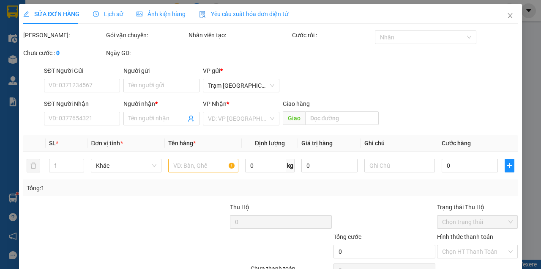
click at [296, 71] on div "Total Paid Fee Total UnPaid Fee Cash Collection Total Fee Mã ĐH: Gói vận chuyển…" at bounding box center [270, 164] width 495 height 268
type input "0911737393"
type input "LUÂN"
type input "30.000"
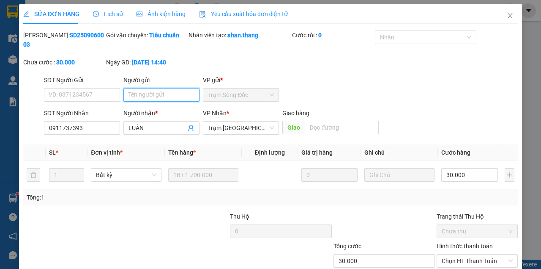
drag, startPoint x: 149, startPoint y: 92, endPoint x: 149, endPoint y: 74, distance: 17.8
click at [148, 76] on div "Người gửi Tên người gửi" at bounding box center [162, 90] width 76 height 30
type input "093801"
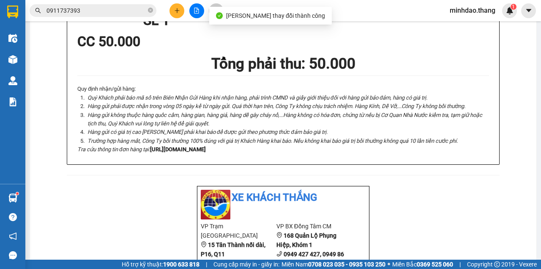
click at [122, 17] on div "Kết quả tìm kiếm ( 48 ) Bộ lọc Mã ĐH Trạng thái Món hàng Thu hộ Tổng cước Chưa …" at bounding box center [82, 10] width 165 height 15
click at [132, 11] on input "0911737393" at bounding box center [97, 10] width 100 height 9
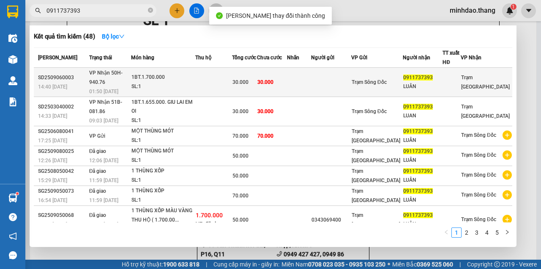
click at [277, 82] on td "30.000" at bounding box center [272, 82] width 30 height 29
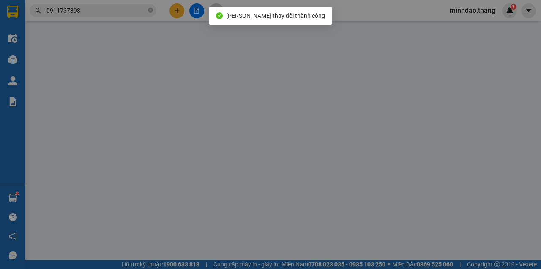
type input "0938017409"
type input "0911737393"
type input "LUÂN"
type input "30.000"
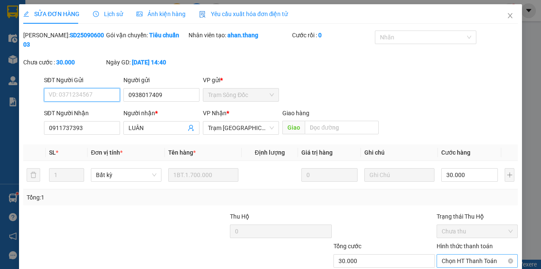
drag, startPoint x: 482, startPoint y: 206, endPoint x: 478, endPoint y: 211, distance: 6.9
click at [482, 254] on span "Chọn HT Thanh Toán" at bounding box center [477, 260] width 71 height 13
type input "0"
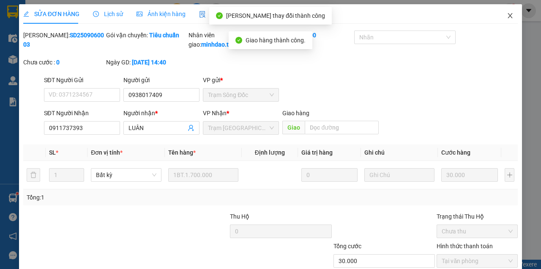
click button "Close" at bounding box center [511, 16] width 24 height 24
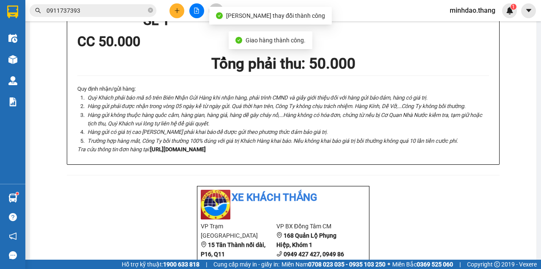
drag, startPoint x: 184, startPoint y: 14, endPoint x: 178, endPoint y: 12, distance: 6.2
click at [181, 14] on div at bounding box center [196, 10] width 63 height 15
click at [178, 12] on icon "plus" at bounding box center [177, 11] width 6 height 6
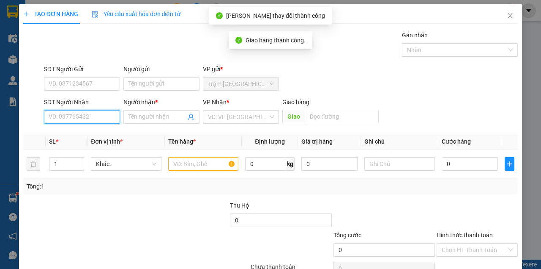
click at [93, 121] on input "SĐT Người Nhận" at bounding box center [82, 117] width 76 height 14
click at [93, 122] on input "SĐT Người Nhận" at bounding box center [82, 117] width 76 height 14
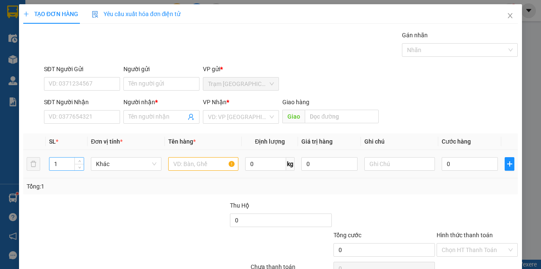
click at [60, 165] on input "1" at bounding box center [66, 163] width 35 height 13
type input "2"
click at [77, 124] on div "SĐT Người Nhận VD: 0377654321" at bounding box center [82, 112] width 76 height 30
drag, startPoint x: 89, startPoint y: 117, endPoint x: 80, endPoint y: 120, distance: 8.8
click at [84, 118] on input "SĐT Người Nhận" at bounding box center [82, 117] width 76 height 14
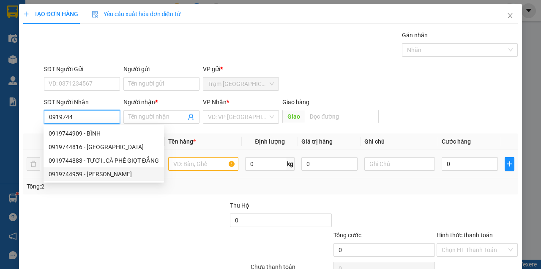
click at [85, 169] on div "0919744959 - DƯƠNG HOÀNG ANH____TRẦN VĂN THỜI" at bounding box center [104, 174] width 121 height 14
type input "0919744959"
type input "DƯƠNG HOÀNG ANH____TRẦN VĂN THỜI"
type input "TRẦN VĂN THỜI"
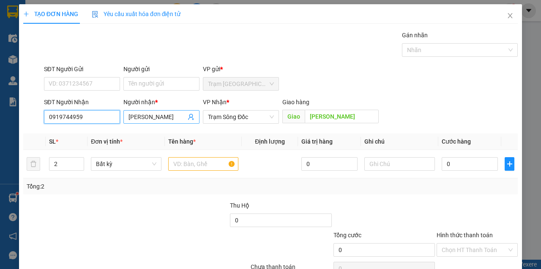
type input "0919744959"
click at [162, 114] on input "DƯƠNG HOÀNG ANH____TRẦN VĂN THỜI" at bounding box center [158, 116] width 58 height 9
type input "DƯƠNG HOÀNG ANH...KINH HÒN..KHÁNH BÌNH TÂY"
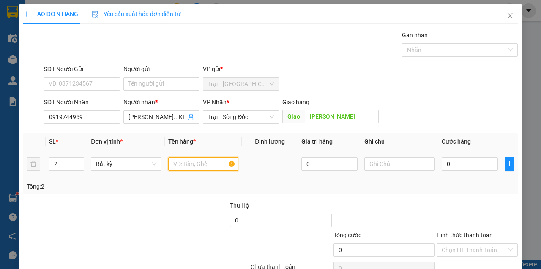
click at [184, 167] on input "text" at bounding box center [203, 164] width 71 height 14
type input "HAI THÙNG"
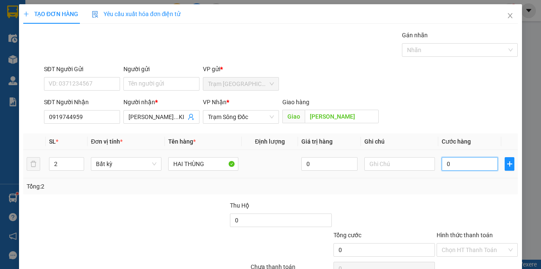
click at [458, 167] on input "0" at bounding box center [470, 164] width 56 height 14
type input "8"
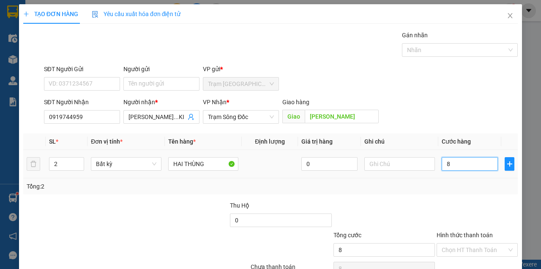
type input "80"
type input "80.000"
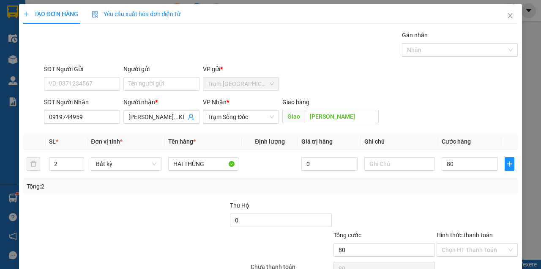
type input "80.000"
click at [431, 133] on th "Ghi chú" at bounding box center [399, 141] width 77 height 16
click at [340, 110] on input "TRẦN VĂN THỜI" at bounding box center [342, 117] width 74 height 14
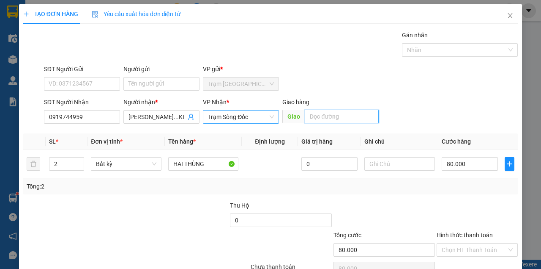
click at [250, 110] on span "Trạm Sông Đốc" at bounding box center [241, 116] width 66 height 13
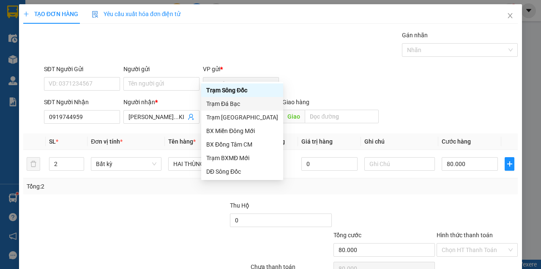
click at [231, 105] on div "Trạm Đá Bạc" at bounding box center [242, 103] width 72 height 9
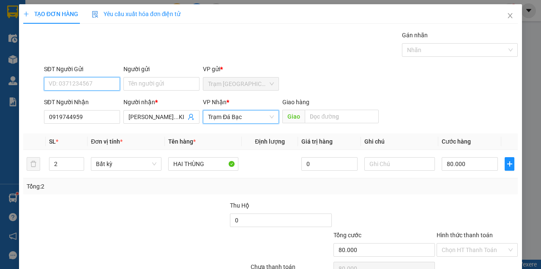
click at [89, 77] on input "SĐT Người Gửi" at bounding box center [82, 84] width 76 height 14
type input "0931405696"
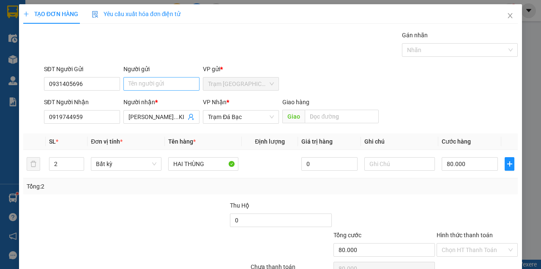
click at [154, 64] on div "Người gửi Tên người gửi" at bounding box center [162, 79] width 76 height 30
click at [154, 77] on input "Người gửi" at bounding box center [162, 84] width 76 height 14
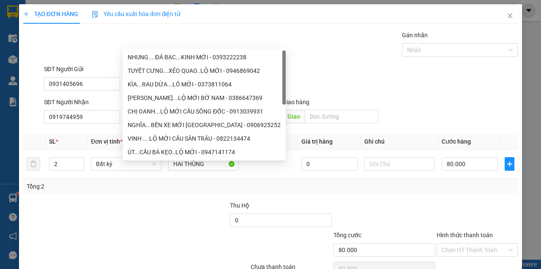
type input "MỚI"
drag, startPoint x: 479, startPoint y: 215, endPoint x: 476, endPoint y: 220, distance: 5.7
click at [478, 218] on div "Transit Pickup Surcharge Ids Transit Deliver Surcharge Ids Transit Deliver Surc…" at bounding box center [270, 163] width 495 height 266
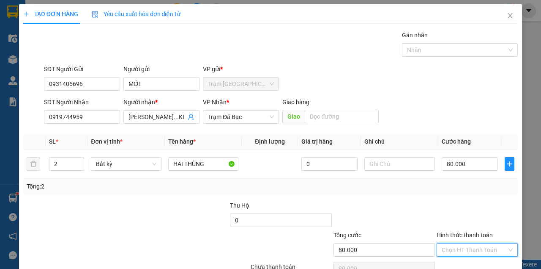
click at [480, 243] on input "Hình thức thanh toán" at bounding box center [474, 249] width 65 height 13
click at [472, 261] on div "Tại văn phòng" at bounding box center [474, 265] width 70 height 9
type input "0"
click at [460, 261] on div "Tại văn phòng" at bounding box center [474, 265] width 70 height 9
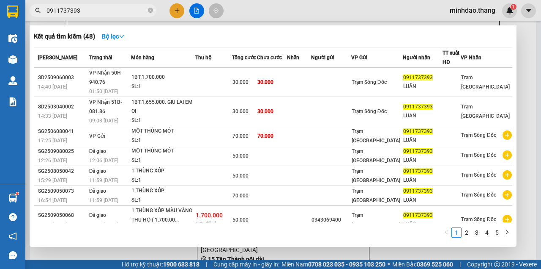
drag, startPoint x: 151, startPoint y: 11, endPoint x: 140, endPoint y: 11, distance: 10.6
click at [151, 11] on icon "close-circle" at bounding box center [150, 10] width 5 height 5
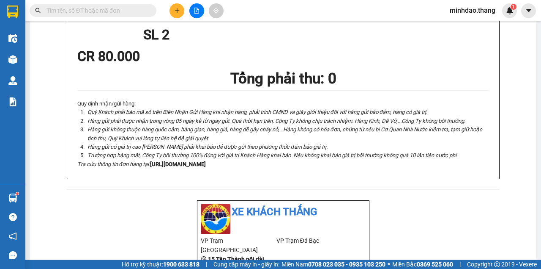
click at [140, 11] on input "text" at bounding box center [97, 10] width 100 height 9
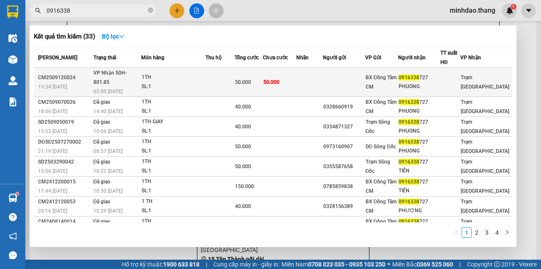
type input "0916338"
drag, startPoint x: 242, startPoint y: 70, endPoint x: 243, endPoint y: 76, distance: 6.0
click at [243, 76] on td "50.000" at bounding box center [249, 82] width 29 height 29
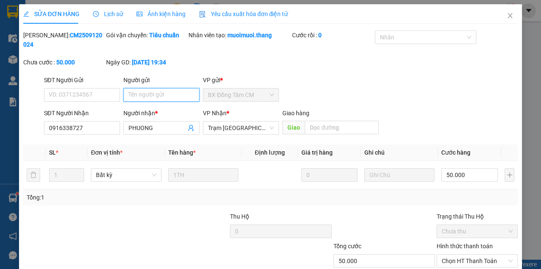
click at [154, 100] on input "Người gửi" at bounding box center [162, 95] width 76 height 14
type input "0355070556"
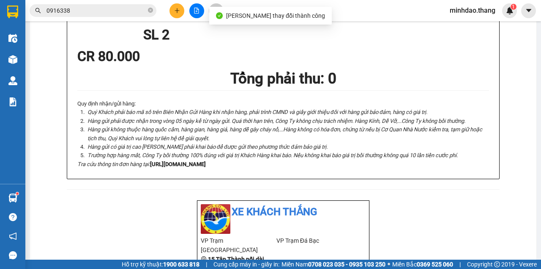
click at [115, 9] on input "0916338" at bounding box center [97, 10] width 100 height 9
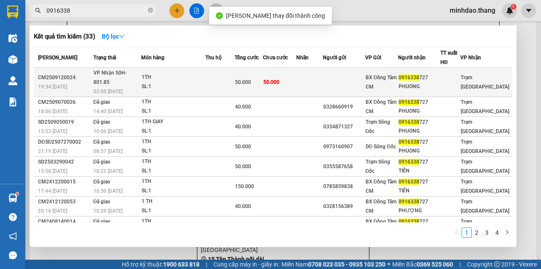
click at [269, 77] on tr "CM2509120024 19:34 - 12/09 VP Nhận 50H-801.85 02:00 - 13/09 1TH SL: 1 50.000 50…" at bounding box center [273, 82] width 479 height 29
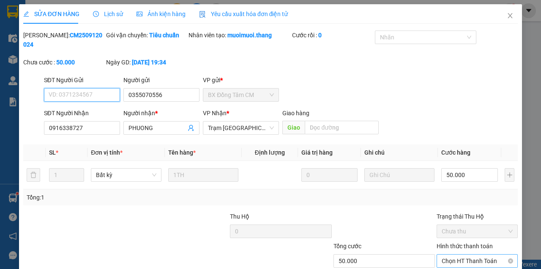
click at [480, 254] on span "Chọn HT Thanh Toán" at bounding box center [477, 260] width 71 height 13
drag, startPoint x: 463, startPoint y: 220, endPoint x: 377, endPoint y: 233, distance: 86.4
type input "0"
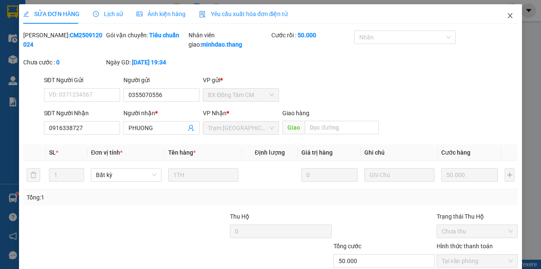
drag, startPoint x: 506, startPoint y: 8, endPoint x: 481, endPoint y: 23, distance: 29.0
click at [507, 12] on icon "close" at bounding box center [510, 15] width 7 height 7
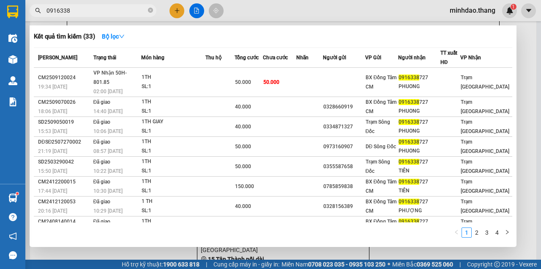
drag, startPoint x: 152, startPoint y: 11, endPoint x: 144, endPoint y: 11, distance: 8.1
click at [151, 11] on icon "close-circle" at bounding box center [150, 10] width 5 height 5
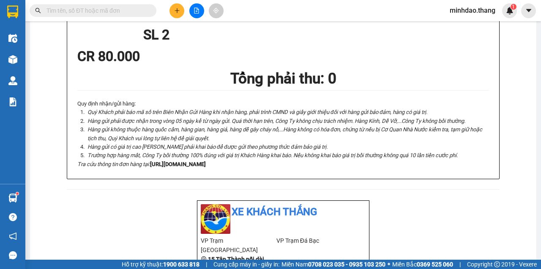
drag, startPoint x: 143, startPoint y: 11, endPoint x: 136, endPoint y: 16, distance: 8.8
click at [143, 11] on input "text" at bounding box center [97, 10] width 100 height 9
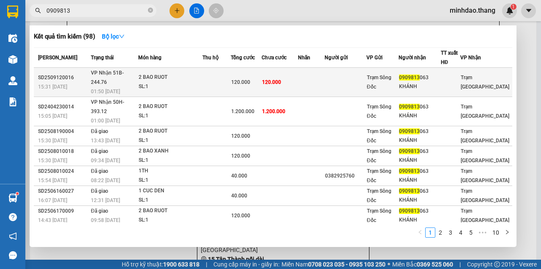
type input "0909813"
click at [225, 75] on td at bounding box center [217, 82] width 29 height 29
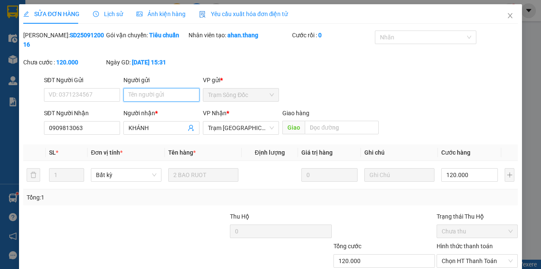
click at [135, 97] on input "Người gửi" at bounding box center [162, 95] width 76 height 14
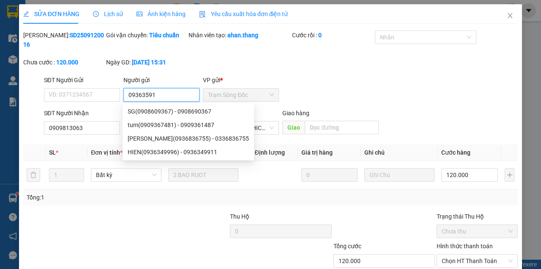
type input "093635919"
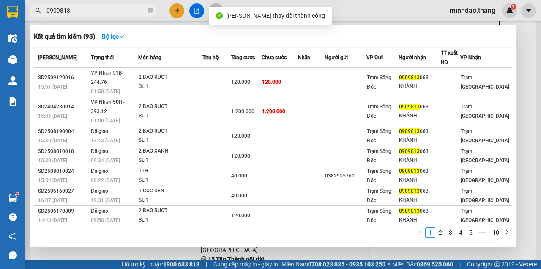
drag, startPoint x: 129, startPoint y: 12, endPoint x: 140, endPoint y: 23, distance: 15.3
click at [129, 13] on input "0909813" at bounding box center [97, 10] width 100 height 9
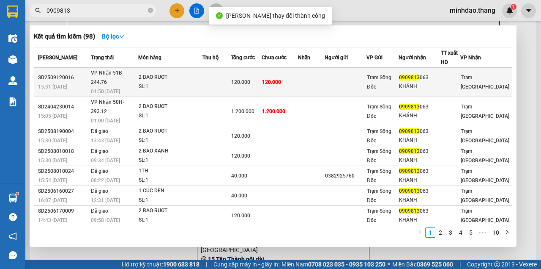
click at [280, 82] on td "120.000" at bounding box center [280, 82] width 36 height 29
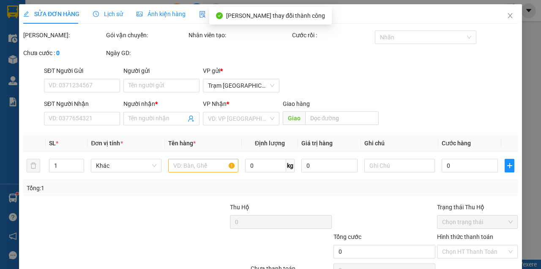
type input "0936359194"
type input "0909813063"
type input "KHÁNH"
type input "120.000"
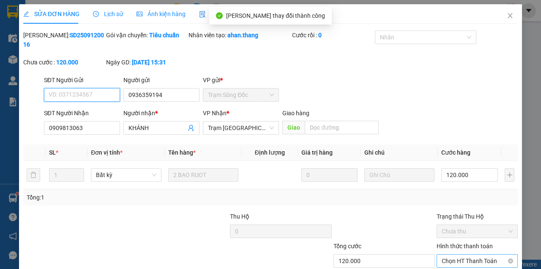
drag, startPoint x: 477, startPoint y: 206, endPoint x: 474, endPoint y: 212, distance: 6.2
click at [477, 254] on span "Chọn HT Thanh Toán" at bounding box center [477, 260] width 71 height 13
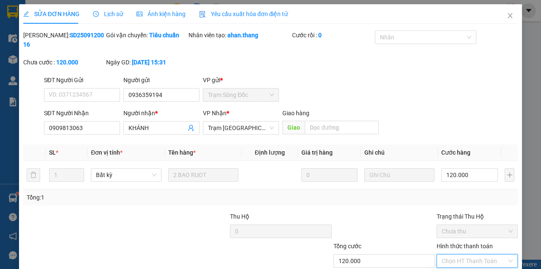
drag, startPoint x: 459, startPoint y: 222, endPoint x: 451, endPoint y: 225, distance: 8.7
type input "0"
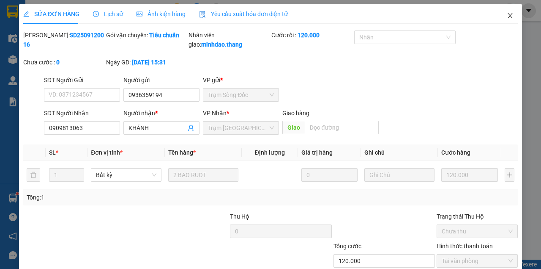
click at [509, 15] on icon "close" at bounding box center [510, 15] width 7 height 7
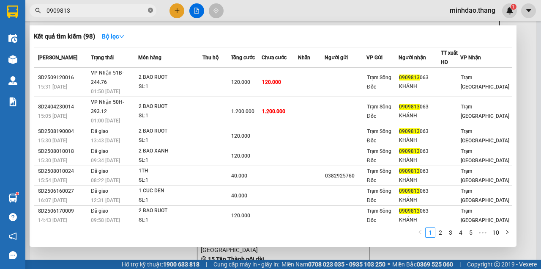
click at [150, 11] on icon "close-circle" at bounding box center [150, 10] width 5 height 5
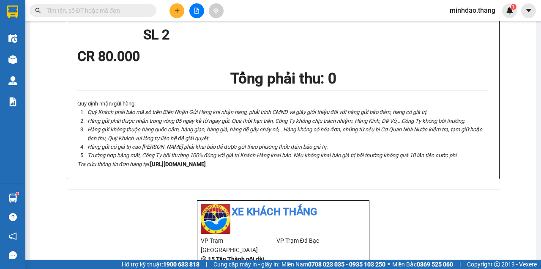
click at [132, 14] on input "text" at bounding box center [97, 10] width 100 height 9
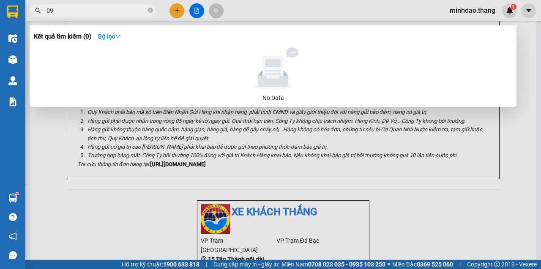
type input "0"
type input "9325"
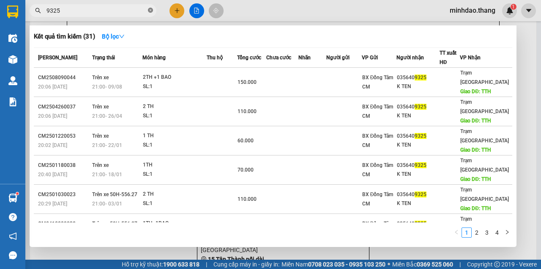
click at [150, 12] on icon "close-circle" at bounding box center [150, 10] width 5 height 5
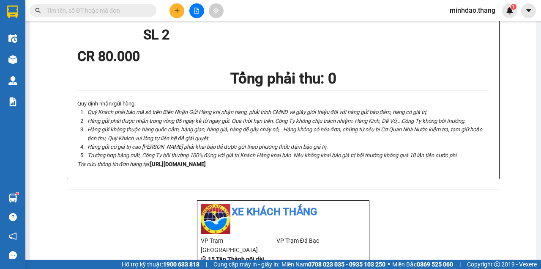
click at [121, 11] on input "text" at bounding box center [97, 10] width 100 height 9
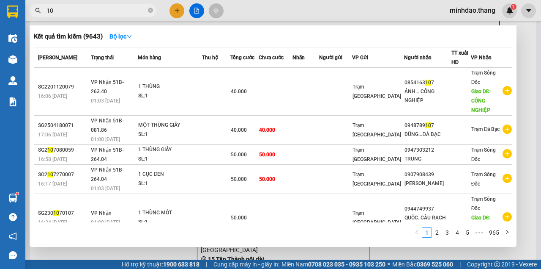
type input "1"
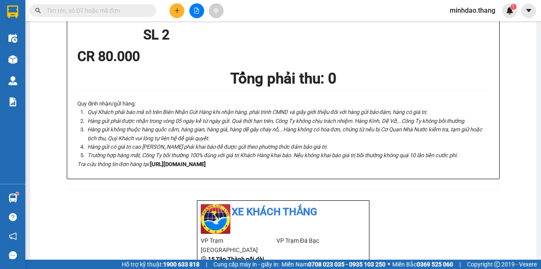
click at [110, 10] on input "text" at bounding box center [97, 10] width 100 height 9
click at [108, 10] on input "text" at bounding box center [97, 10] width 100 height 9
click at [118, 16] on span at bounding box center [93, 10] width 127 height 13
drag, startPoint x: 118, startPoint y: 16, endPoint x: 99, endPoint y: 24, distance: 20.1
click at [111, 18] on div "Kết quả tìm kiếm ( 9643 ) Bộ lọc Mã ĐH Trạng thái Món hàng Thu hộ Tổng cước Chư…" at bounding box center [270, 10] width 541 height 21
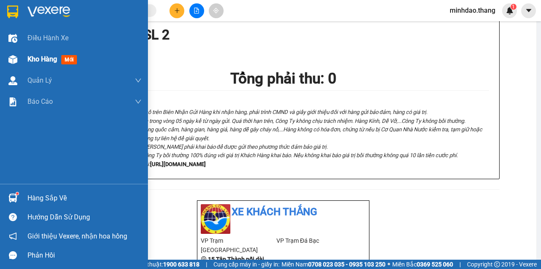
click at [21, 60] on div "Kho hàng mới" at bounding box center [74, 59] width 148 height 21
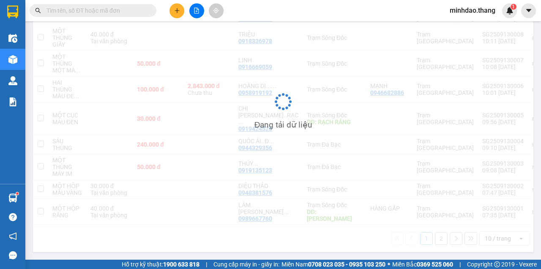
click at [130, 10] on input "text" at bounding box center [97, 10] width 100 height 9
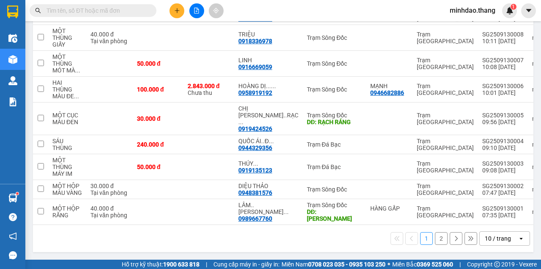
click at [130, 10] on input "text" at bounding box center [97, 10] width 100 height 9
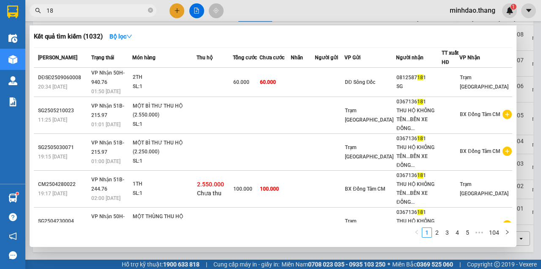
type input "1"
type input "1718156"
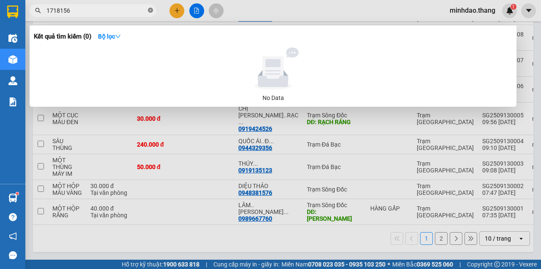
click at [149, 12] on icon "close-circle" at bounding box center [150, 10] width 5 height 5
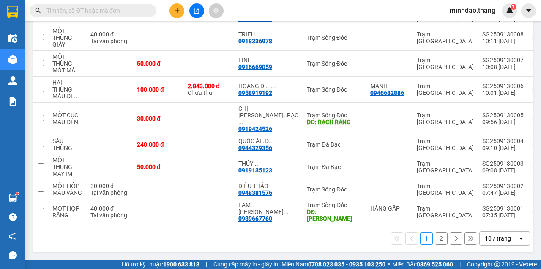
drag, startPoint x: 124, startPoint y: 10, endPoint x: 118, endPoint y: 9, distance: 6.0
click at [121, 9] on input "text" at bounding box center [97, 10] width 100 height 9
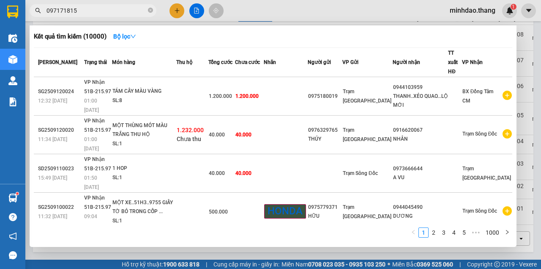
type input "0971718156"
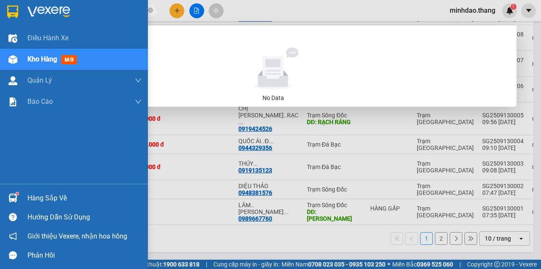
drag, startPoint x: 93, startPoint y: 14, endPoint x: 18, endPoint y: 6, distance: 76.1
click at [18, 6] on section "Kết quả tìm kiếm ( 0 ) Bộ lọc No Data 0971718156 minhdao.thang 1 Điều hành xe K…" at bounding box center [270, 134] width 541 height 269
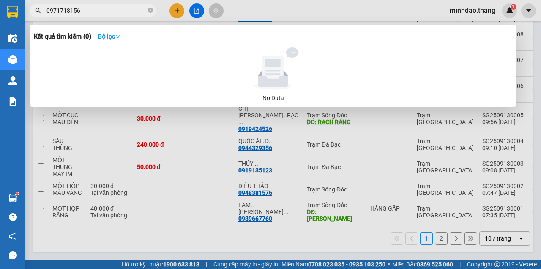
click at [150, 10] on icon "close-circle" at bounding box center [150, 10] width 5 height 5
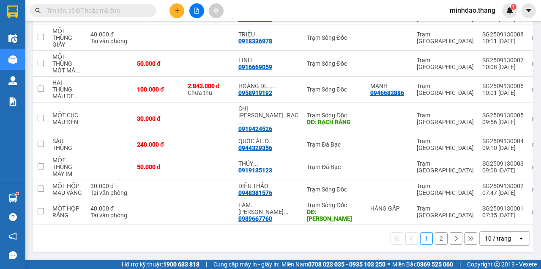
drag, startPoint x: 130, startPoint y: 13, endPoint x: 78, endPoint y: 18, distance: 52.7
click at [126, 12] on input "text" at bounding box center [97, 10] width 100 height 9
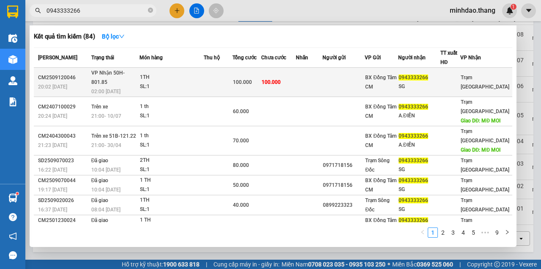
type input "0943333266"
click at [277, 79] on span "100.000" at bounding box center [271, 82] width 19 height 6
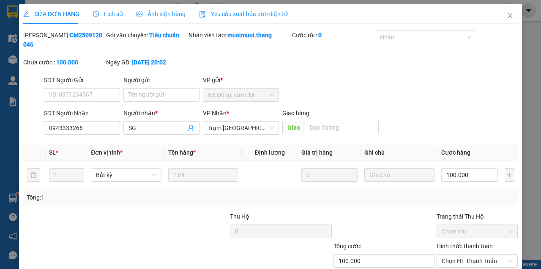
type input "0943333266"
type input "SG"
type input "100.000"
click at [154, 93] on input "Người gửi" at bounding box center [162, 95] width 76 height 14
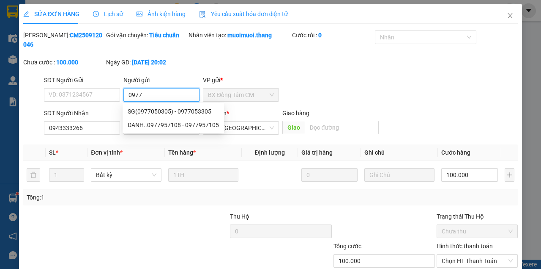
type input "09777"
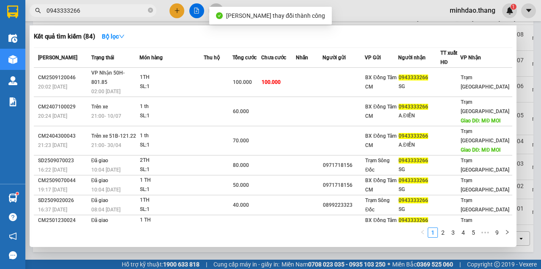
click at [127, 10] on input "0943333266" at bounding box center [97, 10] width 100 height 9
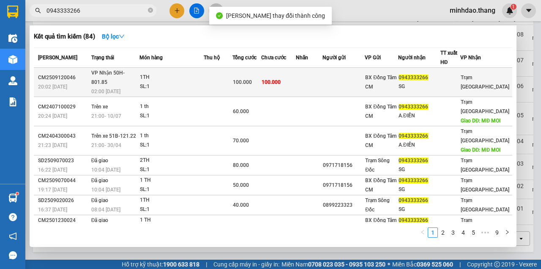
click at [284, 73] on td "100.000" at bounding box center [278, 82] width 35 height 29
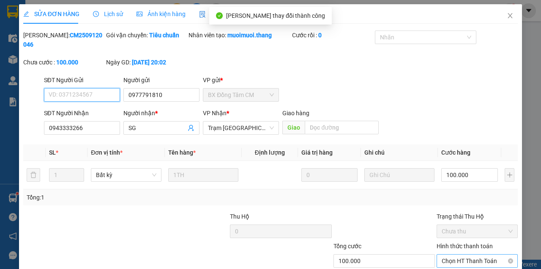
click at [481, 254] on span "Chọn HT Thanh Toán" at bounding box center [477, 260] width 71 height 13
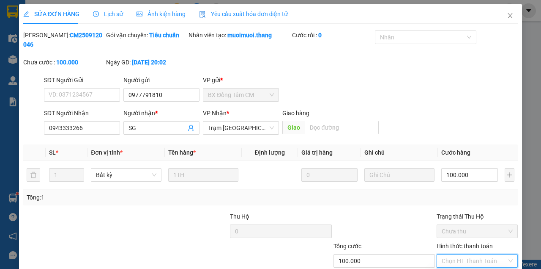
click at [366, 211] on div at bounding box center [385, 226] width 104 height 30
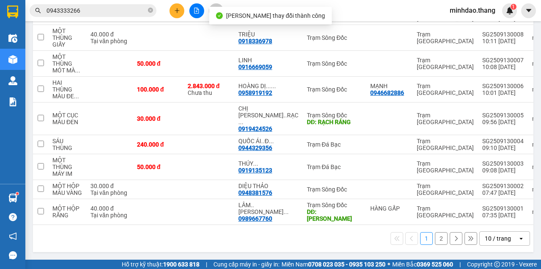
click at [114, 7] on input "0943333266" at bounding box center [97, 10] width 100 height 9
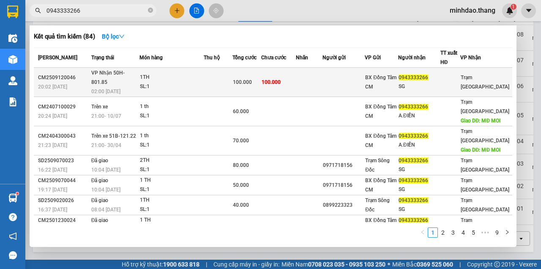
click at [271, 71] on td "100.000" at bounding box center [278, 82] width 35 height 29
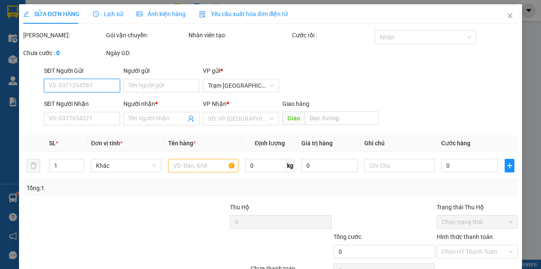
type input "0977791810"
type input "0943333266"
type input "SG"
type input "100.000"
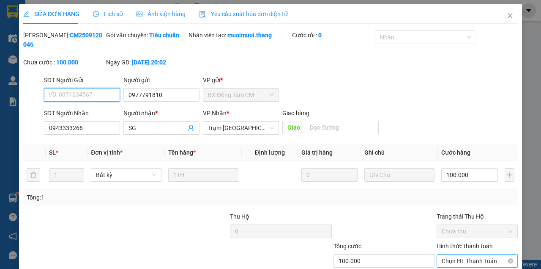
click at [476, 254] on span "Chọn HT Thanh Toán" at bounding box center [477, 260] width 71 height 13
type input "0"
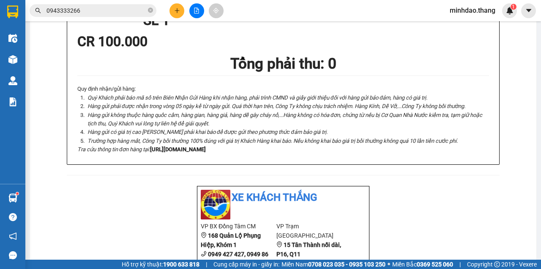
click at [179, 17] on button at bounding box center [177, 10] width 15 height 15
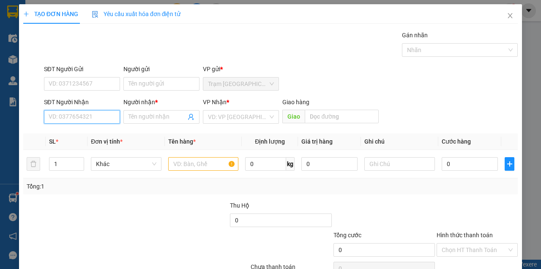
click at [88, 119] on input "SĐT Người Nhận" at bounding box center [82, 117] width 76 height 14
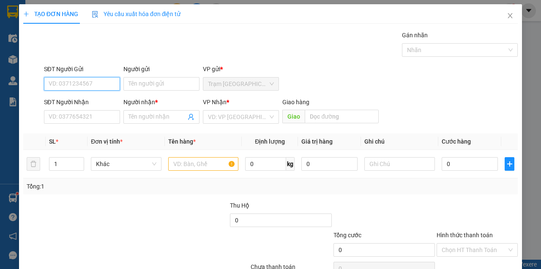
click at [84, 85] on input "SĐT Người Gửi" at bounding box center [82, 84] width 76 height 14
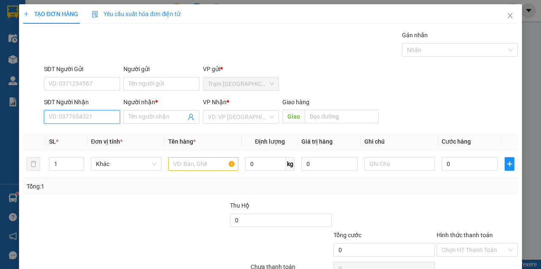
click at [85, 113] on input "SĐT Người Nhận" at bounding box center [82, 117] width 76 height 14
click at [85, 114] on input "SĐT Người Nhận" at bounding box center [82, 117] width 76 height 14
type input "0971790409"
click at [80, 132] on div "0971790409 - BẾN XE ĐỒNG TÂM" at bounding box center [93, 133] width 89 height 9
type input "BẾN XE ĐỒNG TÂM"
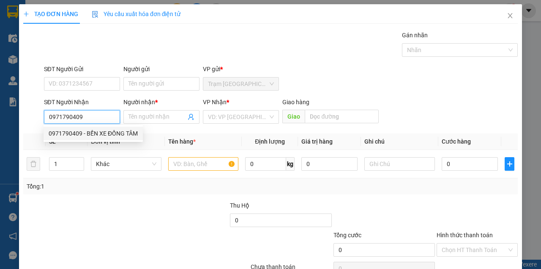
type input "BẾN XE ĐỒNG TÂM"
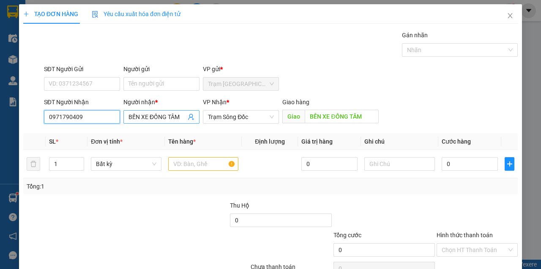
type input "0971790409"
click at [179, 116] on input "BẾN XE ĐỒNG TÂM" at bounding box center [158, 116] width 58 height 9
type input "B"
drag, startPoint x: 137, startPoint y: 116, endPoint x: 198, endPoint y: 116, distance: 60.5
click at [197, 116] on span "BÉ BẦU.....TRẦN VĂN THỜI" at bounding box center [162, 117] width 76 height 14
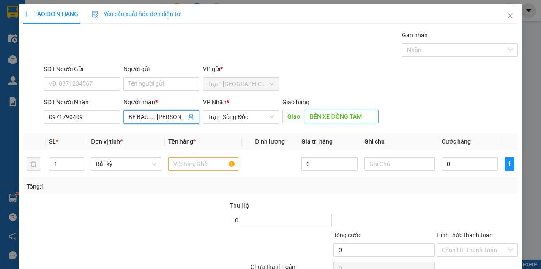
type input "BÉ BẦU.....TRẦN VĂN THỜI"
click at [360, 118] on input "BẾN XE ĐỒNG TÂM" at bounding box center [342, 117] width 74 height 14
click at [328, 116] on input "text" at bounding box center [342, 117] width 74 height 14
paste input ".TRẦN VĂN THỜI"
type input ".TRẦN VĂN THỜI"
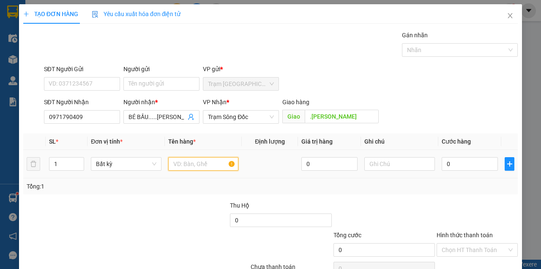
click at [200, 162] on input "text" at bounding box center [203, 164] width 71 height 14
click at [201, 161] on input "text" at bounding box center [203, 164] width 71 height 14
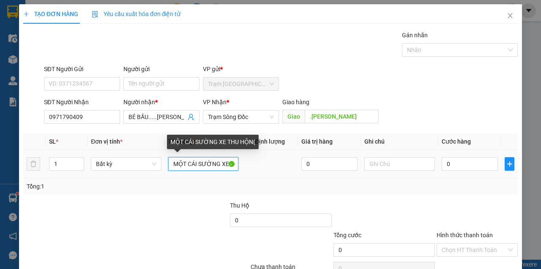
click at [231, 164] on input "MỘT CÁI SƯỜNG XE THU HỘN(" at bounding box center [203, 164] width 71 height 14
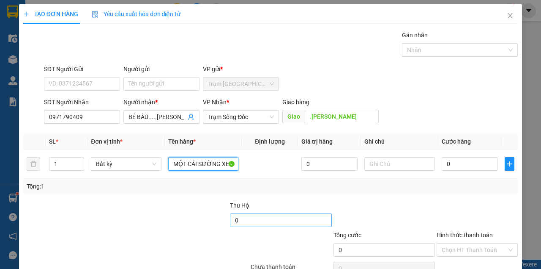
type input "MỘT CÁI SƯỜNG XE THU HỘ ("
drag, startPoint x: 263, startPoint y: 221, endPoint x: 194, endPoint y: 220, distance: 68.5
click at [195, 220] on div "Thu Hộ 7.500.000" at bounding box center [270, 215] width 497 height 30
type input "7.500.000"
click at [221, 162] on input "MỘT CÁI SƯỜNG XE THU HỘ (" at bounding box center [203, 164] width 71 height 14
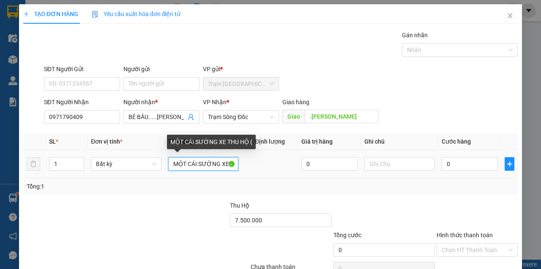
paste input "7.500.000"
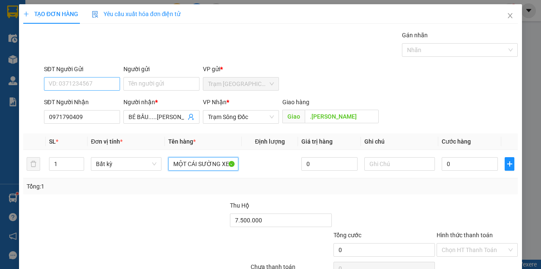
type input "MỘT CÁI SƯỜNG XE THU HỘ (7.500.000)"
click at [101, 82] on input "SĐT Người Gửi" at bounding box center [82, 84] width 76 height 14
click at [99, 83] on input "SĐT Người Gửi" at bounding box center [82, 84] width 76 height 14
type input "0934123179"
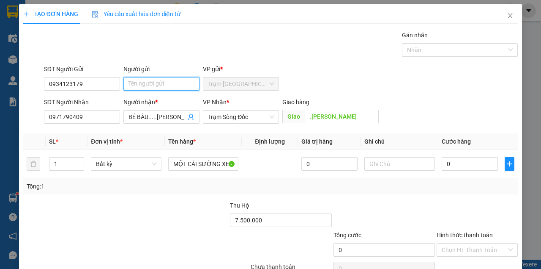
click at [144, 84] on input "Người gửi" at bounding box center [162, 84] width 76 height 14
type input "PHƯƠNG"
click at [312, 27] on div "TẠO ĐƠN HÀNG Yêu cầu xuất hóa đơn điện tử Transit Pickup Surcharge Ids Transit …" at bounding box center [270, 150] width 495 height 292
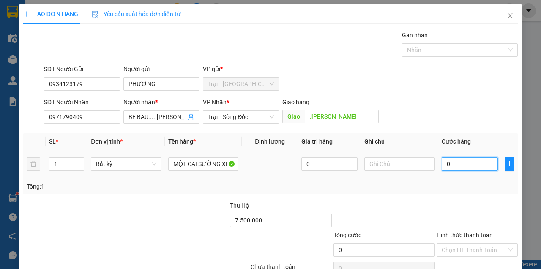
click at [445, 160] on input "0" at bounding box center [470, 164] width 56 height 14
type input "80"
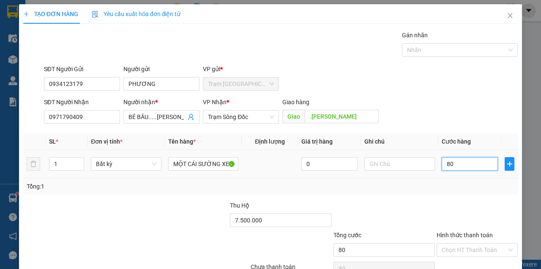
type input "800"
type input "80"
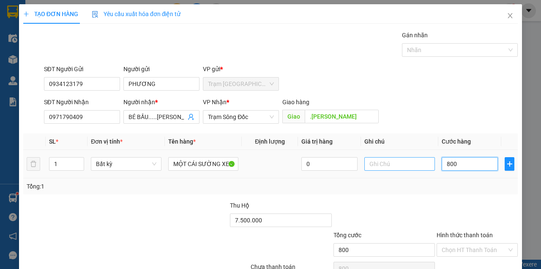
type input "80"
type input "80.000"
click at [428, 124] on div "SĐT Người Nhận 0971790409 Người nhận * BÉ BẦU.....TRẦN VĂN THỜI VP Nhận * Trạm …" at bounding box center [281, 112] width 478 height 30
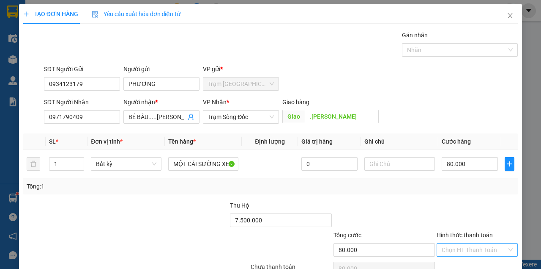
click at [453, 243] on input "Hình thức thanh toán" at bounding box center [474, 249] width 65 height 13
click at [446, 261] on div "Tại văn phòng" at bounding box center [474, 265] width 70 height 9
click at [219, 157] on input "MỘT CÁI SƯỜNG XE THU HỘ (7.500.000)" at bounding box center [203, 164] width 71 height 14
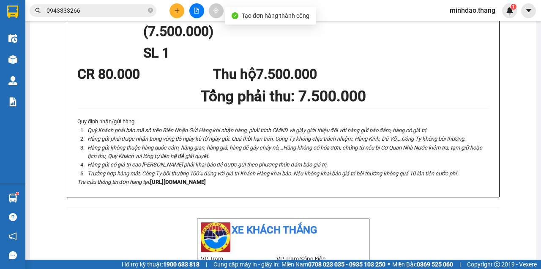
drag, startPoint x: 151, startPoint y: 10, endPoint x: 138, endPoint y: 13, distance: 13.9
click at [151, 10] on icon "close-circle" at bounding box center [150, 10] width 5 height 5
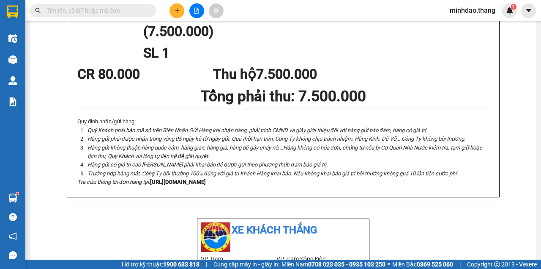
click at [137, 12] on input "text" at bounding box center [97, 10] width 100 height 9
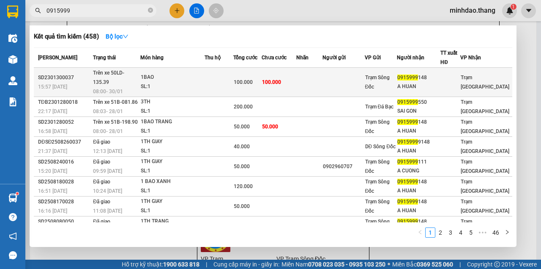
type input "0915999"
click at [313, 69] on td at bounding box center [309, 82] width 27 height 29
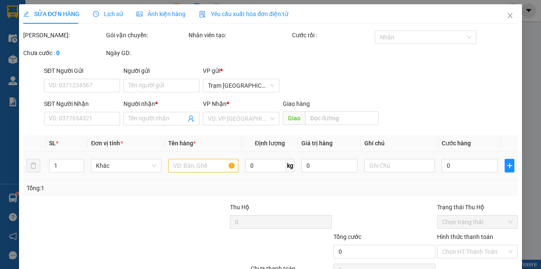
type input "0915999148"
type input "A HUAN"
type input "100.000"
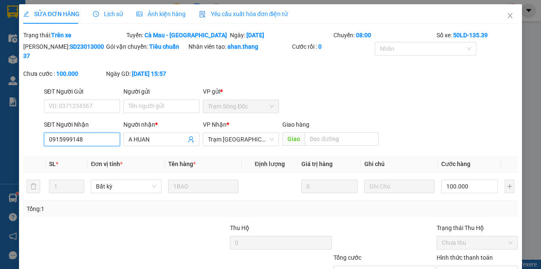
drag, startPoint x: 93, startPoint y: 140, endPoint x: 16, endPoint y: 133, distance: 77.3
click at [16, 133] on div "SỬA ĐƠN HÀNG Lịch sử Ảnh kiện hàng Yêu cầu xuất hóa đơn điện tử Total Paid Fee …" at bounding box center [270, 134] width 541 height 269
drag, startPoint x: 511, startPoint y: 14, endPoint x: 495, endPoint y: 24, distance: 18.4
click at [511, 14] on span "Close" at bounding box center [511, 16] width 24 height 24
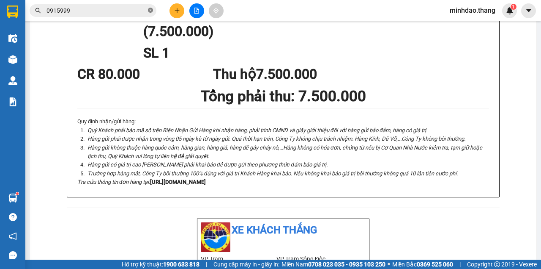
click at [151, 11] on icon "close-circle" at bounding box center [150, 10] width 5 height 5
click at [138, 12] on input "text" at bounding box center [97, 10] width 100 height 9
click at [112, 12] on input "text" at bounding box center [97, 10] width 100 height 9
click at [112, 11] on input "text" at bounding box center [97, 10] width 100 height 9
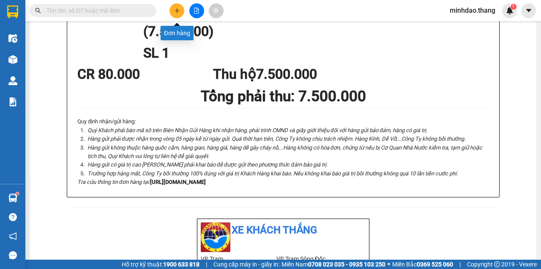
click at [172, 11] on button at bounding box center [177, 10] width 15 height 15
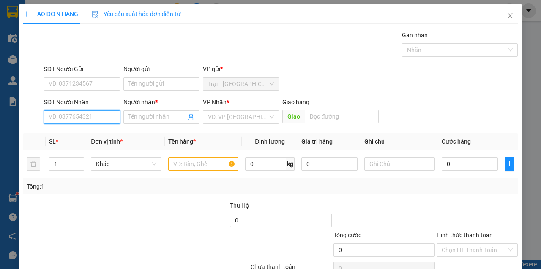
click at [84, 117] on input "SĐT Người Nhận" at bounding box center [82, 117] width 76 height 14
type input "0919346485"
click at [94, 133] on div "0919346485 - KHÔI" at bounding box center [82, 133] width 66 height 9
type input "KHÔI"
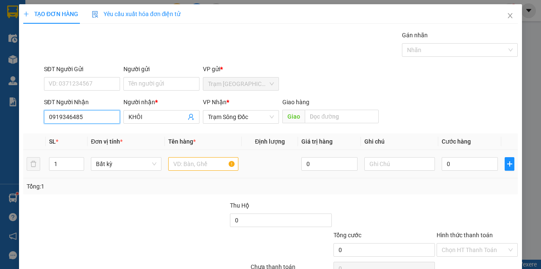
type input "0919346485"
click at [177, 160] on input "text" at bounding box center [203, 164] width 71 height 14
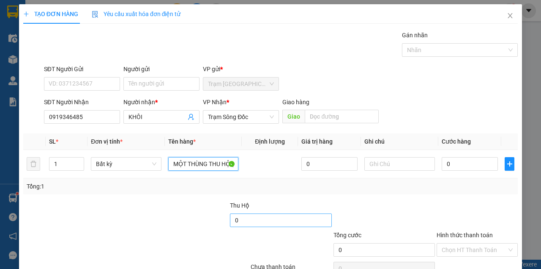
type input "MỘT THÙNG THU HỘ ("
click at [255, 221] on input "0" at bounding box center [281, 220] width 102 height 14
type input "1.500.000"
click at [220, 158] on input "MỘT THÙNG THU HỘ (" at bounding box center [203, 164] width 71 height 14
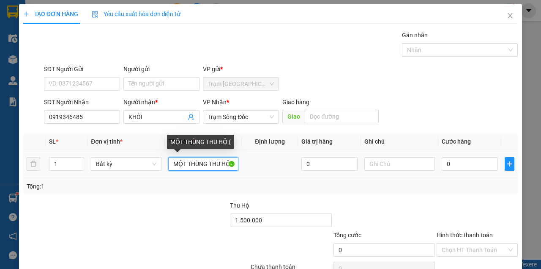
click at [184, 162] on input "MỘT THÙNG THU HỘ (" at bounding box center [203, 164] width 71 height 14
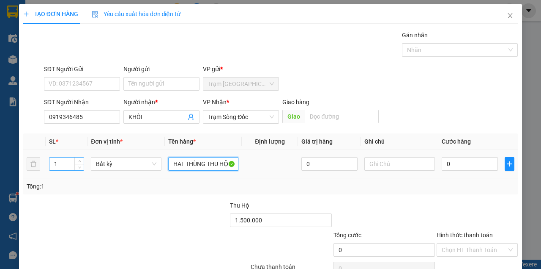
type input "HAI THÙNG THU HỘ ("
click at [56, 162] on input "1" at bounding box center [66, 163] width 35 height 13
type input "2"
click at [209, 165] on input "HAI THÙNG THU HỘ (" at bounding box center [203, 164] width 71 height 14
click at [212, 162] on input "HAI THÙNG THU HỘ (" at bounding box center [203, 164] width 71 height 14
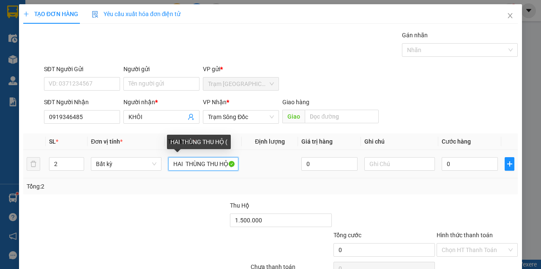
paste input "1.500.000"
type input "HAI THÙNG THU HỘ (1.500.000)"
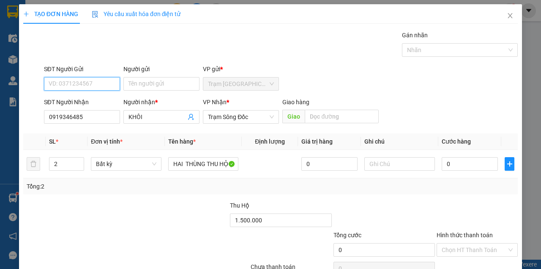
click at [80, 84] on input "SĐT Người Gửi" at bounding box center [82, 84] width 76 height 14
drag, startPoint x: 95, startPoint y: 96, endPoint x: 115, endPoint y: 103, distance: 21.9
click at [95, 96] on div "0889999081 - TIẾN PHÁT" at bounding box center [82, 100] width 67 height 9
type input "0889999081"
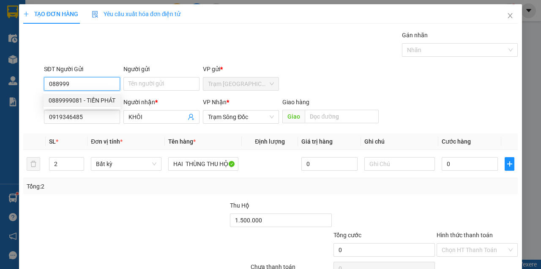
type input "TIẾN PHÁT"
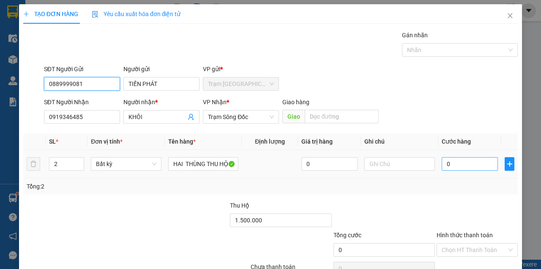
type input "0889999081"
click at [449, 161] on input "0" at bounding box center [470, 164] width 56 height 14
drag, startPoint x: 449, startPoint y: 161, endPoint x: 434, endPoint y: 164, distance: 15.2
click at [439, 164] on td "0" at bounding box center [470, 164] width 63 height 28
type input "10"
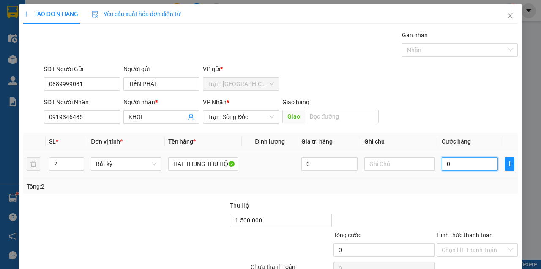
type input "10"
type input "100"
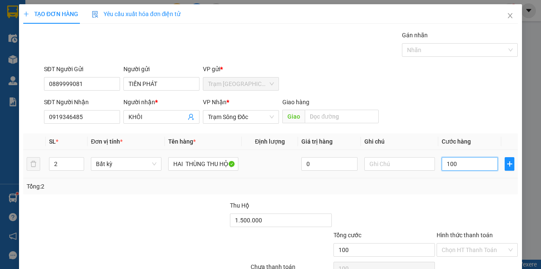
type input "1.000"
type input "10.000"
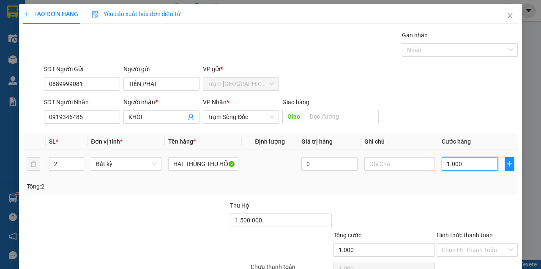
type input "10.000"
type input "100.000"
type input "1.000.000"
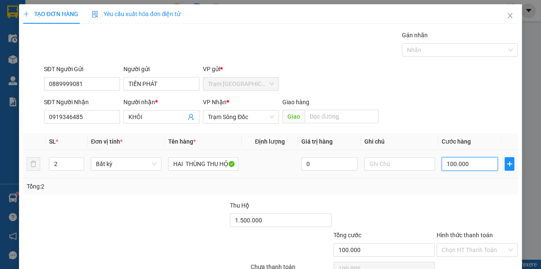
type input "1.000.000"
type input "100.000\"
type input "0"
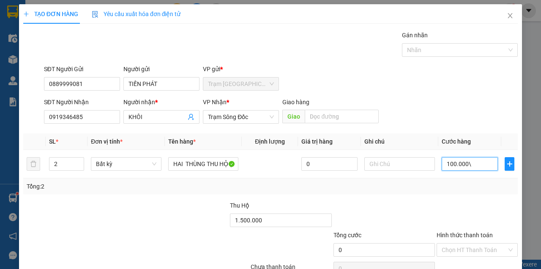
type input "100.000"
click at [446, 200] on div at bounding box center [477, 215] width 83 height 30
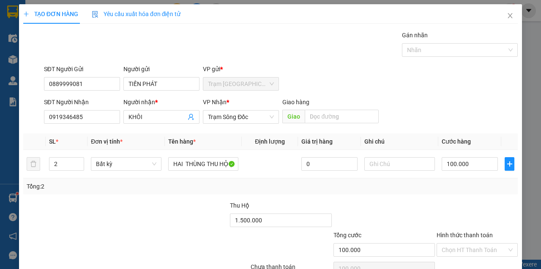
drag, startPoint x: 451, startPoint y: 164, endPoint x: 453, endPoint y: 184, distance: 20.4
click at [450, 200] on div at bounding box center [477, 215] width 83 height 30
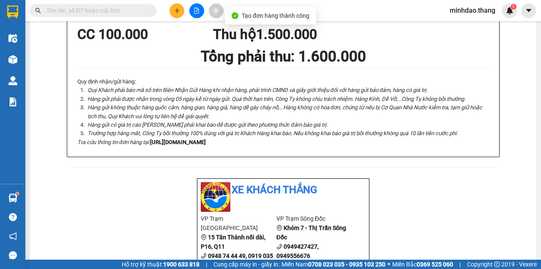
click at [124, 14] on input "text" at bounding box center [97, 10] width 100 height 9
click at [124, 15] on input "text" at bounding box center [97, 10] width 100 height 9
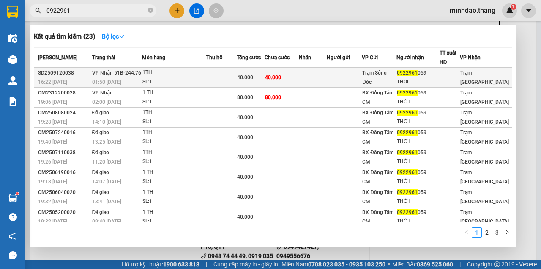
type input "0922961"
click at [252, 79] on span "40.000" at bounding box center [245, 77] width 16 height 6
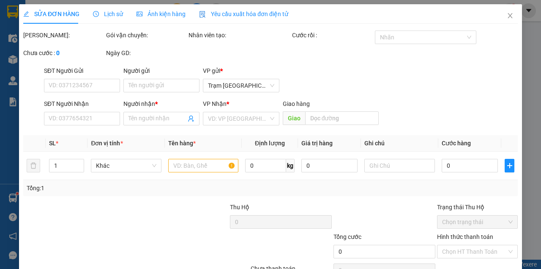
type input "0922961059"
type input "THOI"
type input "40.000"
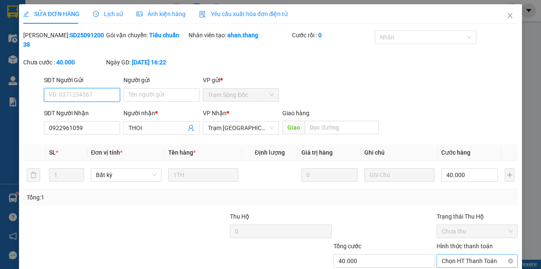
click at [470, 254] on span "Chọn HT Thanh Toán" at bounding box center [477, 260] width 71 height 13
type input "0"
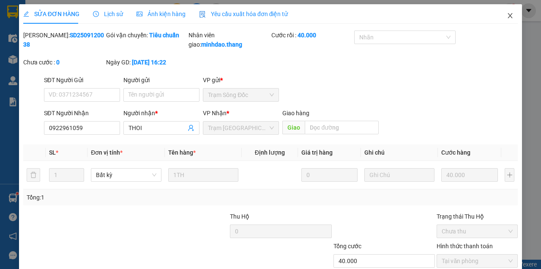
click at [507, 18] on icon "close" at bounding box center [510, 15] width 7 height 7
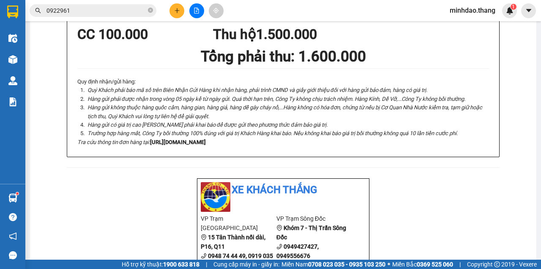
drag, startPoint x: 151, startPoint y: 9, endPoint x: 134, endPoint y: 13, distance: 17.3
click at [146, 11] on span "0922961" at bounding box center [93, 10] width 127 height 13
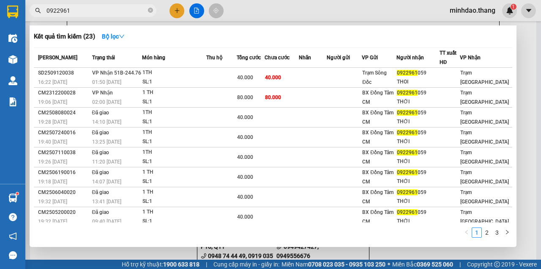
click at [133, 13] on input "0922961" at bounding box center [97, 10] width 100 height 9
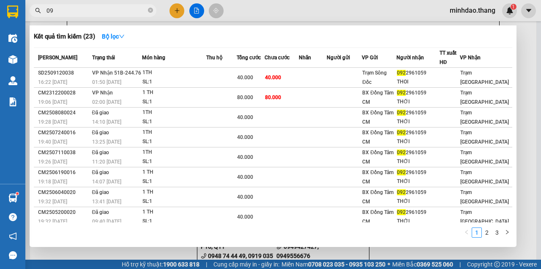
type input "0"
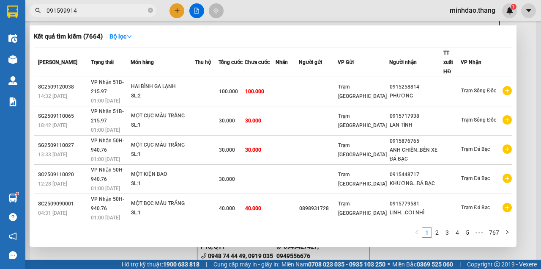
type input "0915999148"
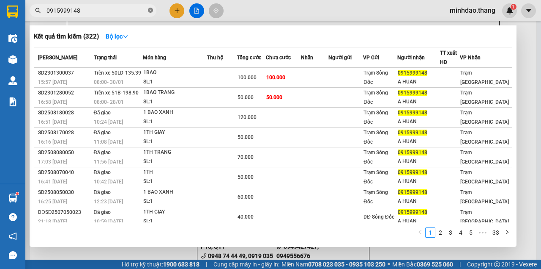
click at [149, 11] on icon "close-circle" at bounding box center [150, 10] width 5 height 5
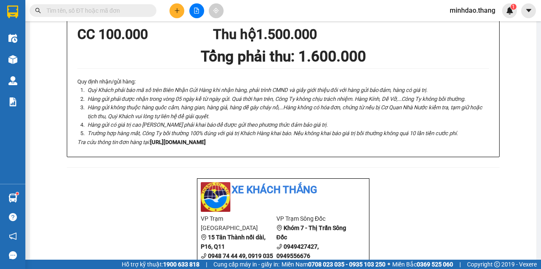
click at [125, 12] on input "text" at bounding box center [97, 10] width 100 height 9
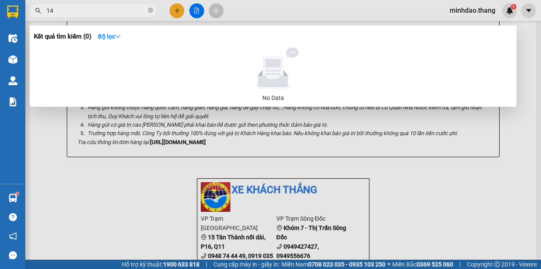
type input "1"
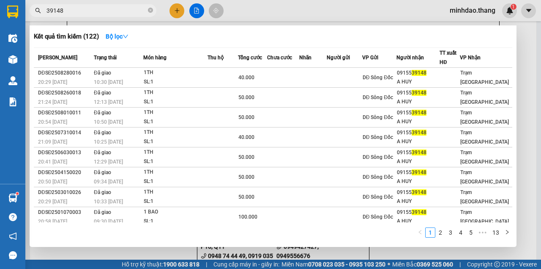
type input "39148"
click at [151, 11] on icon "close-circle" at bounding box center [150, 10] width 5 height 5
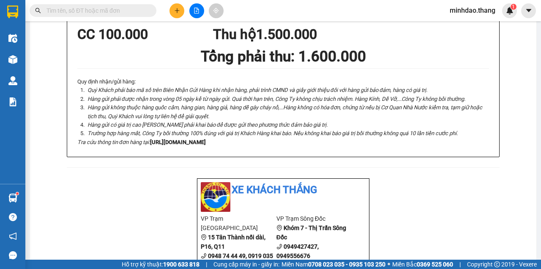
click at [136, 12] on input "text" at bounding box center [97, 10] width 100 height 9
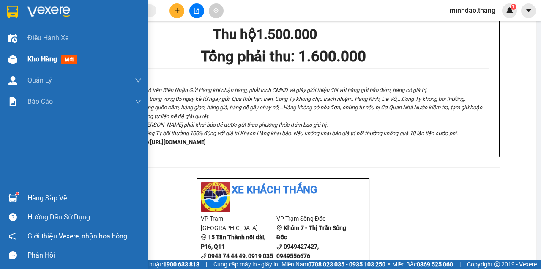
click at [30, 55] on span "Kho hàng" at bounding box center [42, 59] width 30 height 8
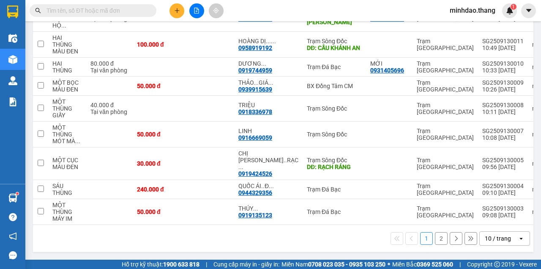
click at [112, 8] on span at bounding box center [93, 10] width 127 height 13
click at [111, 9] on input "text" at bounding box center [97, 10] width 100 height 9
click at [132, 9] on input "text" at bounding box center [97, 10] width 100 height 9
click at [110, 12] on input "text" at bounding box center [97, 10] width 100 height 9
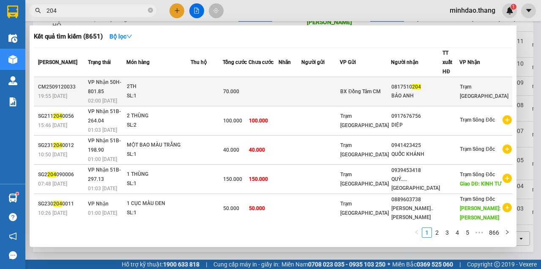
type input "204"
click at [267, 77] on td at bounding box center [264, 91] width 30 height 29
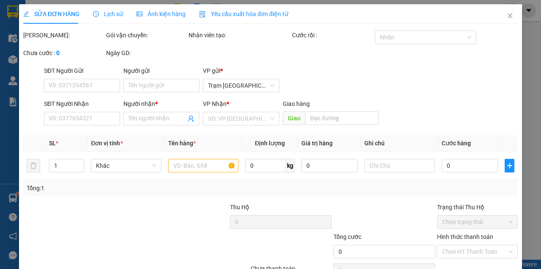
type input "0817510204"
type input "BẢO ANH"
type input "70.000"
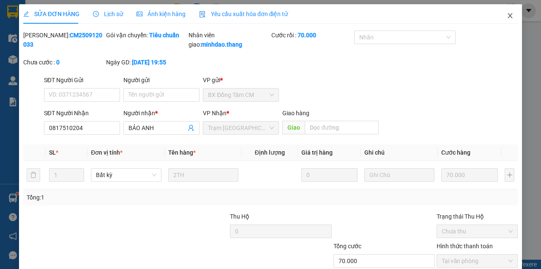
drag, startPoint x: 507, startPoint y: 14, endPoint x: 503, endPoint y: 18, distance: 4.8
click at [507, 18] on icon "close" at bounding box center [510, 15] width 7 height 7
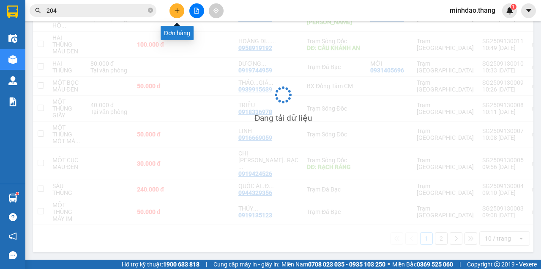
click at [176, 11] on icon "plus" at bounding box center [177, 10] width 5 height 0
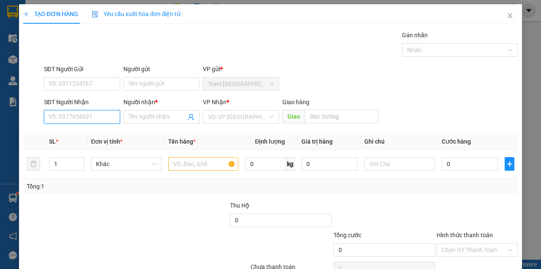
click at [84, 121] on input "SĐT Người Nhận" at bounding box center [82, 117] width 76 height 14
click at [60, 117] on input "088805" at bounding box center [82, 117] width 76 height 14
type input "08805"
drag, startPoint x: 58, startPoint y: 117, endPoint x: 12, endPoint y: 118, distance: 45.7
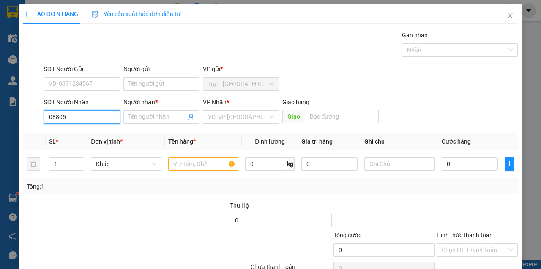
click at [12, 118] on div "TẠO ĐƠN HÀNG Yêu cầu xuất hóa đơn điện tử Transit Pickup Surcharge Ids Transit …" at bounding box center [270, 134] width 541 height 269
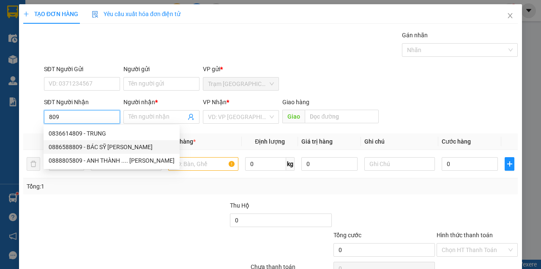
click at [69, 147] on div "0886588809 - BÁC SỸ TRẦN THANH LONG" at bounding box center [112, 146] width 126 height 9
type input "0886588809"
type input "BÁC SỸ TRẦN THANH LONG"
type input "TRẦN VĂN THỜI"
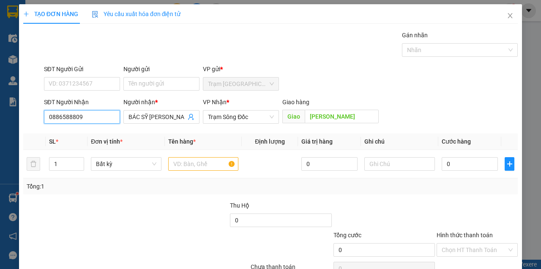
type input "0886588809"
drag, startPoint x: 85, startPoint y: 108, endPoint x: 76, endPoint y: 120, distance: 15.1
click at [60, 120] on div "SĐT Người Nhận 0886588809" at bounding box center [82, 112] width 76 height 30
drag, startPoint x: 85, startPoint y: 115, endPoint x: 0, endPoint y: 106, distance: 85.9
click at [0, 106] on div "TẠO ĐƠN HÀNG Yêu cầu xuất hóa đơn điện tử Transit Pickup Surcharge Ids Transit …" at bounding box center [270, 134] width 541 height 269
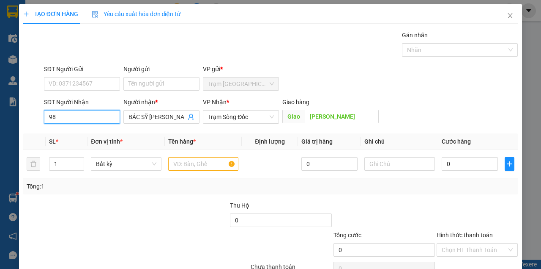
type input "9"
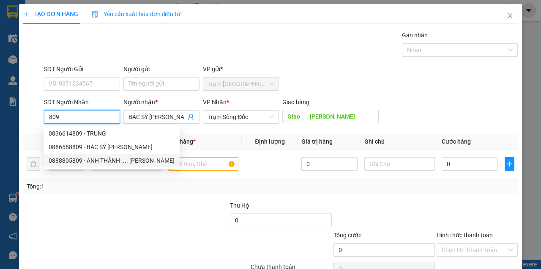
click at [76, 158] on div "0888805809 - ANH THÀNH .... TRẦN VĂN THỜI" at bounding box center [112, 160] width 126 height 9
type input "0888805809"
type input "ANH THÀNH .... TRẦN VĂN THỜI"
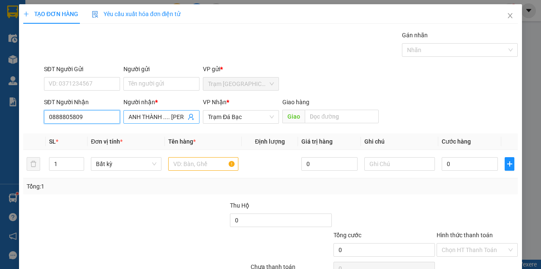
type input "0888805809"
drag, startPoint x: 155, startPoint y: 112, endPoint x: 159, endPoint y: 113, distance: 4.6
click at [156, 112] on input "ANH THÀNH .... TRẦN VĂN THỜI" at bounding box center [158, 116] width 58 height 9
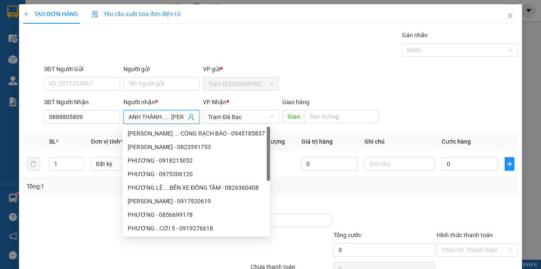
click at [166, 114] on input "ANH THÀNH .... TRẦN VĂN THỜI" at bounding box center [158, 116] width 58 height 9
click at [181, 115] on input "ANH THÀNH .... TRẦN VĂN THỜI" at bounding box center [158, 116] width 58 height 9
click at [184, 115] on input "ANH THÀNH .... TRẦN VĂN THỜI" at bounding box center [158, 116] width 58 height 9
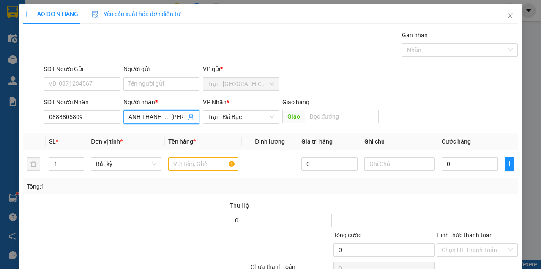
type input "ANH THÀNH .... TRẦN HỢI"
click at [200, 55] on div "Gói vận chuyển * Tiêu chuẩn Gán nhãn Nhãn" at bounding box center [281, 45] width 478 height 30
drag, startPoint x: 193, startPoint y: 164, endPoint x: 63, endPoint y: 174, distance: 131.1
click at [183, 167] on input "text" at bounding box center [203, 164] width 71 height 14
click at [65, 162] on input "1" at bounding box center [66, 163] width 35 height 13
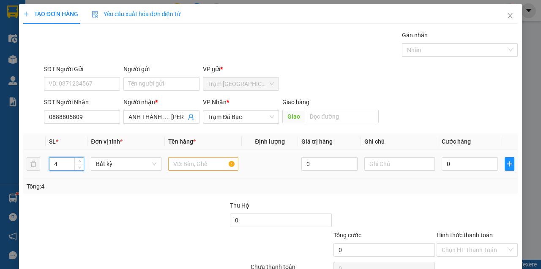
type input "4"
click at [207, 160] on input "text" at bounding box center [203, 164] width 71 height 14
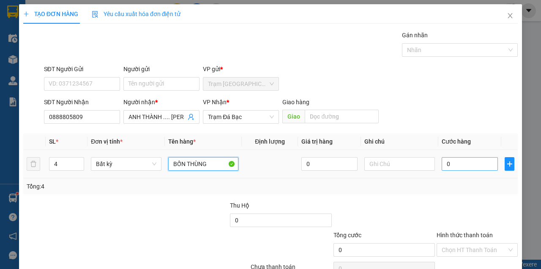
type input "BỐN THÙNG"
click at [449, 162] on input "0" at bounding box center [470, 164] width 56 height 14
type input "1"
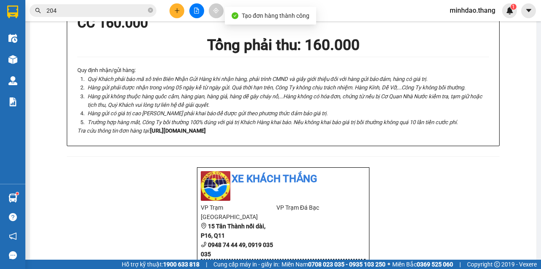
click at [176, 9] on icon "plus" at bounding box center [177, 11] width 6 height 6
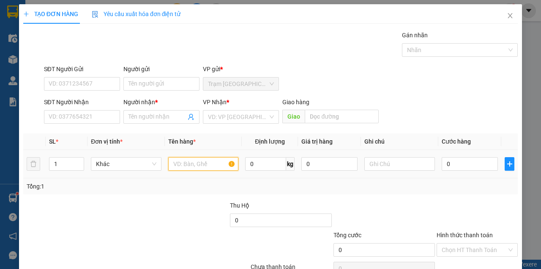
click at [202, 163] on input "text" at bounding box center [203, 164] width 71 height 14
click at [73, 162] on input "1" at bounding box center [66, 163] width 35 height 13
type input "2"
click at [189, 159] on input "text" at bounding box center [203, 164] width 71 height 14
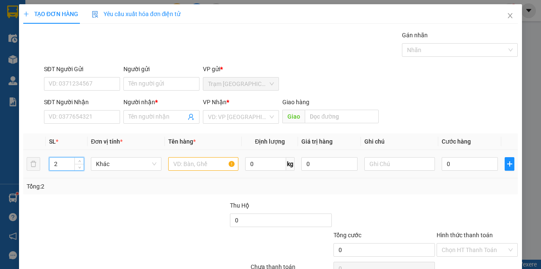
click at [71, 164] on input "2" at bounding box center [66, 163] width 35 height 13
click at [72, 118] on input "SĐT Người Nhận" at bounding box center [82, 117] width 76 height 14
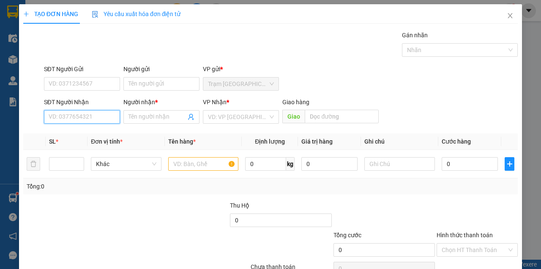
click at [70, 121] on input "SĐT Người Nhận" at bounding box center [82, 117] width 76 height 14
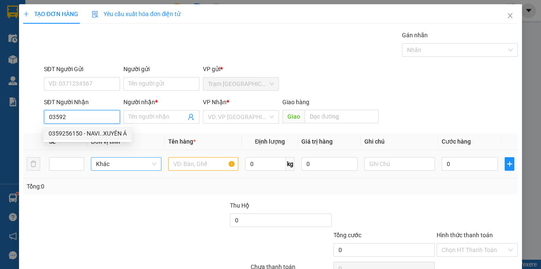
drag, startPoint x: 74, startPoint y: 131, endPoint x: 156, endPoint y: 158, distance: 86.8
click at [74, 131] on div "0359256150 - NAVI..XUYÊN Á" at bounding box center [88, 133] width 78 height 9
type input "0359256150"
type input "NAVI..XUYÊN Á"
type input "XUYÊN Á"
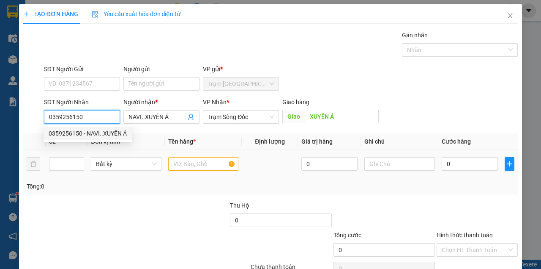
type input "0359256150"
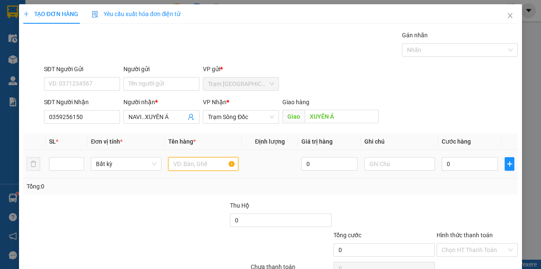
click at [183, 164] on input "text" at bounding box center [203, 164] width 71 height 14
type input "MỘT CỤC MÀU ĐEN"
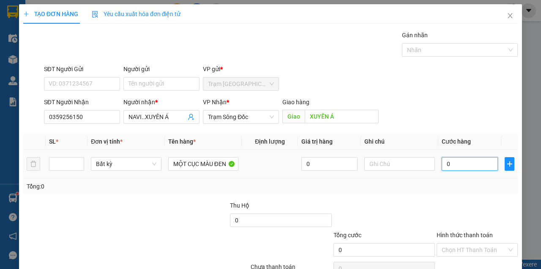
click at [464, 165] on input "0" at bounding box center [470, 164] width 56 height 14
type input "65"
type input "650"
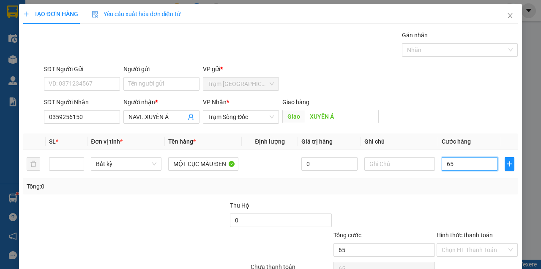
type input "650"
type input "65"
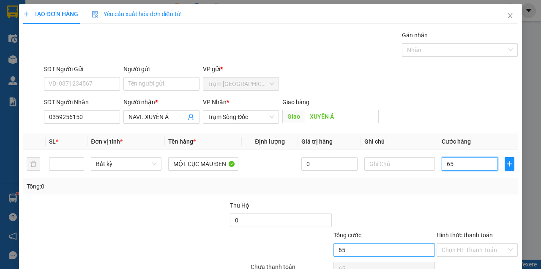
type input "6"
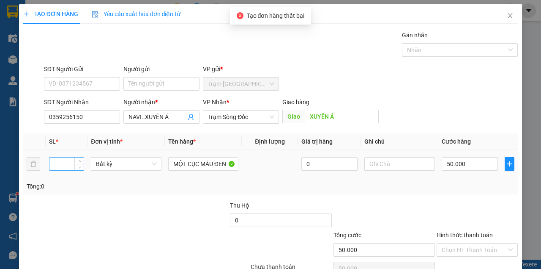
click at [59, 157] on input "number" at bounding box center [66, 163] width 35 height 13
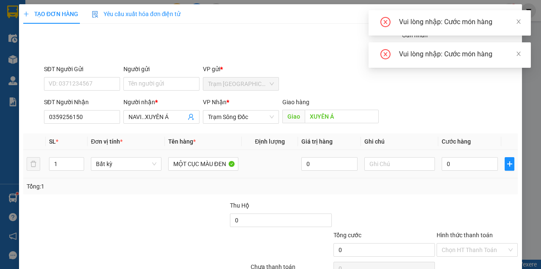
click at [484, 155] on div "0" at bounding box center [470, 163] width 56 height 17
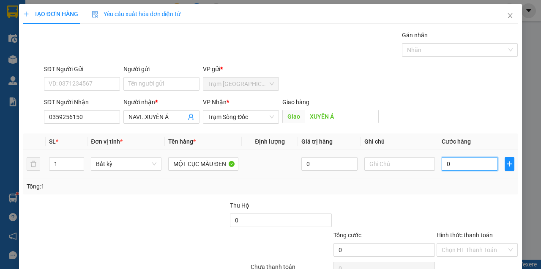
click at [483, 157] on input "0" at bounding box center [470, 164] width 56 height 14
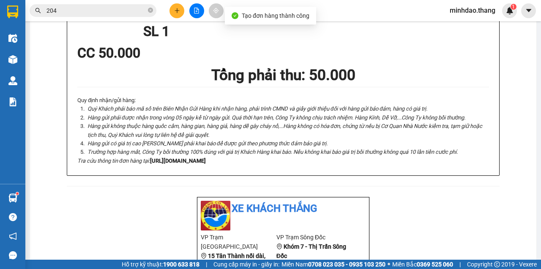
click at [150, 10] on icon "close-circle" at bounding box center [150, 10] width 5 height 5
click at [127, 11] on input "text" at bounding box center [97, 10] width 100 height 9
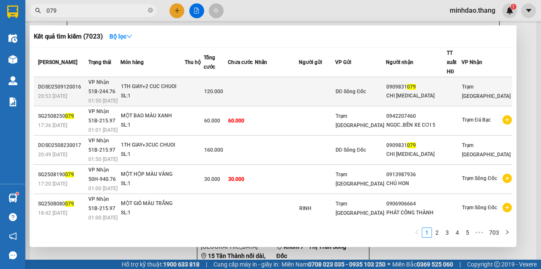
click at [223, 88] on span "120.000" at bounding box center [213, 91] width 19 height 6
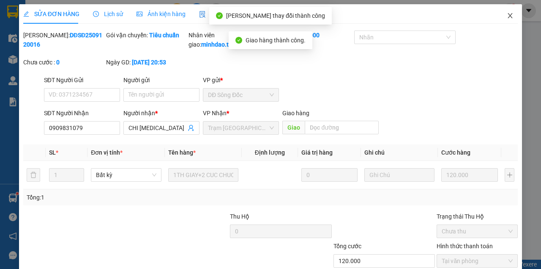
click at [512, 14] on span "Close" at bounding box center [511, 16] width 24 height 24
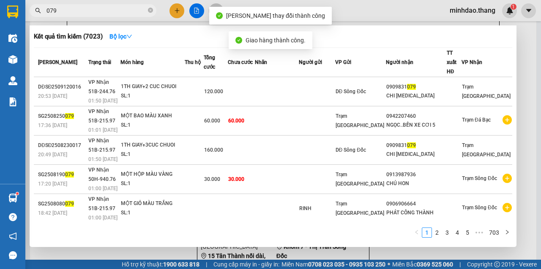
click at [123, 7] on input "079" at bounding box center [97, 10] width 100 height 9
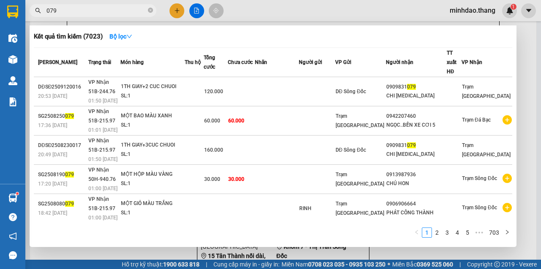
drag, startPoint x: 150, startPoint y: 10, endPoint x: 136, endPoint y: 12, distance: 14.1
click at [150, 10] on icon "close-circle" at bounding box center [150, 10] width 5 height 5
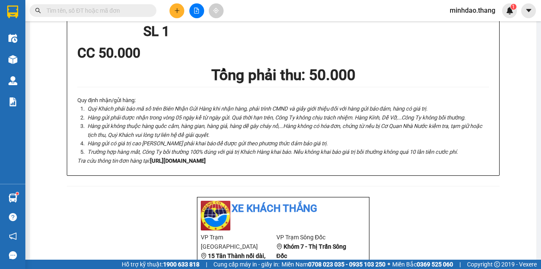
click at [123, 12] on input "text" at bounding box center [97, 10] width 100 height 9
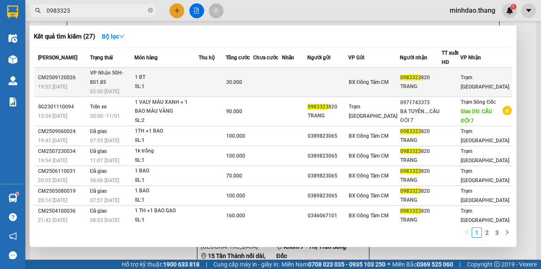
click at [194, 82] on div "SL: 1" at bounding box center [166, 86] width 63 height 9
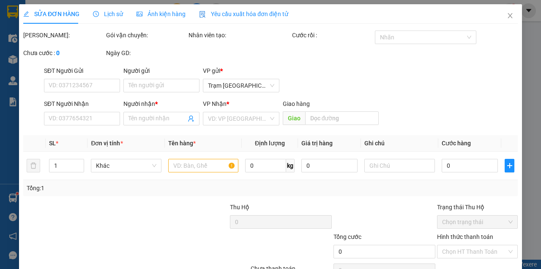
click at [145, 79] on div "Người gửi" at bounding box center [162, 72] width 76 height 13
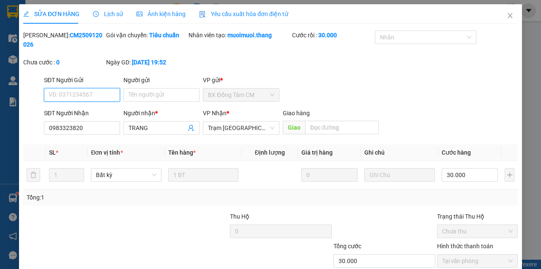
click at [145, 87] on div "Người gửi" at bounding box center [162, 81] width 76 height 13
click at [135, 98] on input "Người gửi" at bounding box center [162, 95] width 76 height 14
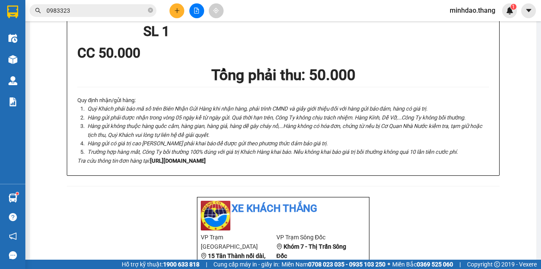
click at [121, 4] on div "Kết quả tìm kiếm ( 27 ) Bộ lọc Mã ĐH Trạng thái Món hàng Thu hộ Tổng cước Chưa …" at bounding box center [82, 10] width 165 height 15
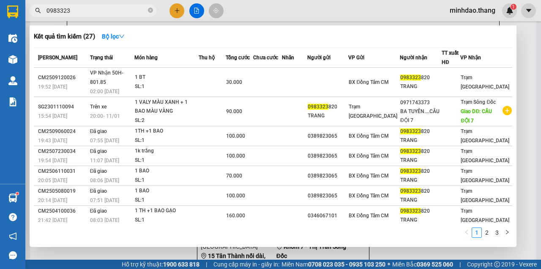
click at [123, 13] on input "0983323" at bounding box center [97, 10] width 100 height 9
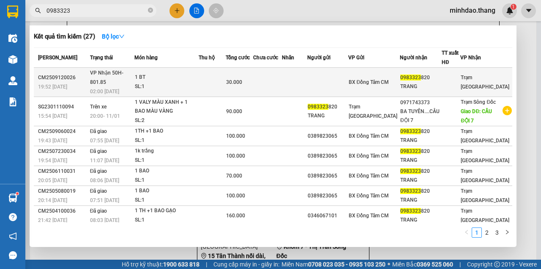
click at [282, 74] on td at bounding box center [267, 82] width 29 height 29
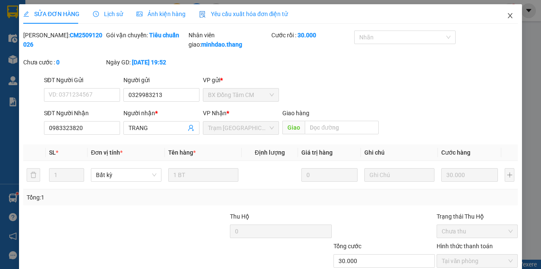
click at [501, 17] on span "Close" at bounding box center [511, 16] width 24 height 24
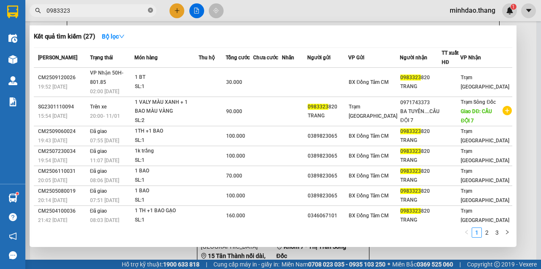
click at [152, 11] on icon "close-circle" at bounding box center [150, 10] width 5 height 5
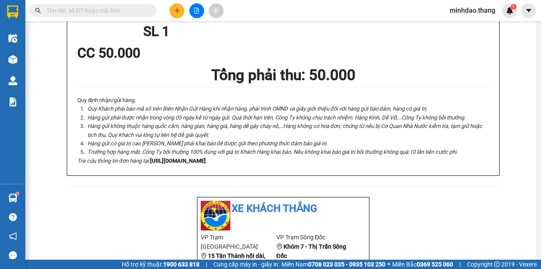
click at [133, 12] on input "text" at bounding box center [97, 10] width 100 height 9
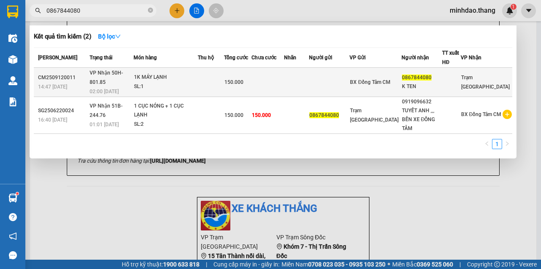
click at [242, 79] on span "150.000" at bounding box center [234, 82] width 19 height 6
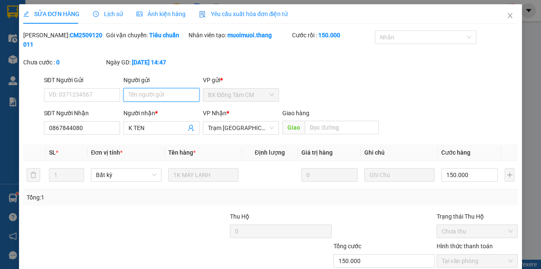
click at [161, 101] on input "Người gửi" at bounding box center [162, 95] width 76 height 14
click at [161, 96] on input "Người gửi" at bounding box center [162, 95] width 76 height 14
click at [160, 96] on input "Người gửi" at bounding box center [162, 95] width 76 height 14
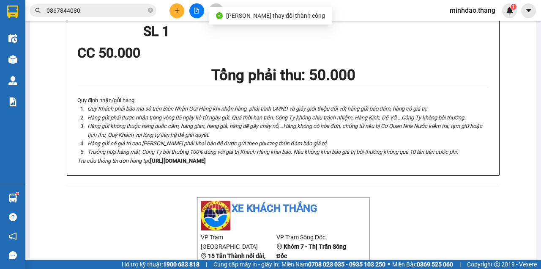
click at [106, 11] on input "0867844080" at bounding box center [97, 10] width 100 height 9
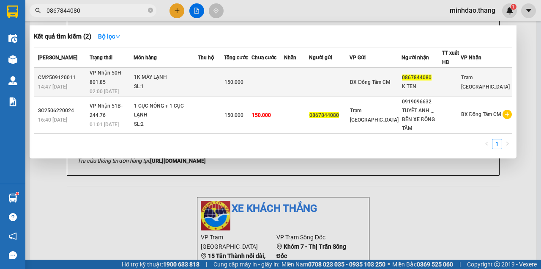
click at [242, 80] on span "150.000" at bounding box center [234, 82] width 19 height 6
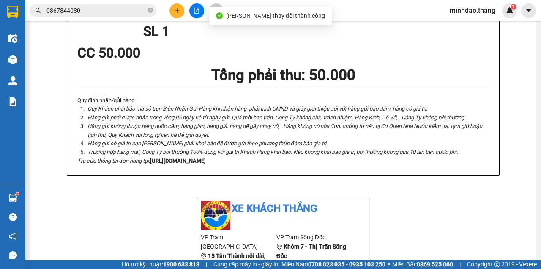
click at [129, 9] on input "0867844080" at bounding box center [97, 10] width 100 height 9
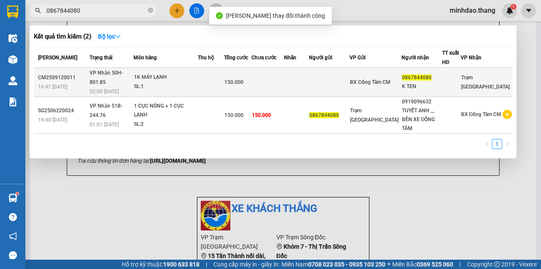
click at [222, 72] on td at bounding box center [211, 82] width 27 height 29
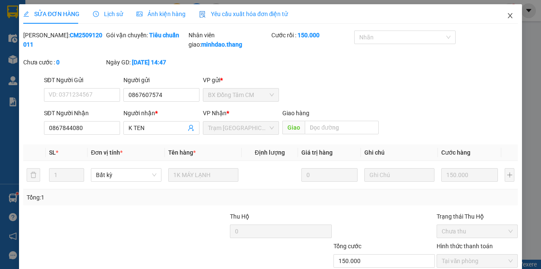
click at [510, 16] on icon "close" at bounding box center [510, 15] width 7 height 7
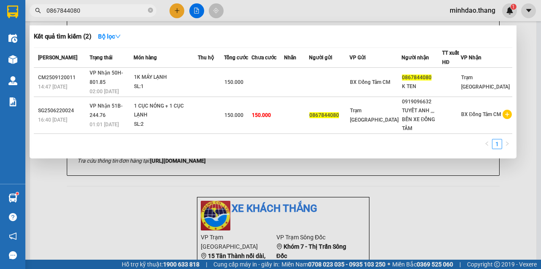
click at [104, 11] on input "0867844080" at bounding box center [97, 10] width 100 height 9
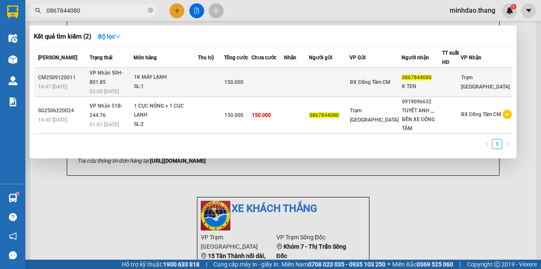
click at [251, 82] on div "150.000" at bounding box center [238, 81] width 27 height 9
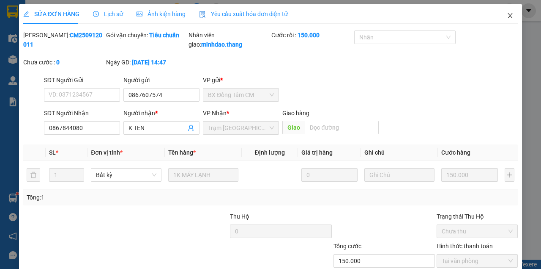
click at [507, 16] on icon "close" at bounding box center [510, 15] width 7 height 7
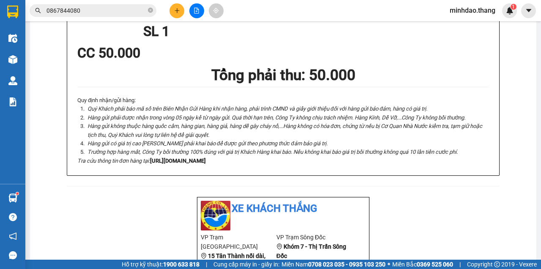
click at [181, 9] on button at bounding box center [177, 10] width 15 height 15
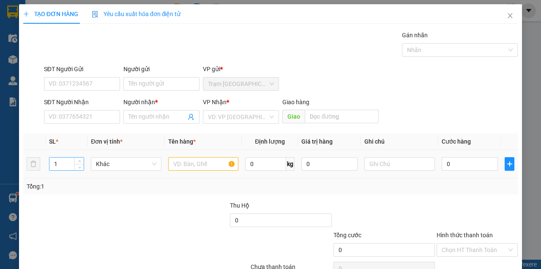
click at [63, 168] on input "1" at bounding box center [66, 163] width 35 height 13
click at [66, 117] on input "SĐT Người Nhận" at bounding box center [82, 117] width 76 height 14
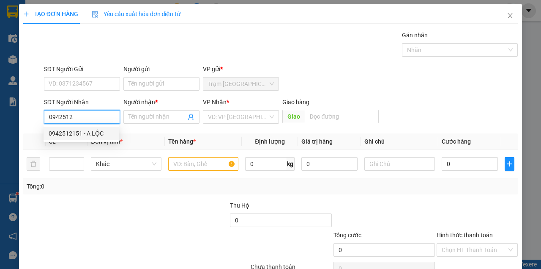
drag, startPoint x: 70, startPoint y: 131, endPoint x: 91, endPoint y: 141, distance: 23.5
click at [70, 131] on div "0942512151 - A LỘC" at bounding box center [82, 133] width 66 height 9
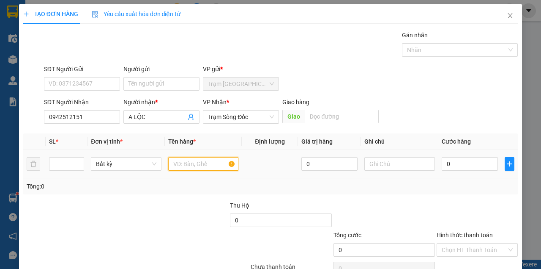
click at [173, 158] on input "text" at bounding box center [203, 164] width 71 height 14
click at [173, 159] on input "text" at bounding box center [203, 164] width 71 height 14
click at [54, 160] on input "number" at bounding box center [66, 163] width 35 height 13
click at [211, 162] on input "text" at bounding box center [203, 164] width 71 height 14
drag, startPoint x: 206, startPoint y: 186, endPoint x: 203, endPoint y: 176, distance: 9.8
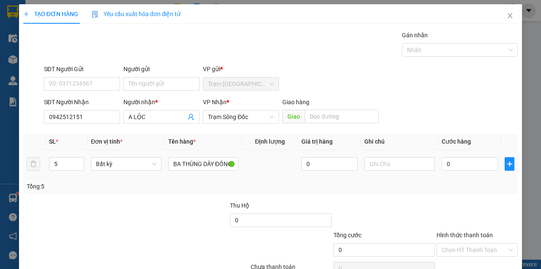
click at [205, 185] on div "Tổng: 5" at bounding box center [118, 185] width 183 height 9
click at [205, 168] on input "BA THÙNG DÂY ĐỒNG+ HAI THÙNG GIẤY" at bounding box center [203, 164] width 71 height 14
click at [455, 165] on input "0" at bounding box center [470, 164] width 56 height 14
drag, startPoint x: 427, startPoint y: 77, endPoint x: 421, endPoint y: 81, distance: 7.2
click at [424, 97] on div "SĐT Người Nhận 0942512151 Người nhận * A LỘC VP Nhận * Trạm Sông Đốc Giao hàng …" at bounding box center [281, 112] width 478 height 30
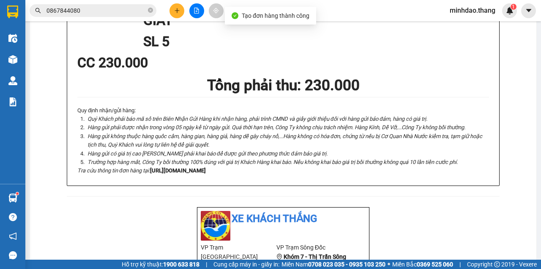
click at [151, 11] on icon "close-circle" at bounding box center [150, 10] width 5 height 5
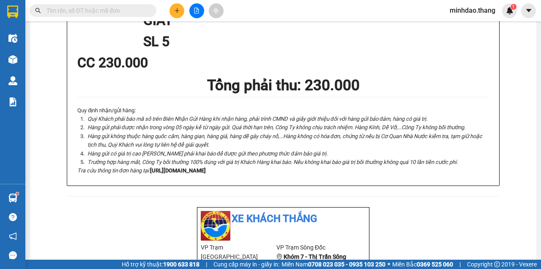
click at [135, 10] on input "text" at bounding box center [97, 10] width 100 height 9
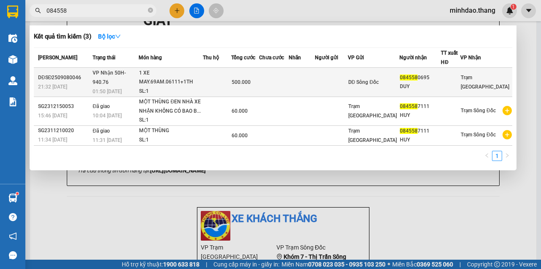
click at [231, 84] on td at bounding box center [217, 82] width 28 height 29
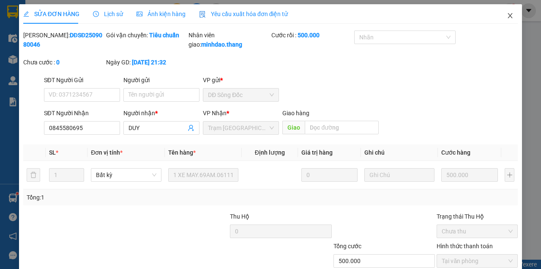
drag, startPoint x: 510, startPoint y: 16, endPoint x: 504, endPoint y: 19, distance: 6.8
click at [510, 16] on span "Close" at bounding box center [511, 16] width 24 height 24
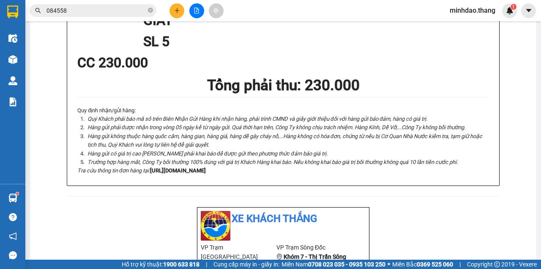
click at [178, 8] on icon "plus" at bounding box center [177, 11] width 6 height 6
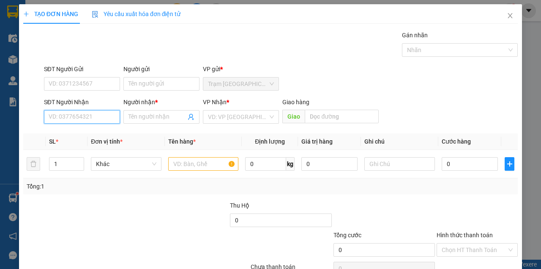
click at [78, 119] on input "SĐT Người Nhận" at bounding box center [82, 117] width 76 height 14
click at [93, 138] on div "0833225997 - ANH ÂN" at bounding box center [82, 133] width 76 height 14
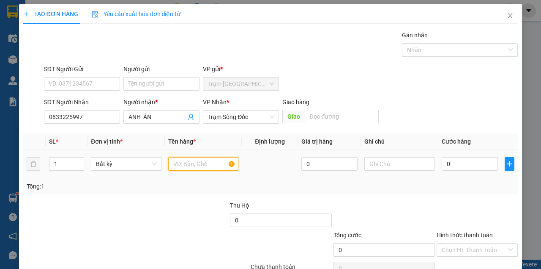
click at [183, 165] on input "text" at bounding box center [203, 164] width 71 height 14
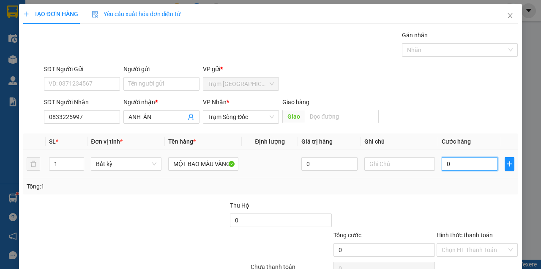
click at [456, 162] on input "0" at bounding box center [470, 164] width 56 height 14
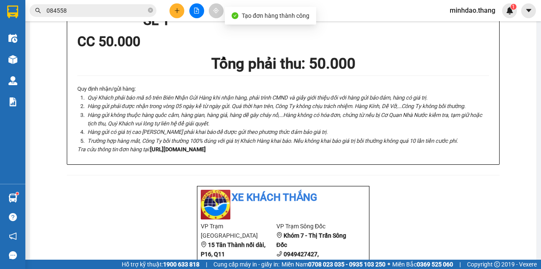
drag, startPoint x: 184, startPoint y: 17, endPoint x: 180, endPoint y: 15, distance: 4.7
click at [182, 16] on div "Kết quả tìm kiếm ( 3 ) Bộ lọc Mã ĐH Trạng thái Món hàng Thu hộ Tổng cước Chưa c…" at bounding box center [270, 10] width 541 height 21
click at [178, 14] on button at bounding box center [177, 10] width 15 height 15
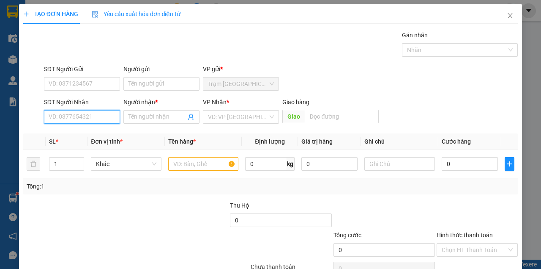
click at [90, 122] on input "SĐT Người Nhận" at bounding box center [82, 117] width 76 height 14
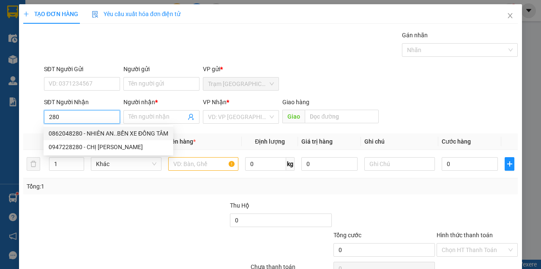
click at [97, 136] on div "0862048280 - NHIÊN AN..BẾN XE ĐỒNG TÂM" at bounding box center [109, 133] width 120 height 9
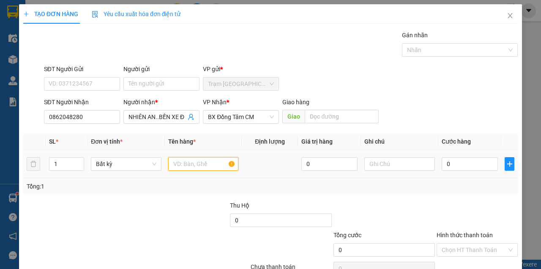
click at [183, 164] on input "text" at bounding box center [203, 164] width 71 height 14
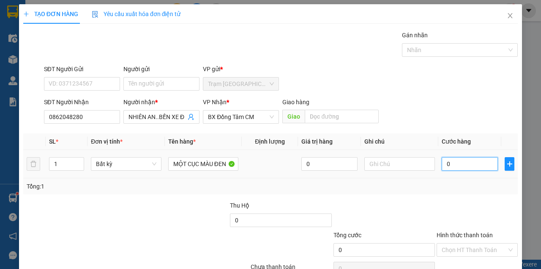
click at [464, 160] on input "0" at bounding box center [470, 164] width 56 height 14
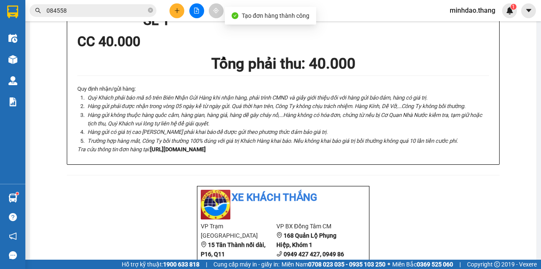
click at [173, 4] on button at bounding box center [177, 10] width 15 height 15
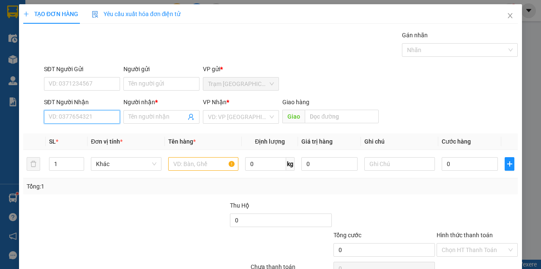
click at [77, 116] on input "SĐT Người Nhận" at bounding box center [82, 117] width 76 height 14
drag, startPoint x: 77, startPoint y: 116, endPoint x: 67, endPoint y: 116, distance: 10.2
click at [70, 116] on input "SĐT Người Nhận" at bounding box center [82, 117] width 76 height 14
drag, startPoint x: 90, startPoint y: 127, endPoint x: 112, endPoint y: 148, distance: 30.2
click at [90, 128] on div "0918034444 - PHÚ" at bounding box center [82, 133] width 76 height 14
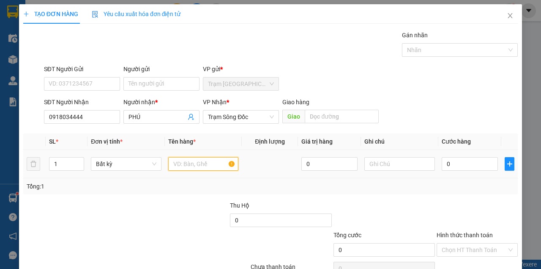
click at [187, 167] on input "text" at bounding box center [203, 164] width 71 height 14
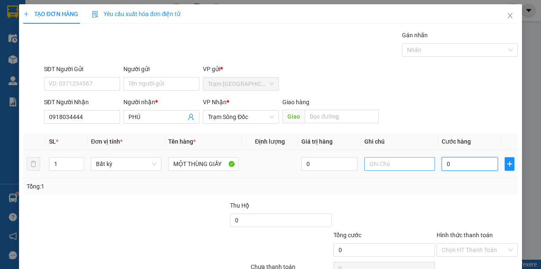
drag, startPoint x: 452, startPoint y: 164, endPoint x: 421, endPoint y: 156, distance: 31.4
click at [451, 164] on input "0" at bounding box center [470, 164] width 56 height 14
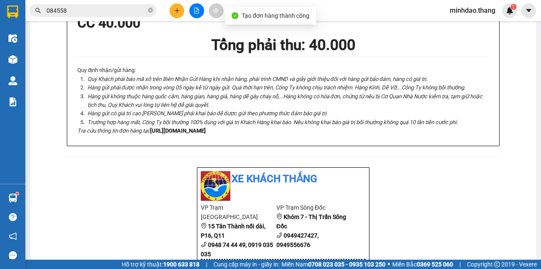
click at [176, 12] on icon "plus" at bounding box center [177, 11] width 6 height 6
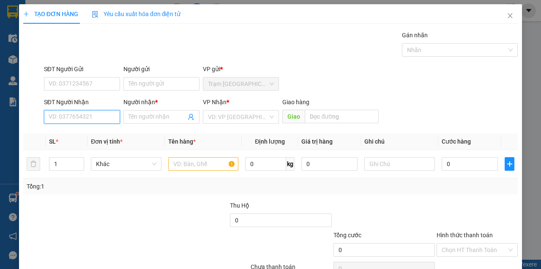
click at [92, 118] on input "SĐT Người Nhận" at bounding box center [82, 117] width 76 height 14
click at [86, 133] on div "0918558385 - ĐIỆN TỬ DUY" at bounding box center [86, 133] width 74 height 9
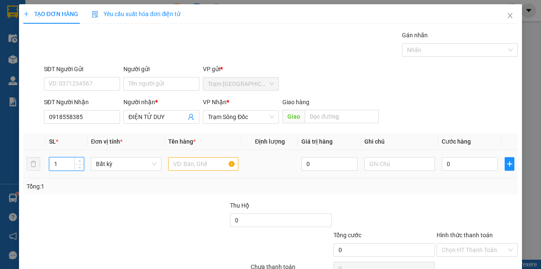
drag, startPoint x: 71, startPoint y: 162, endPoint x: 63, endPoint y: 165, distance: 8.6
click at [65, 165] on input "1" at bounding box center [66, 163] width 35 height 13
click at [63, 165] on input "1" at bounding box center [66, 163] width 35 height 13
click at [187, 169] on input "text" at bounding box center [203, 164] width 71 height 14
click at [186, 169] on input "text" at bounding box center [203, 164] width 71 height 14
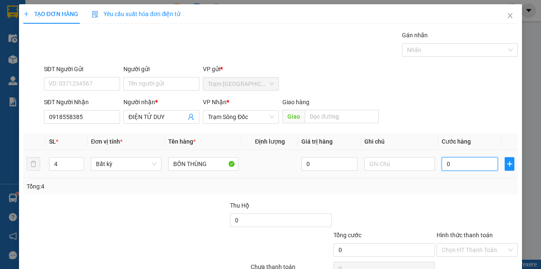
click at [467, 162] on input "0" at bounding box center [470, 164] width 56 height 14
drag, startPoint x: 453, startPoint y: 91, endPoint x: 515, endPoint y: 213, distance: 137.1
click at [453, 133] on th "Cước hàng" at bounding box center [470, 141] width 63 height 16
drag, startPoint x: 494, startPoint y: 248, endPoint x: 483, endPoint y: 241, distance: 12.6
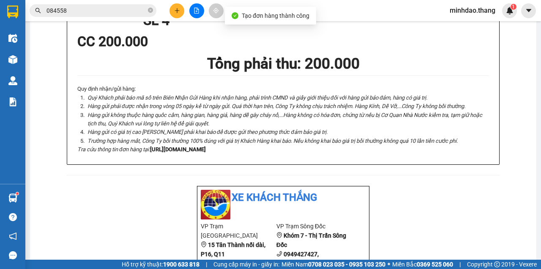
drag, startPoint x: 272, startPoint y: 41, endPoint x: 275, endPoint y: 49, distance: 9.1
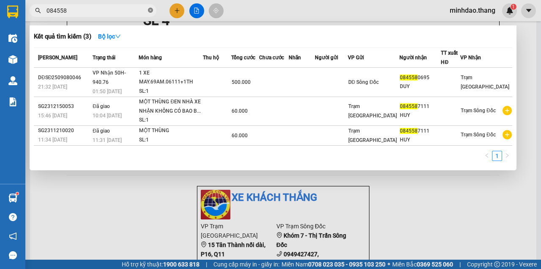
click at [150, 11] on icon "close-circle" at bounding box center [150, 10] width 5 height 5
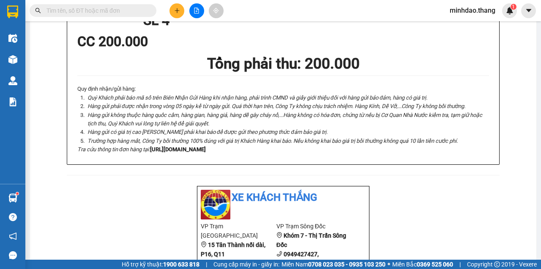
click at [175, 12] on icon "plus" at bounding box center [177, 11] width 6 height 6
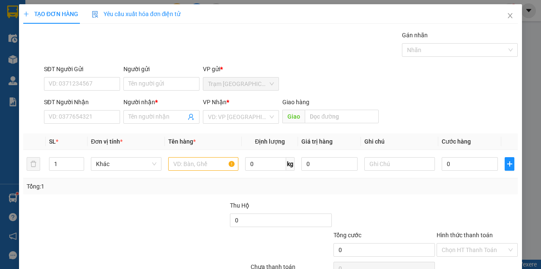
click at [75, 109] on div "SĐT Người Nhận" at bounding box center [82, 103] width 76 height 13
click at [76, 113] on input "SĐT Người Nhận" at bounding box center [82, 117] width 76 height 14
click at [77, 114] on input "SĐT Người Nhận" at bounding box center [82, 117] width 76 height 14
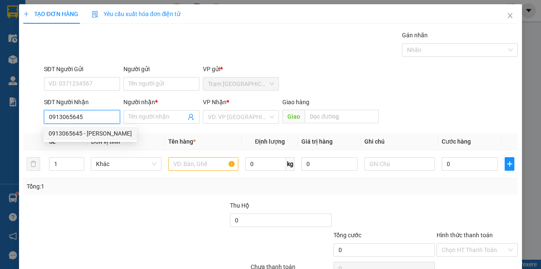
drag, startPoint x: 93, startPoint y: 135, endPoint x: 102, endPoint y: 140, distance: 10.4
click at [96, 136] on div "0913065645 - TRƯƠNG THỊ ĐANG" at bounding box center [90, 133] width 83 height 9
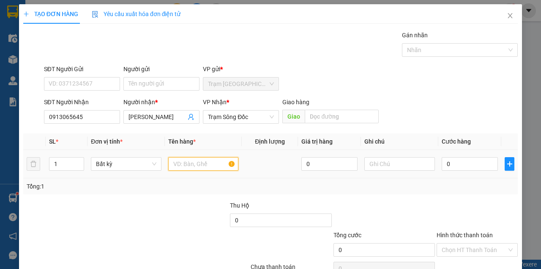
click at [177, 164] on input "text" at bounding box center [203, 164] width 71 height 14
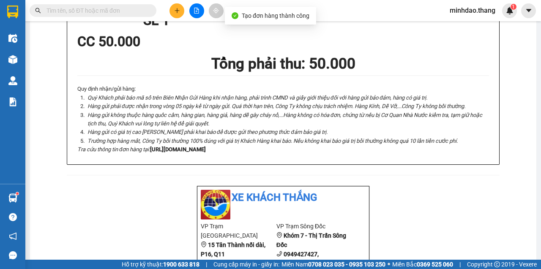
click at [126, 12] on input "text" at bounding box center [97, 10] width 100 height 9
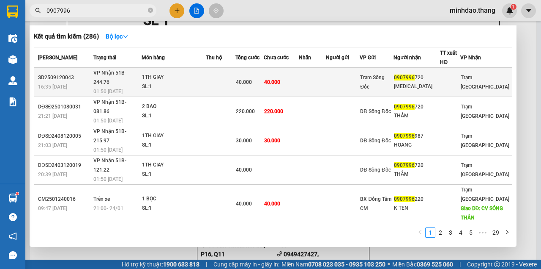
click at [316, 72] on td at bounding box center [312, 82] width 27 height 29
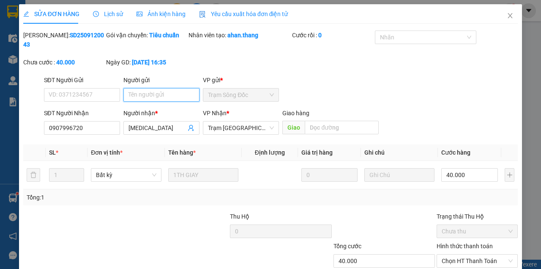
click at [141, 99] on input "Người gửi" at bounding box center [162, 95] width 76 height 14
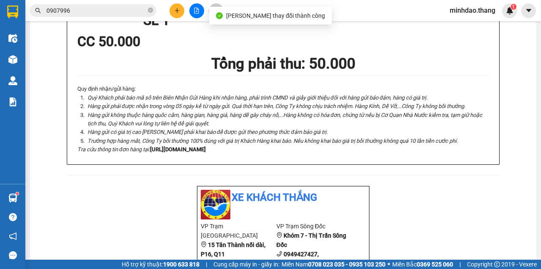
click at [107, 7] on input "0907996" at bounding box center [97, 10] width 100 height 9
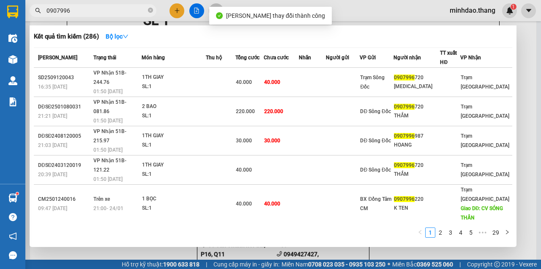
click at [438, 232] on link "2" at bounding box center [440, 232] width 9 height 9
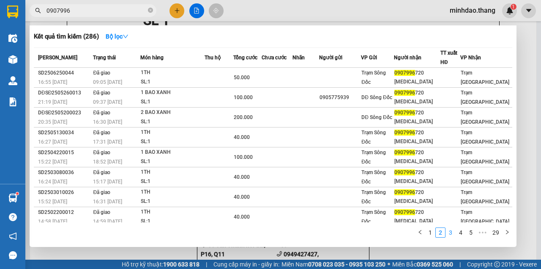
click at [452, 233] on link "3" at bounding box center [450, 232] width 9 height 9
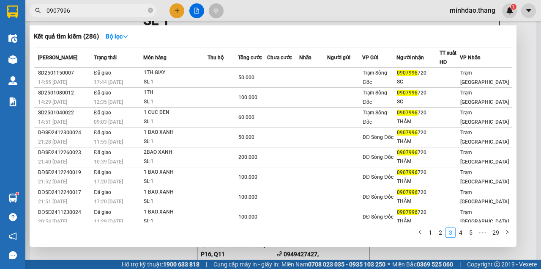
click at [456, 232] on link "3" at bounding box center [450, 232] width 9 height 9
click at [460, 233] on link "4" at bounding box center [460, 232] width 9 height 9
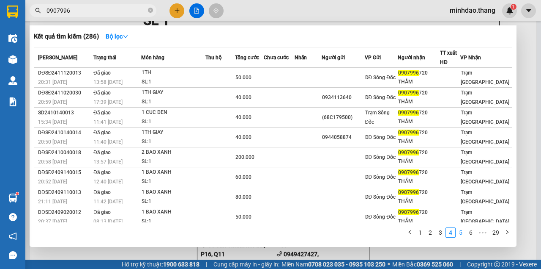
click at [465, 233] on link "5" at bounding box center [460, 232] width 9 height 9
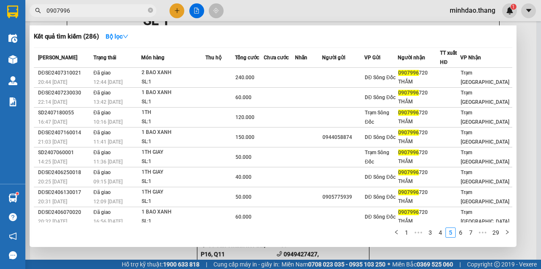
click at [409, 234] on link "1" at bounding box center [406, 232] width 9 height 9
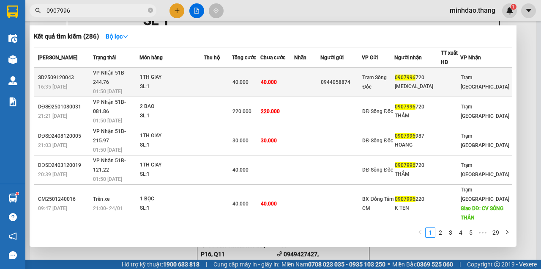
click at [271, 79] on span "40.000" at bounding box center [269, 82] width 16 height 6
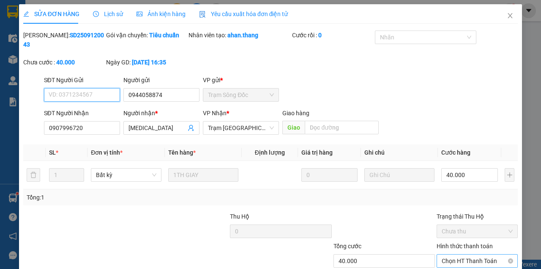
click at [467, 254] on span "Chọn HT Thanh Toán" at bounding box center [477, 260] width 71 height 13
drag, startPoint x: 458, startPoint y: 222, endPoint x: 418, endPoint y: 235, distance: 42.7
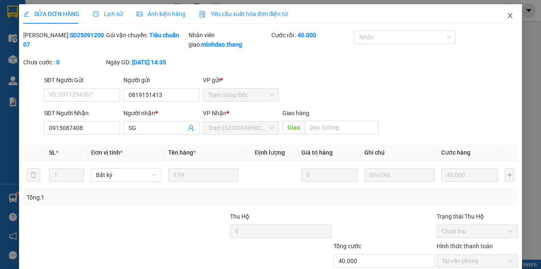
drag, startPoint x: 515, startPoint y: 15, endPoint x: 480, endPoint y: 29, distance: 38.2
click at [502, 21] on span "Close" at bounding box center [511, 16] width 24 height 24
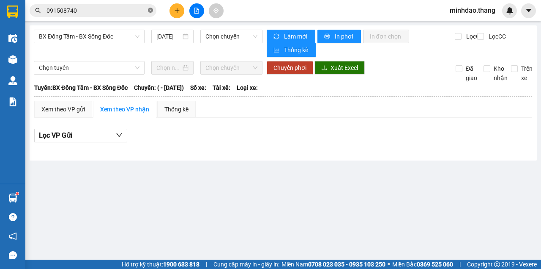
click at [151, 10] on icon "close-circle" at bounding box center [150, 10] width 5 height 5
drag, startPoint x: 138, startPoint y: 12, endPoint x: 134, endPoint y: 14, distance: 4.4
click at [136, 13] on input "text" at bounding box center [97, 10] width 100 height 9
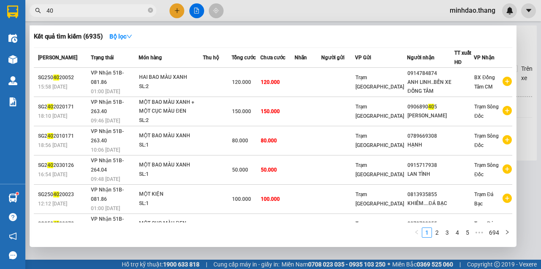
type input "4"
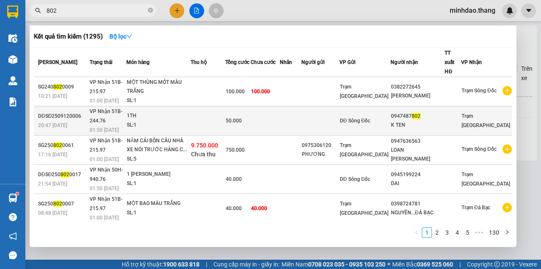
type input "802"
click at [302, 110] on td at bounding box center [291, 120] width 22 height 29
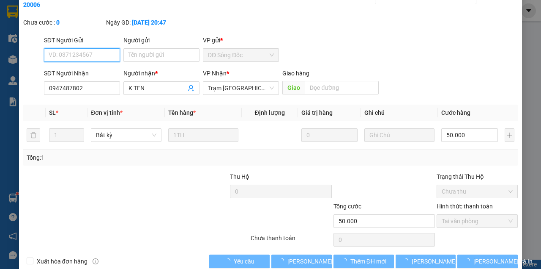
scroll to position [55, 0]
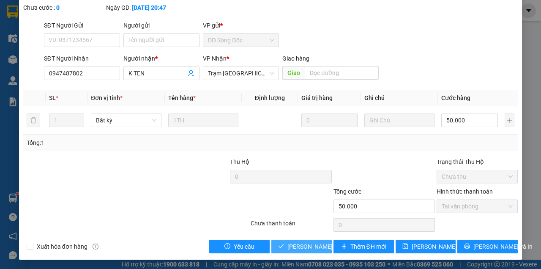
click at [304, 251] on button "[PERSON_NAME] và Giao hàng" at bounding box center [302, 246] width 60 height 14
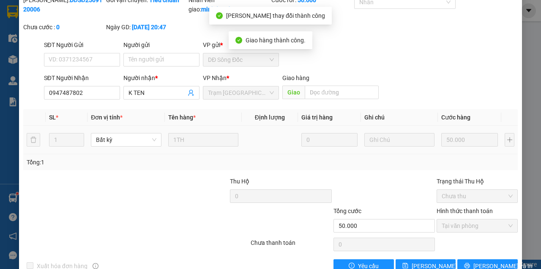
scroll to position [0, 0]
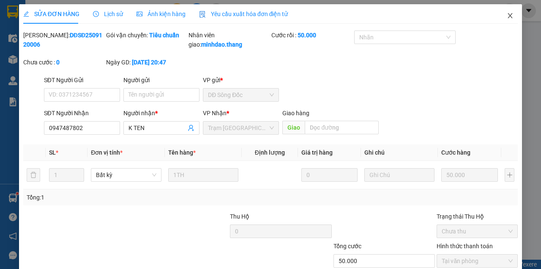
drag, startPoint x: 497, startPoint y: 12, endPoint x: 394, endPoint y: 44, distance: 107.4
click at [491, 14] on div "SỬA ĐƠN HÀNG Lịch sử Ảnh kiện hàng Yêu cầu xuất hóa đơn điện tử Total Paid Fee …" at bounding box center [270, 159] width 503 height 310
click at [507, 18] on icon "close" at bounding box center [510, 15] width 7 height 7
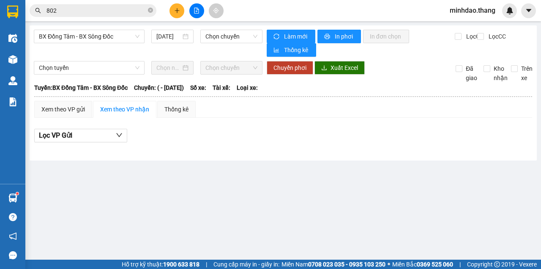
click at [151, 11] on icon "close-circle" at bounding box center [150, 10] width 5 height 5
click at [129, 12] on input "text" at bounding box center [97, 10] width 100 height 9
click at [134, 15] on span at bounding box center [93, 10] width 127 height 13
click at [133, 14] on span at bounding box center [93, 10] width 127 height 13
click at [132, 14] on input "text" at bounding box center [97, 10] width 100 height 9
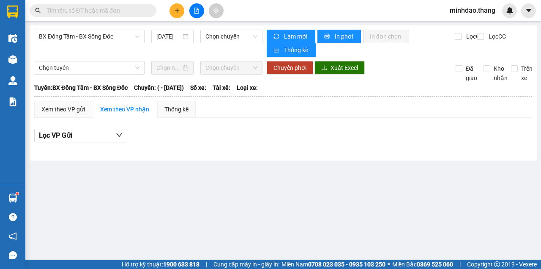
click at [129, 14] on input "text" at bounding box center [97, 10] width 100 height 9
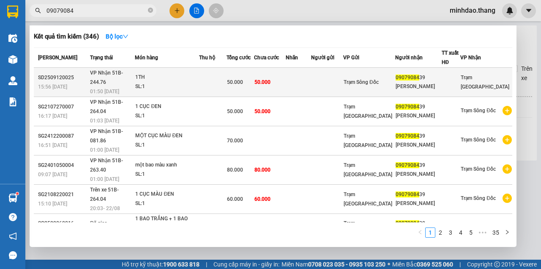
type input "09079084"
click at [254, 82] on div "50.000" at bounding box center [240, 81] width 27 height 9
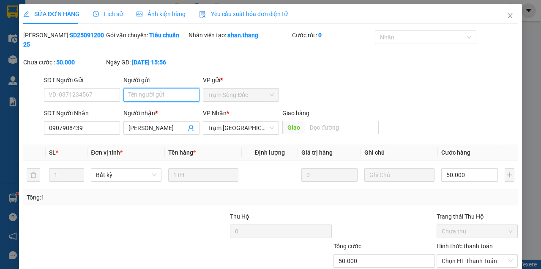
click at [139, 98] on input "Người gửi" at bounding box center [162, 95] width 76 height 14
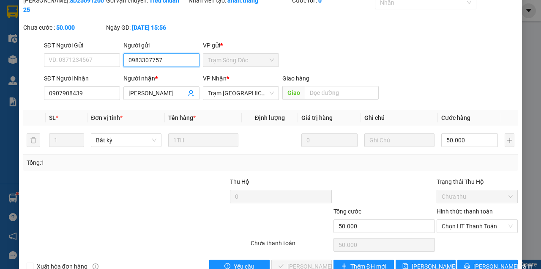
scroll to position [55, 0]
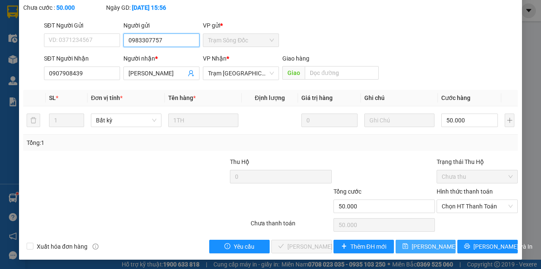
type input "0983307757"
click at [415, 244] on span "[PERSON_NAME] thay đổi" at bounding box center [446, 246] width 68 height 9
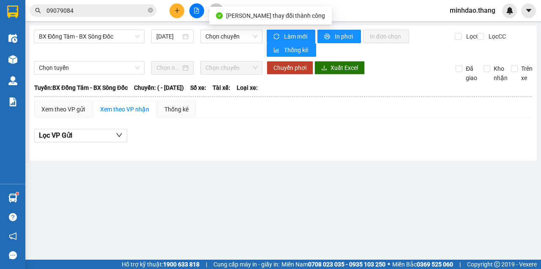
click at [116, 12] on input "09079084" at bounding box center [97, 10] width 100 height 9
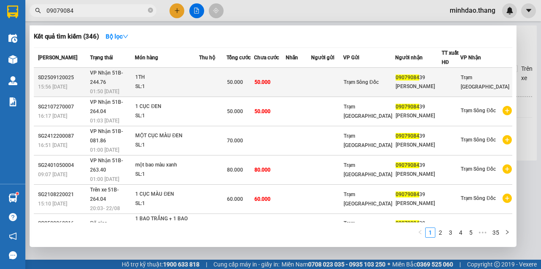
click at [243, 79] on span "50.000" at bounding box center [235, 82] width 16 height 6
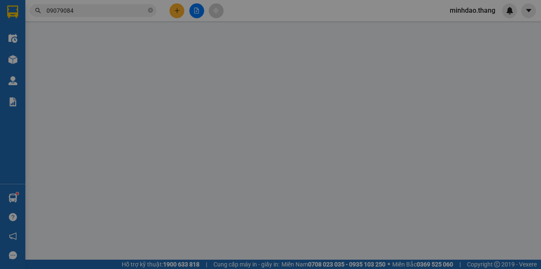
type input "0983307757"
type input "0907908439"
type input "[PERSON_NAME]"
type input "50.000"
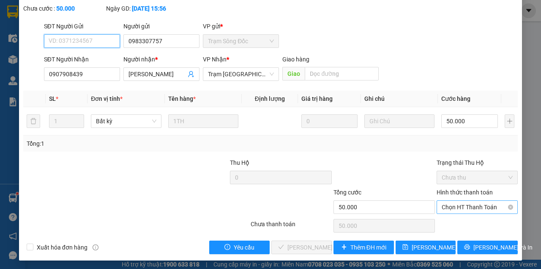
scroll to position [55, 0]
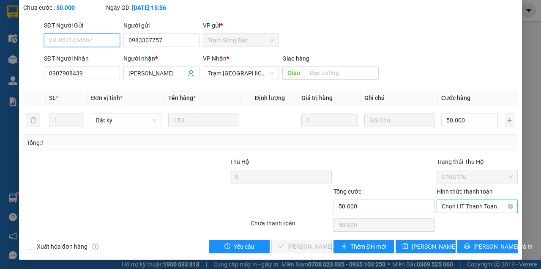
click at [475, 206] on span "Chọn HT Thanh Toán" at bounding box center [477, 206] width 71 height 13
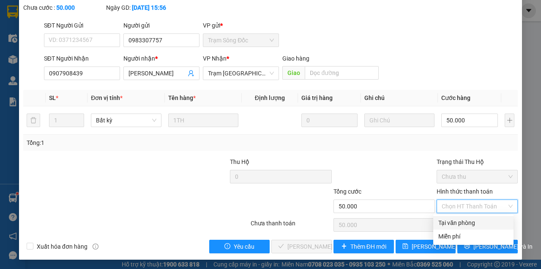
click at [457, 222] on div "Tại văn phòng" at bounding box center [474, 222] width 70 height 9
type input "0"
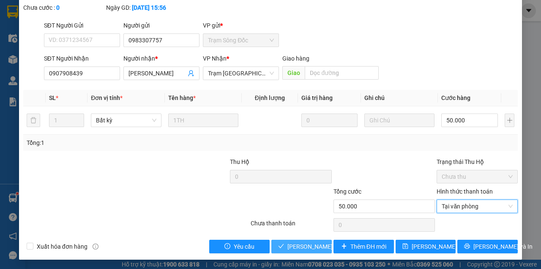
click at [307, 244] on span "[PERSON_NAME] và Giao hàng" at bounding box center [328, 246] width 81 height 9
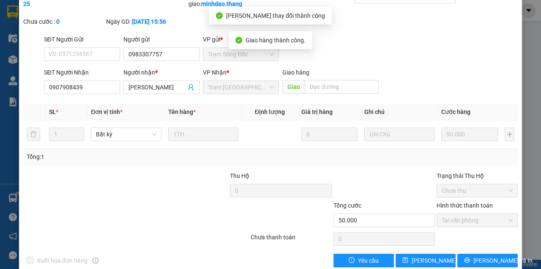
scroll to position [64, 0]
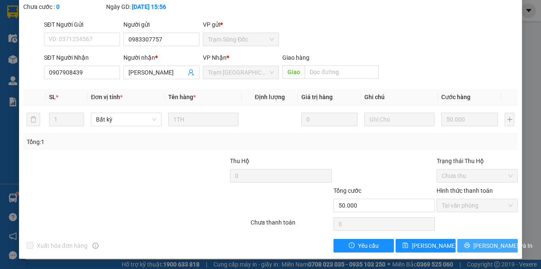
click at [475, 245] on button "[PERSON_NAME] và In" at bounding box center [488, 246] width 60 height 14
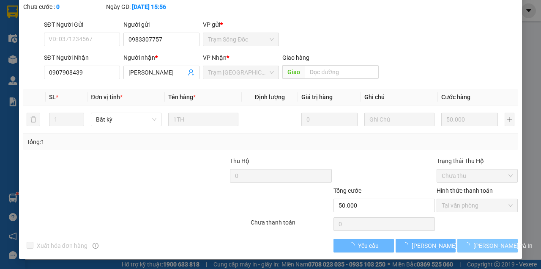
scroll to position [42, 0]
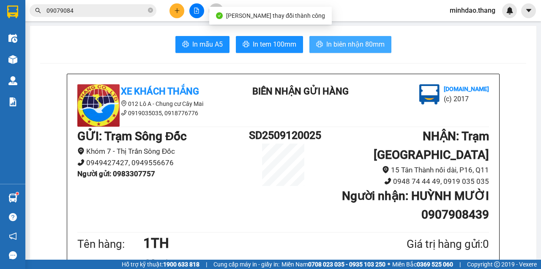
click at [350, 44] on span "In biên nhận 80mm" at bounding box center [356, 44] width 58 height 11
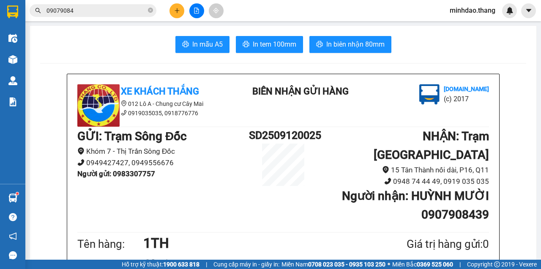
click at [126, 23] on main "In mẫu A5 In tem 100mm In biên nhận 80mm Xe Khách THẮNG 012 Lô A - Chung cư Cây…" at bounding box center [270, 129] width 541 height 259
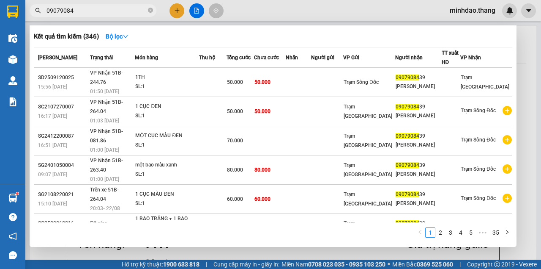
click at [124, 13] on input "09079084" at bounding box center [97, 10] width 100 height 9
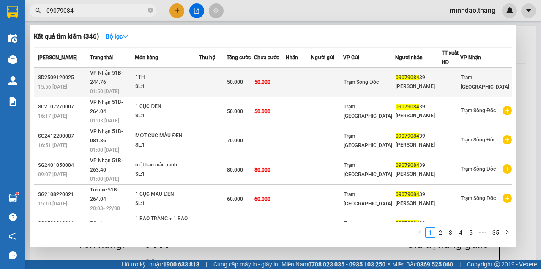
click at [286, 75] on td "50.000" at bounding box center [270, 82] width 32 height 29
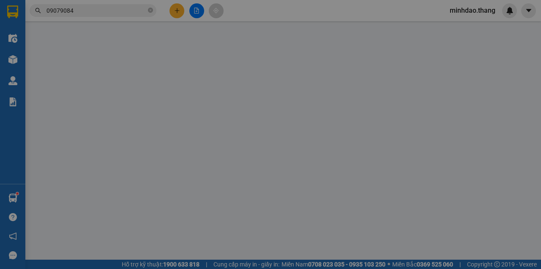
type input "0983307757"
type input "0907908439"
type input "[PERSON_NAME]"
type input "50.000"
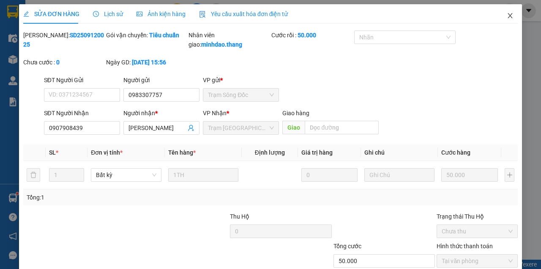
click at [503, 19] on span "Close" at bounding box center [511, 16] width 24 height 24
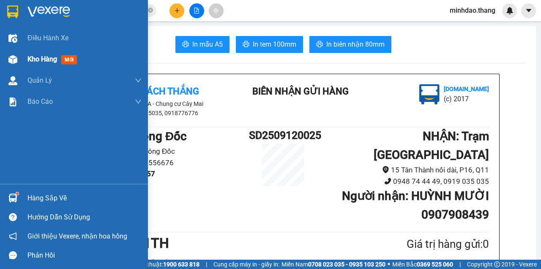
click at [25, 64] on div "Kho hàng mới" at bounding box center [74, 59] width 148 height 21
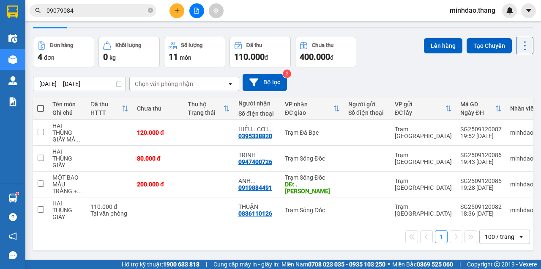
scroll to position [39, 0]
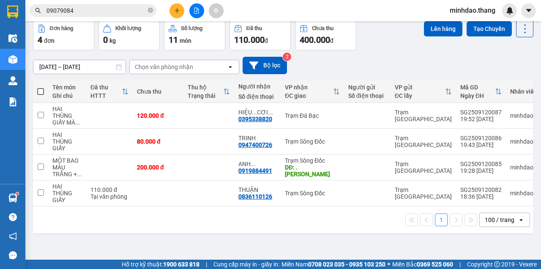
click at [486, 220] on div "100 / trang" at bounding box center [500, 219] width 30 height 8
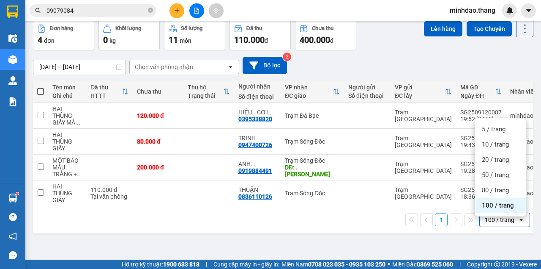
click at [487, 209] on div "100 / trang" at bounding box center [500, 205] width 51 height 15
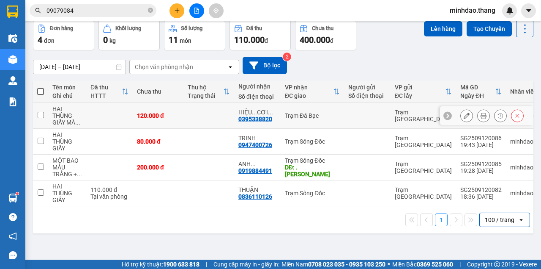
scroll to position [0, 0]
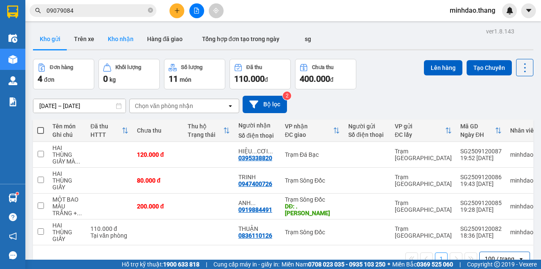
click at [129, 36] on button "Kho nhận" at bounding box center [120, 39] width 39 height 20
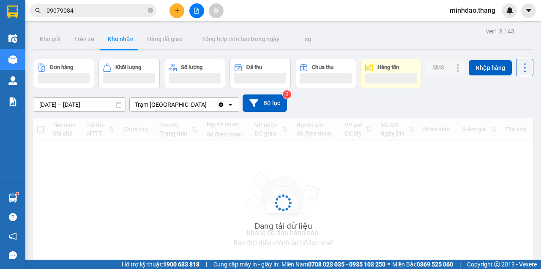
click at [129, 36] on button "Kho nhận" at bounding box center [120, 39] width 39 height 20
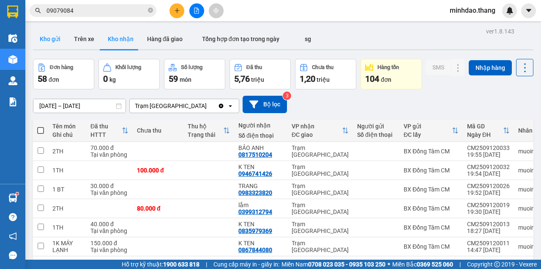
click at [48, 43] on button "Kho gửi" at bounding box center [50, 39] width 34 height 20
click at [49, 43] on button "Kho gửi" at bounding box center [50, 39] width 34 height 20
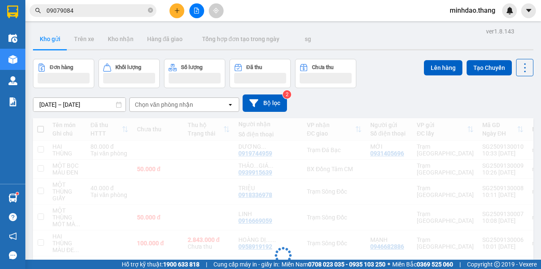
click at [49, 43] on button "Kho gửi" at bounding box center [50, 39] width 34 height 20
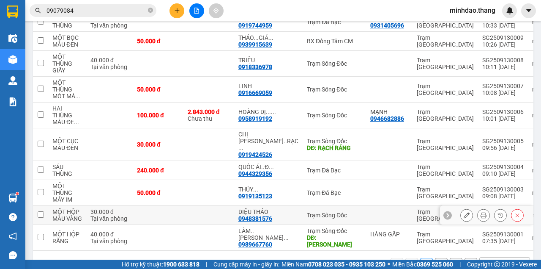
scroll to position [152, 0]
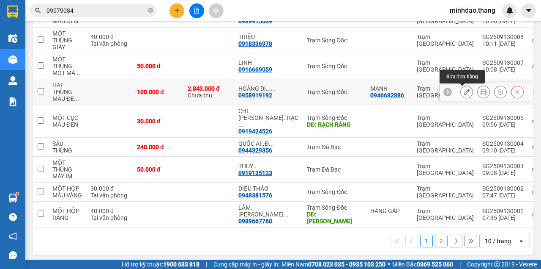
click at [464, 93] on icon at bounding box center [467, 92] width 6 height 6
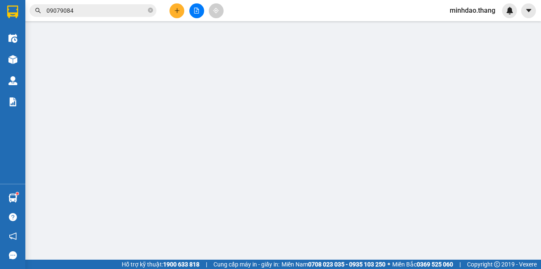
type input "0946682886"
type input "MẠNH"
type input "0958919192"
type input "HOÀNG DỊ... [GEOGRAPHIC_DATA]"
type input "100.000"
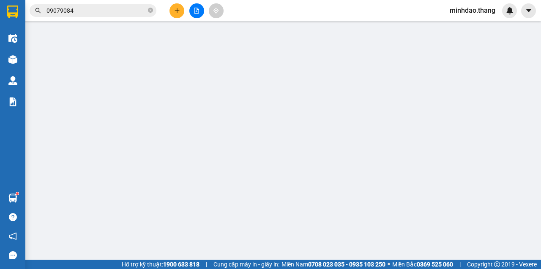
type input "100.000"
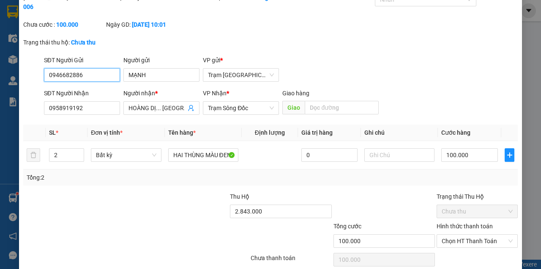
scroll to position [72, 0]
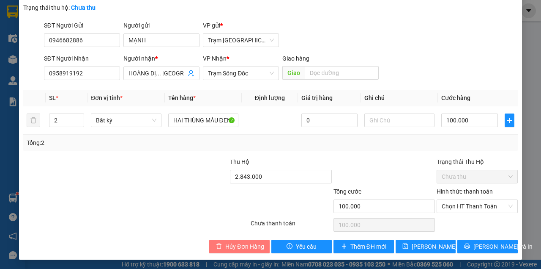
click at [233, 248] on span "Hủy Đơn Hàng" at bounding box center [244, 246] width 39 height 9
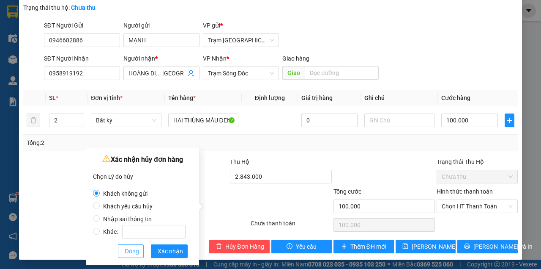
click at [129, 248] on span "Đóng" at bounding box center [132, 250] width 14 height 9
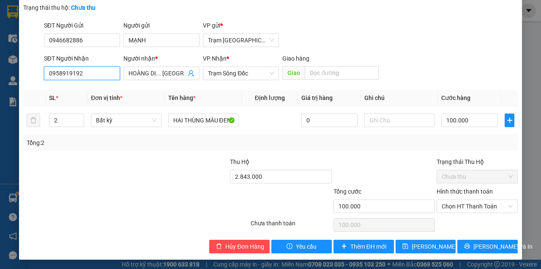
drag, startPoint x: 96, startPoint y: 73, endPoint x: 0, endPoint y: 66, distance: 96.7
click at [0, 66] on div "SỬA ĐƠN HÀNG Lịch sử Ảnh kiện hàng Yêu cầu xuất hóa đơn điện tử Total Paid Fee …" at bounding box center [270, 134] width 541 height 269
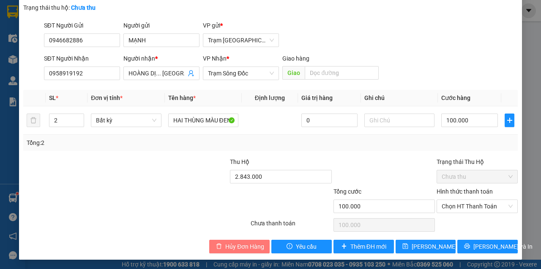
click at [244, 243] on span "Hủy Đơn Hàng" at bounding box center [244, 246] width 39 height 9
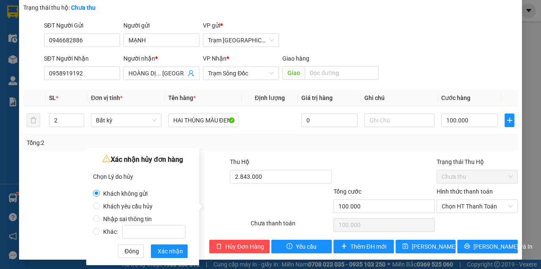
click at [96, 214] on label "Nhập sai thông tin" at bounding box center [141, 214] width 96 height 13
click at [96, 215] on input "Nhập sai thông tin" at bounding box center [96, 218] width 7 height 7
radio input "true"
radio input "false"
click at [170, 249] on span "Xác nhận" at bounding box center [170, 250] width 25 height 9
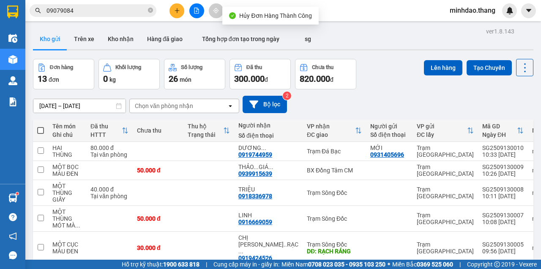
click at [174, 8] on button at bounding box center [177, 10] width 15 height 15
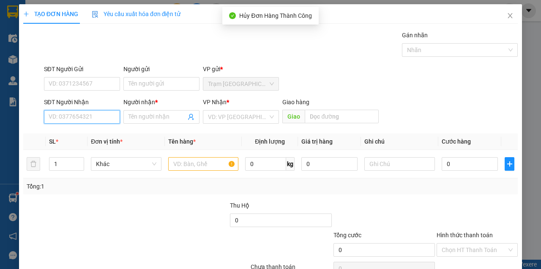
click at [85, 122] on input "SĐT Người Nhận" at bounding box center [82, 117] width 76 height 14
paste input "0958919192"
type input "0958919192"
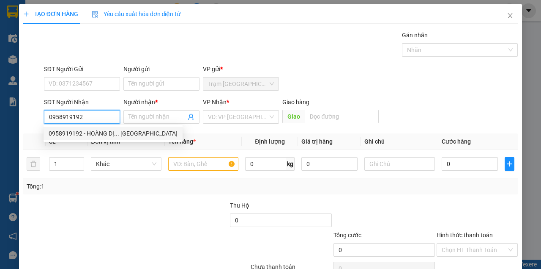
click at [82, 132] on div "0958919192 - HOÀNG DỊ... CẦU KHÁNH AN" at bounding box center [113, 133] width 129 height 9
type input "HOÀNG DỊ... CẦU KHÁNH AN"
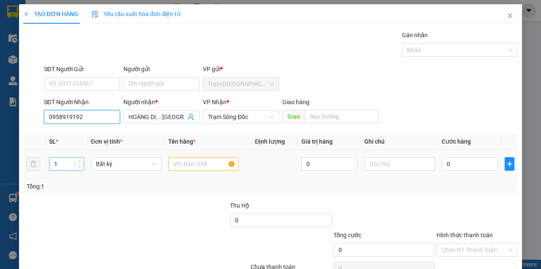
type input "0958919192"
click at [71, 166] on input "1" at bounding box center [66, 163] width 35 height 13
type input "2"
click at [214, 165] on input "text" at bounding box center [203, 164] width 71 height 14
click at [211, 164] on input "text" at bounding box center [203, 164] width 71 height 14
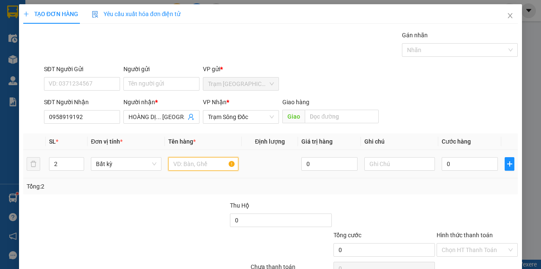
type input "A"
type input "G"
type input "HAI THÙNG MÀU ĐEN"
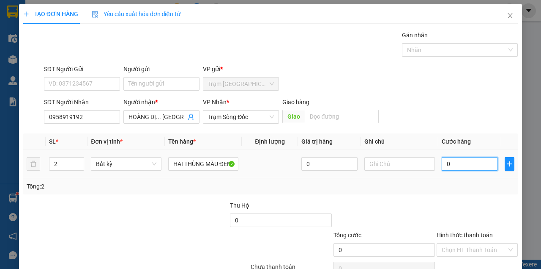
scroll to position [0, 0]
click at [463, 161] on input "0" at bounding box center [470, 164] width 56 height 14
type input "1"
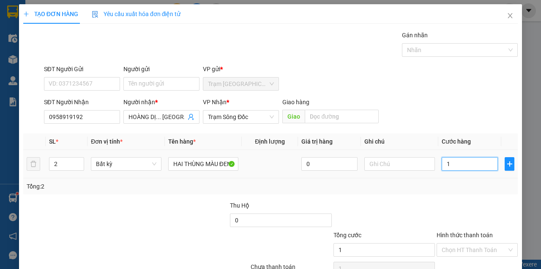
type input "10"
type input "100"
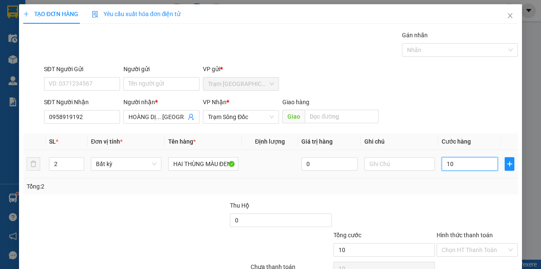
type input "100"
type input "1.000"
type input "10.000"
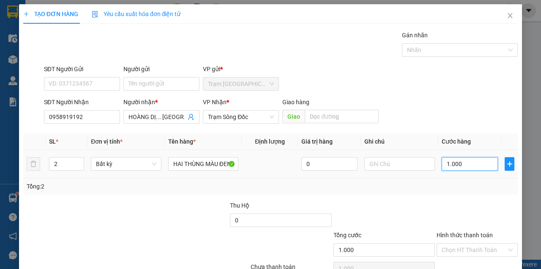
type input "10.000"
type input "100.000"
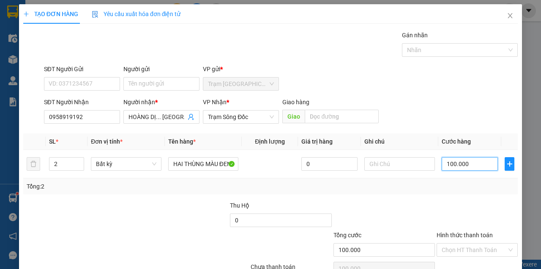
type input "100.000"
click at [173, 108] on div "Người nhận *" at bounding box center [162, 103] width 76 height 13
click at [178, 113] on input "HOÀNG DỊ... CẦU KHÁNH AN" at bounding box center [158, 116] width 58 height 9
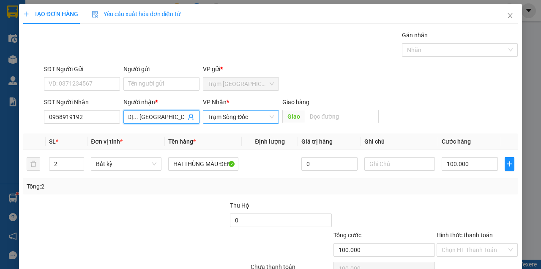
drag, startPoint x: 146, startPoint y: 115, endPoint x: 216, endPoint y: 118, distance: 69.8
click at [216, 118] on div "SĐT Người Nhận 0958919192 Người nhận * HOÀNG DỊ... CẦU KHÁNH AN HOÀNG DỊ... CẦU…" at bounding box center [281, 112] width 478 height 30
click at [340, 115] on input "text" at bounding box center [342, 117] width 74 height 14
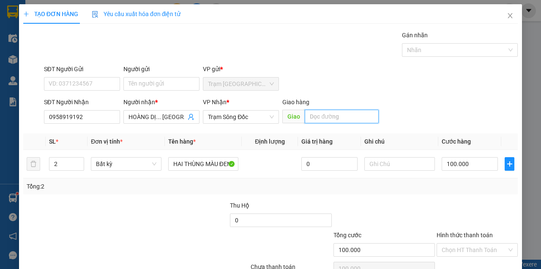
paste input "CẦU KHÁNH AN"
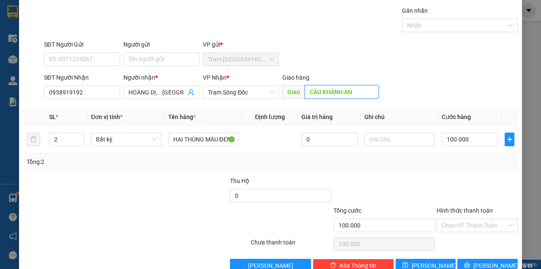
scroll to position [43, 0]
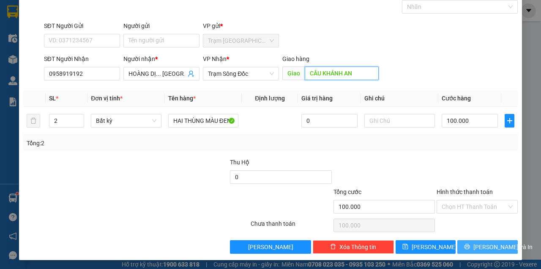
type input "CẦU KHÁNH AN"
click at [469, 241] on button "Lưu và In" at bounding box center [488, 247] width 60 height 14
click at [458, 240] on button "Lưu và In" at bounding box center [488, 247] width 60 height 14
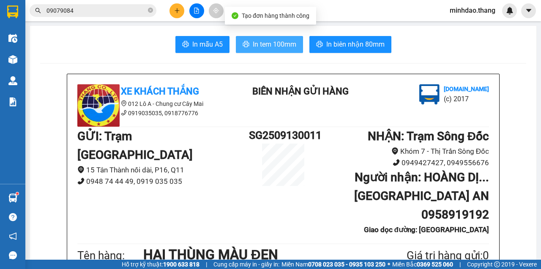
click at [278, 46] on span "In tem 100mm" at bounding box center [275, 44] width 44 height 11
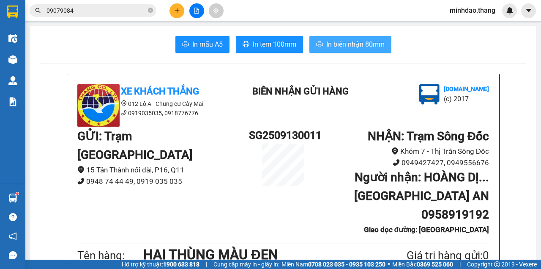
click at [364, 44] on span "In biên nhận 80mm" at bounding box center [356, 44] width 58 height 11
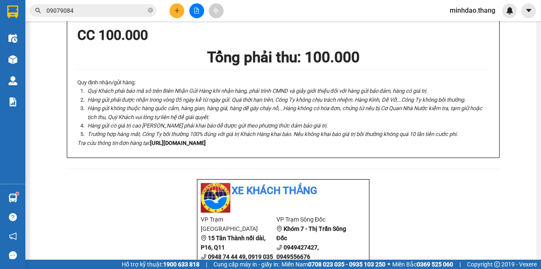
scroll to position [282, 0]
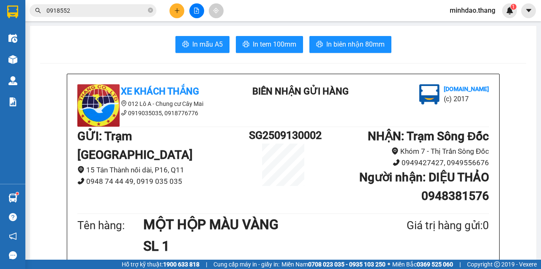
scroll to position [113, 0]
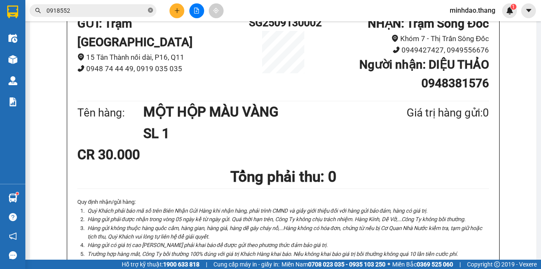
click at [151, 10] on icon "close-circle" at bounding box center [150, 10] width 5 height 5
click at [131, 11] on input "text" at bounding box center [97, 10] width 100 height 9
click at [129, 13] on input "text" at bounding box center [97, 10] width 100 height 9
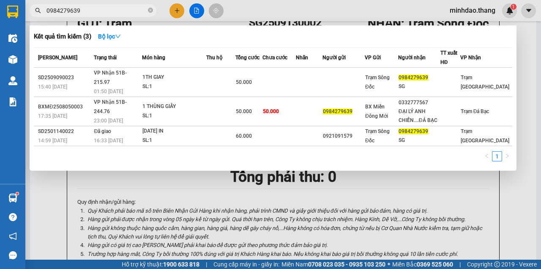
type input "0984279639"
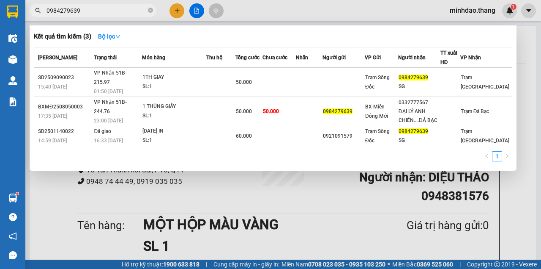
scroll to position [113, 0]
